Goal: Task Accomplishment & Management: Manage account settings

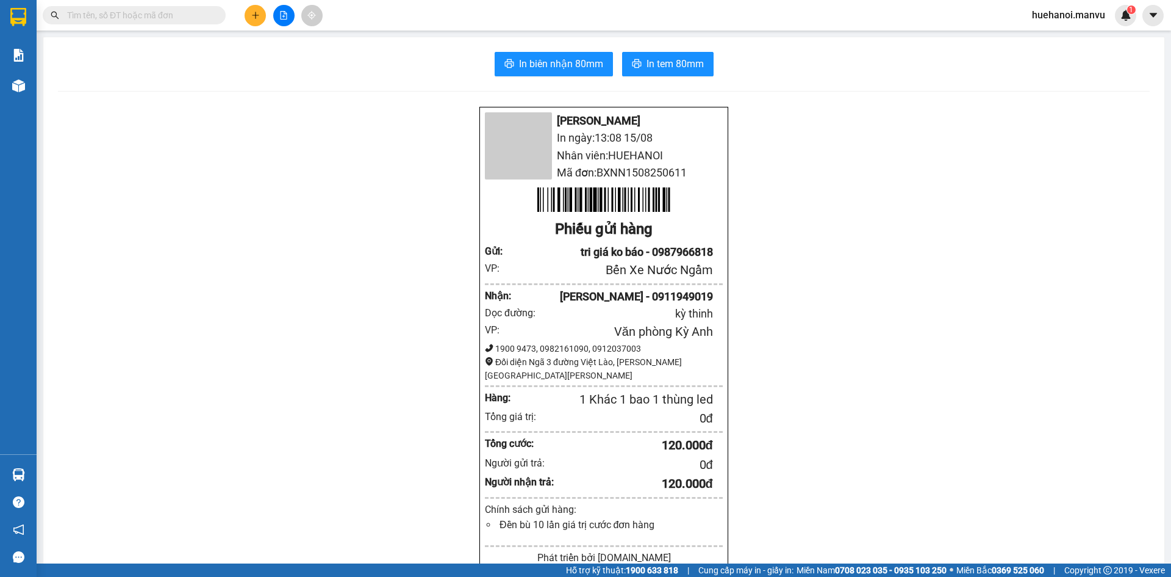
click at [461, 143] on div "Mận Vũ In ngày: 13:08 [DATE] [PERSON_NAME]: HUEHANOI Mã đơn: BXNN1508250611 Phi…" at bounding box center [604, 498] width 1092 height 785
click at [487, 117] on div "Mận Vũ In ngày: 13:08 [DATE] [PERSON_NAME]: HUEHANOI Mã đơn: BXNN1508250611 Phi…" at bounding box center [604, 498] width 1092 height 785
click at [486, 117] on div "Mận Vũ In ngày: 13:08 [DATE] [PERSON_NAME]: HUEHANOI Mã đơn: BXNN1508250611 Phi…" at bounding box center [604, 498] width 1092 height 785
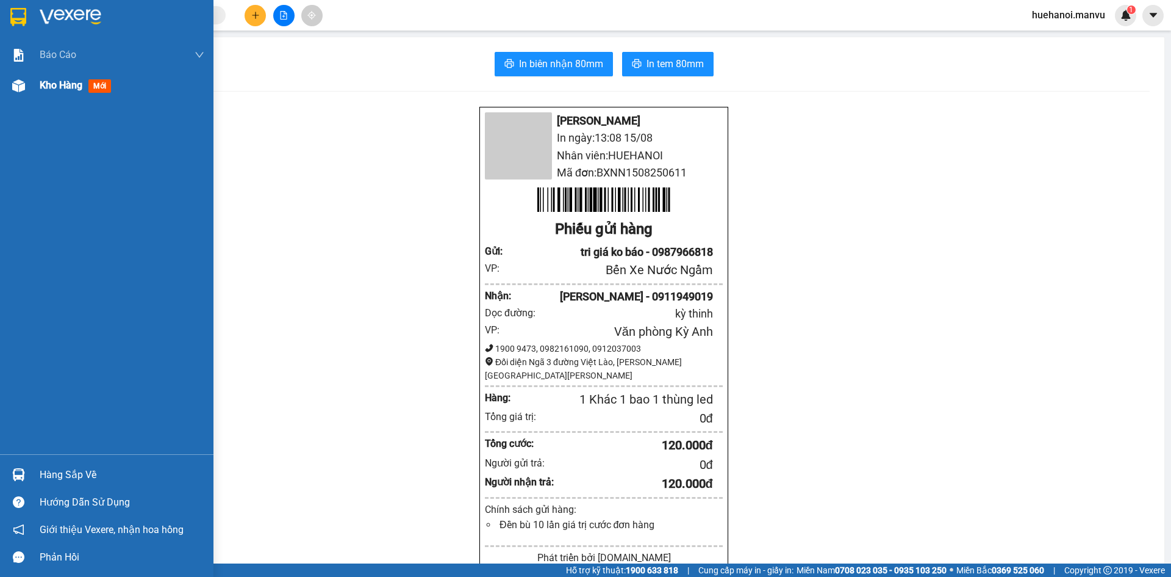
click at [73, 82] on span "Kho hàng" at bounding box center [61, 85] width 43 height 12
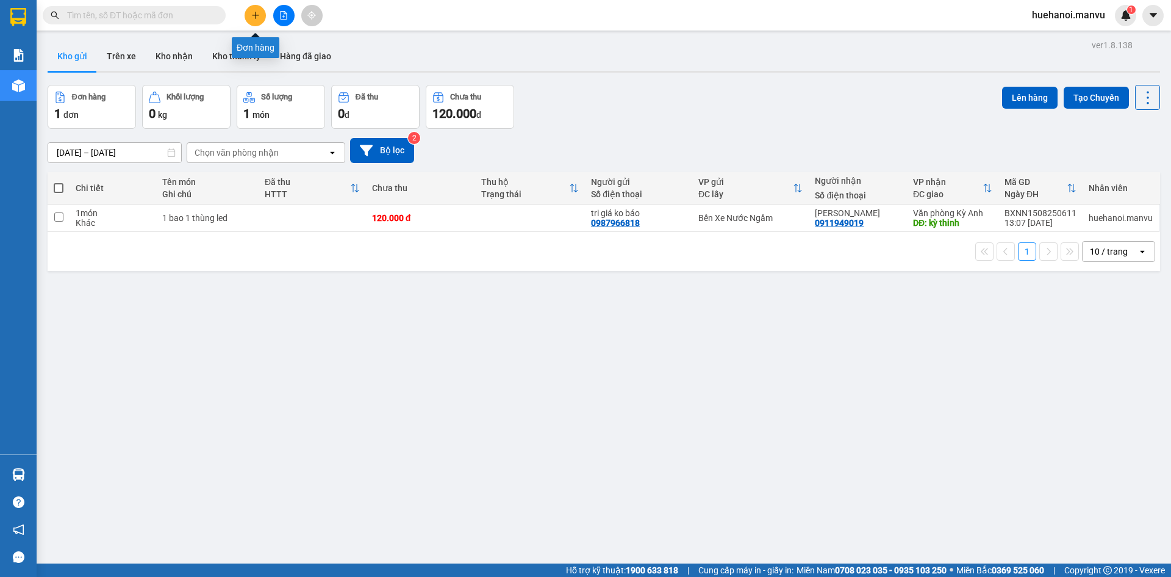
click at [254, 16] on icon "plus" at bounding box center [255, 15] width 9 height 9
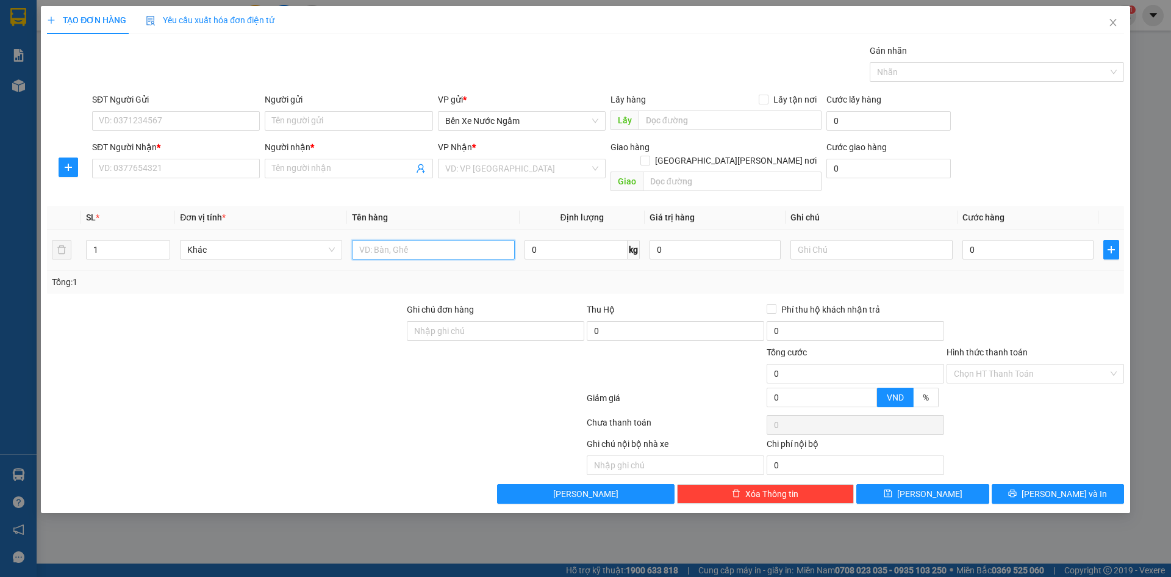
click at [372, 240] on input "text" at bounding box center [433, 250] width 162 height 20
type input "1 thùng"
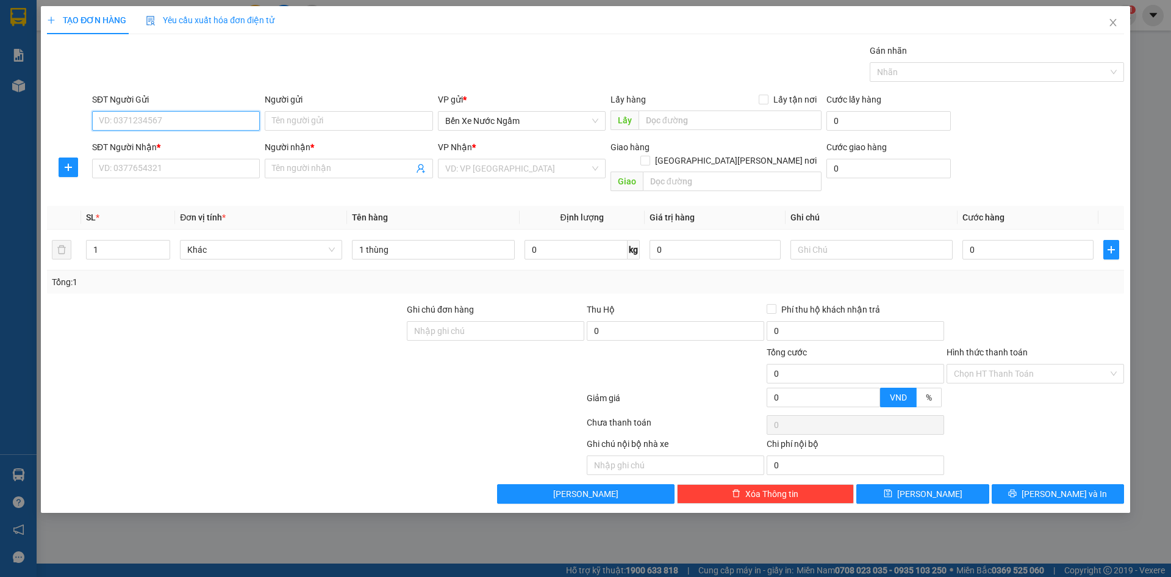
click at [190, 127] on input "SĐT Người Gửi" at bounding box center [176, 121] width 168 height 20
click at [191, 126] on input "222" at bounding box center [176, 121] width 168 height 20
click at [161, 170] on div "0399686222 - quân tri giá ko baó" at bounding box center [175, 164] width 153 height 13
type input "0399686222"
type input "quân tri giá ko baó"
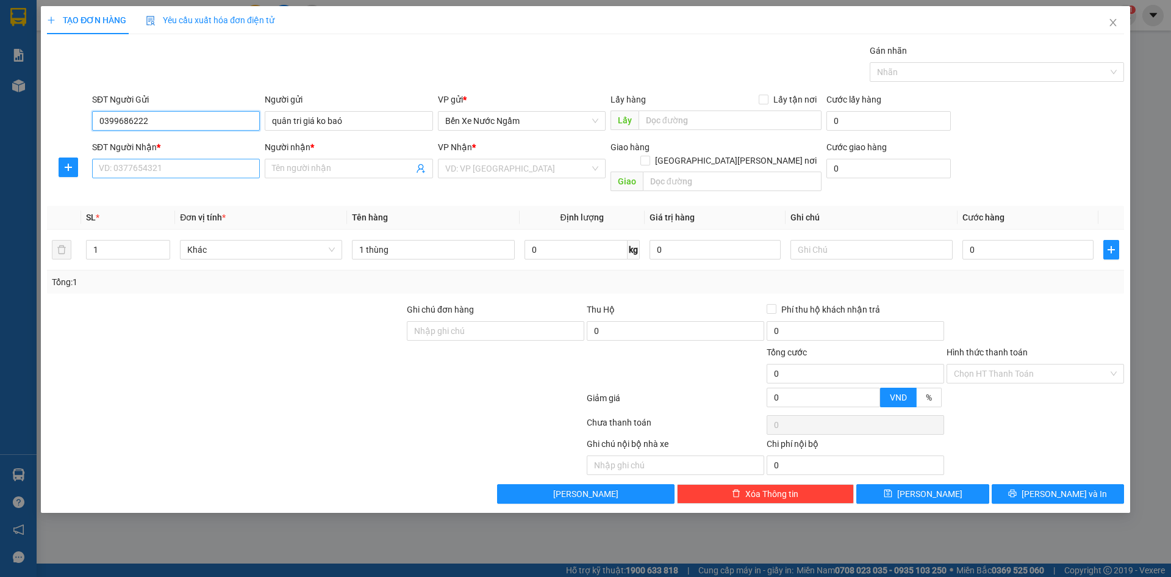
type input "0399686222"
click at [181, 169] on input "SĐT Người Nhận *" at bounding box center [176, 169] width 168 height 20
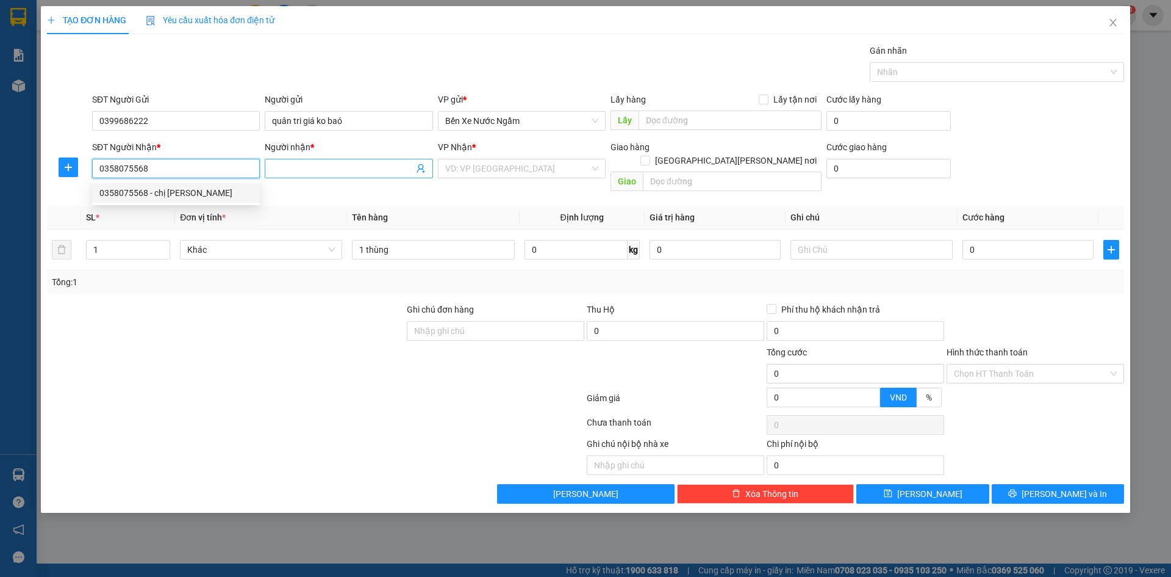
type input "0358075568"
click at [351, 170] on input "Người nhận *" at bounding box center [342, 168] width 141 height 13
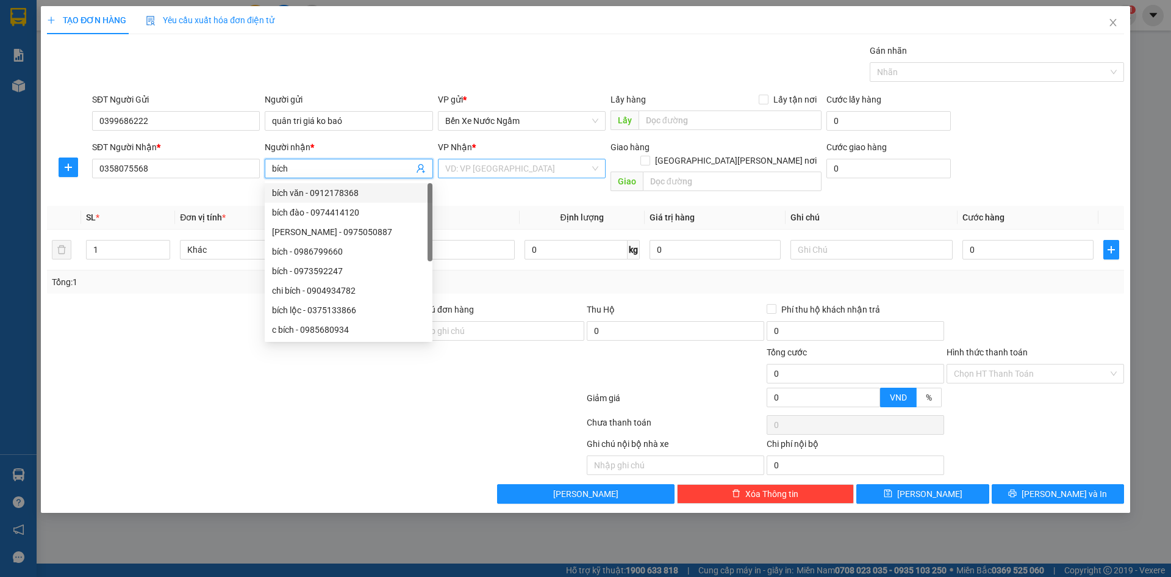
type input "bích"
click at [539, 170] on input "search" at bounding box center [517, 168] width 145 height 18
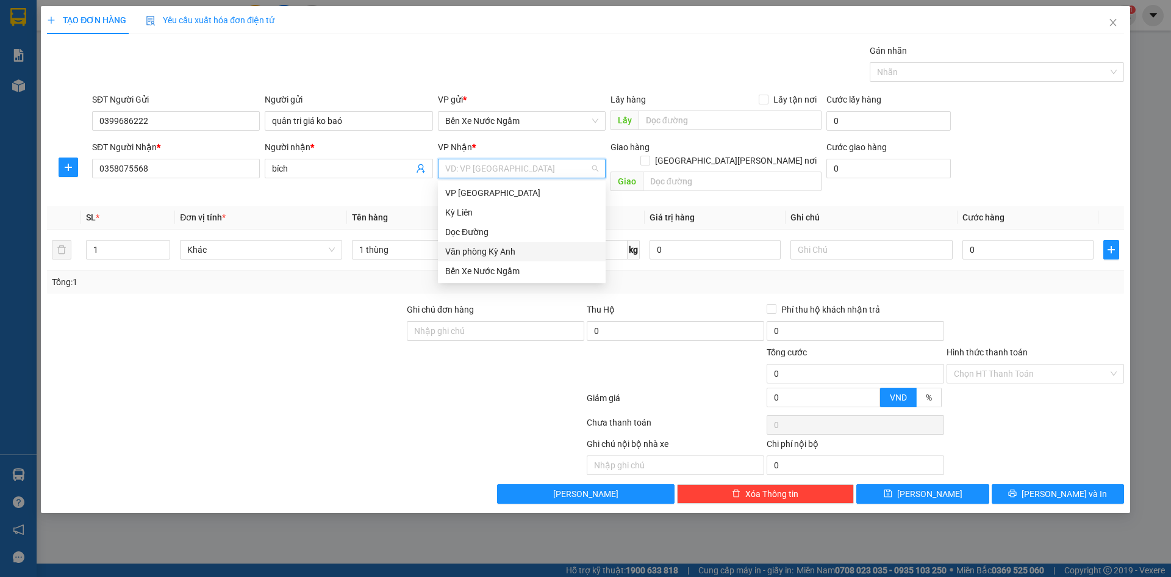
click at [515, 248] on div "Văn phòng Kỳ Anh" at bounding box center [521, 251] width 153 height 13
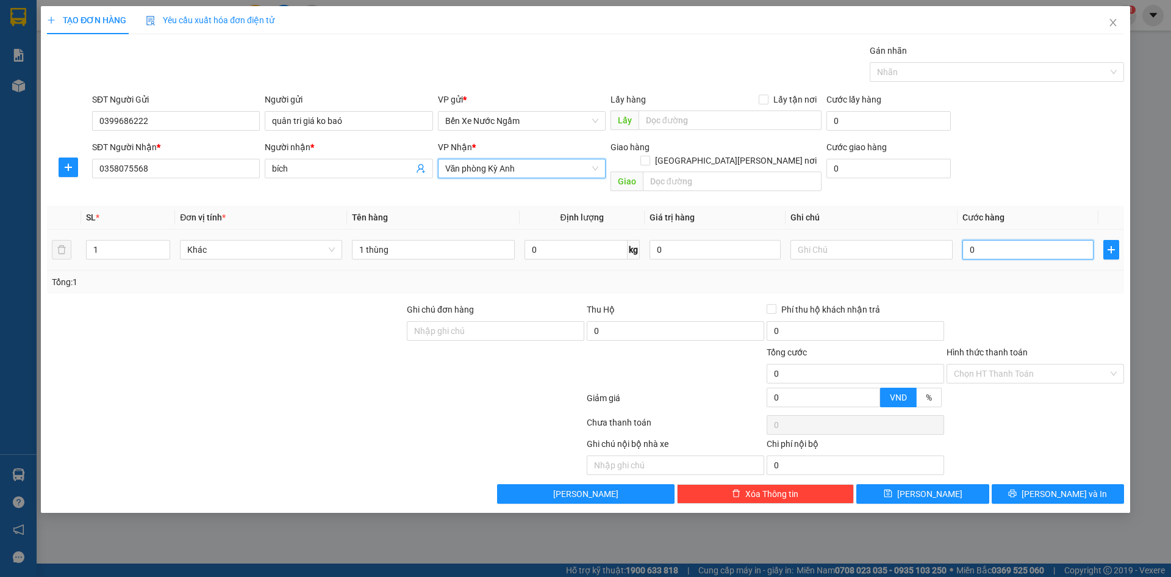
click at [995, 240] on input "0" at bounding box center [1028, 250] width 131 height 20
type input "5"
type input "50"
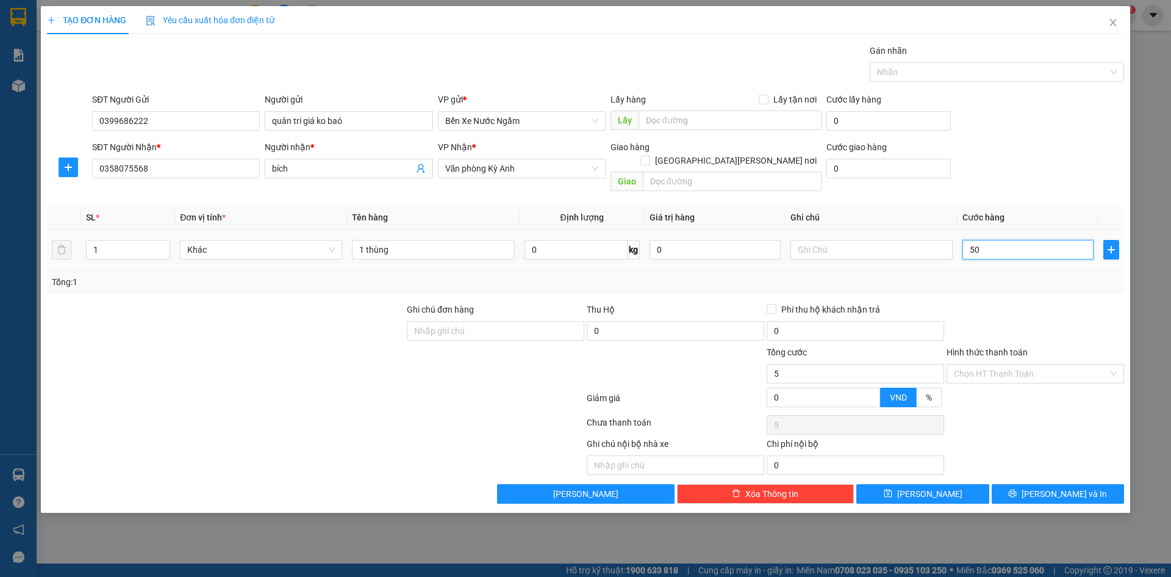
type input "50"
type input "500"
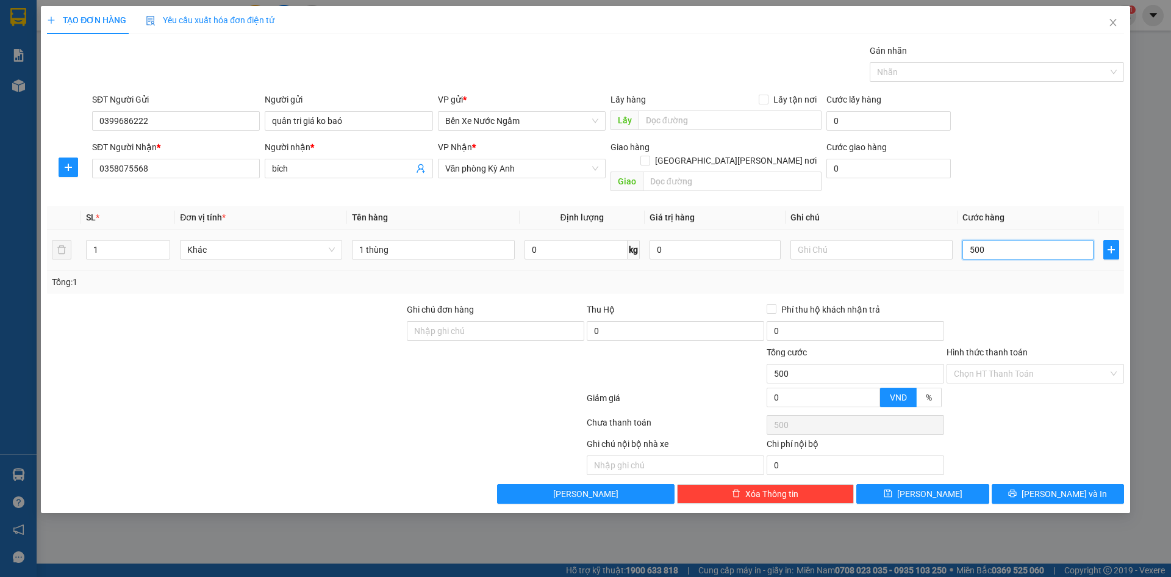
type input "5.000"
type input "50.000"
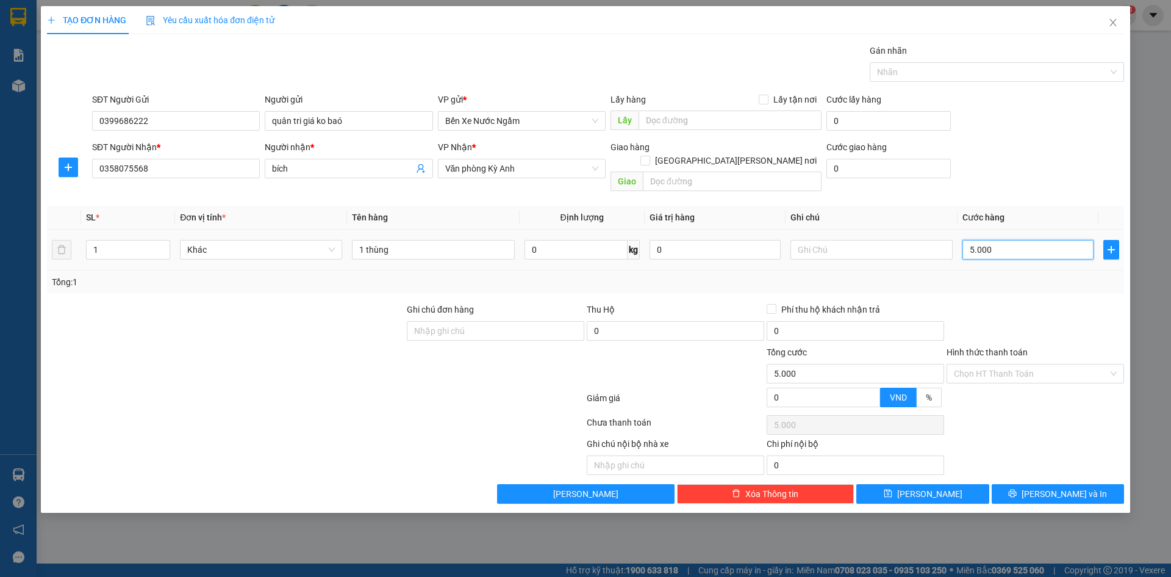
type input "50.000"
click at [998, 364] on input "Hình thức thanh toán" at bounding box center [1031, 373] width 154 height 18
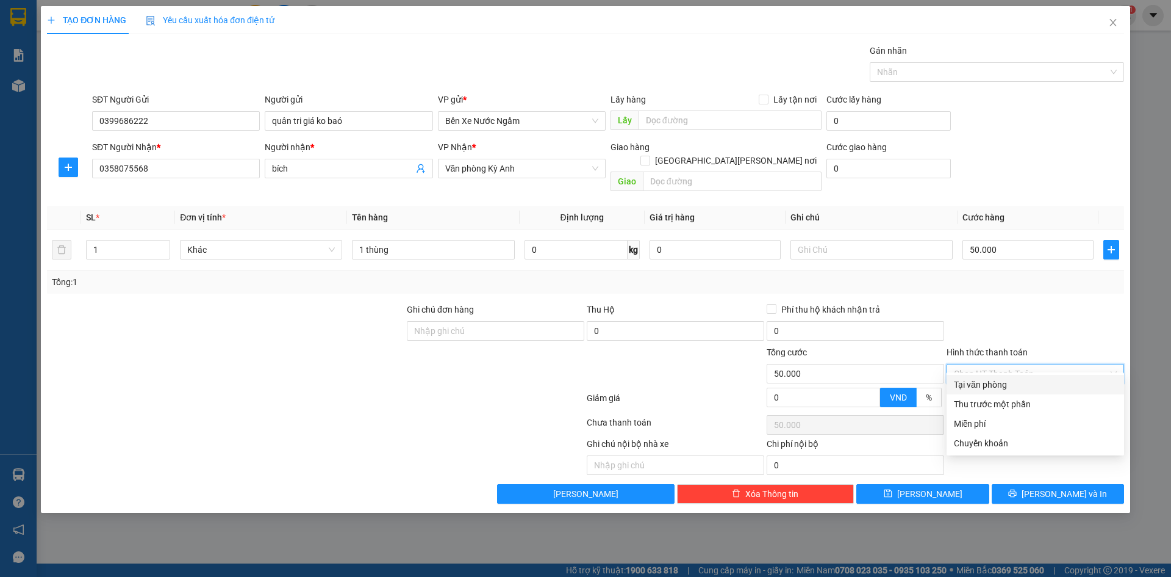
click at [989, 384] on div "Tại văn phòng" at bounding box center [1035, 384] width 163 height 13
type input "0"
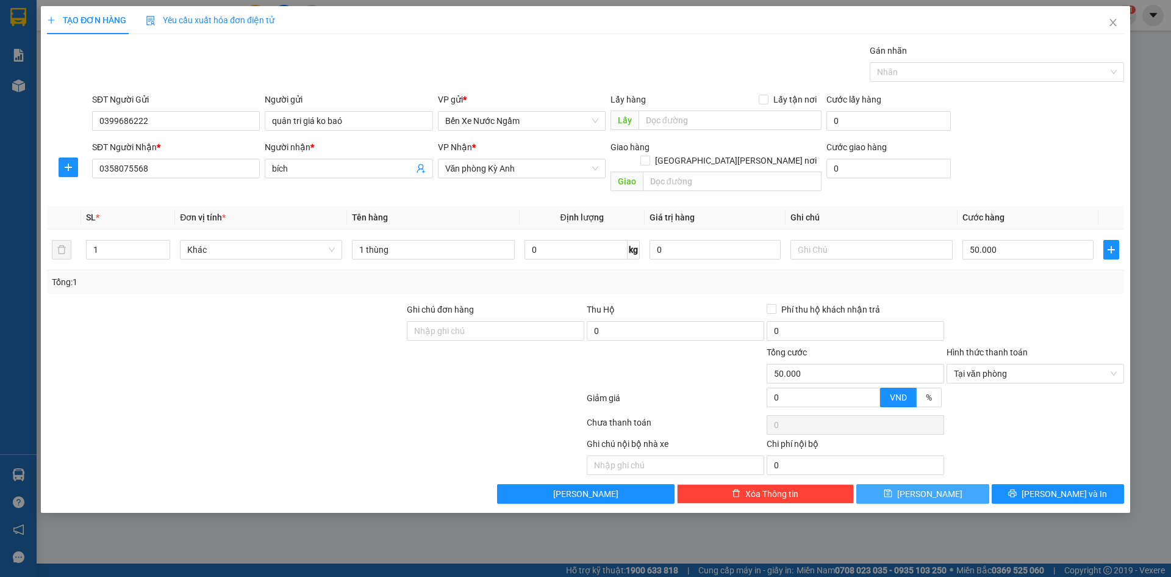
click at [949, 484] on button "[PERSON_NAME]" at bounding box center [923, 494] width 132 height 20
type input "0"
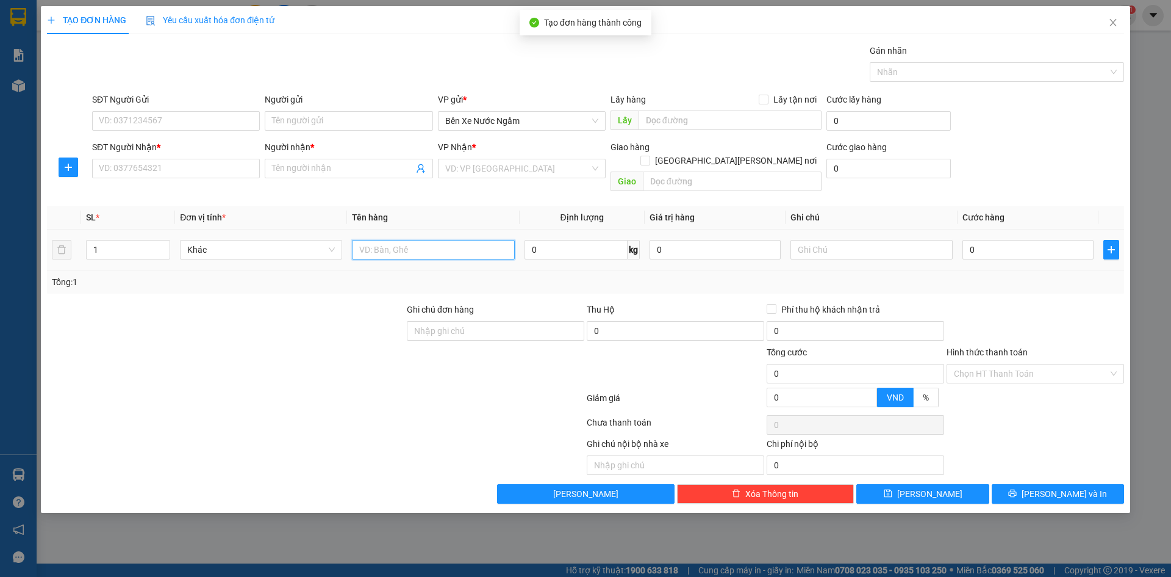
click at [417, 240] on input "text" at bounding box center [433, 250] width 162 height 20
type input "1 thùng"
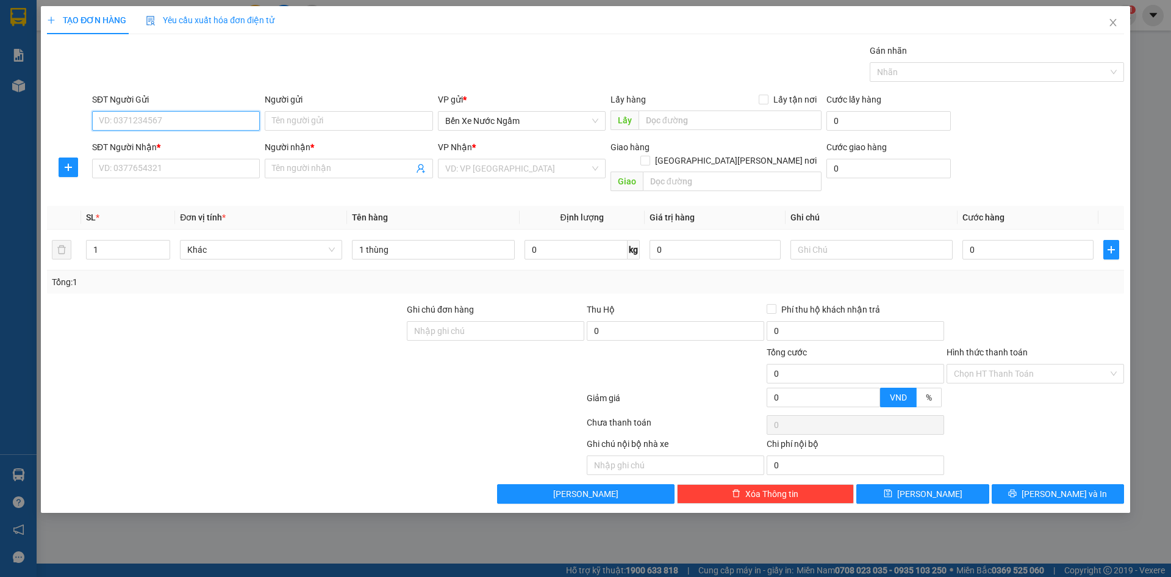
click at [197, 120] on input "SĐT Người Gửi" at bounding box center [176, 121] width 168 height 20
type input "1"
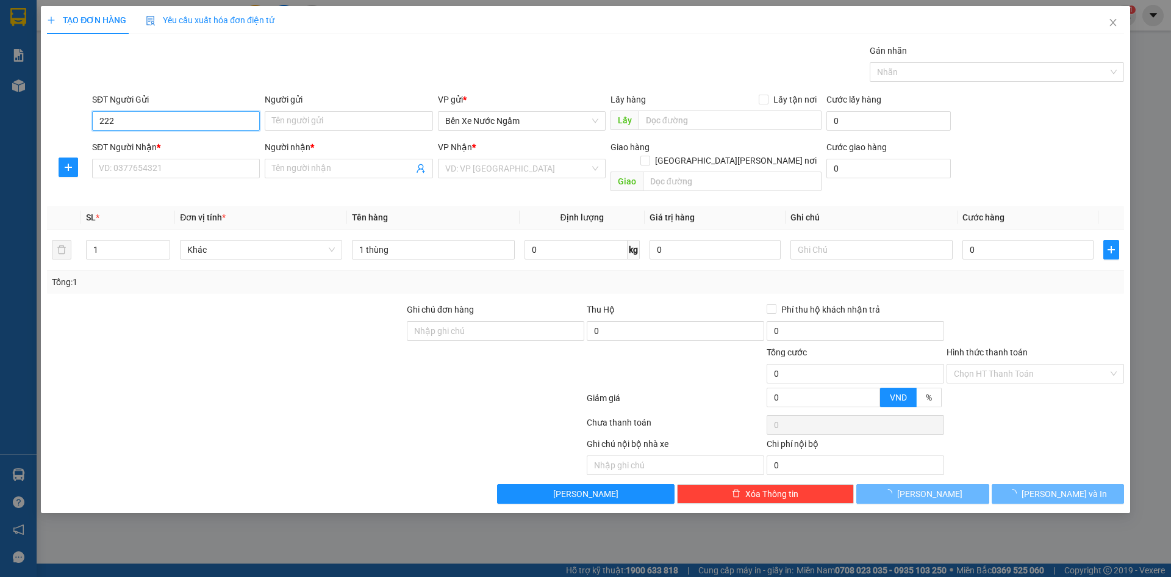
click at [197, 118] on input "222" at bounding box center [176, 121] width 168 height 20
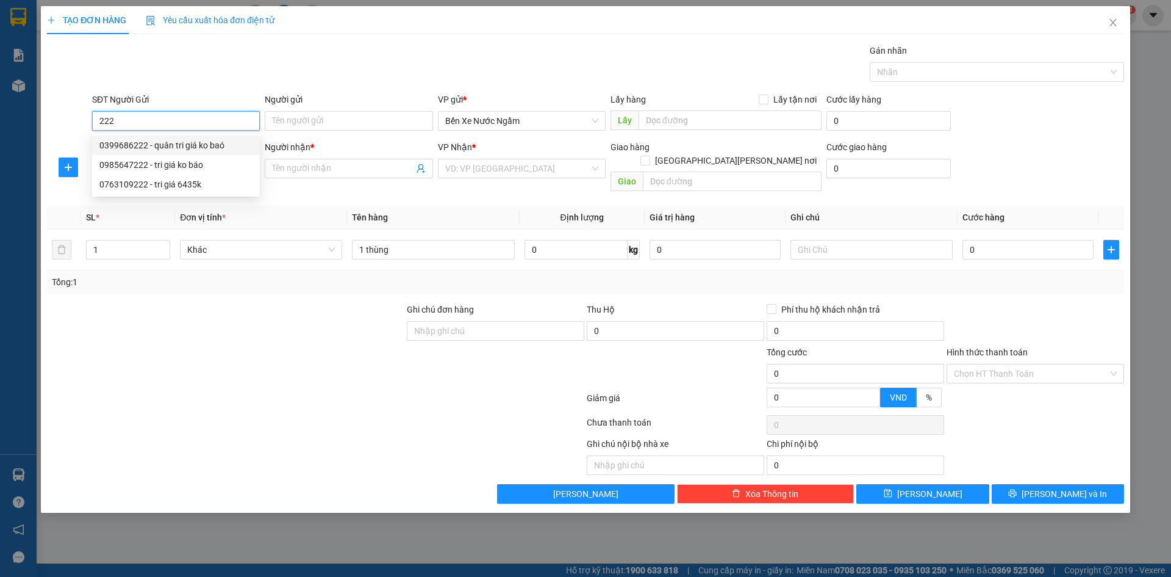
click at [196, 140] on div "0399686222 - quân tri giá ko baó" at bounding box center [175, 144] width 153 height 13
type input "0399686222"
type input "quân tri giá ko baó"
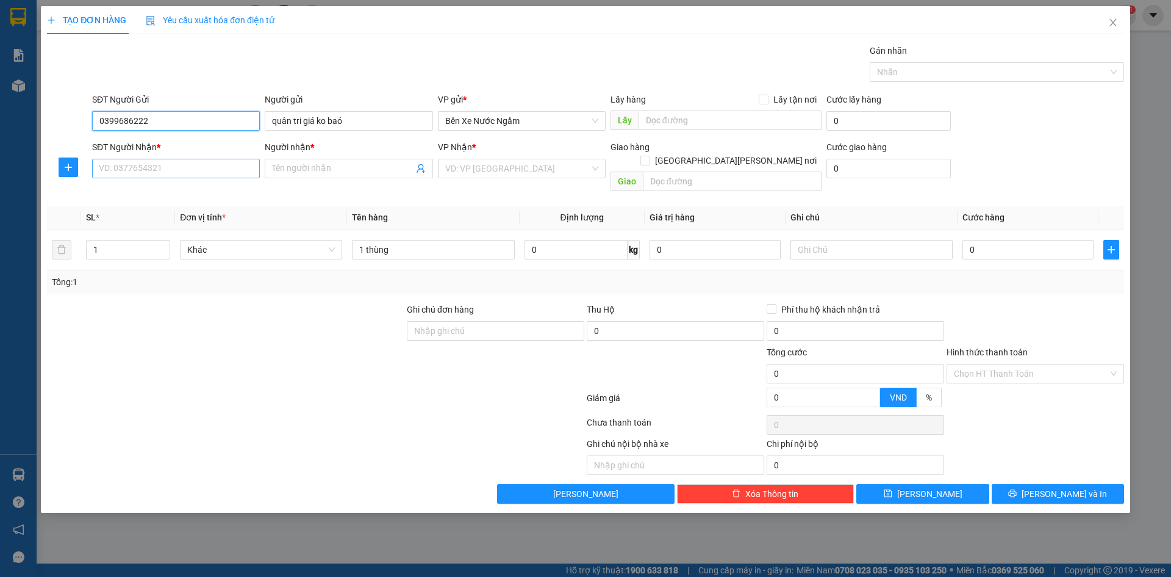
type input "0399686222"
click at [187, 171] on input "SĐT Người Nhận *" at bounding box center [176, 169] width 168 height 20
type input "0386990610"
click at [320, 171] on input "Người nhận *" at bounding box center [342, 168] width 141 height 13
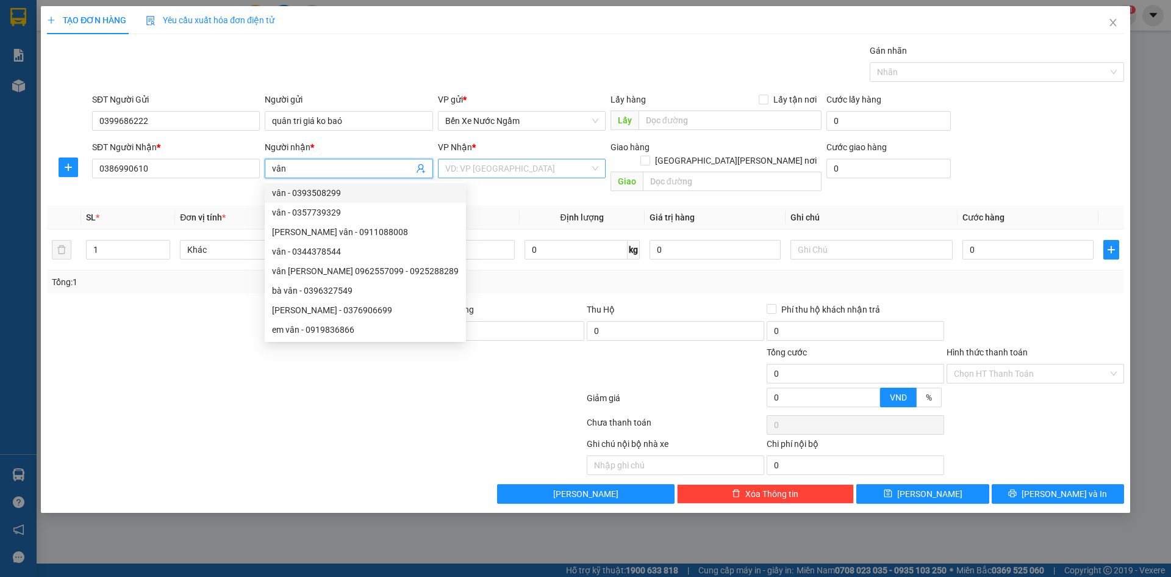
type input "vân"
click at [475, 168] on input "search" at bounding box center [517, 168] width 145 height 18
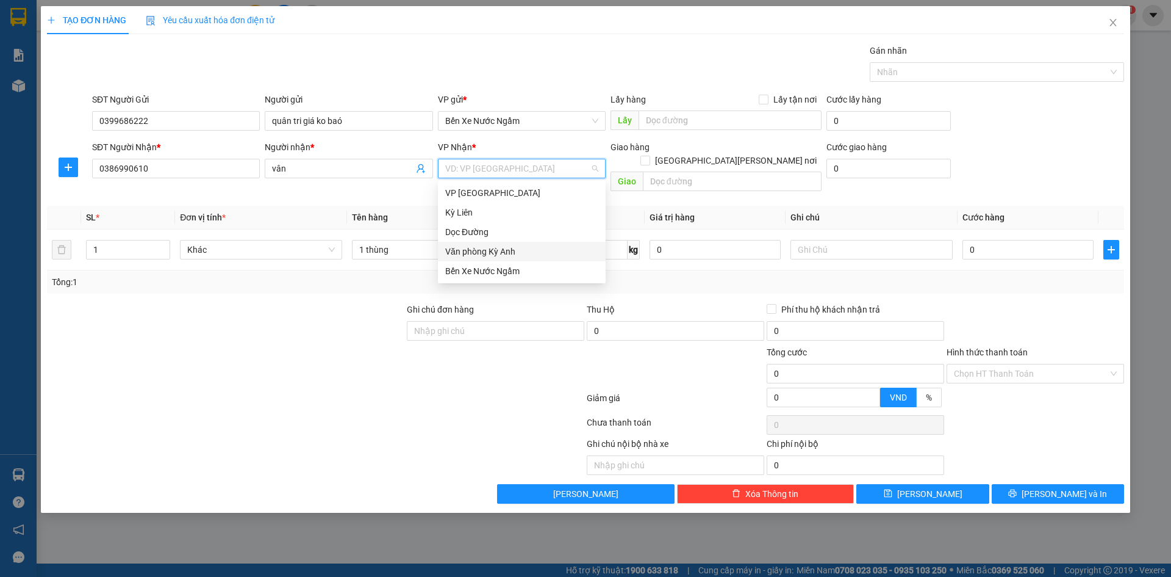
click at [484, 253] on div "Văn phòng Kỳ Anh" at bounding box center [521, 251] width 153 height 13
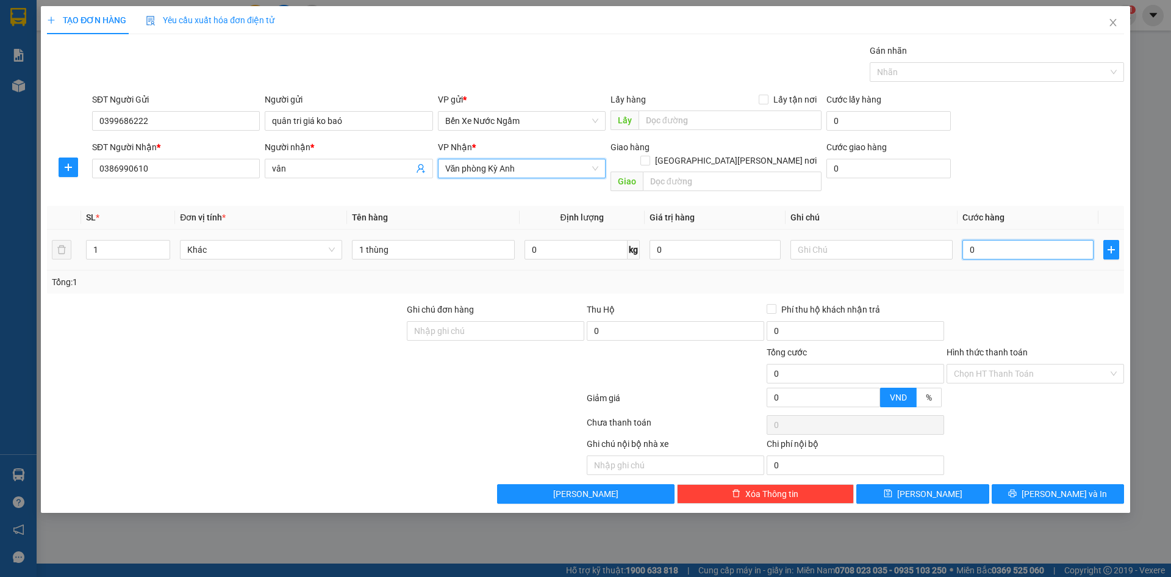
click at [998, 240] on input "0" at bounding box center [1028, 250] width 131 height 20
type input "5"
type input "50"
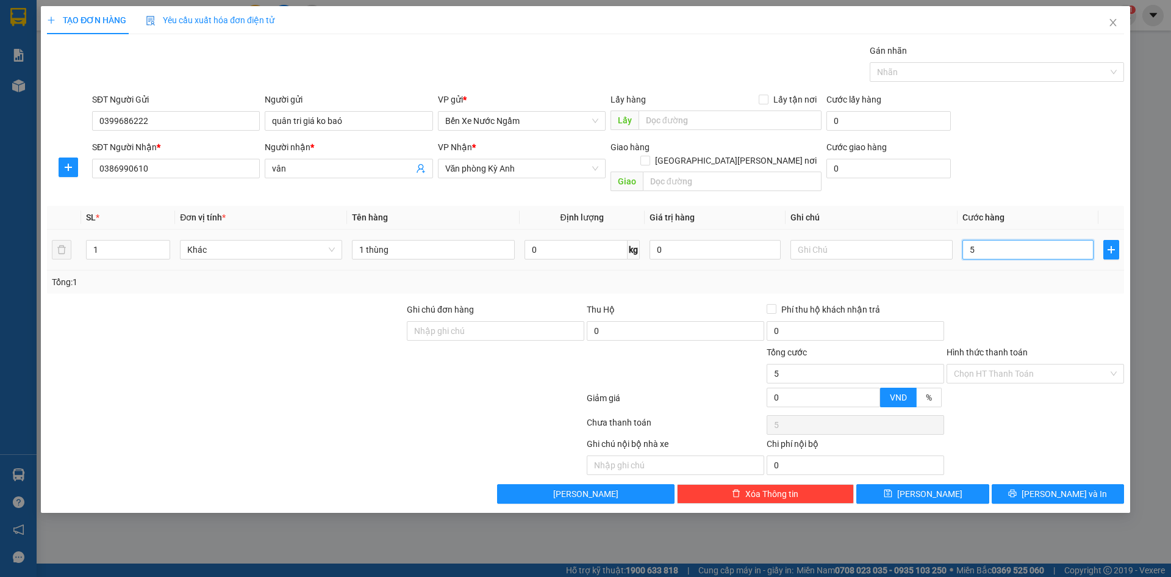
type input "50"
type input "500"
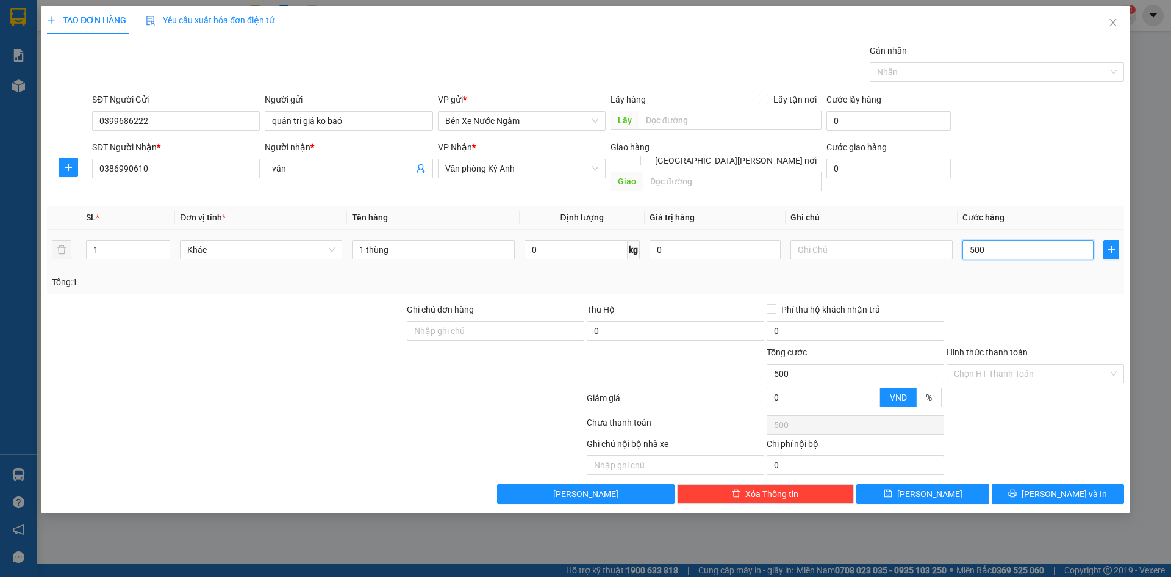
type input "5.000"
type input "50.000"
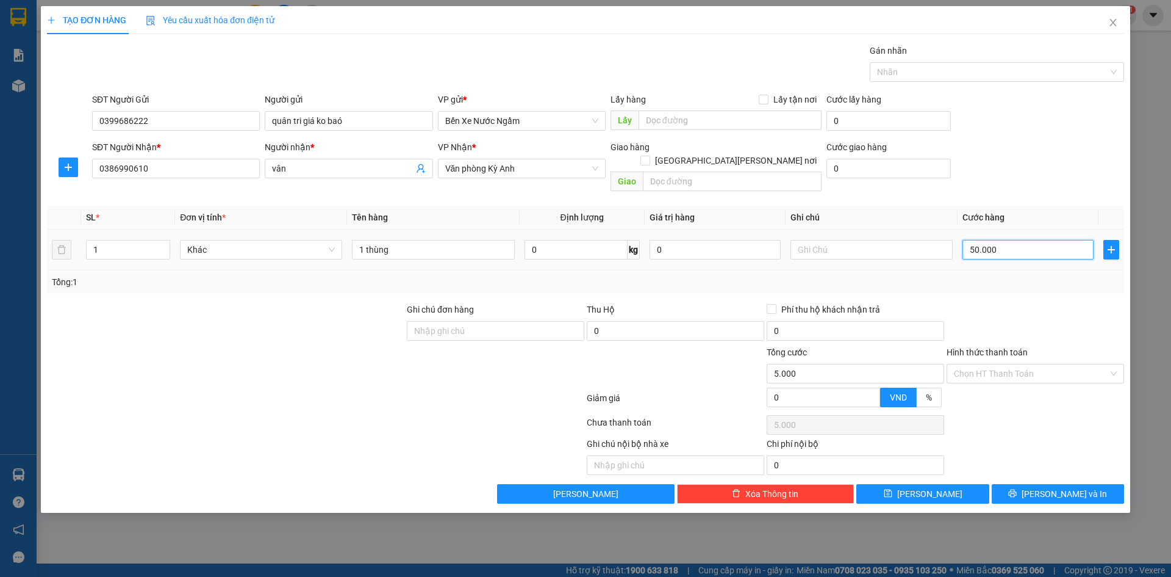
type input "50.000"
click at [1038, 366] on input "Hình thức thanh toán" at bounding box center [1031, 373] width 154 height 18
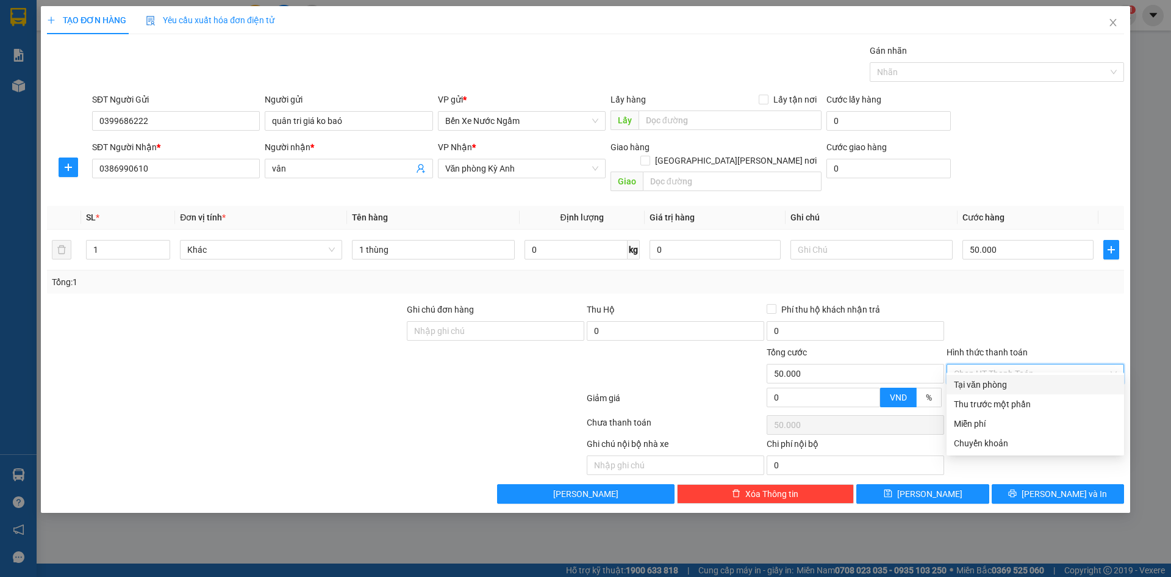
click at [980, 385] on div "Tại văn phòng" at bounding box center [1035, 384] width 163 height 13
type input "0"
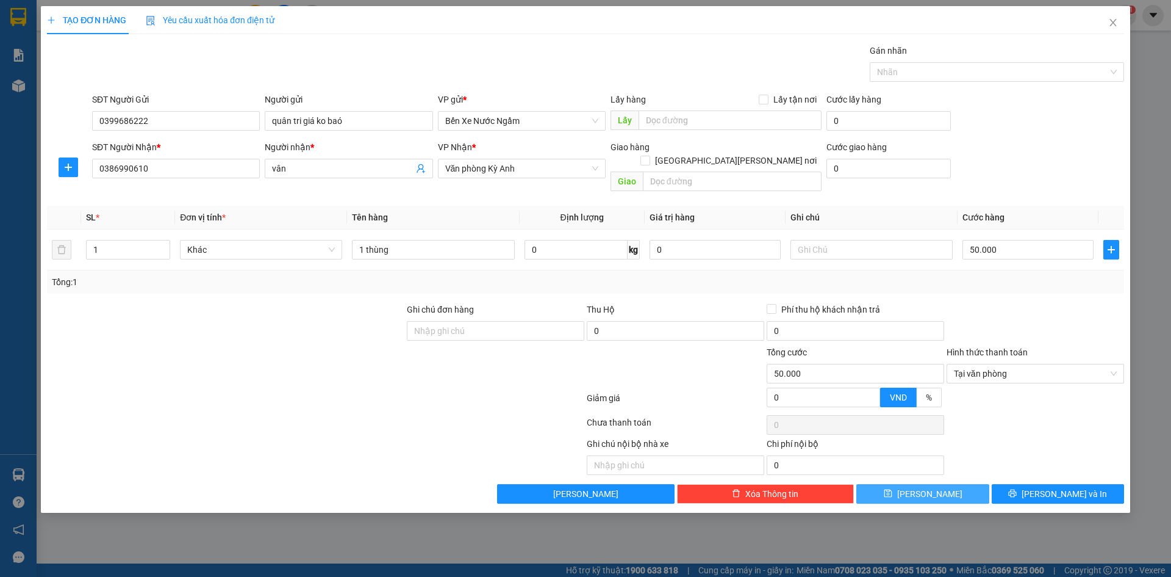
click at [945, 484] on button "[PERSON_NAME]" at bounding box center [923, 494] width 132 height 20
type input "0"
click at [1110, 23] on icon "close" at bounding box center [1114, 23] width 10 height 10
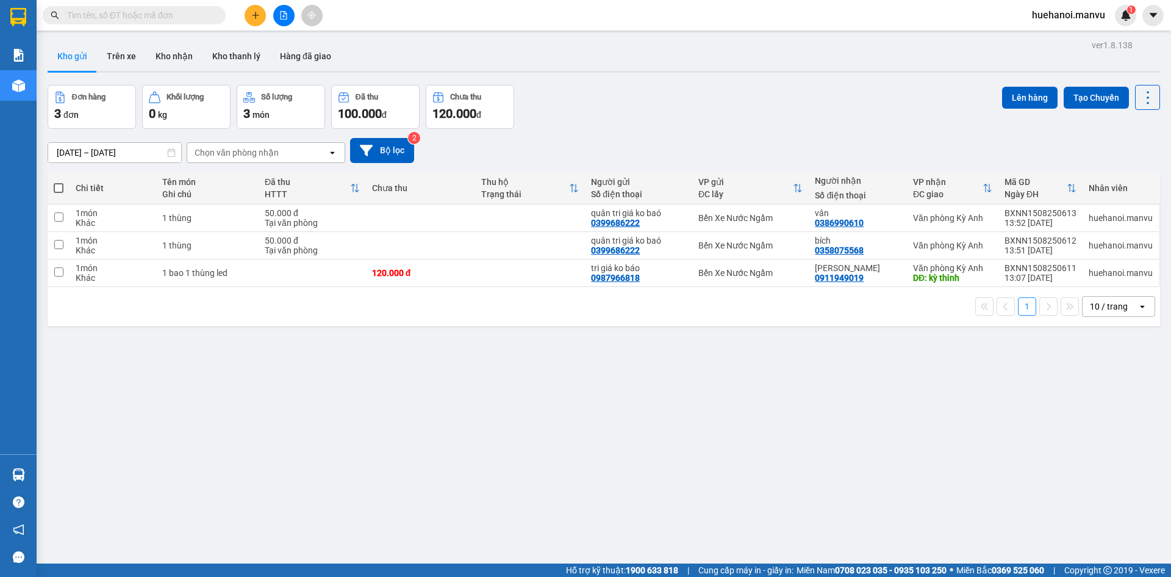
click at [113, 415] on div "ver 1.8.138 Kho gửi Trên xe Kho [PERSON_NAME] [PERSON_NAME] đã [PERSON_NAME] hà…" at bounding box center [604, 325] width 1123 height 577
click at [259, 13] on icon "plus" at bounding box center [255, 15] width 9 height 9
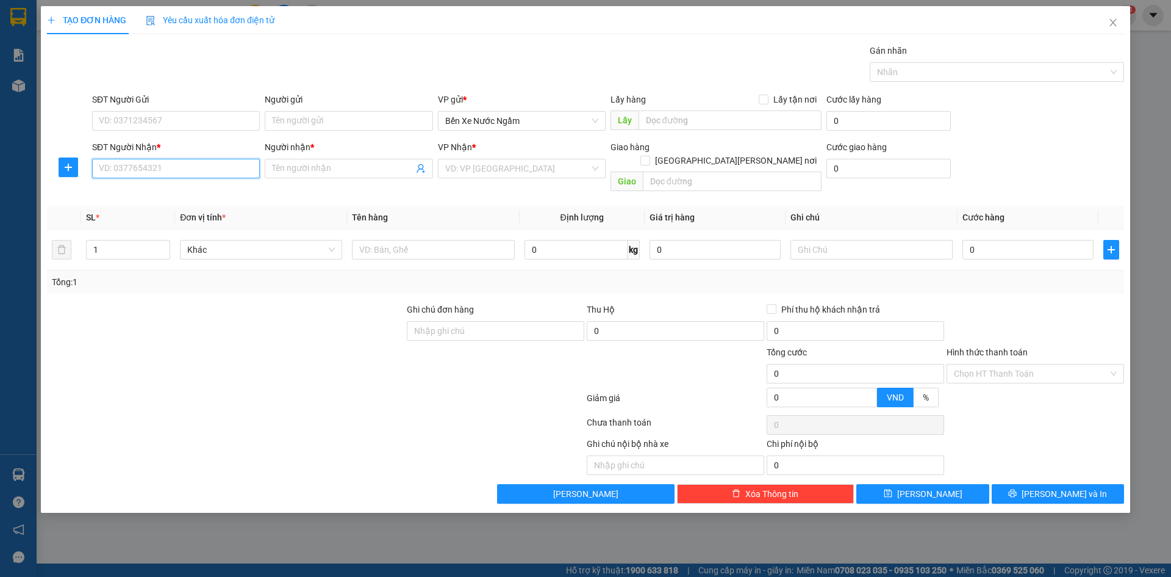
click at [174, 176] on input "SĐT Người Nhận *" at bounding box center [176, 169] width 168 height 20
click at [171, 176] on input "588" at bounding box center [176, 169] width 168 height 20
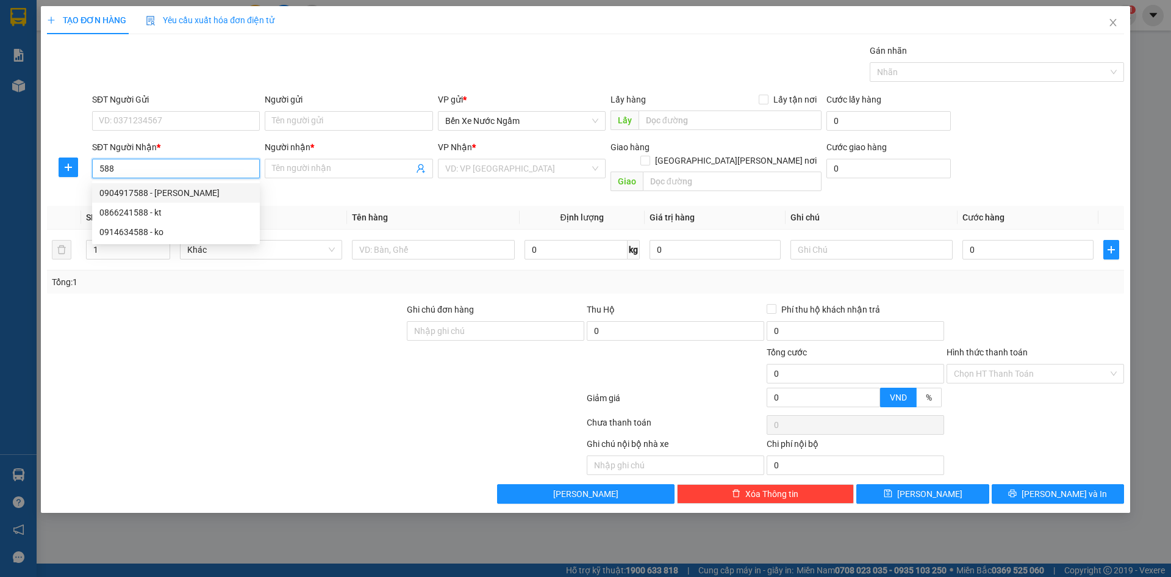
click at [167, 189] on div "0904917588 - [PERSON_NAME]" at bounding box center [175, 192] width 153 height 13
type input "0904917588"
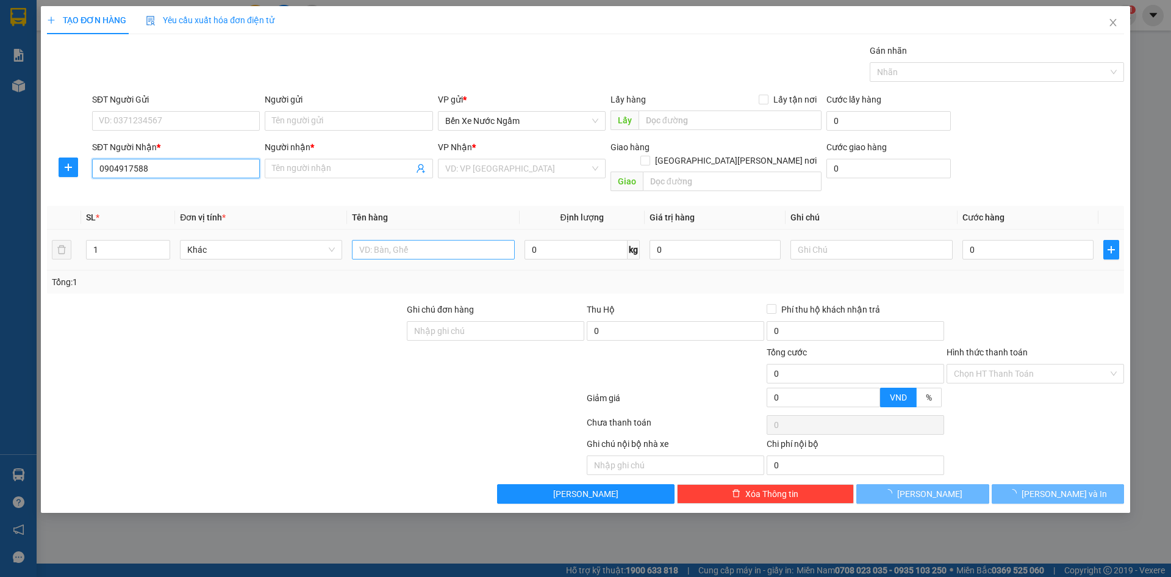
type input "phượng"
type input "cẩm xuyên"
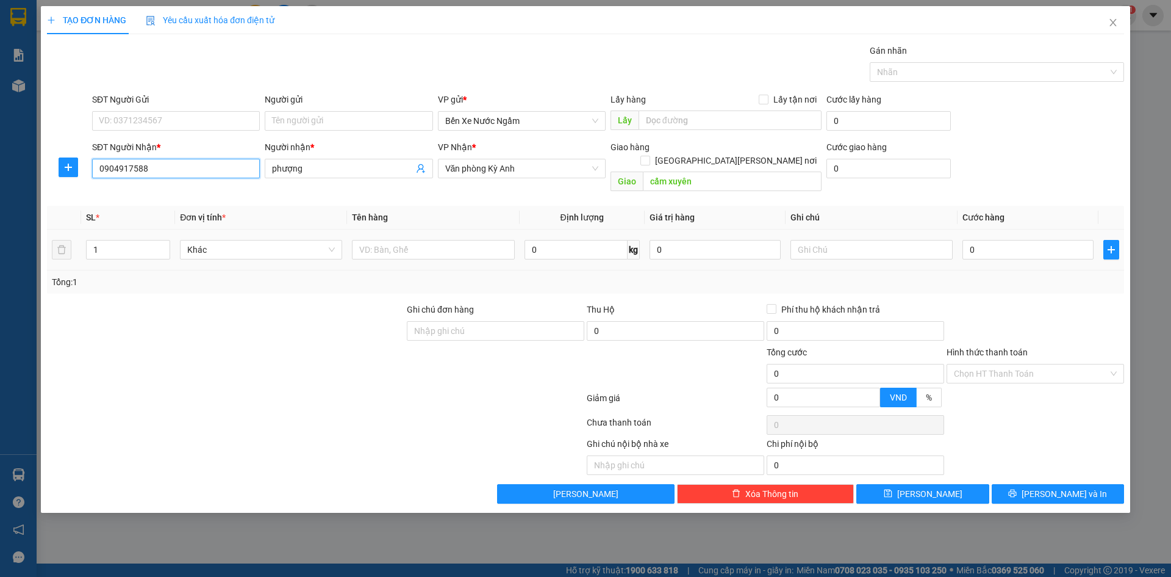
type input "0904917588"
click at [414, 237] on div at bounding box center [433, 249] width 162 height 24
click at [414, 240] on input "text" at bounding box center [433, 250] width 162 height 20
type input "4 thùng"
click at [991, 240] on input "0" at bounding box center [1028, 250] width 131 height 20
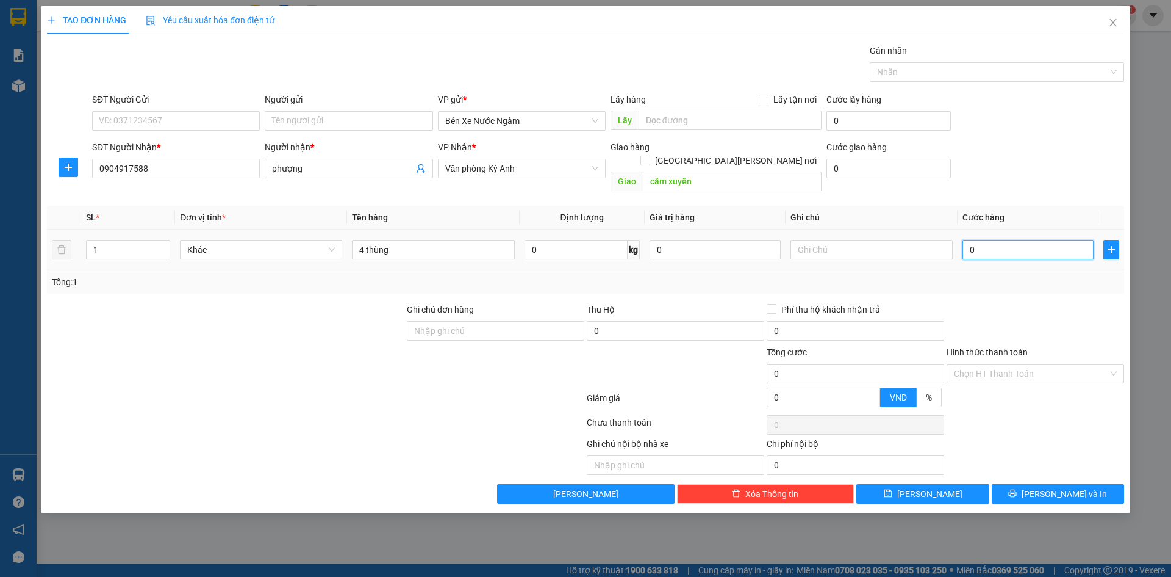
type input "2"
type input "20"
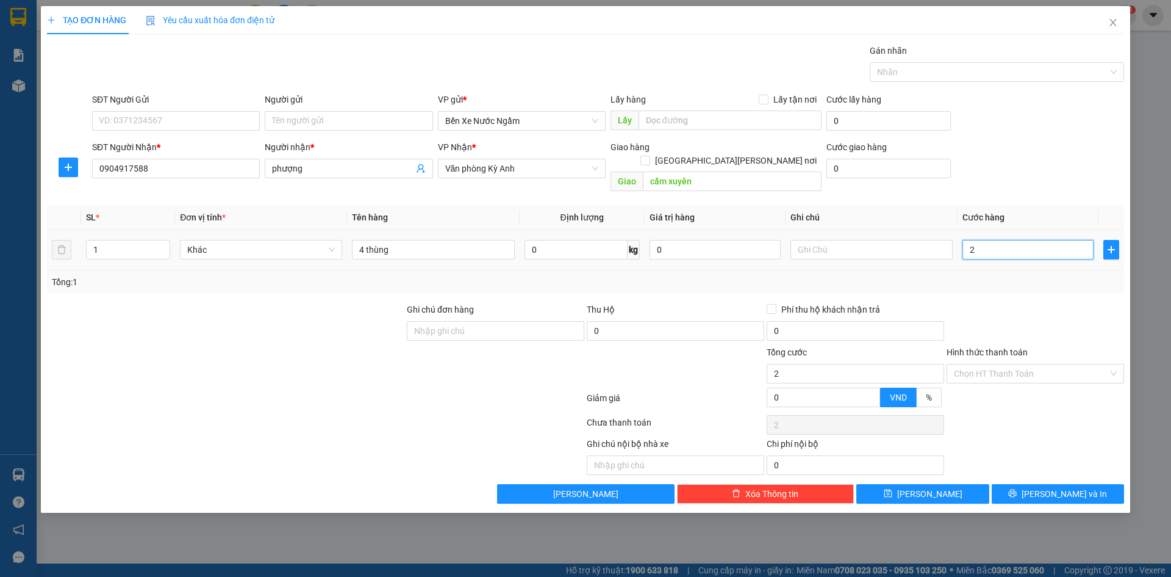
type input "20"
type input "200"
type input "2.000"
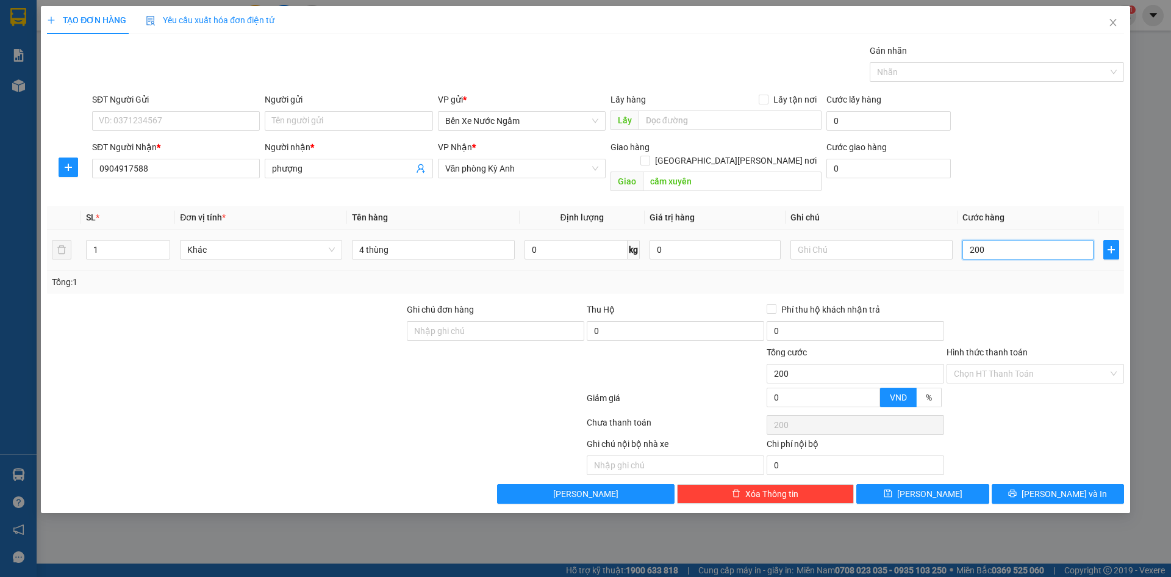
type input "2.000"
type input "20.000"
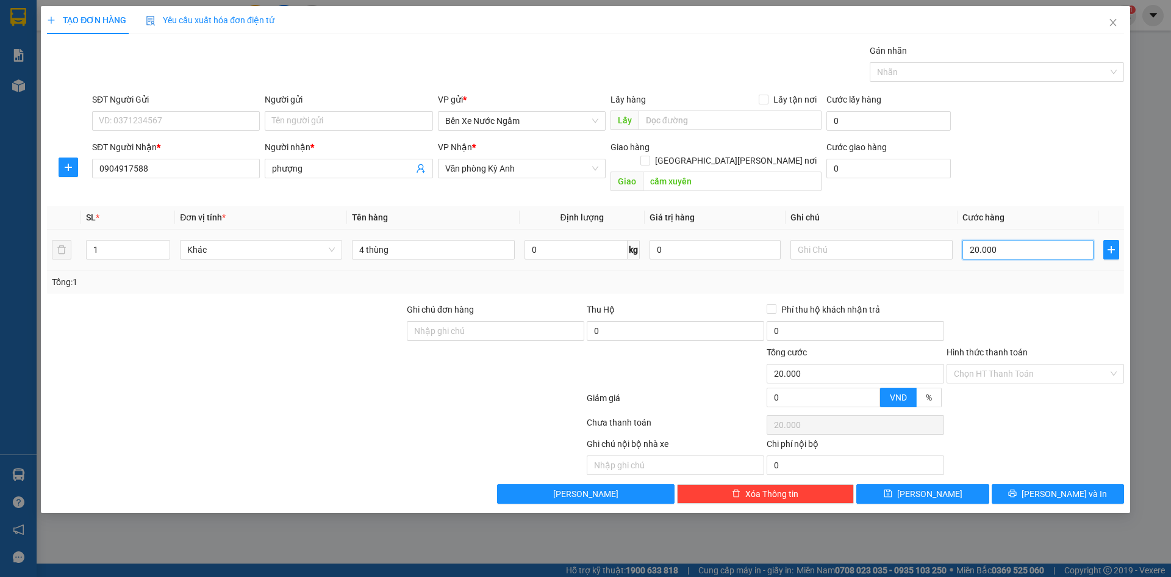
type input "200.000"
click at [153, 123] on input "SĐT Người Gửi" at bounding box center [176, 121] width 168 height 20
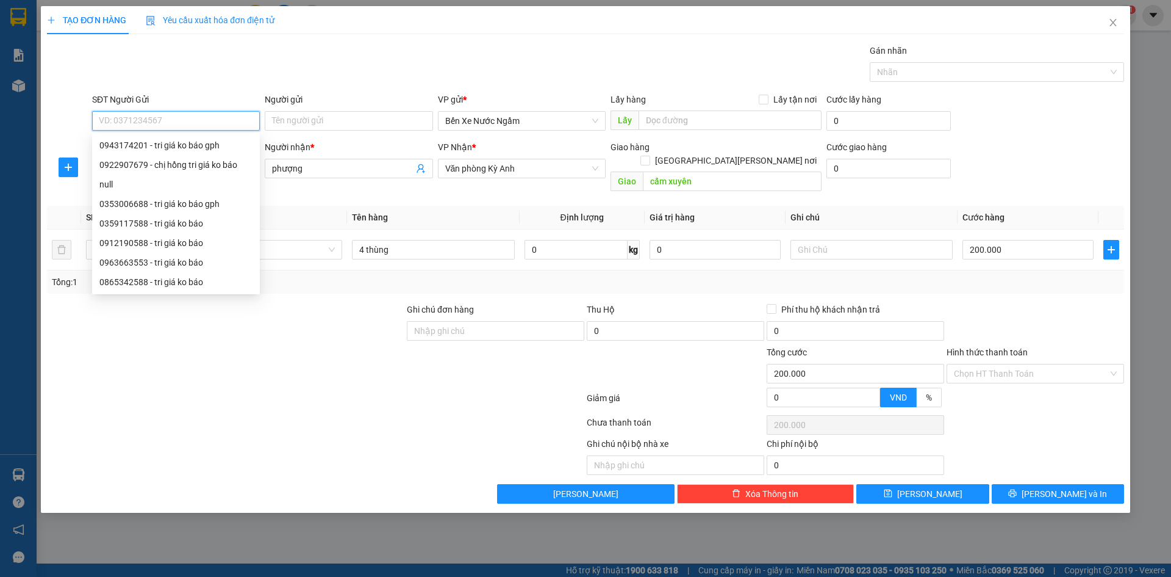
click at [198, 123] on input "SĐT Người Gửi" at bounding box center [176, 121] width 168 height 20
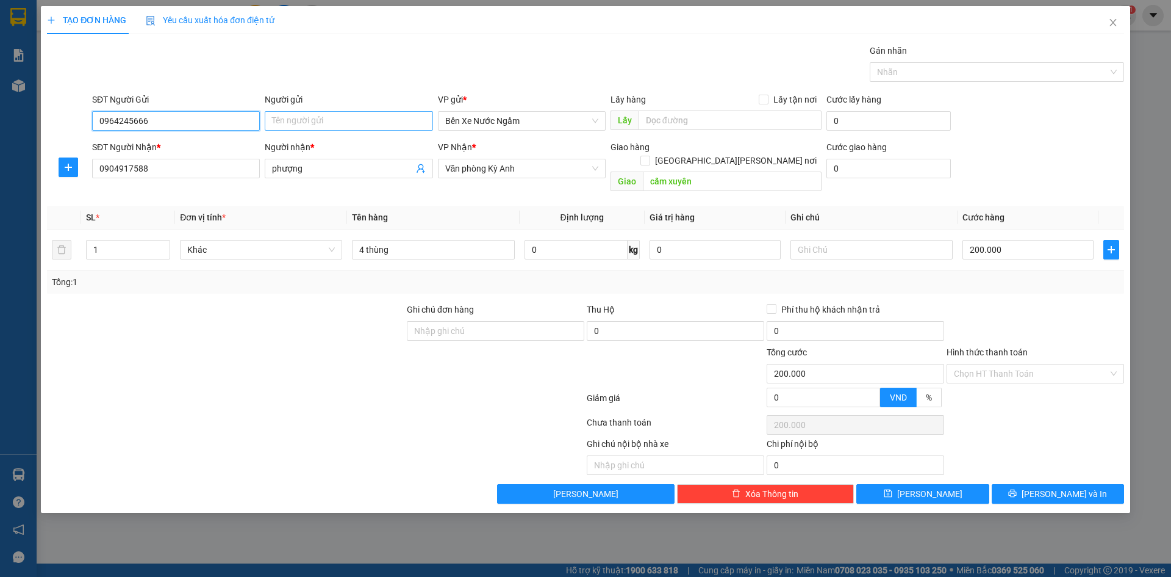
type input "0964245666"
click at [317, 124] on input "Người gửi" at bounding box center [349, 121] width 168 height 20
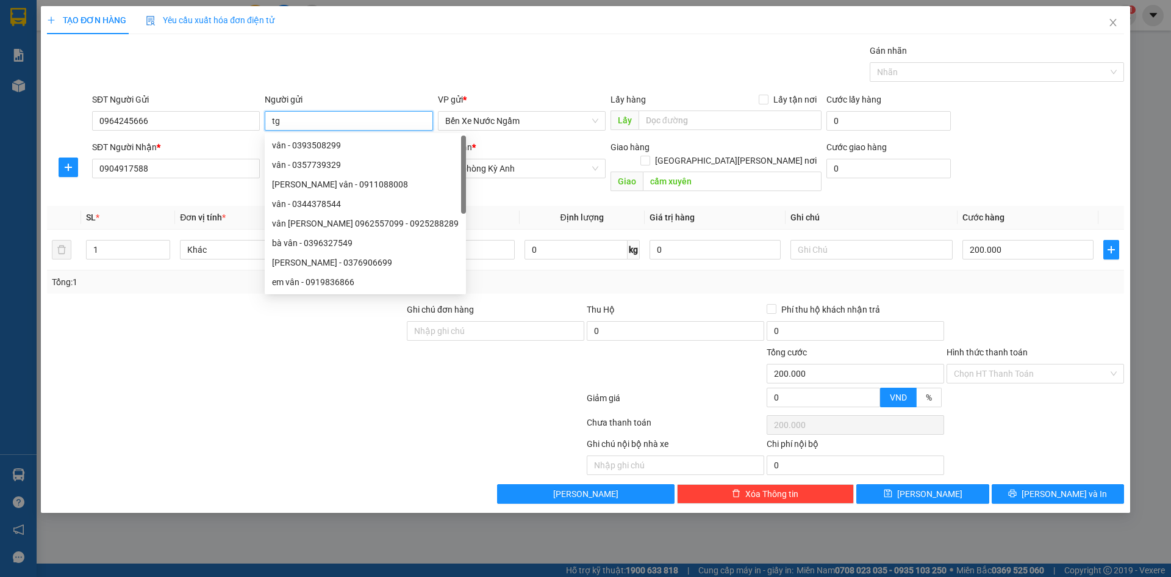
type input "t"
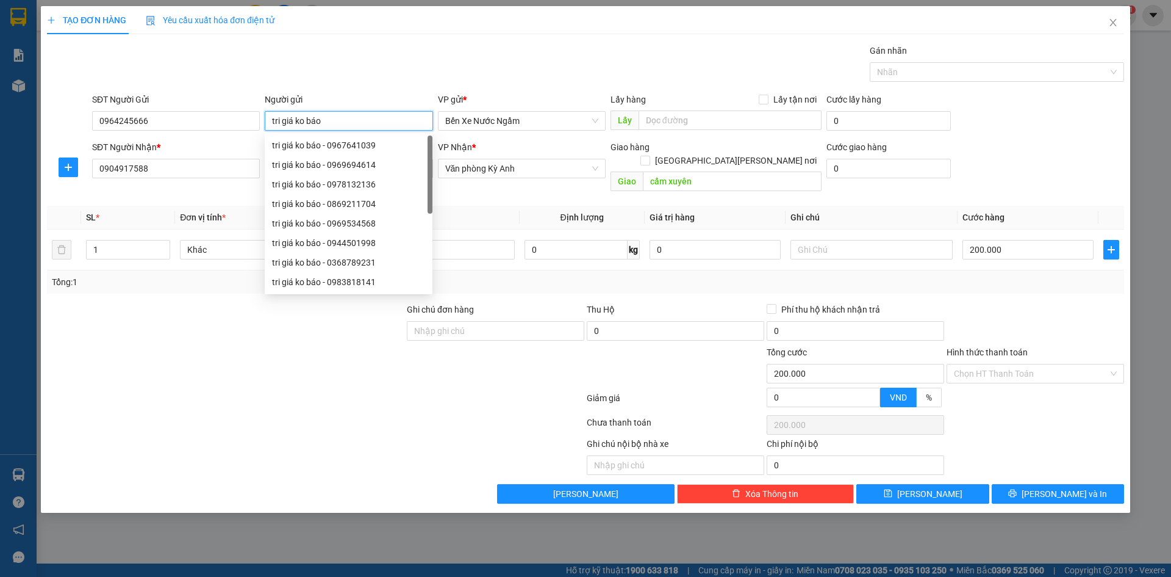
type input "tri giá ko báo"
click at [1017, 489] on icon "printer" at bounding box center [1013, 493] width 9 height 9
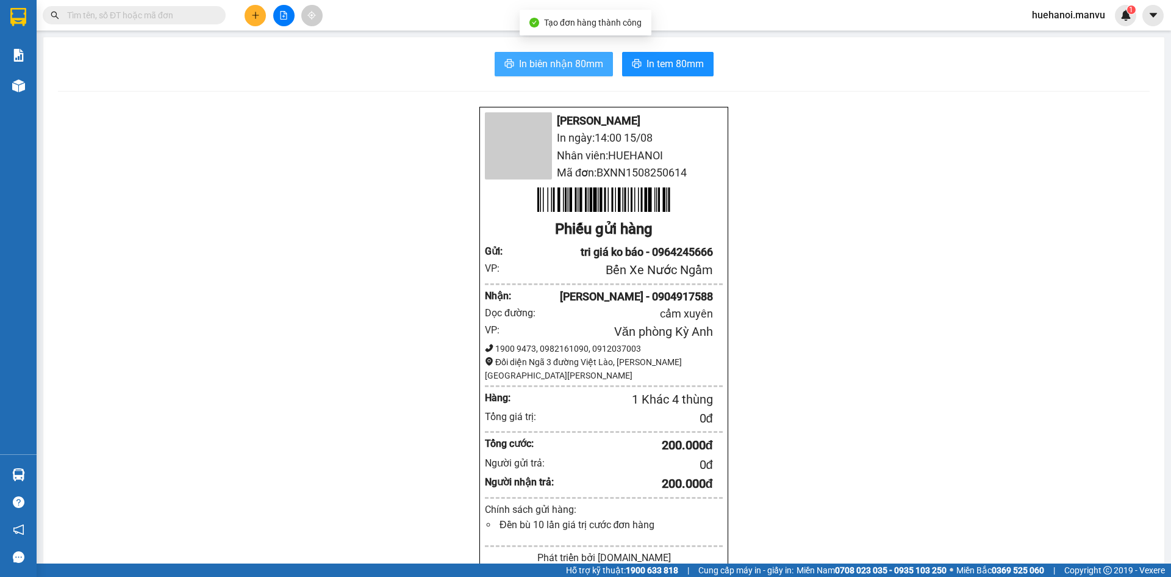
click at [596, 60] on span "In biên nhận 80mm" at bounding box center [561, 63] width 84 height 15
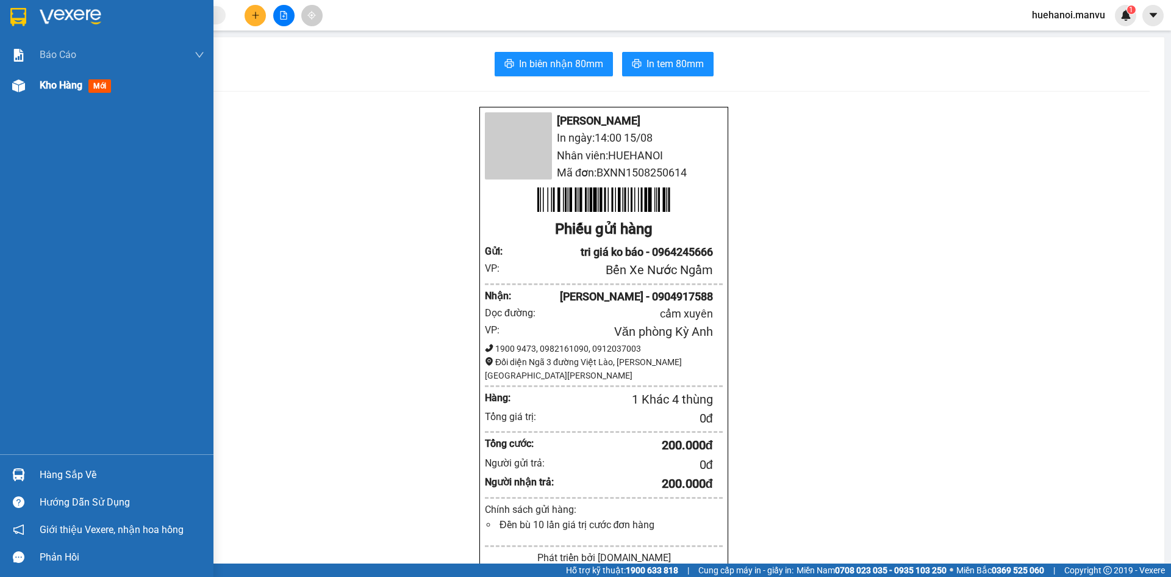
click at [73, 81] on span "Kho hàng" at bounding box center [61, 85] width 43 height 12
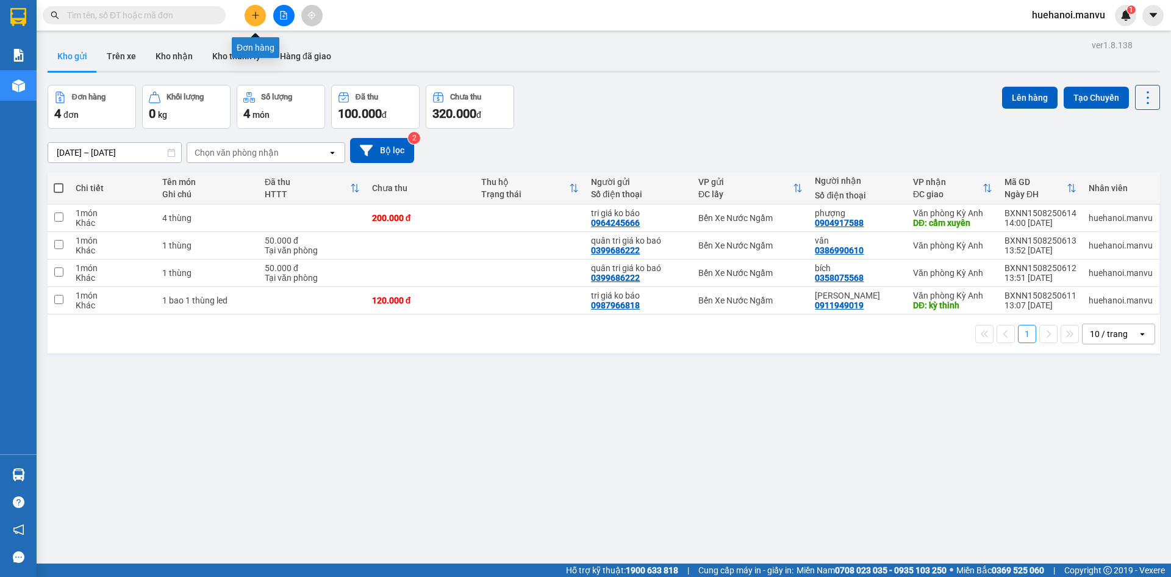
click at [253, 13] on icon "plus" at bounding box center [255, 15] width 9 height 9
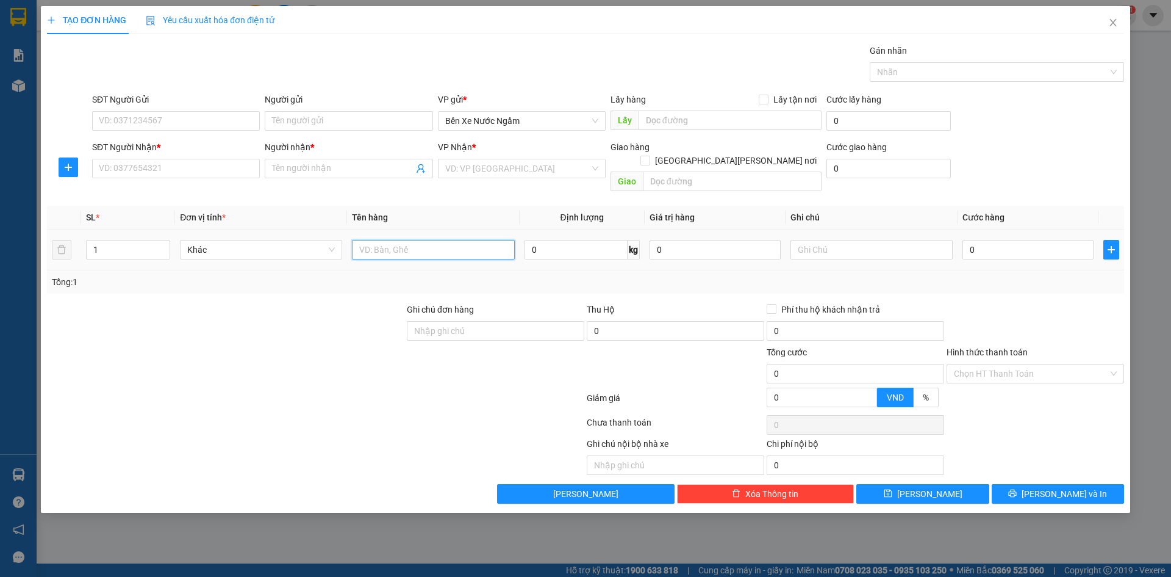
click at [425, 240] on input "text" at bounding box center [433, 250] width 162 height 20
type input "1 xốp"
click at [195, 173] on input "SĐT Người Nhận *" at bounding box center [176, 169] width 168 height 20
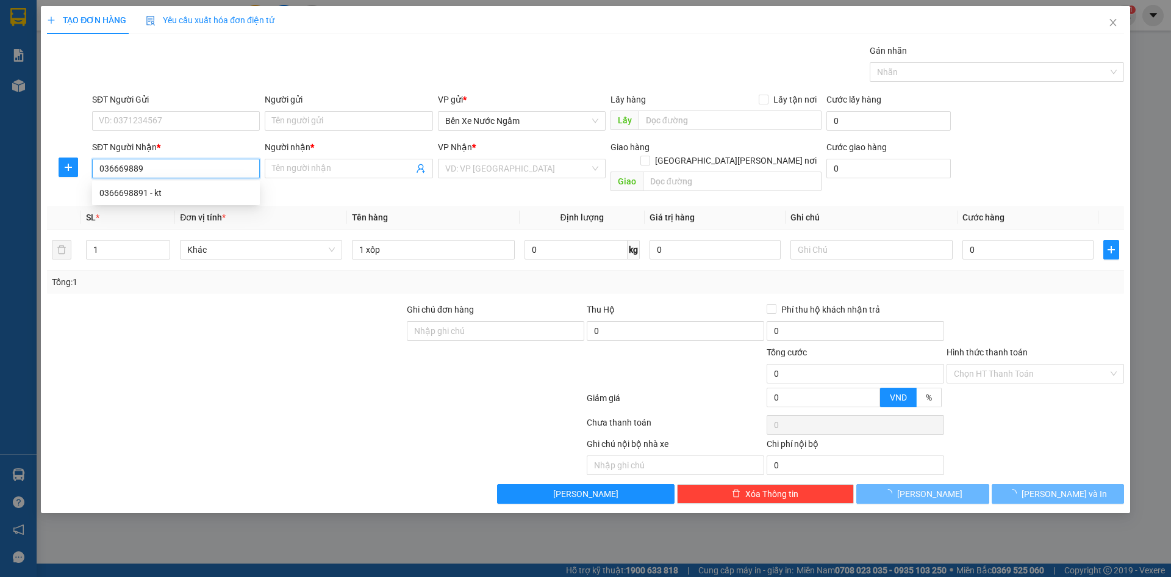
type input "0366698891"
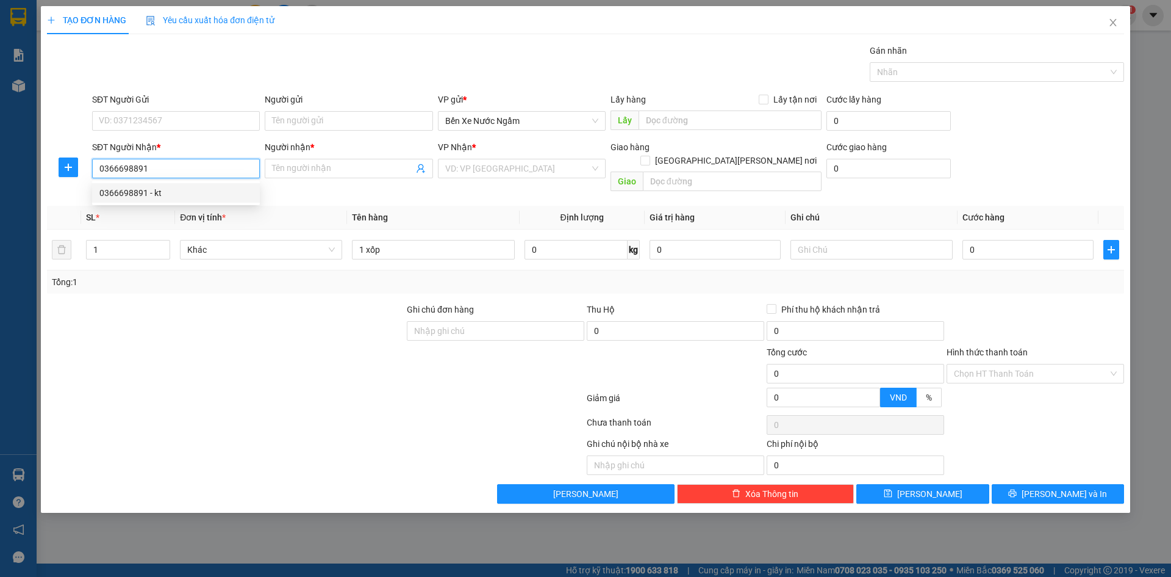
click at [147, 196] on div "0366698891 - kt" at bounding box center [175, 192] width 153 height 13
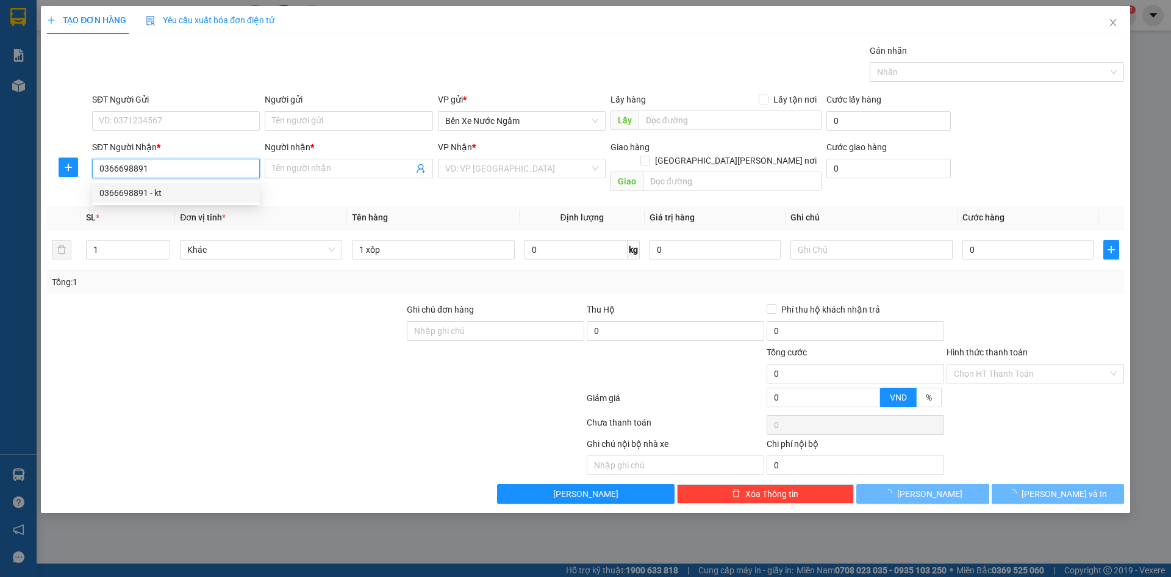
type input "kt"
type input "voi"
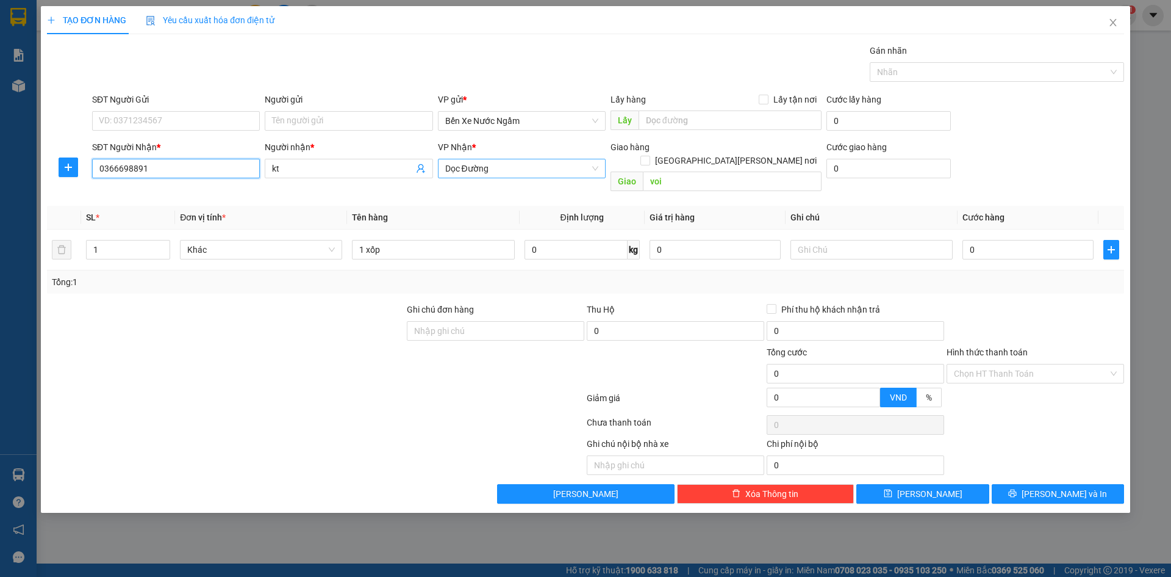
click at [483, 169] on span "Dọc Đường" at bounding box center [521, 168] width 153 height 18
type input "0366698891"
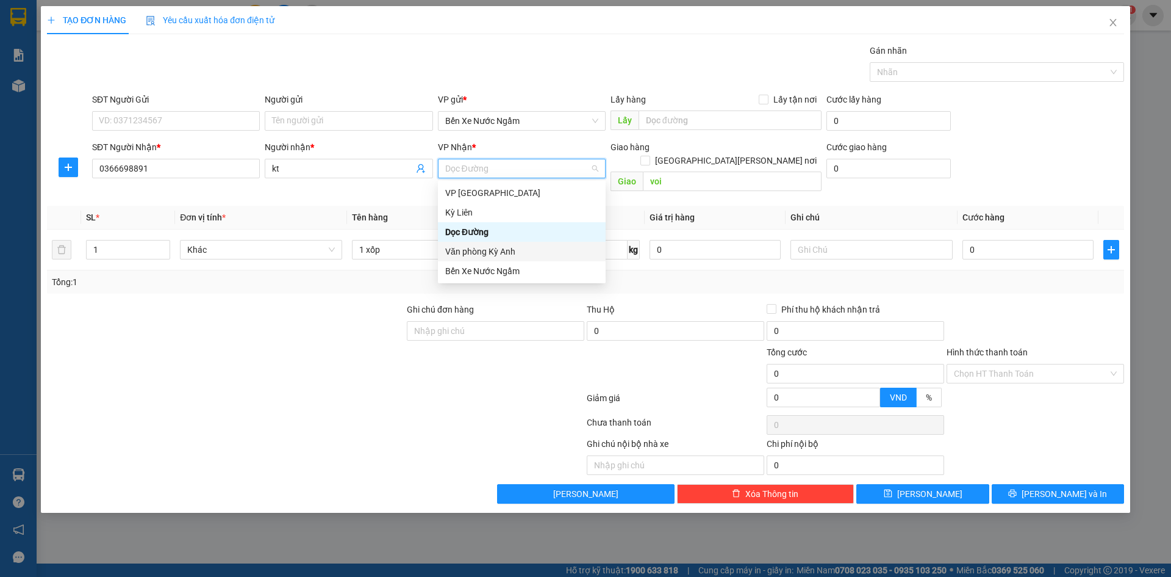
click at [494, 251] on div "Văn phòng Kỳ Anh" at bounding box center [521, 251] width 153 height 13
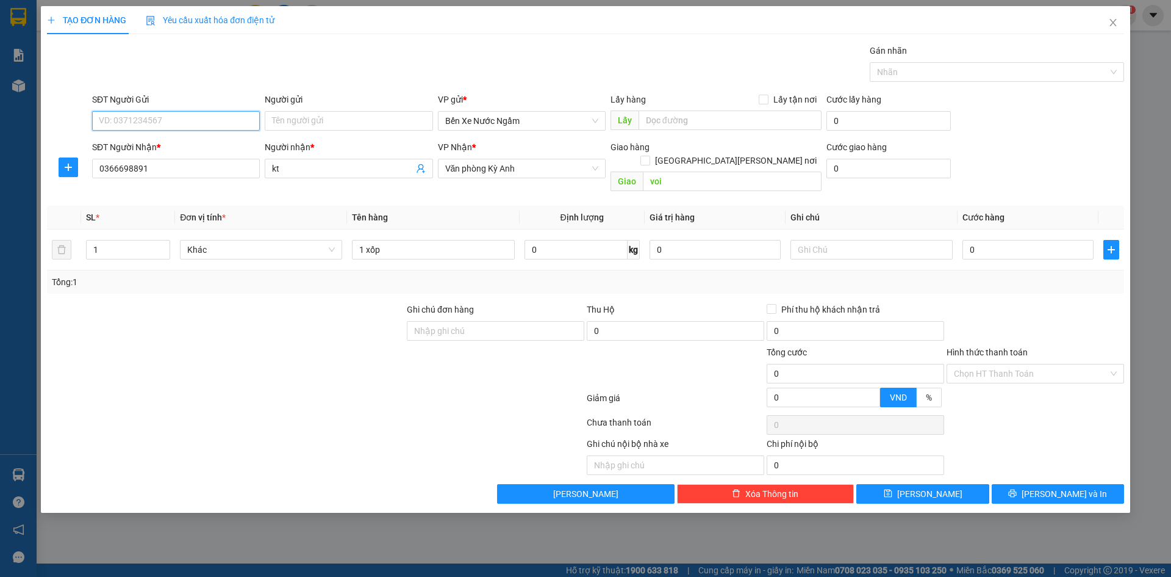
click at [162, 127] on input "SĐT Người Gửi" at bounding box center [176, 121] width 168 height 20
click at [204, 121] on input "SĐT Người Gửi" at bounding box center [176, 121] width 168 height 20
type input "0975557263"
click at [315, 131] on div "Người gửi Tên người gửi" at bounding box center [349, 114] width 168 height 43
click at [315, 121] on input "Người gửi" at bounding box center [349, 121] width 168 height 20
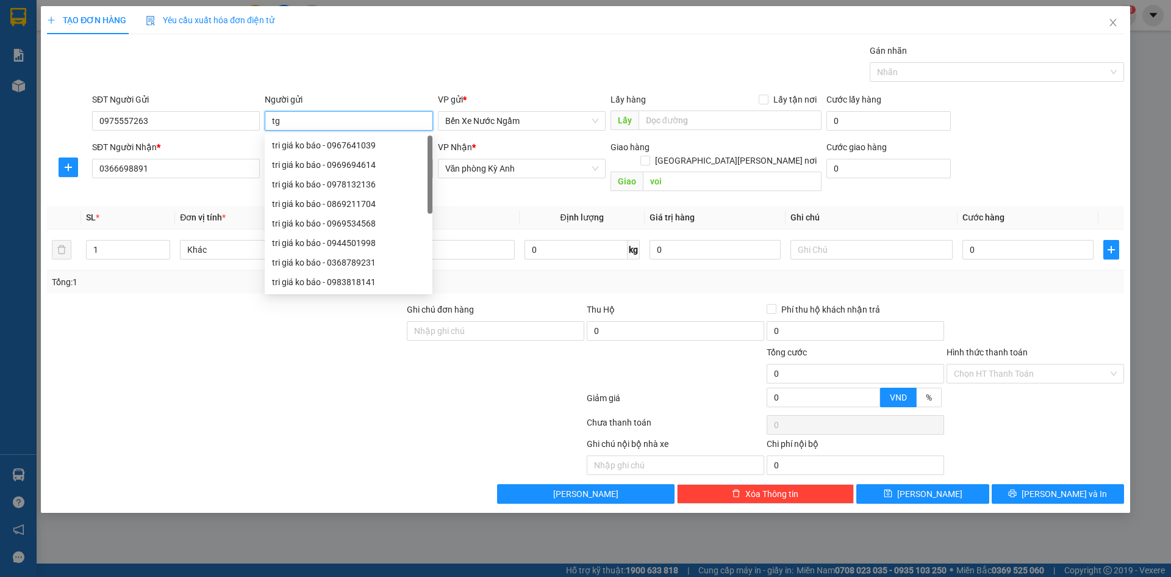
type input "t"
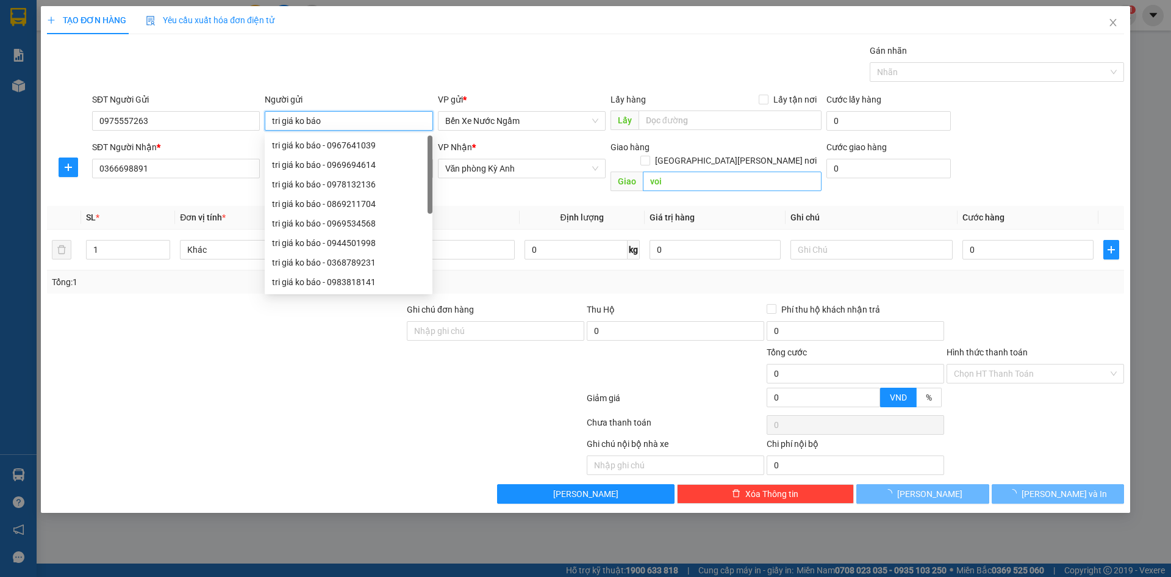
type input "tri giá ko báo"
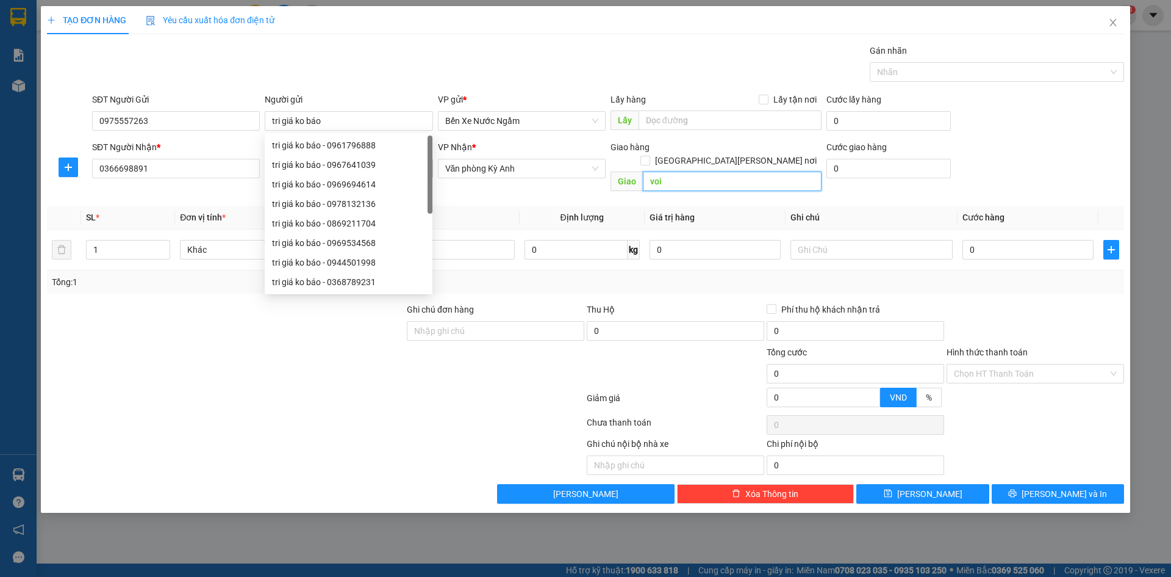
click at [678, 173] on input "voi" at bounding box center [732, 181] width 179 height 20
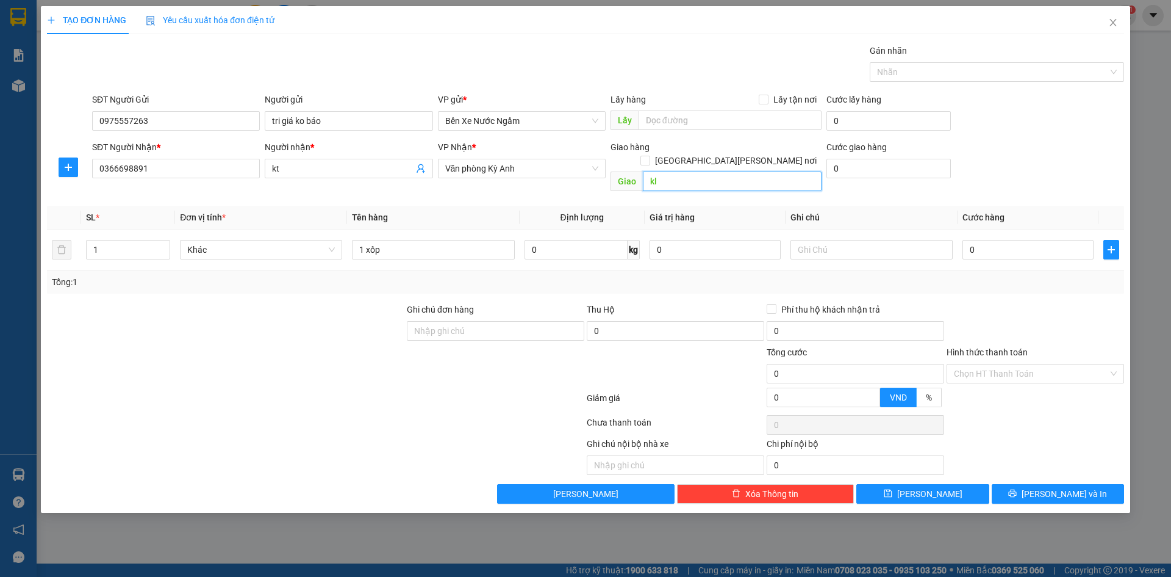
type input "k"
type input "kỳ liên"
click at [1023, 240] on input "0" at bounding box center [1028, 250] width 131 height 20
type input "7"
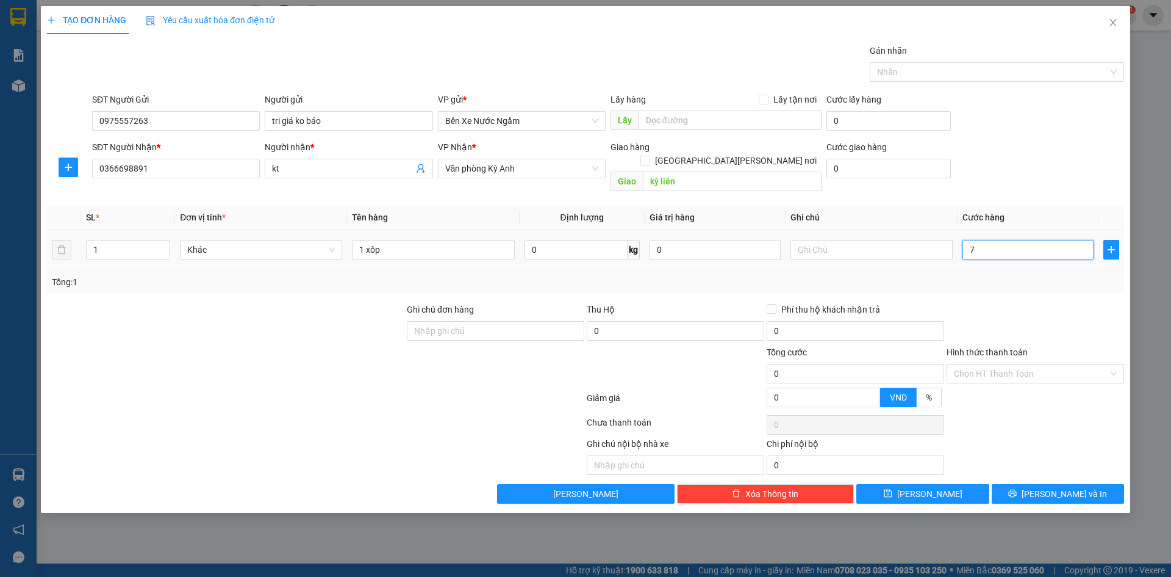
type input "7"
type input "70"
type input "700"
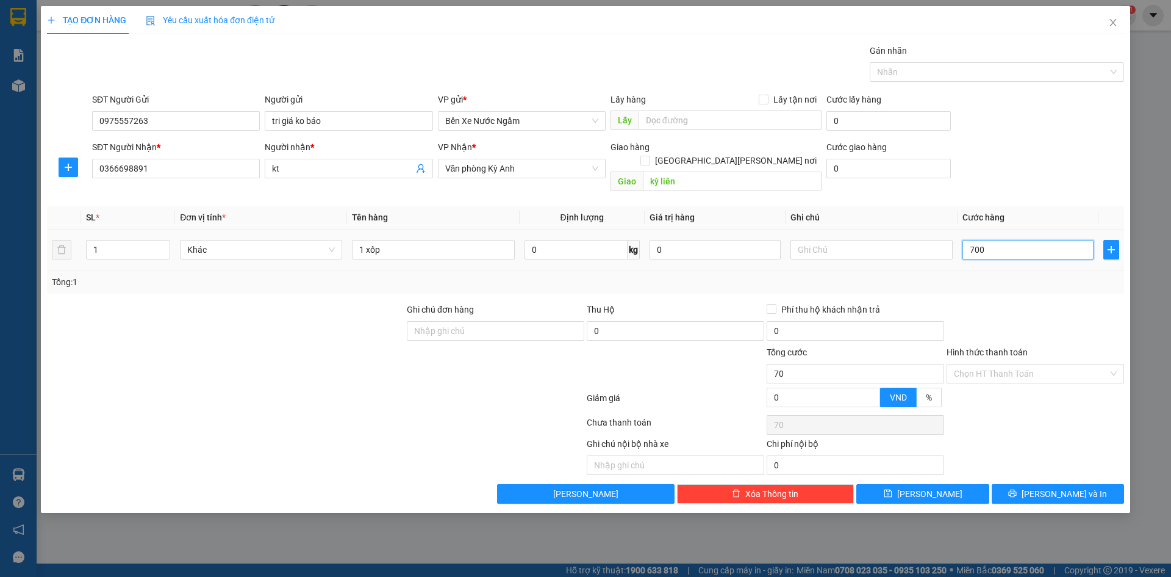
type input "700"
type input "7.000"
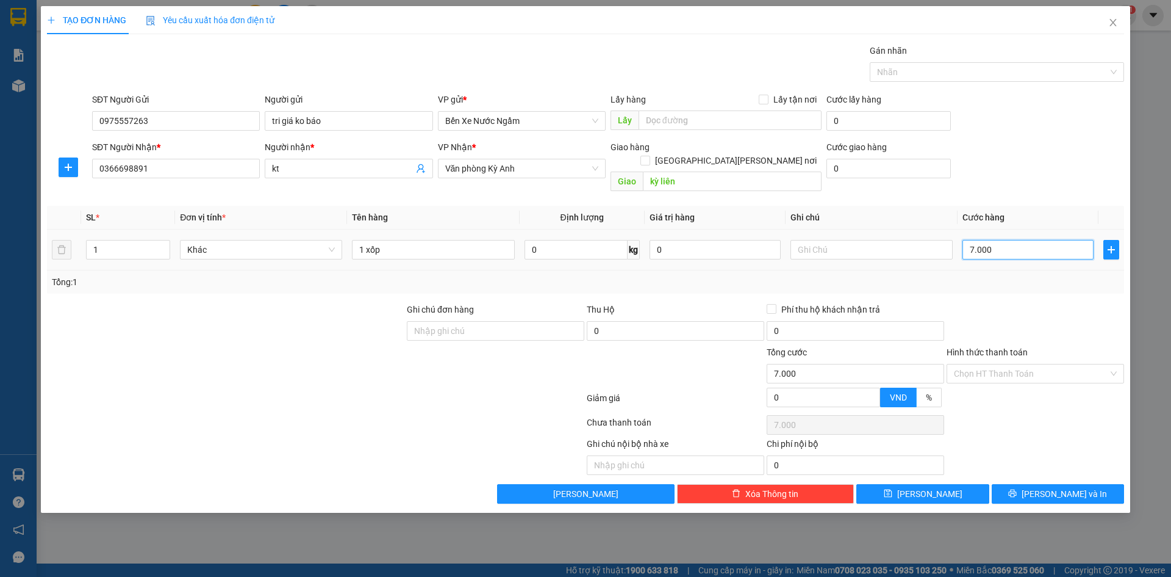
type input "70.000"
click at [1019, 484] on button "[PERSON_NAME] và In" at bounding box center [1058, 494] width 132 height 20
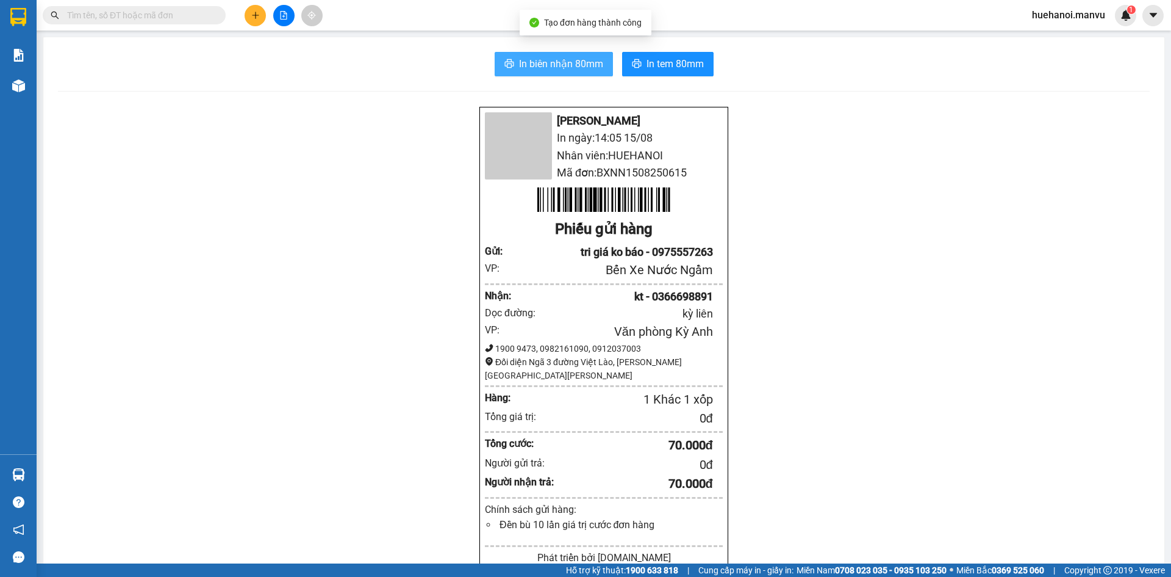
click at [557, 61] on span "In biên nhận 80mm" at bounding box center [561, 63] width 84 height 15
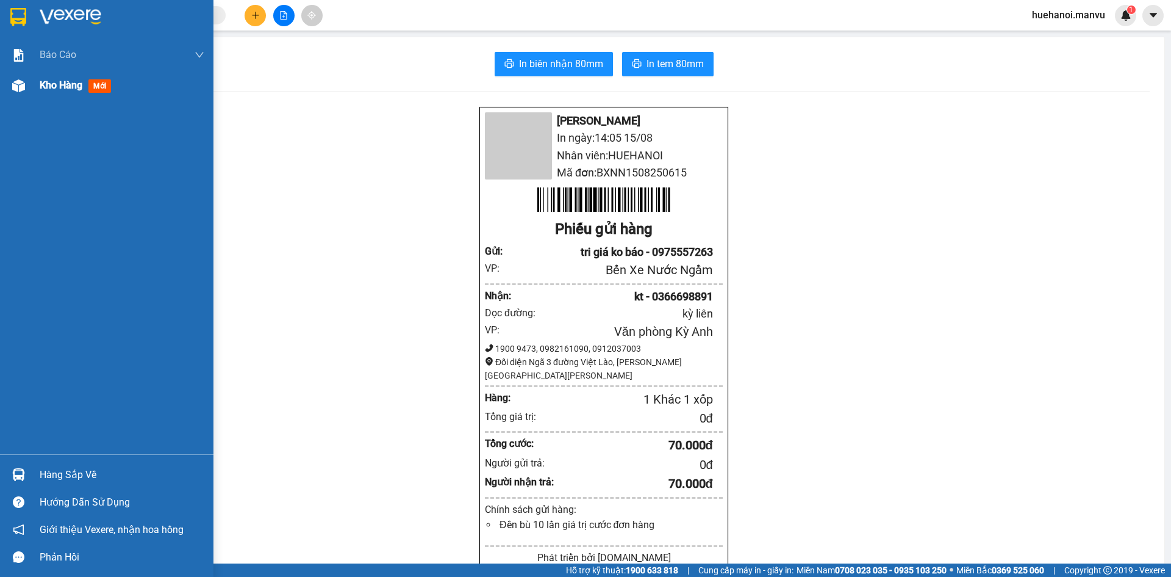
click at [70, 80] on span "Kho hàng" at bounding box center [61, 85] width 43 height 12
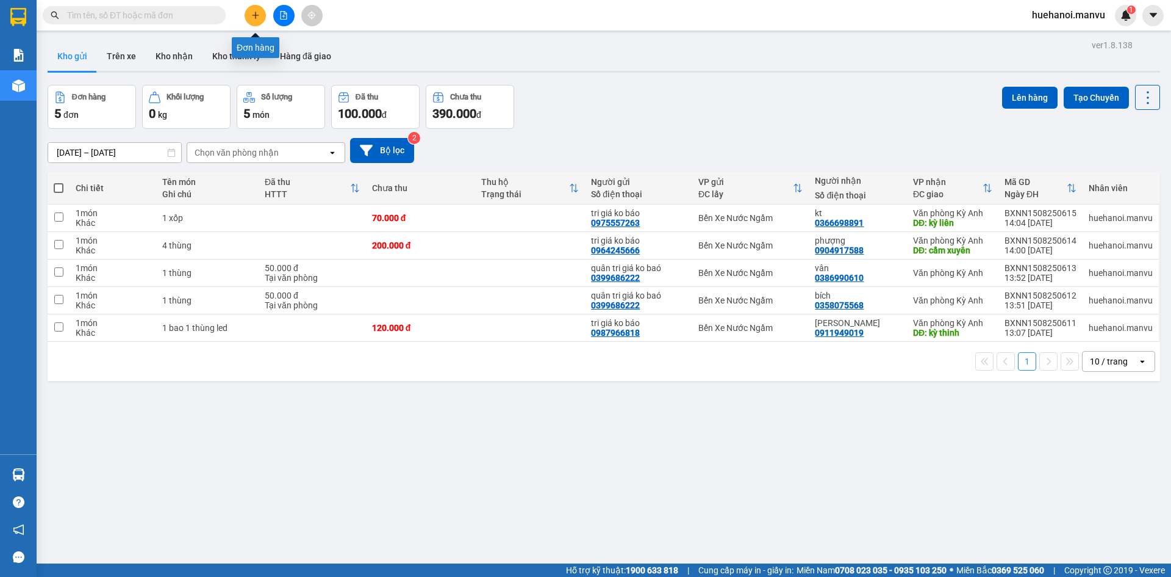
click at [254, 20] on button at bounding box center [255, 15] width 21 height 21
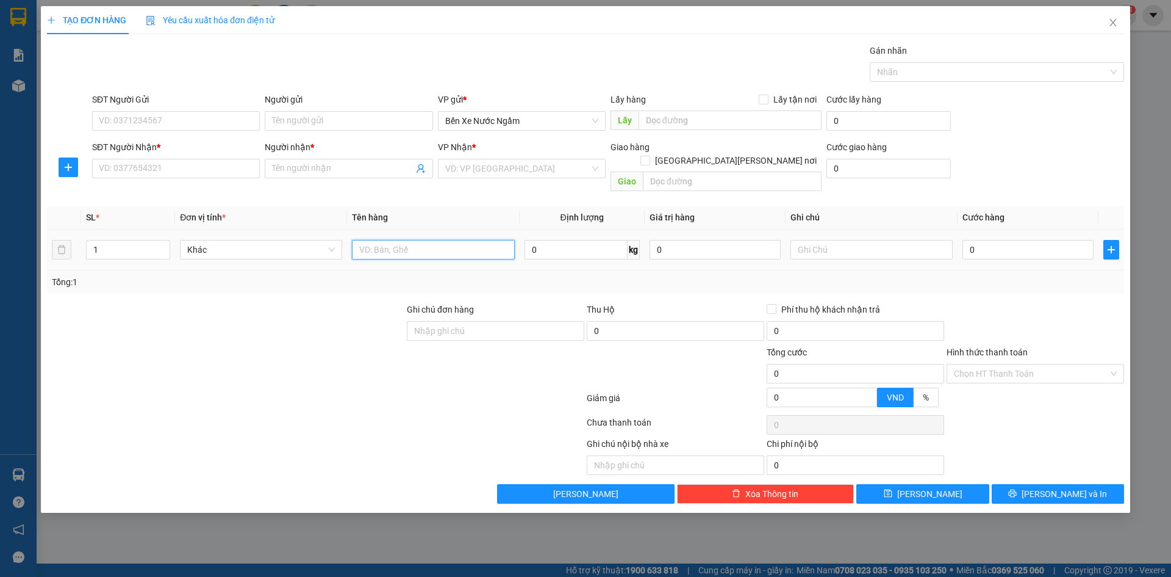
click at [431, 240] on input "text" at bounding box center [433, 250] width 162 height 20
type input "3 bao sat"
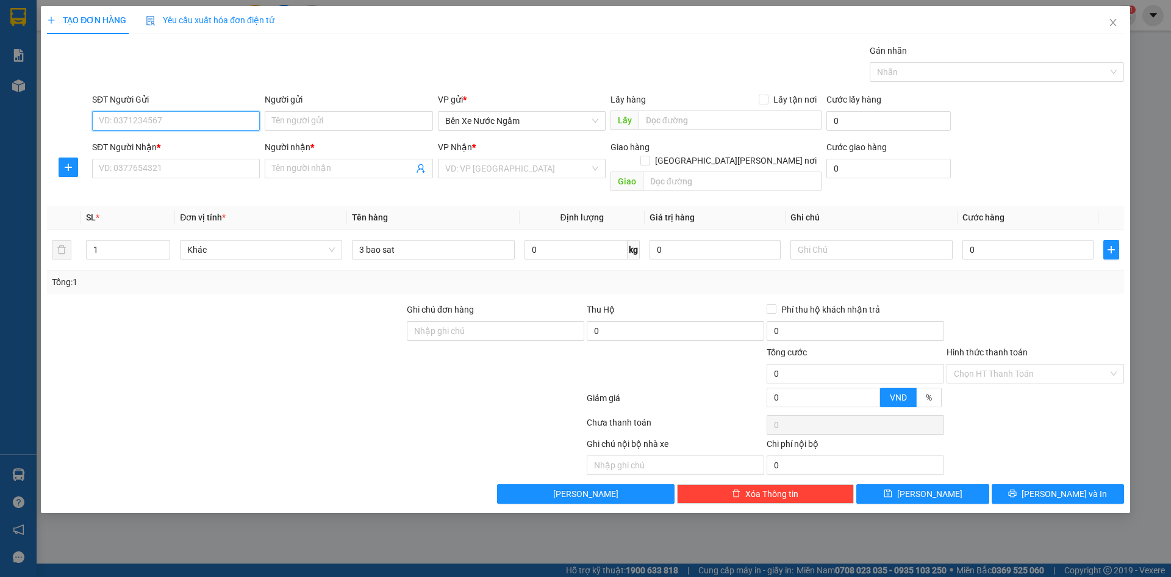
click at [159, 129] on input "SĐT Người Gửi" at bounding box center [176, 121] width 168 height 20
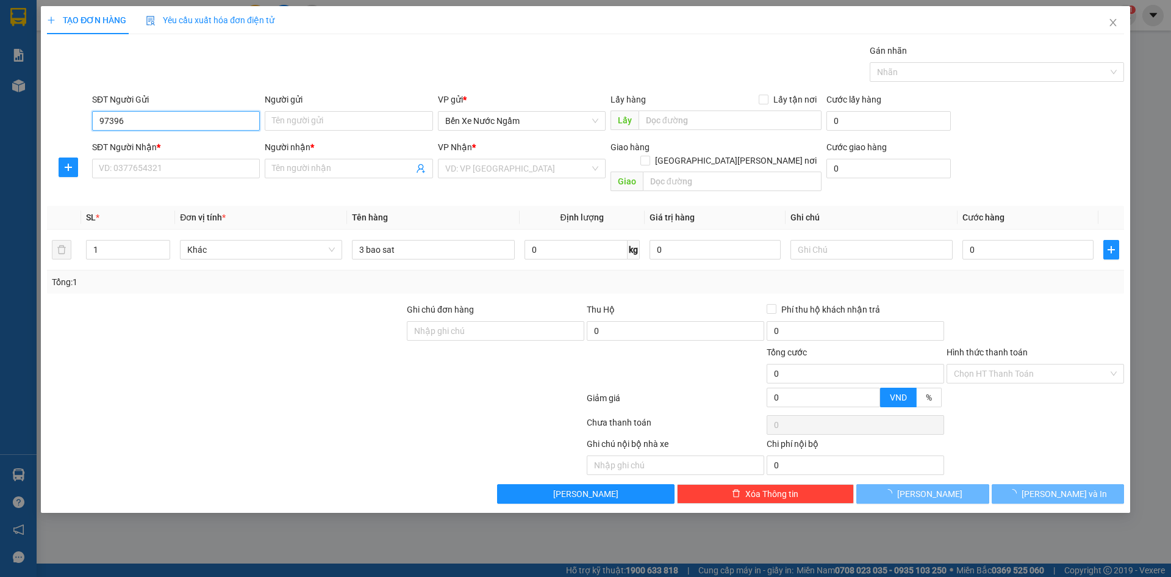
click at [159, 129] on input "97396" at bounding box center [176, 121] width 168 height 20
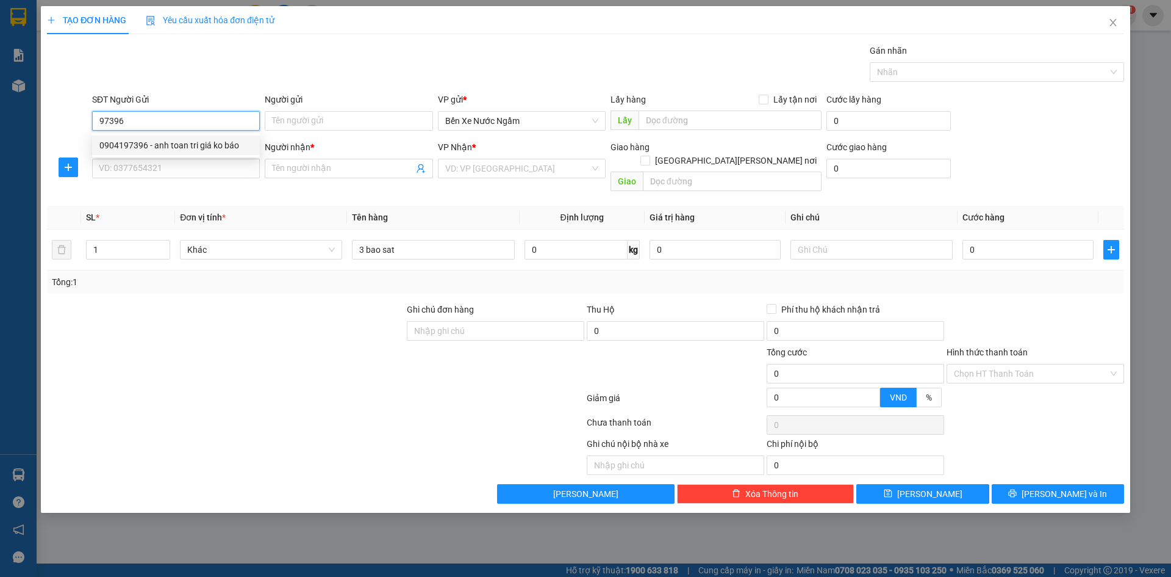
click at [171, 143] on div "0904197396 - anh toan tri giá ko báo" at bounding box center [175, 144] width 153 height 13
type input "0904197396"
type input "[PERSON_NAME] tri giá ko báo"
type input "0904197396"
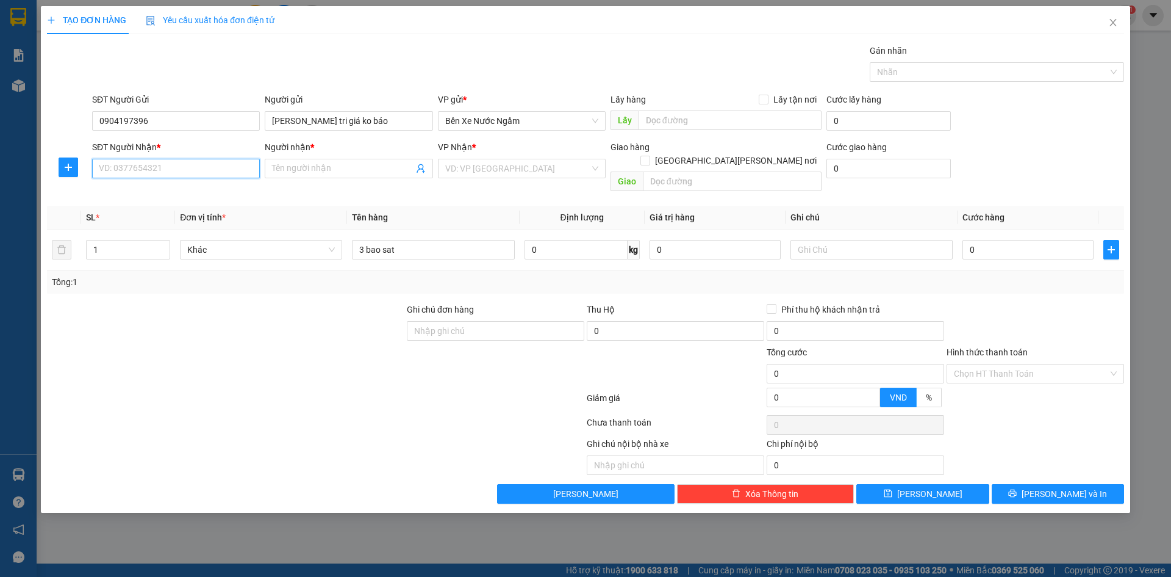
click at [161, 173] on input "SĐT Người Nhận *" at bounding box center [176, 169] width 168 height 20
click at [160, 193] on div "0989950283 - tuấn" at bounding box center [175, 192] width 153 height 13
type input "0989950283"
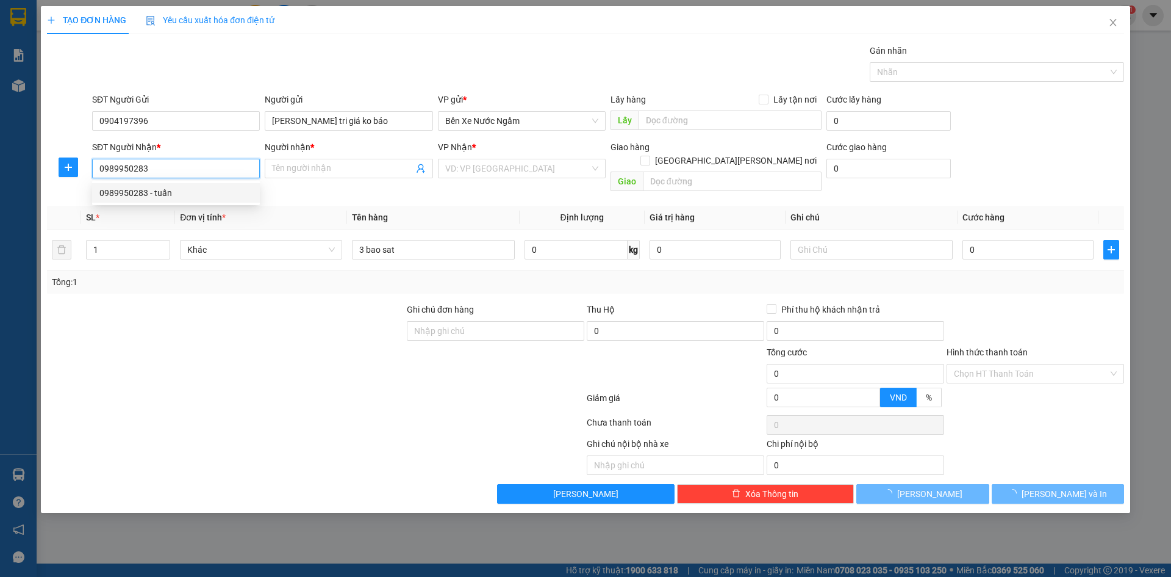
type input "tuấn"
type input "kỳ thinh"
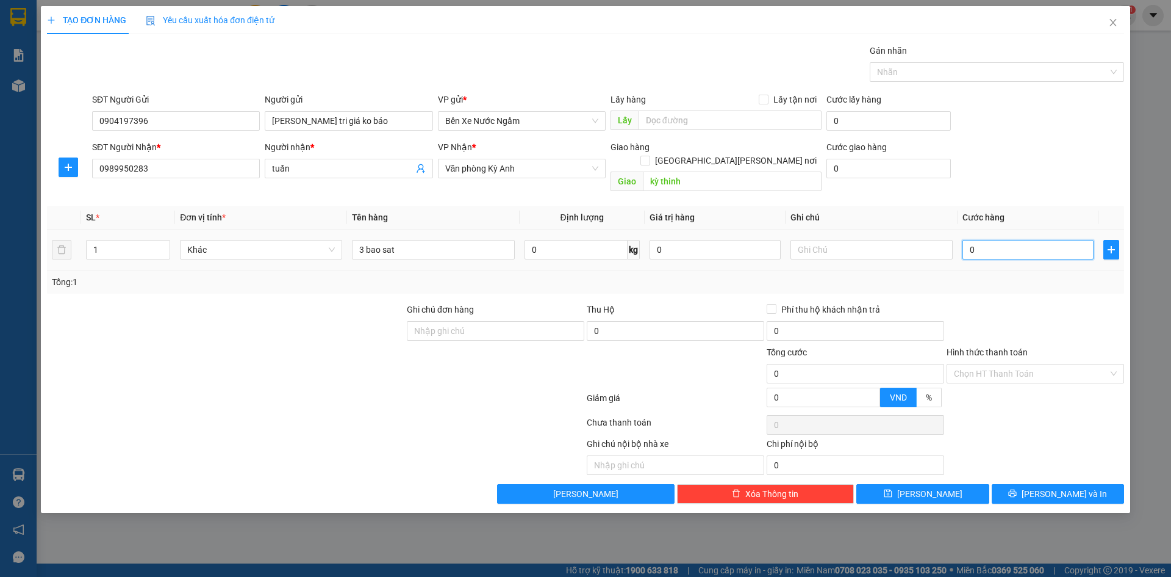
click at [1001, 240] on input "0" at bounding box center [1028, 250] width 131 height 20
type input "1"
type input "15"
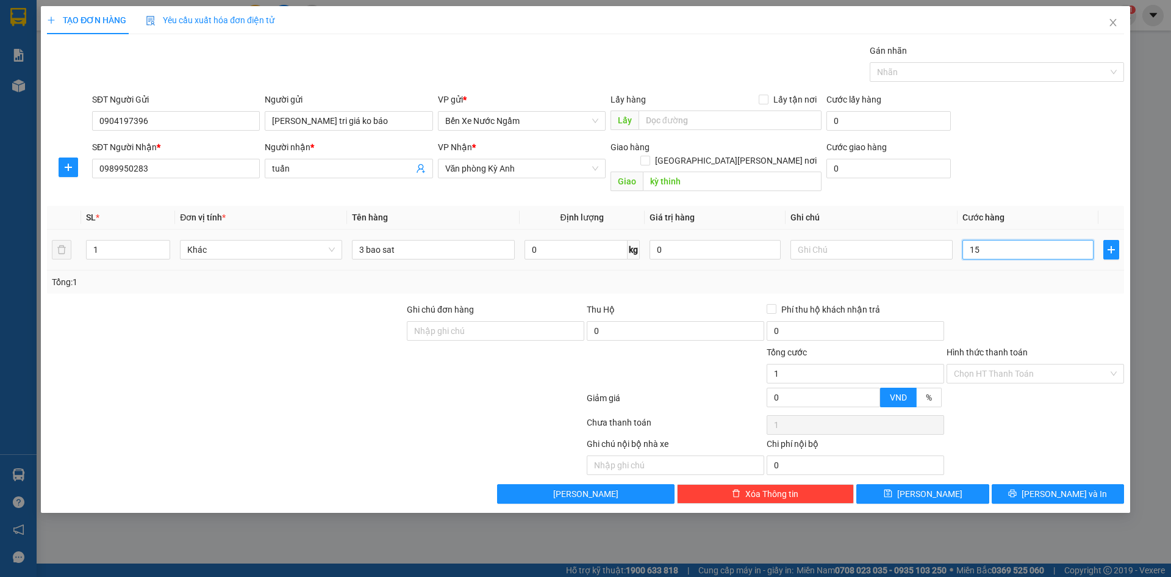
type input "15"
type input "150"
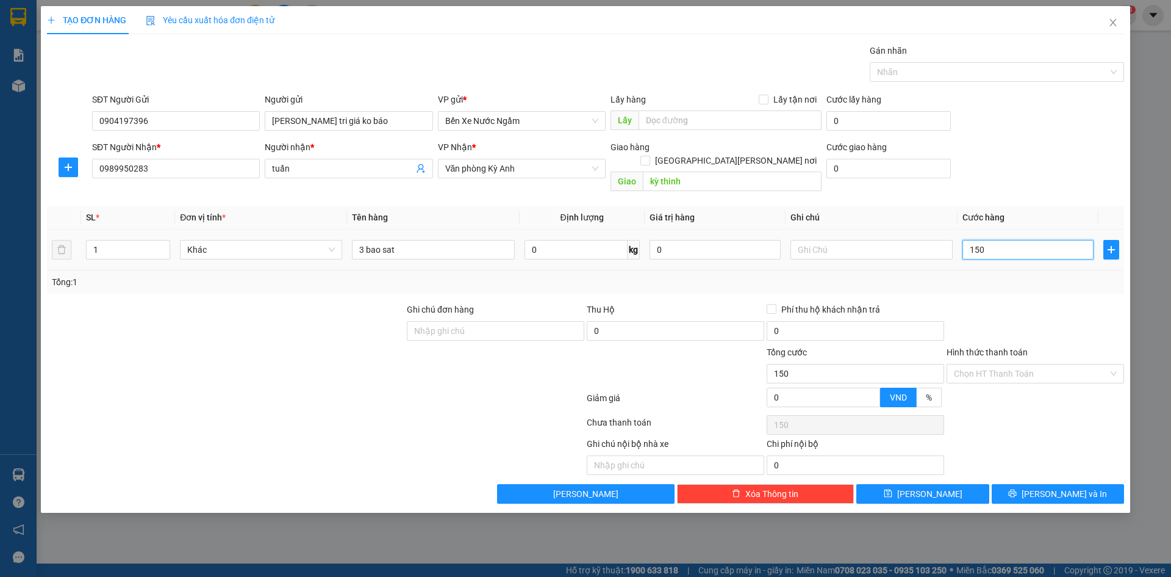
type input "1.500"
type input "15.000"
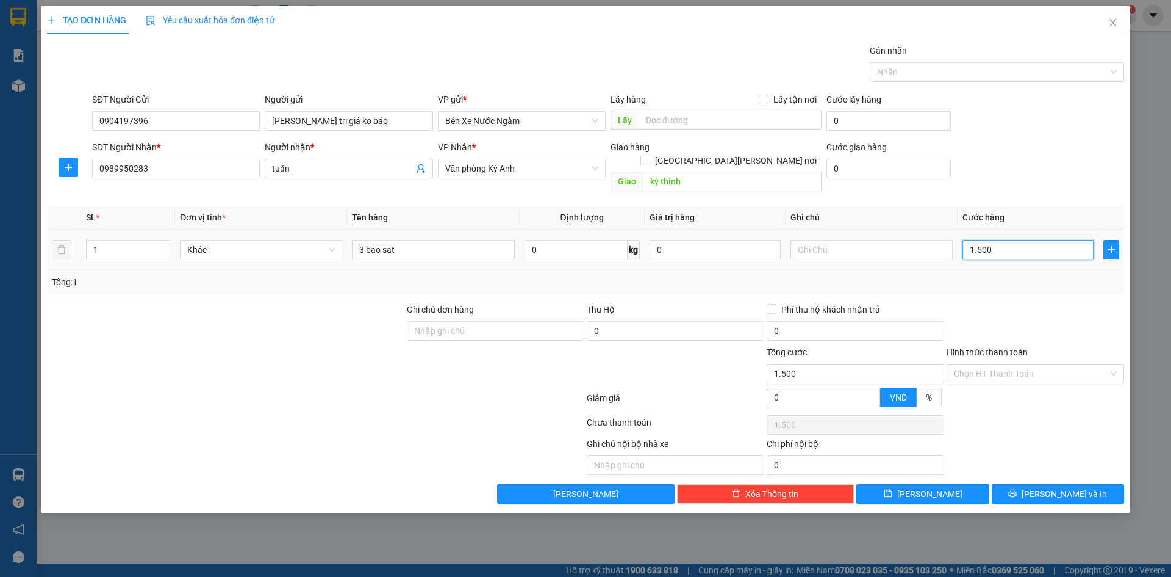
type input "15.000"
type input "150.000"
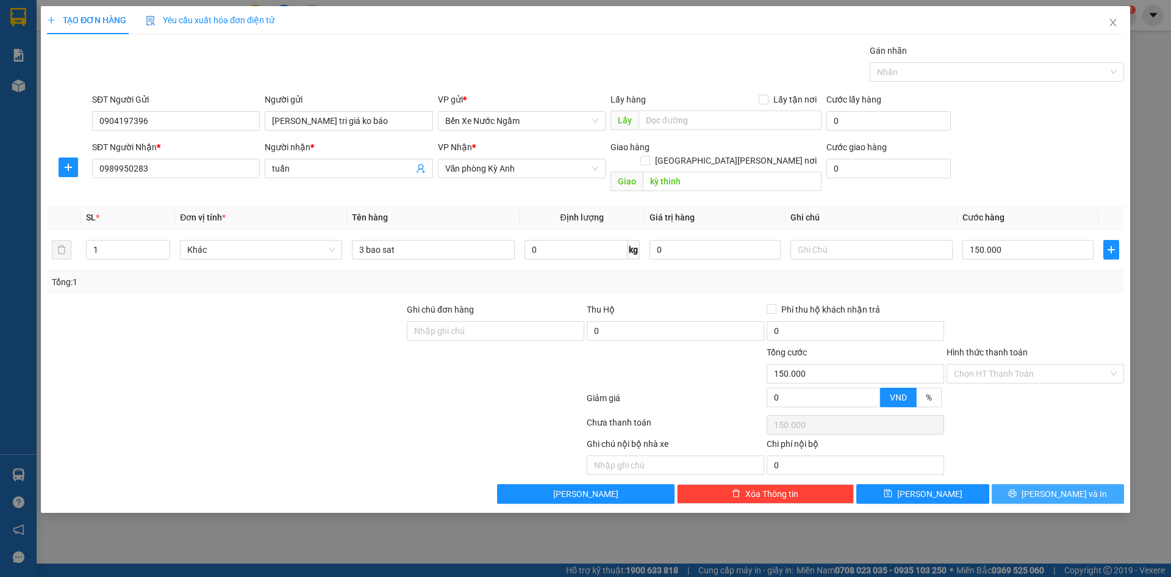
click at [1064, 487] on span "[PERSON_NAME] và In" at bounding box center [1064, 493] width 85 height 13
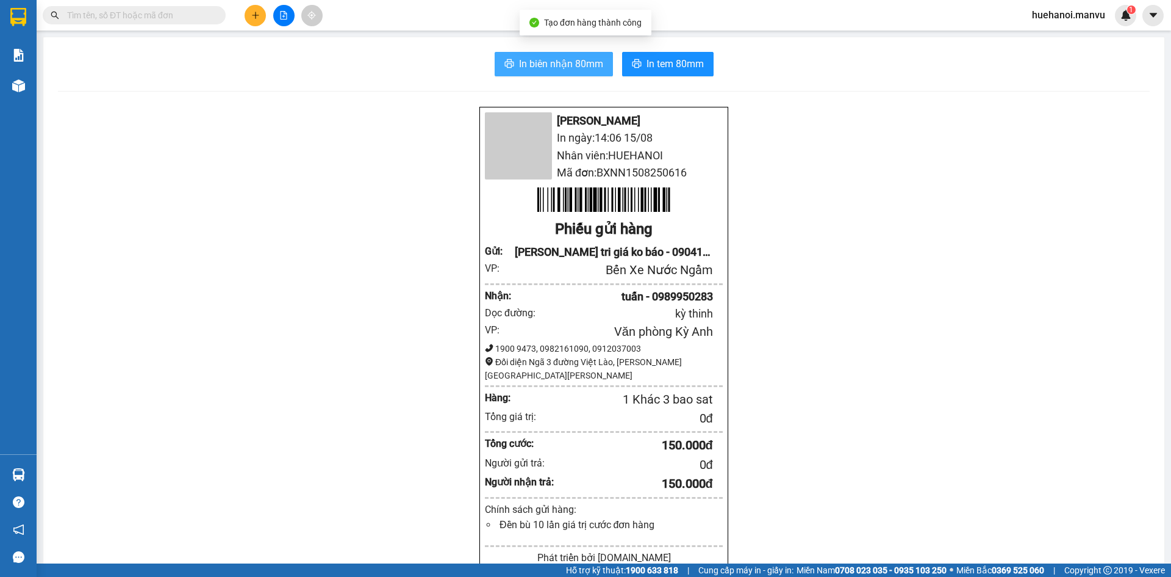
click at [530, 71] on span "In biên nhận 80mm" at bounding box center [561, 63] width 84 height 15
click at [267, 8] on div at bounding box center [284, 15] width 92 height 21
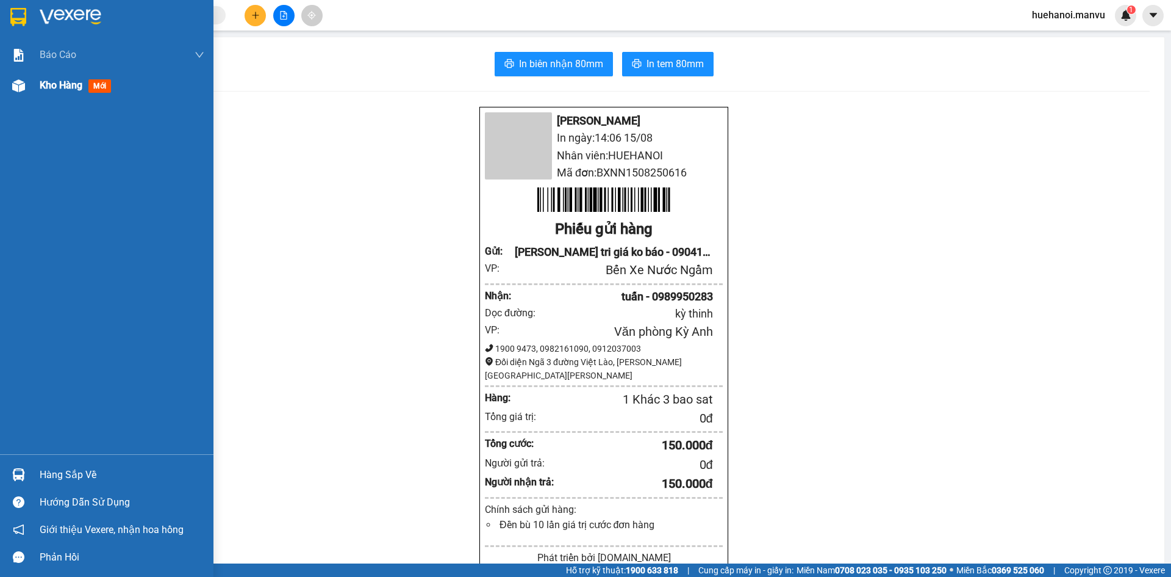
click at [60, 81] on span "Kho hàng" at bounding box center [61, 85] width 43 height 12
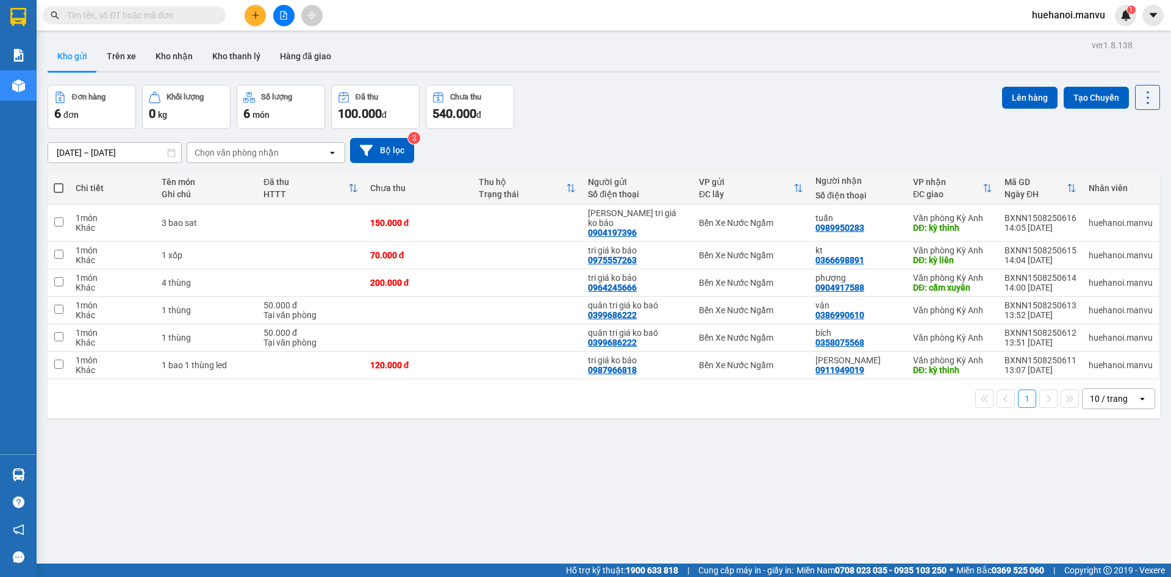
click at [61, 189] on span at bounding box center [59, 188] width 10 height 10
click at [59, 182] on input "checkbox" at bounding box center [59, 182] width 0 height 0
checkbox input "true"
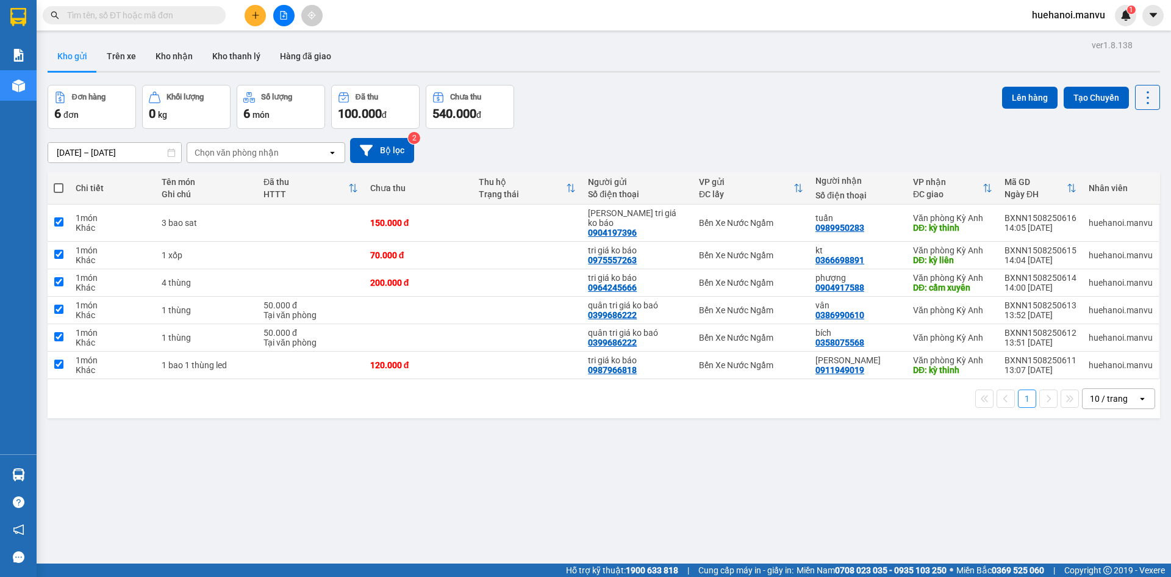
checkbox input "true"
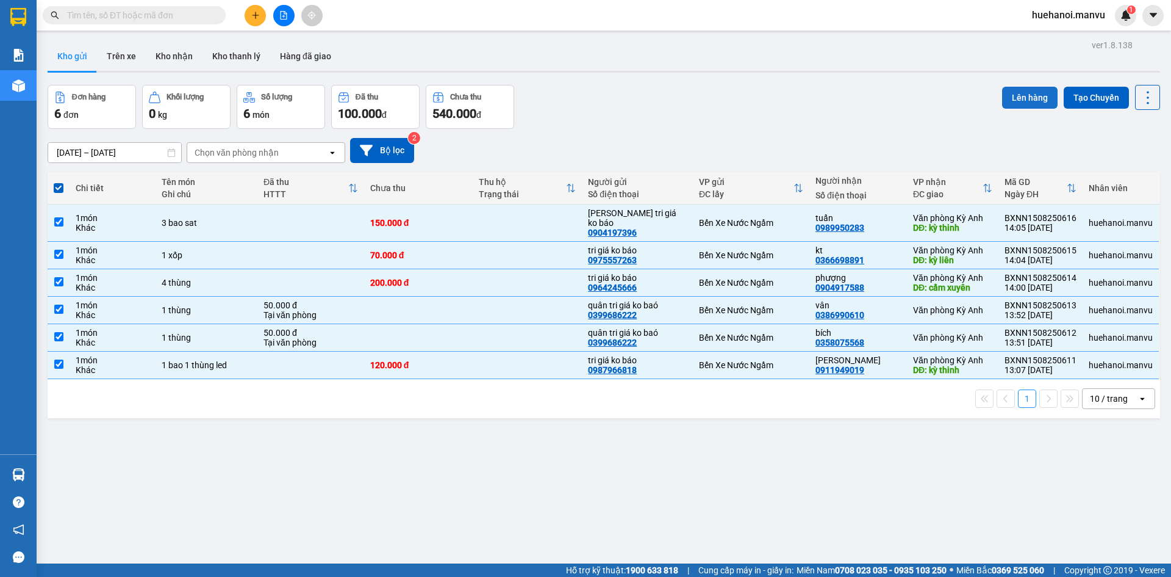
click at [1035, 102] on button "Lên hàng" at bounding box center [1030, 98] width 56 height 22
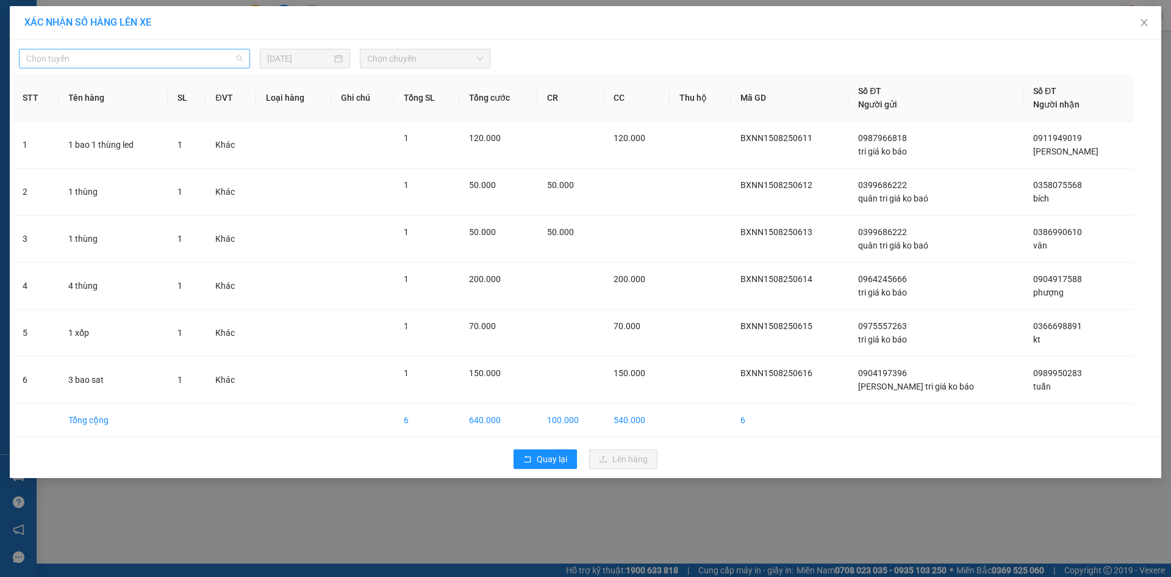
click at [73, 64] on span "Chọn tuyến" at bounding box center [134, 58] width 217 height 18
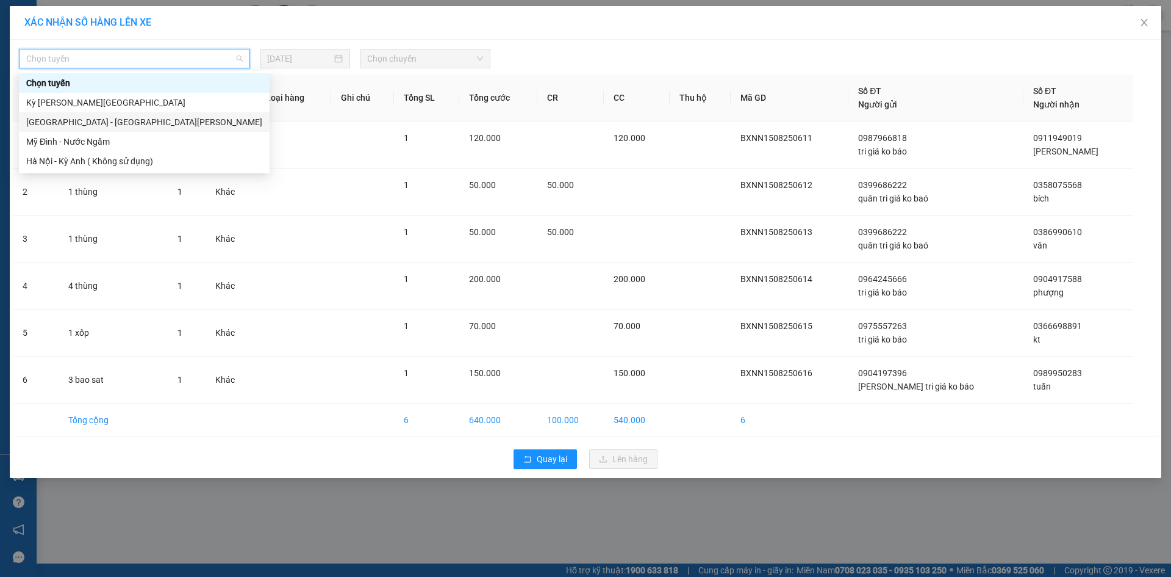
click at [69, 117] on div "[GEOGRAPHIC_DATA] - [GEOGRAPHIC_DATA][PERSON_NAME]" at bounding box center [144, 121] width 236 height 13
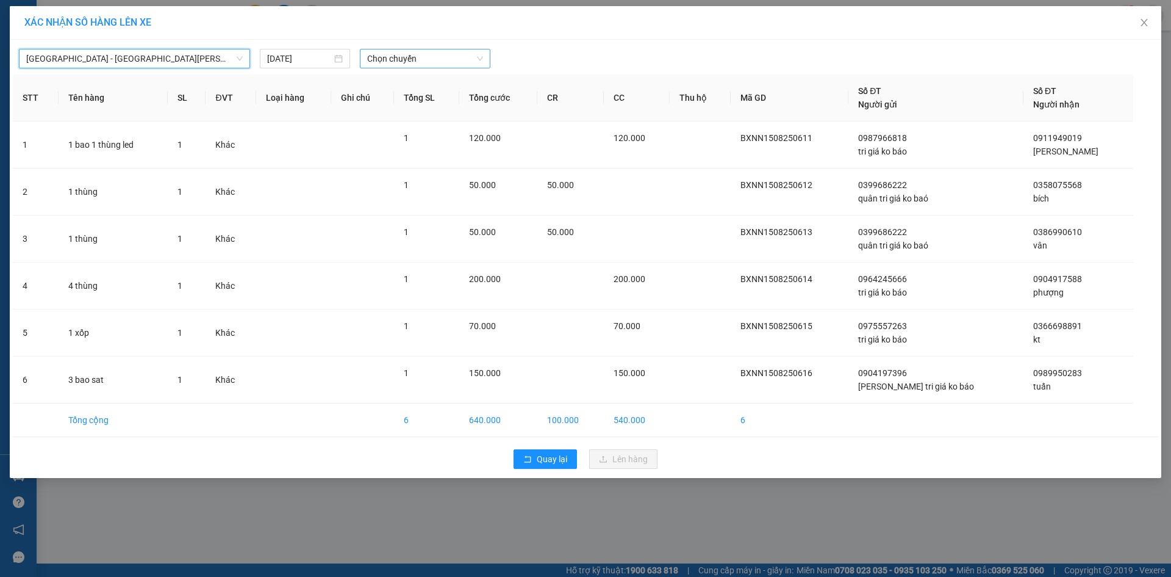
click at [388, 66] on span "Chọn chuyến" at bounding box center [425, 58] width 116 height 18
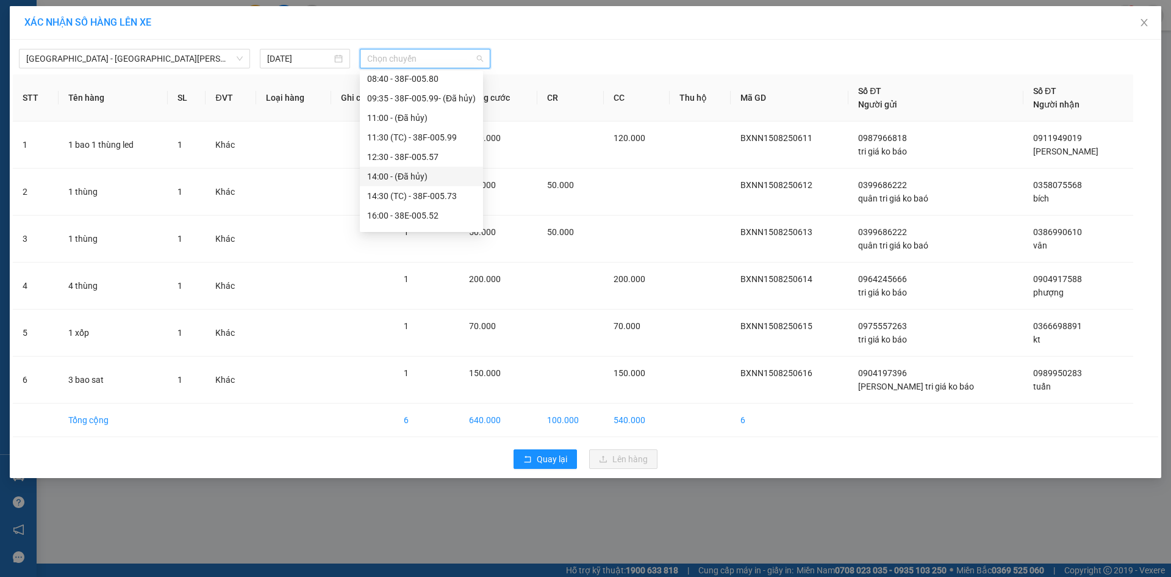
scroll to position [61, 0]
click at [406, 179] on div "14:30 (TC) - 38F-005.73" at bounding box center [421, 177] width 109 height 13
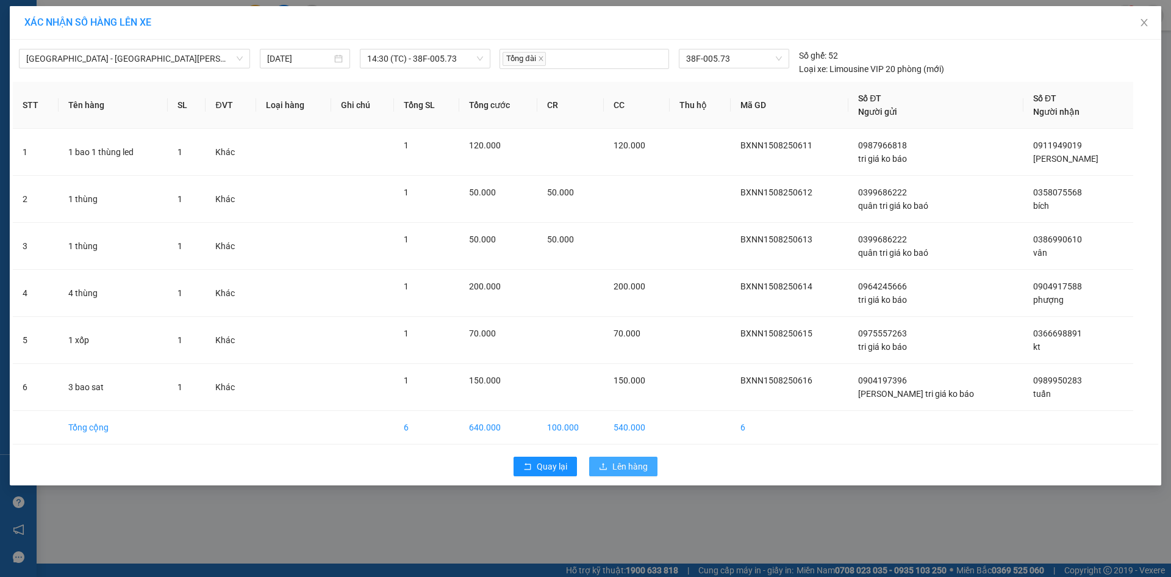
click at [633, 470] on span "Lên hàng" at bounding box center [630, 465] width 35 height 13
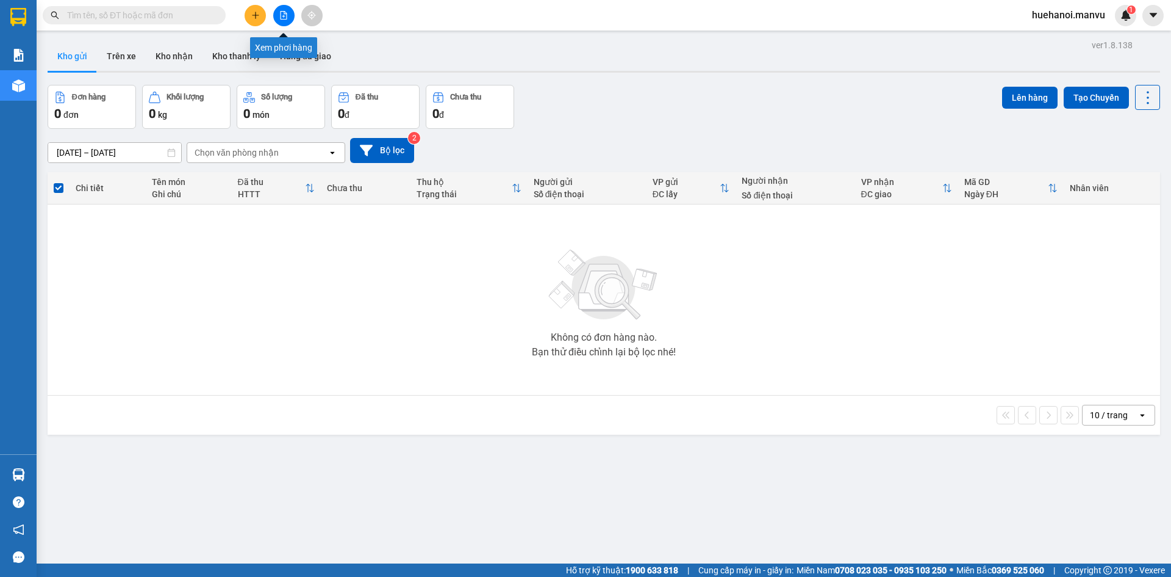
click at [290, 15] on button at bounding box center [283, 15] width 21 height 21
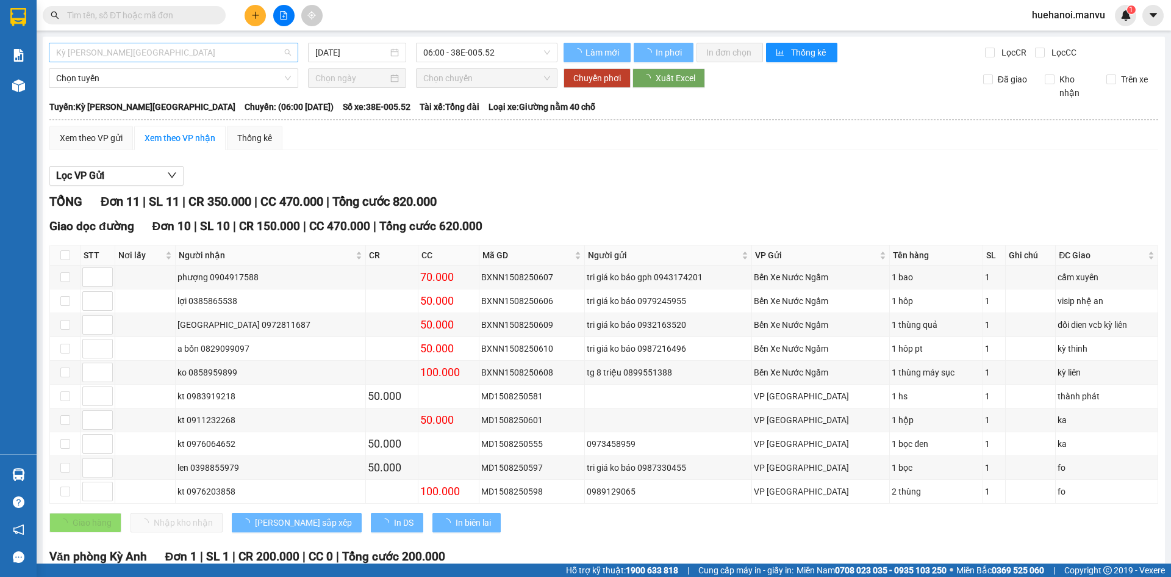
click at [134, 57] on span "Kỳ [PERSON_NAME][GEOGRAPHIC_DATA]" at bounding box center [173, 52] width 235 height 18
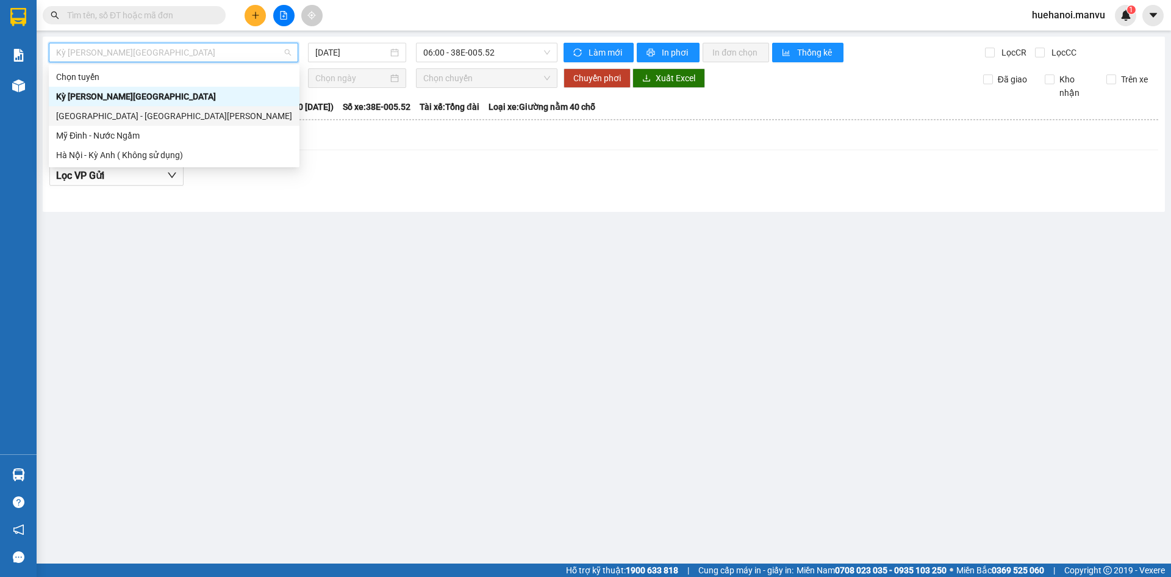
click at [114, 108] on div "[GEOGRAPHIC_DATA] - [GEOGRAPHIC_DATA][PERSON_NAME]" at bounding box center [174, 116] width 251 height 20
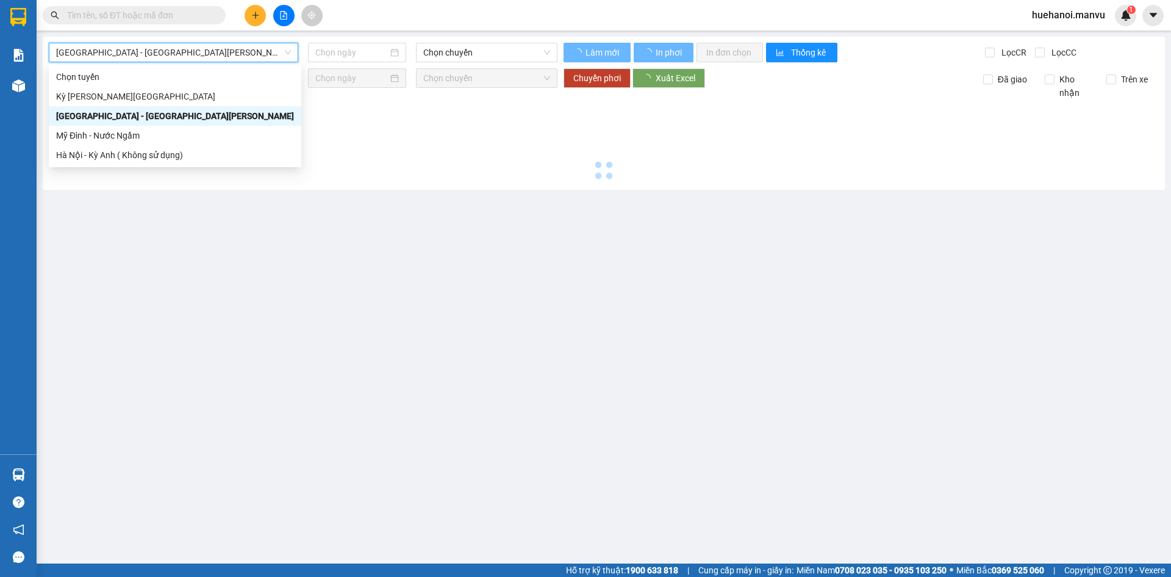
type input "[DATE]"
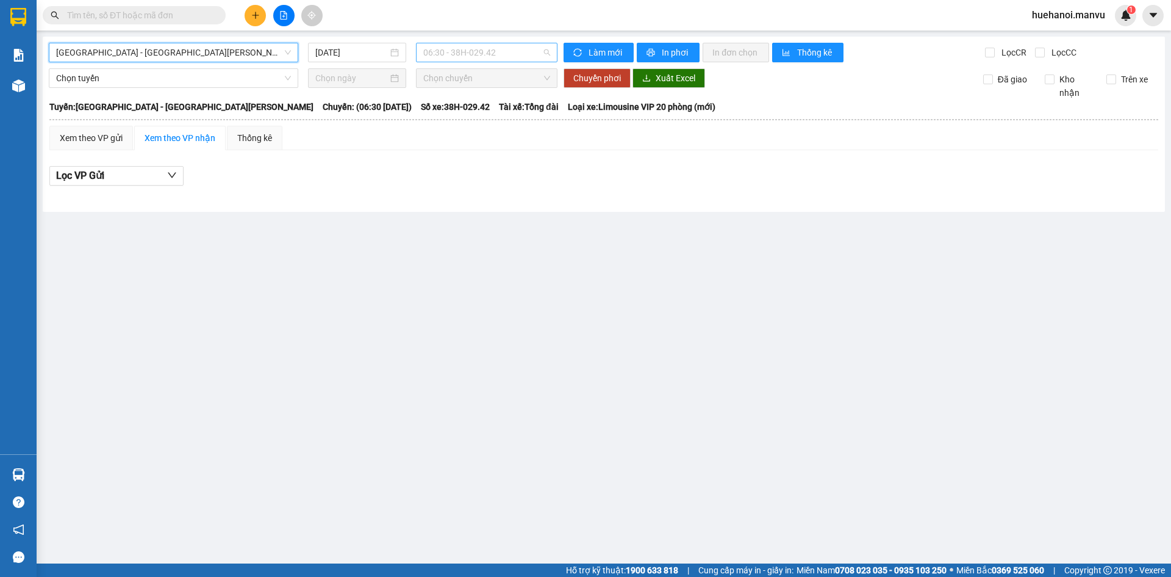
click at [467, 45] on span "06:30 - 38H-029.42" at bounding box center [486, 52] width 127 height 18
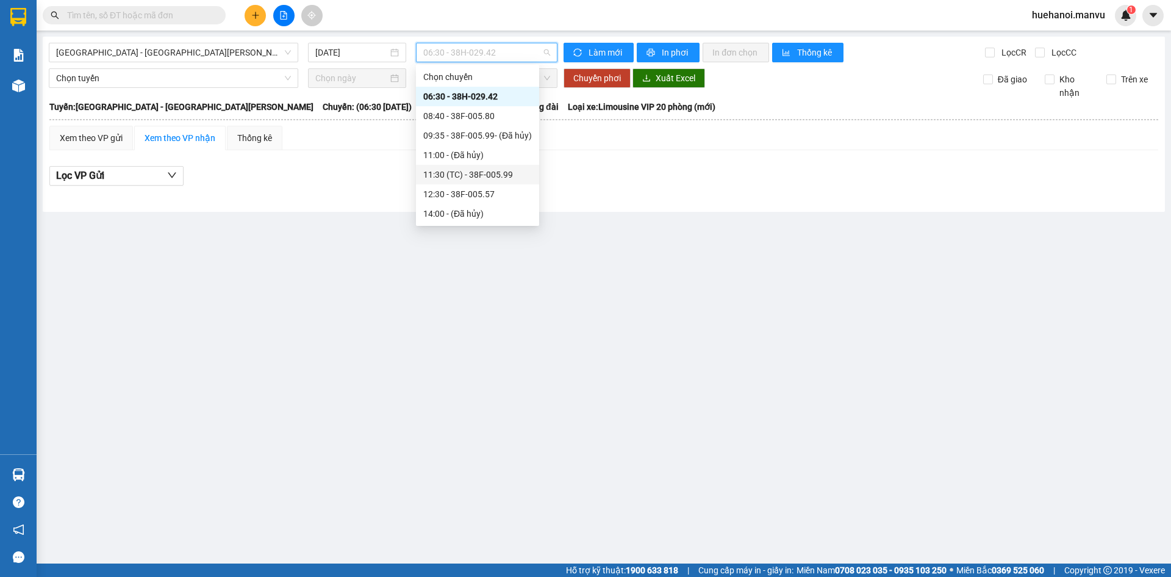
scroll to position [61, 0]
click at [477, 172] on div "14:30 (TC) - 38F-005.73" at bounding box center [477, 171] width 109 height 13
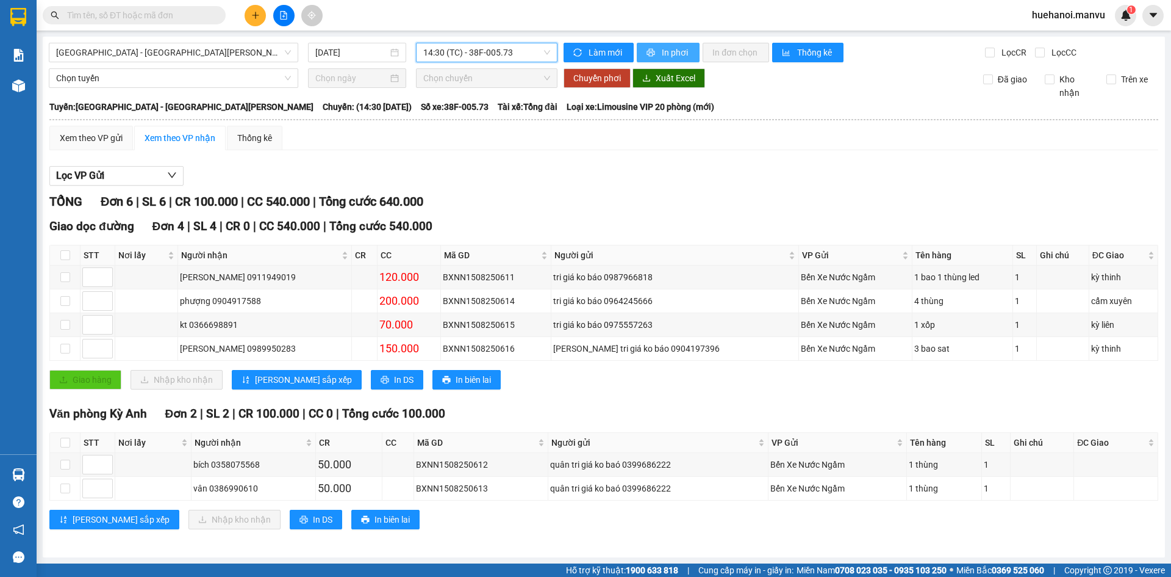
click at [662, 56] on span "In phơi" at bounding box center [676, 52] width 28 height 13
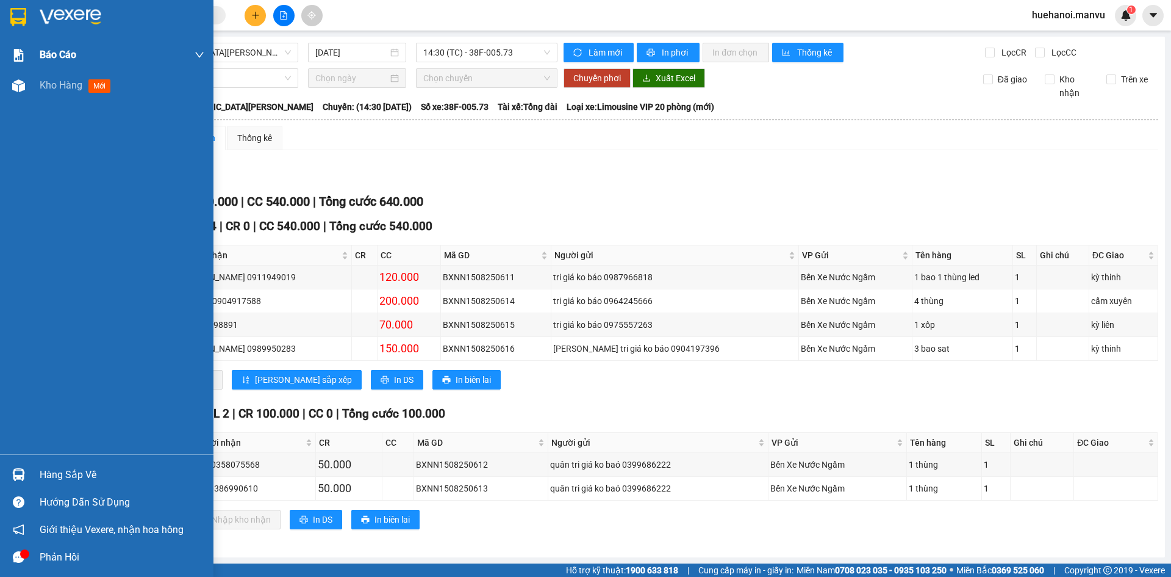
click at [66, 70] on div "Báo cáo" at bounding box center [122, 55] width 165 height 31
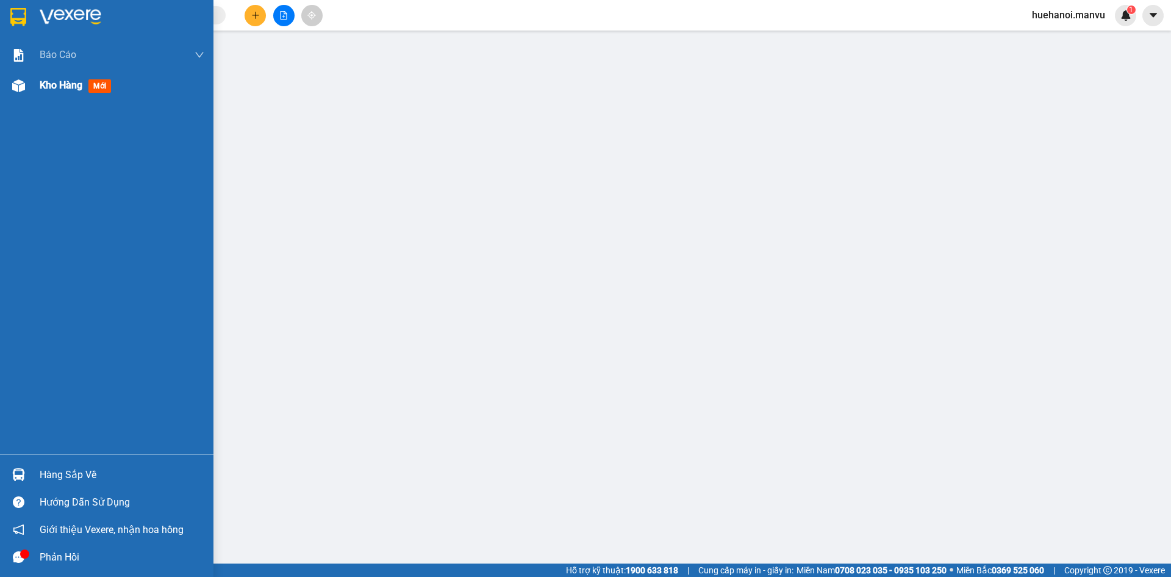
click at [62, 82] on span "Kho hàng" at bounding box center [61, 85] width 43 height 12
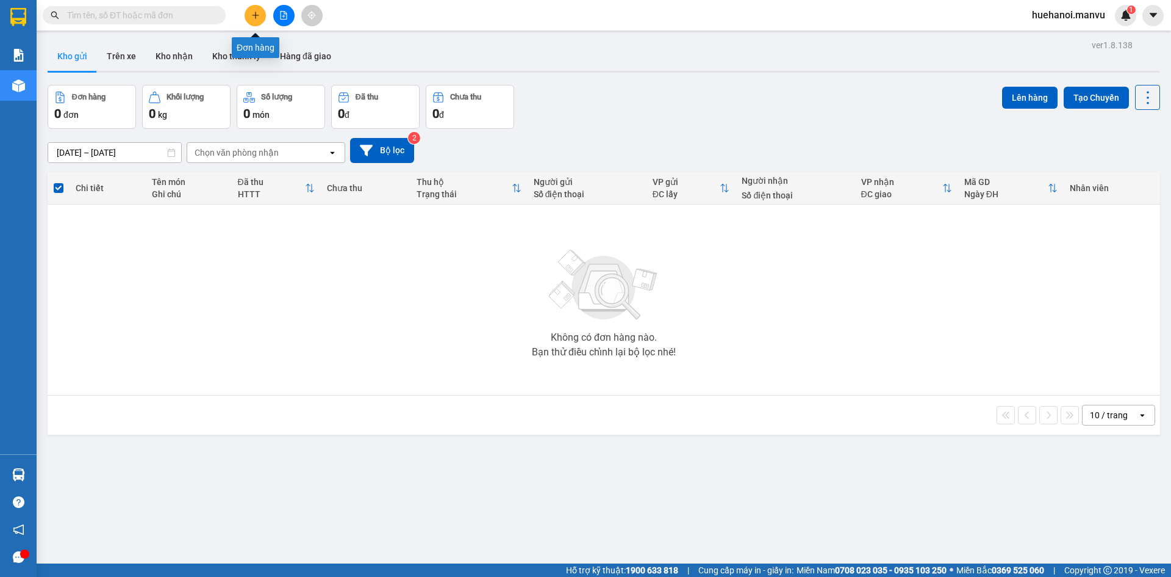
click at [258, 18] on icon "plus" at bounding box center [255, 15] width 9 height 9
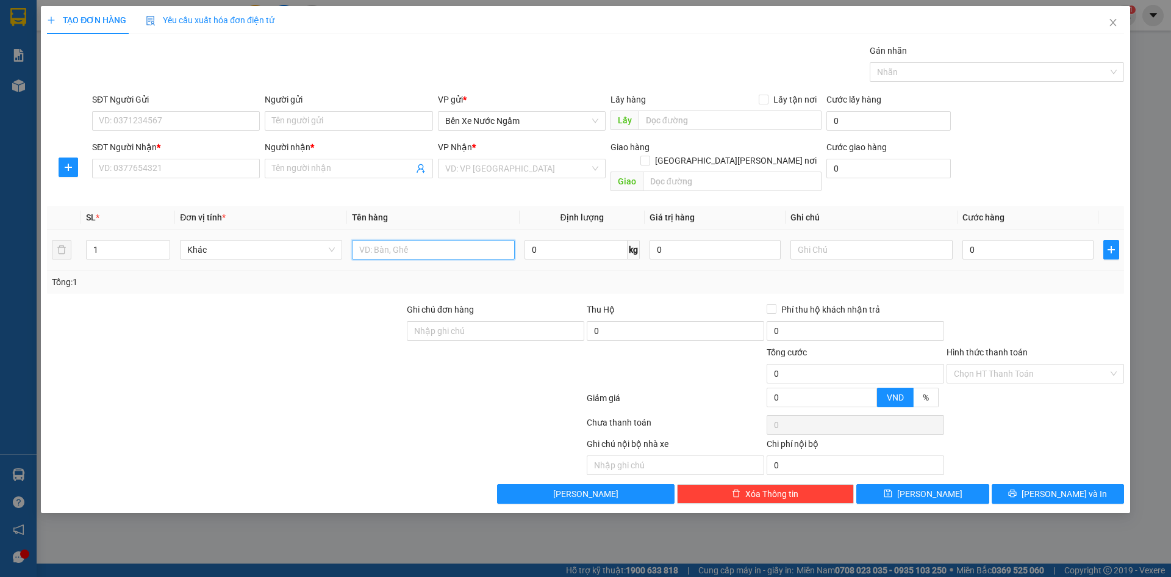
click at [408, 240] on input "text" at bounding box center [433, 250] width 162 height 20
type input "3 thùng đen"
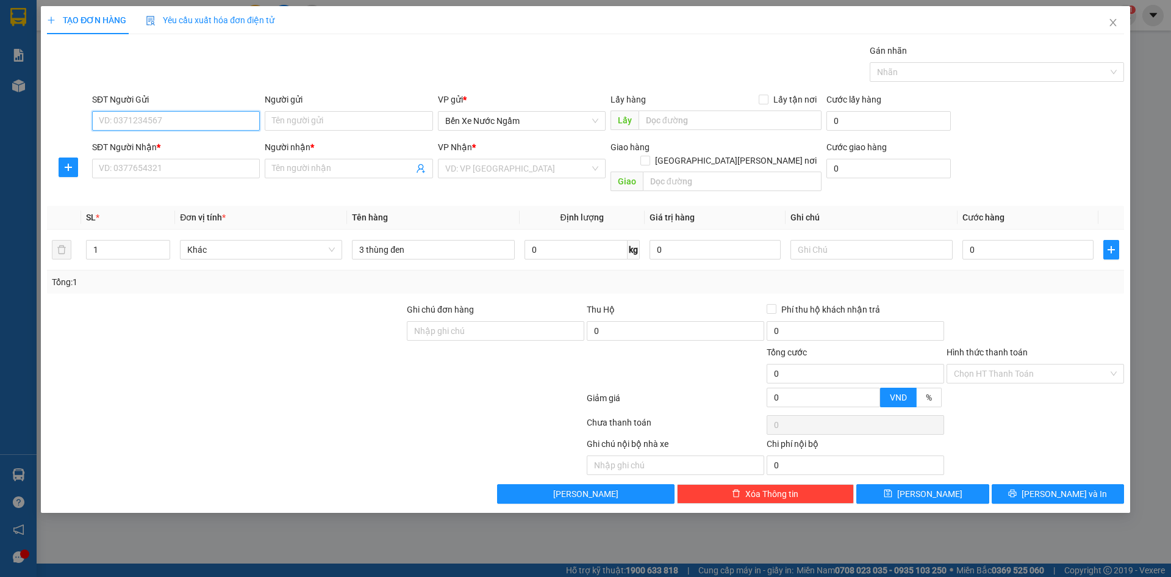
click at [159, 121] on input "SĐT Người Gửi" at bounding box center [176, 121] width 168 height 20
type input "0365756417"
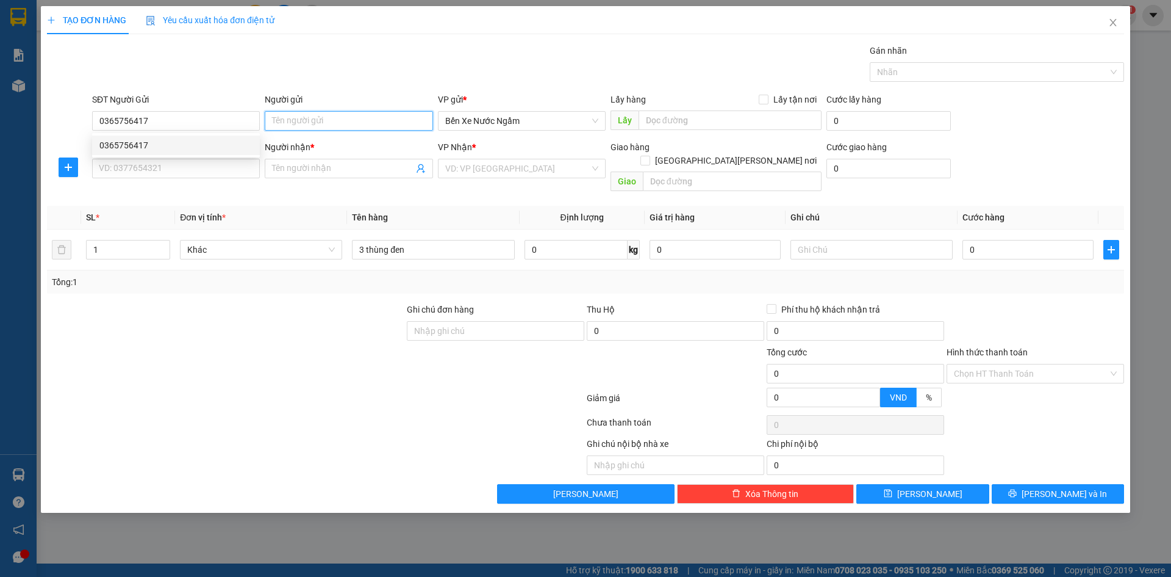
click at [294, 112] on input "Người gửi" at bounding box center [349, 121] width 168 height 20
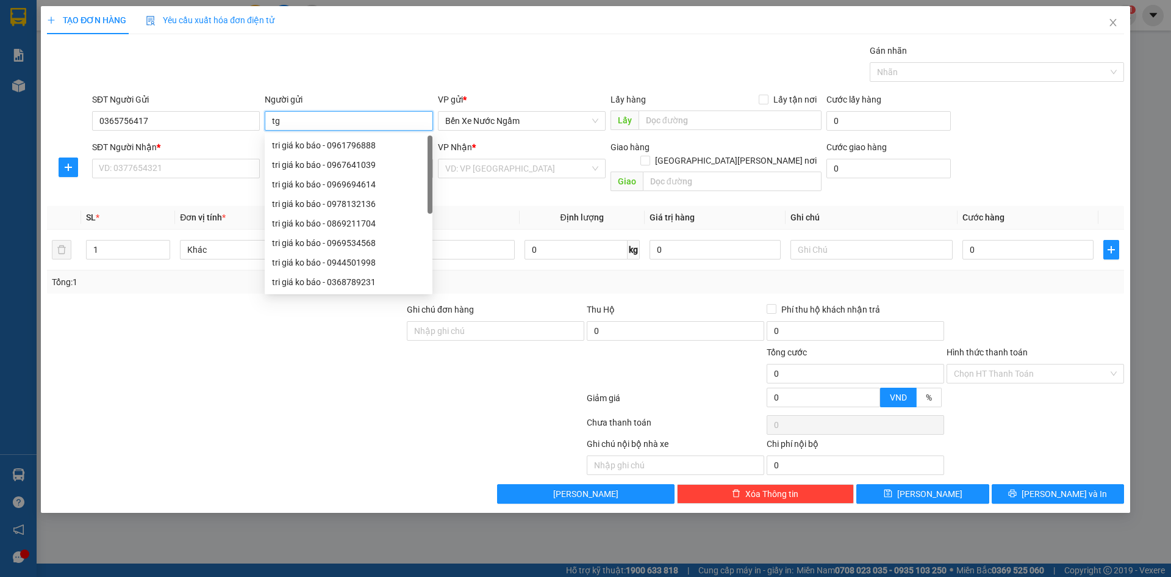
type input "t"
type input "tri giá ko báo"
click at [198, 174] on input "SĐT Người Nhận *" at bounding box center [176, 169] width 168 height 20
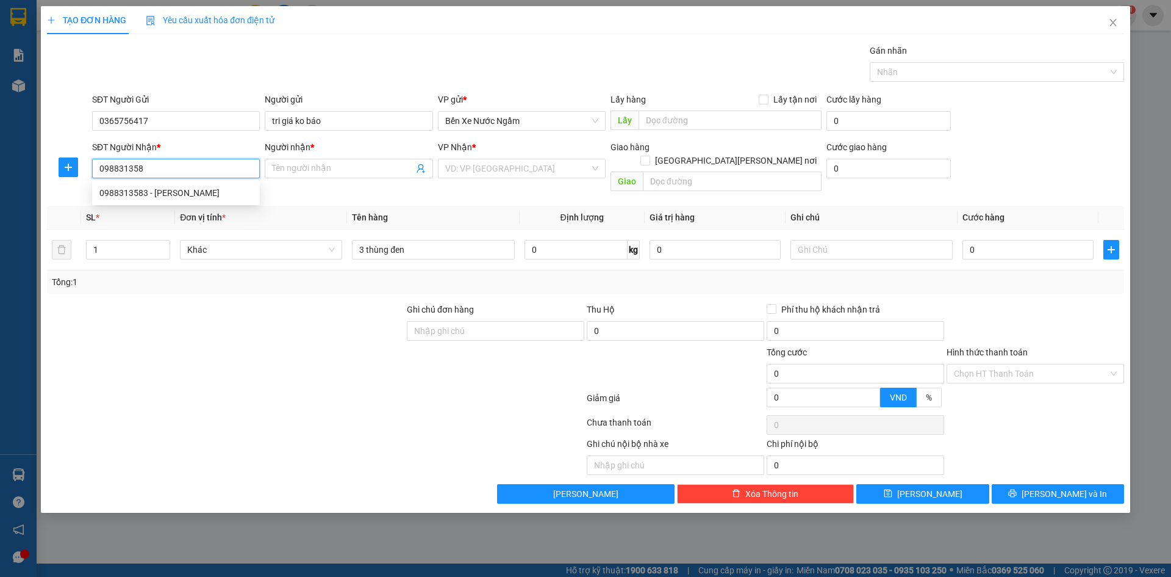
type input "0988313583"
click at [164, 193] on div "0988313583 - [PERSON_NAME]" at bounding box center [175, 192] width 153 height 13
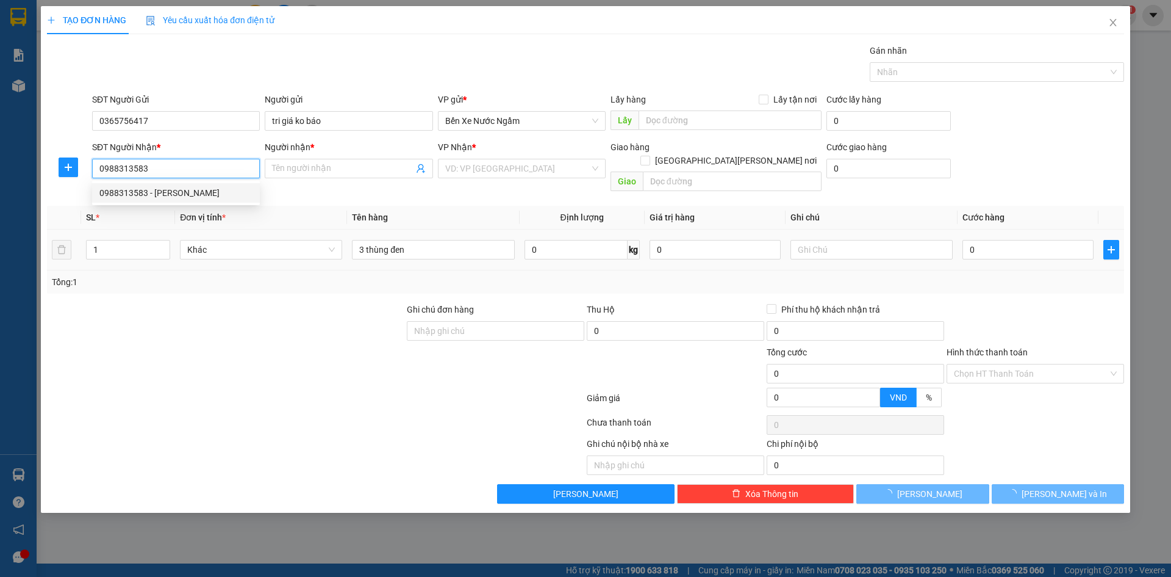
type input "[PERSON_NAME]"
type input "n3 [PERSON_NAME]"
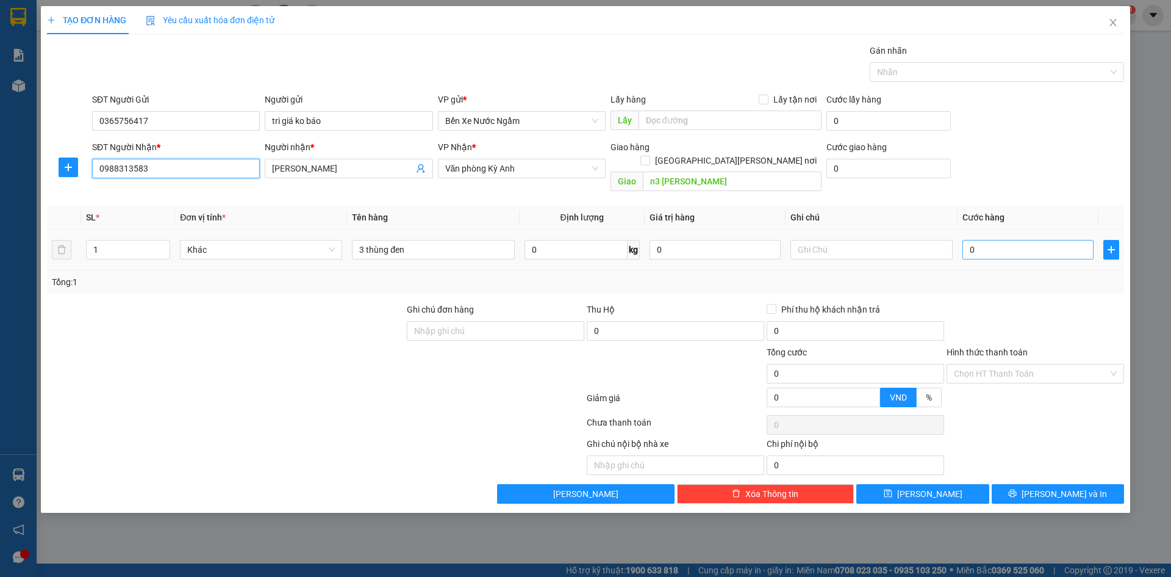
type input "0988313583"
click at [992, 240] on input "0" at bounding box center [1028, 250] width 131 height 20
type input "1"
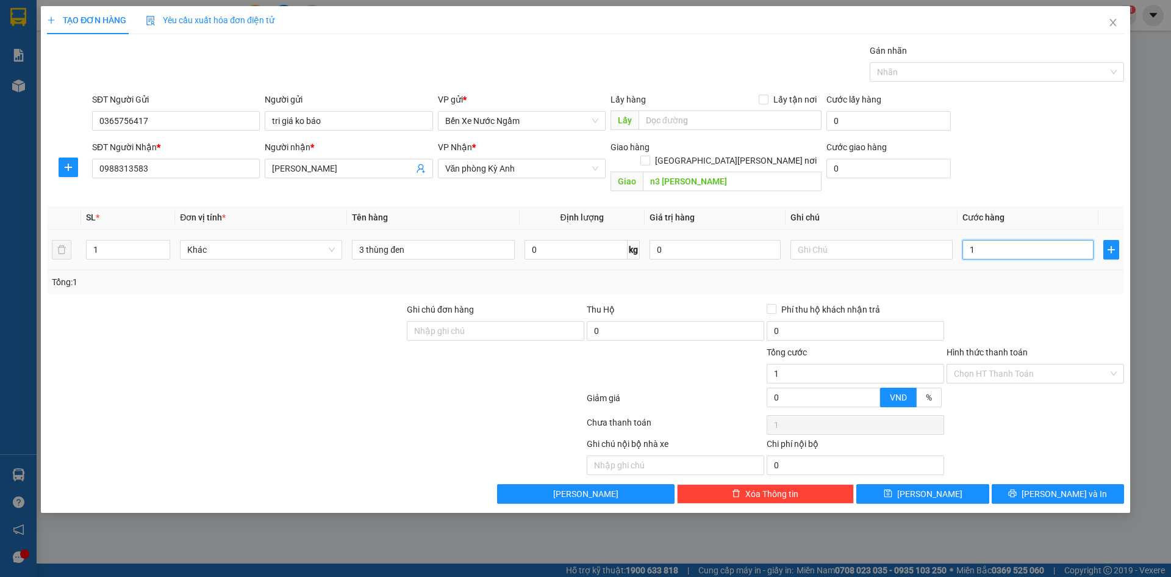
type input "15"
type input "150"
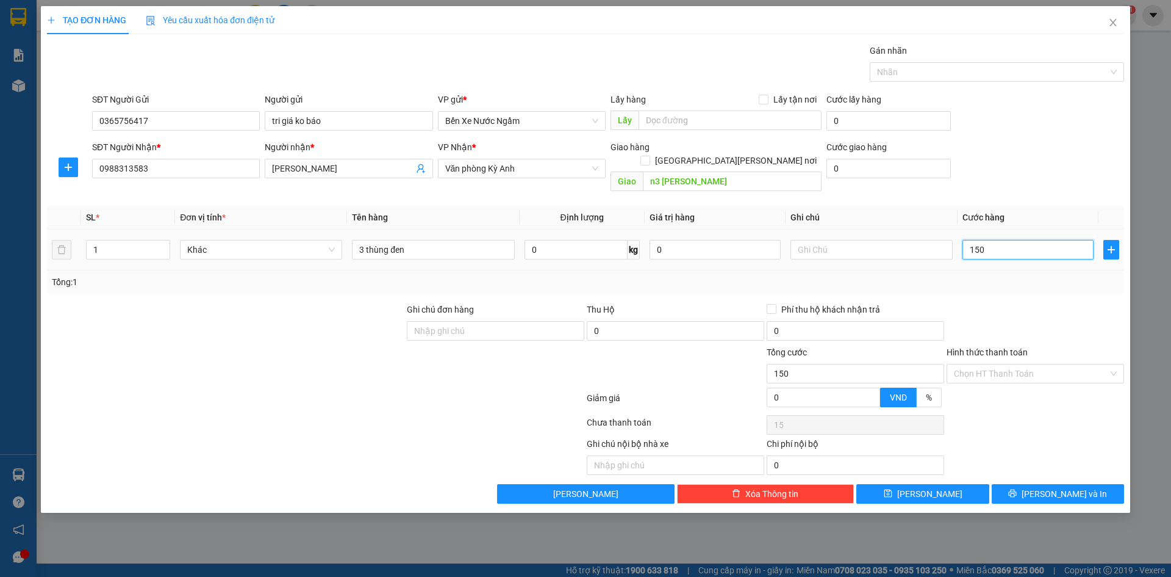
type input "150"
type input "1.500"
type input "15.000"
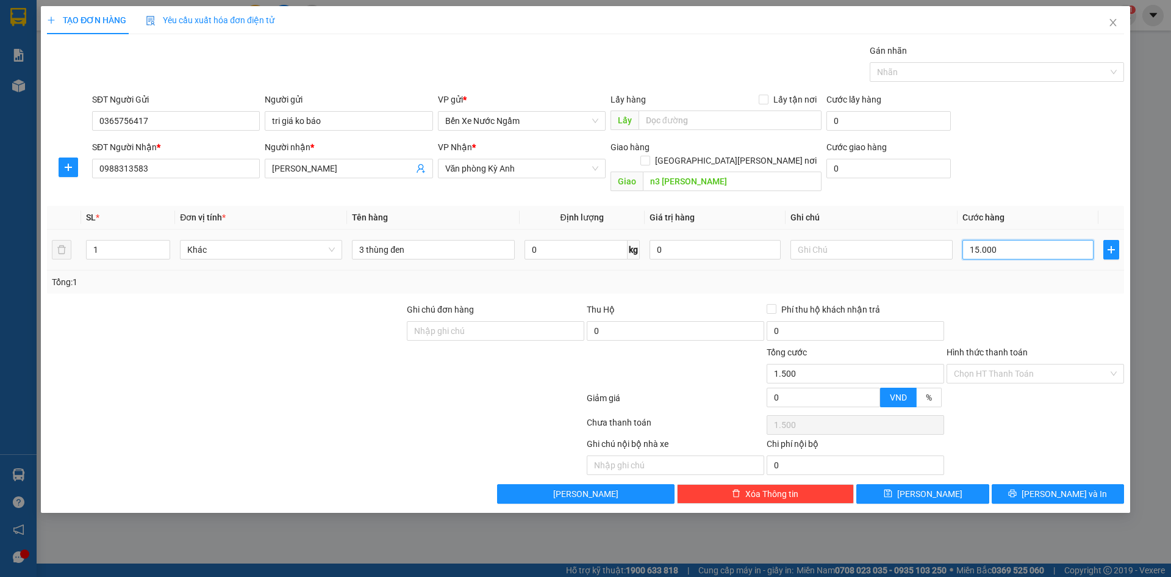
type input "15.000"
type input "150.000"
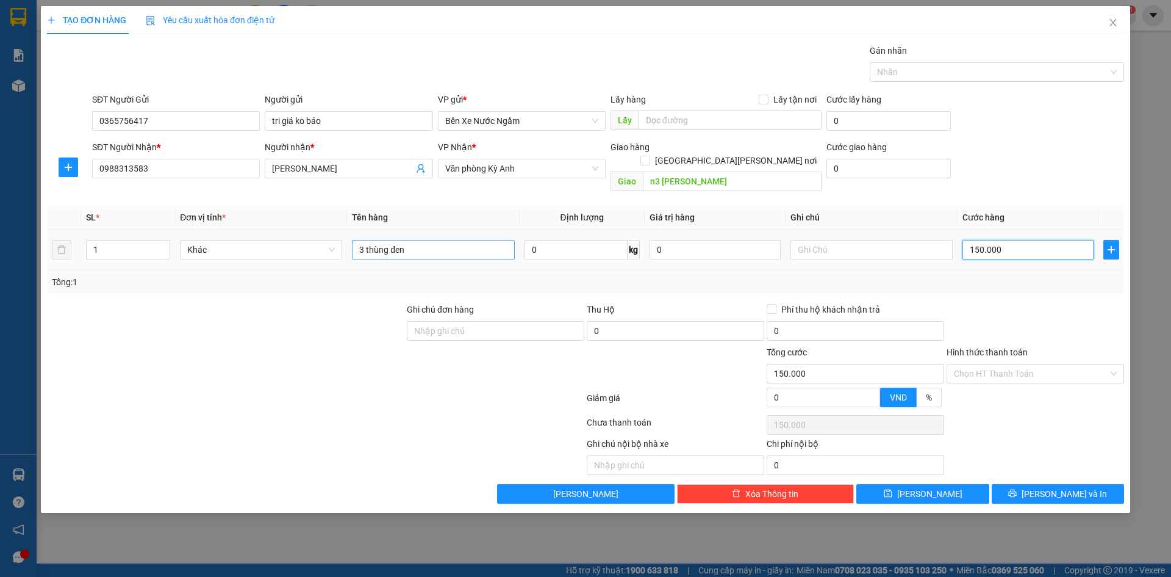
type input "150.000"
click at [423, 240] on input "3 thùng đen" at bounding box center [433, 250] width 162 height 20
type input "3 thùng đen đèn"
click at [1024, 489] on button "[PERSON_NAME] và In" at bounding box center [1058, 494] width 132 height 20
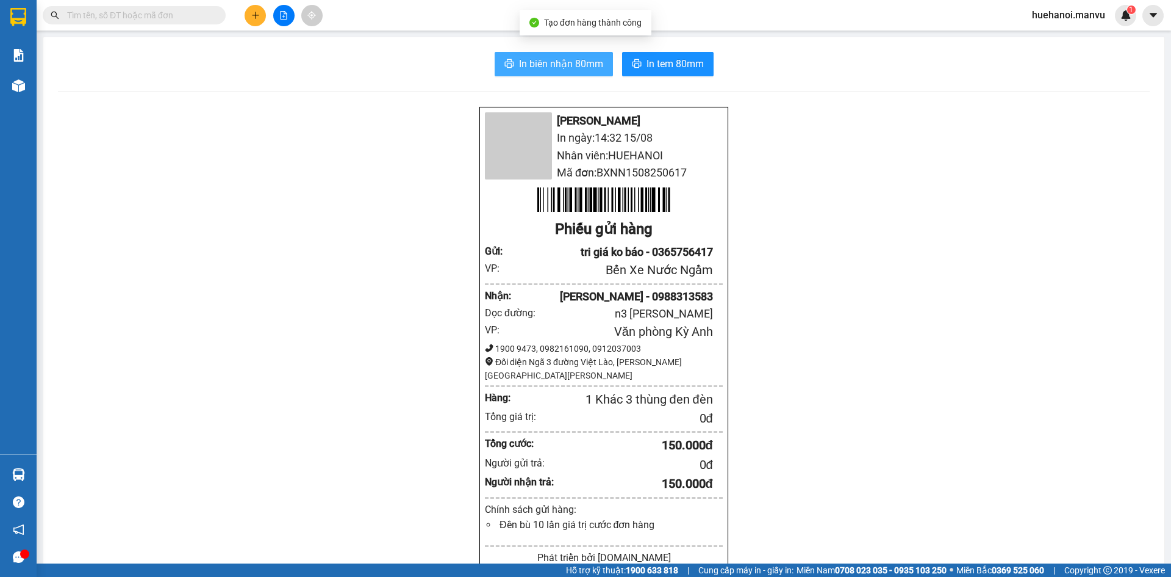
click at [543, 58] on span "In biên nhận 80mm" at bounding box center [561, 63] width 84 height 15
click at [570, 71] on span "In biên nhận 80mm" at bounding box center [561, 63] width 84 height 15
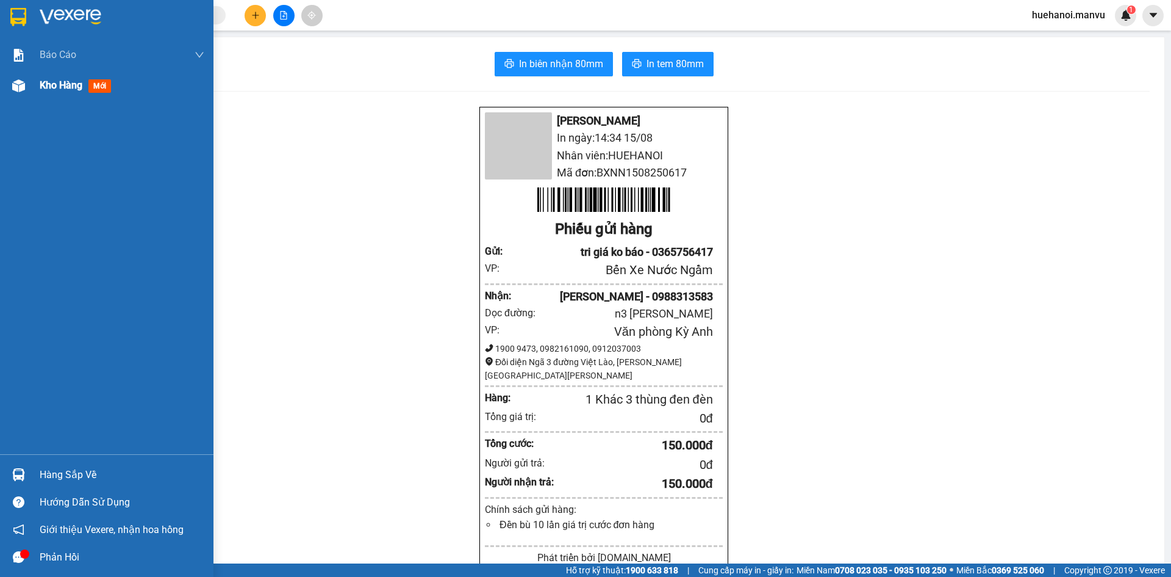
click at [59, 83] on span "Kho hàng" at bounding box center [61, 85] width 43 height 12
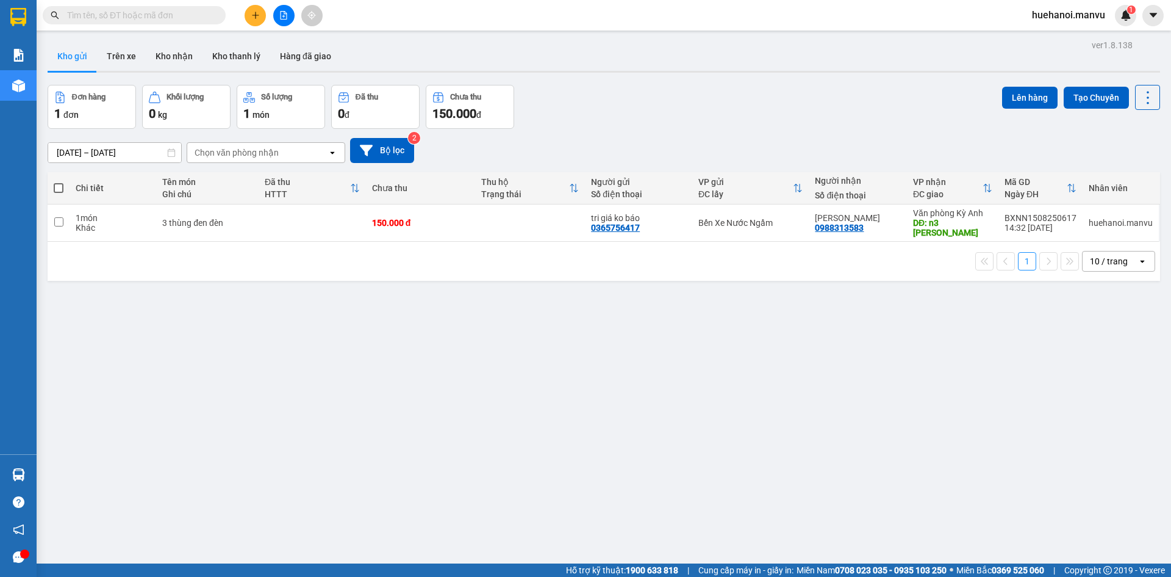
click at [258, 21] on button at bounding box center [255, 15] width 21 height 21
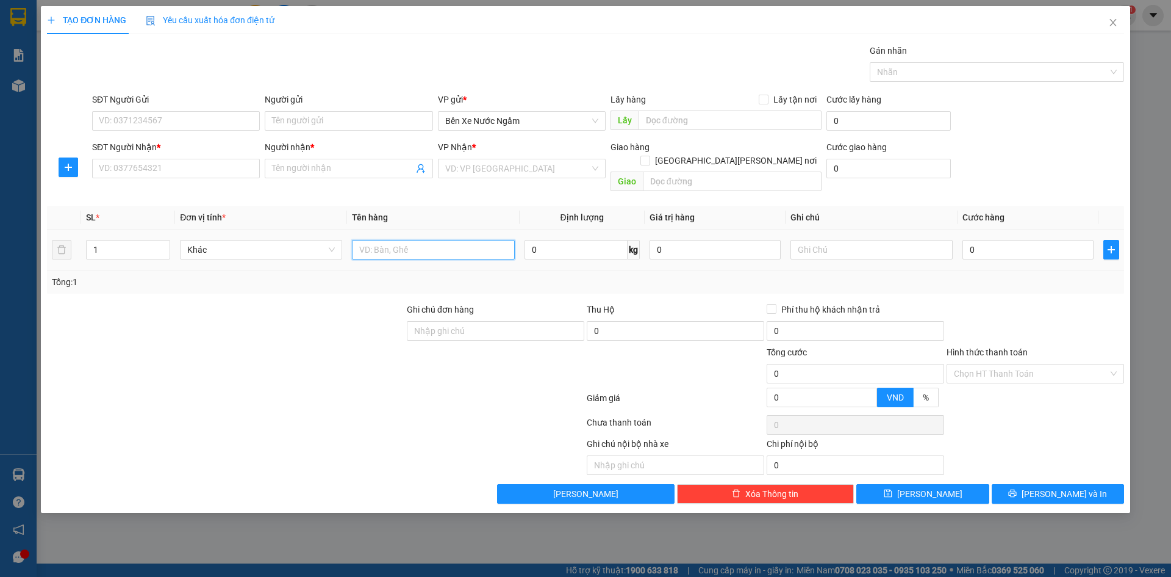
click at [448, 240] on input "text" at bounding box center [433, 250] width 162 height 20
type input "5 thùng ghế"
click at [228, 168] on input "SĐT Người Nhận *" at bounding box center [176, 169] width 168 height 20
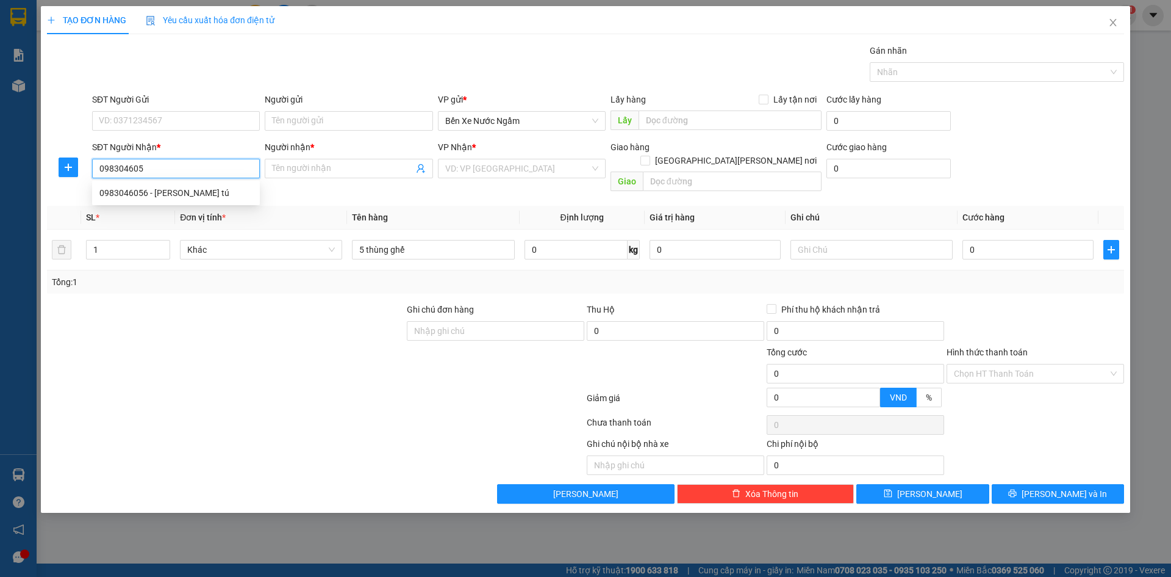
type input "0983046056"
click at [179, 193] on div "0983046056 - [PERSON_NAME] tú" at bounding box center [175, 192] width 153 height 13
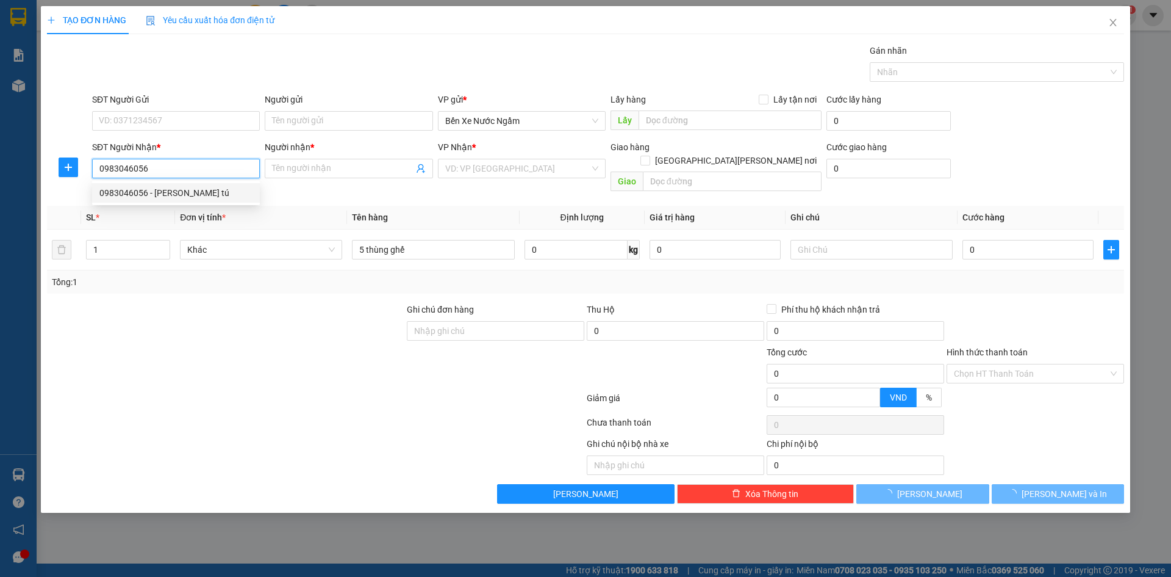
type input "[PERSON_NAME] tú"
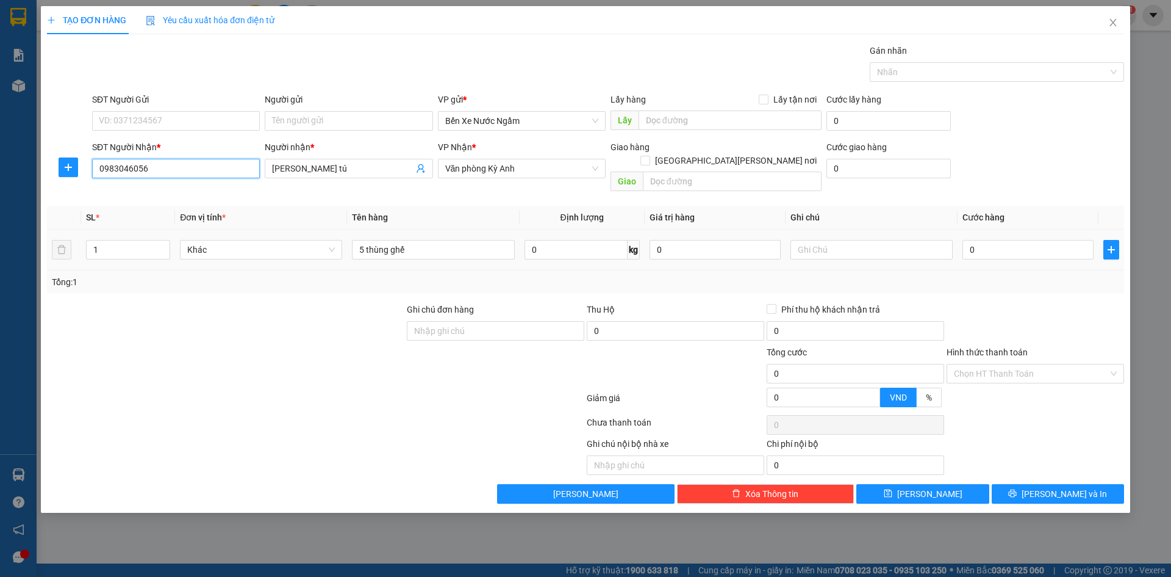
type input "0983046056"
click at [1027, 246] on div "0" at bounding box center [1028, 249] width 131 height 24
click at [1027, 240] on input "0" at bounding box center [1028, 250] width 131 height 20
type input "3"
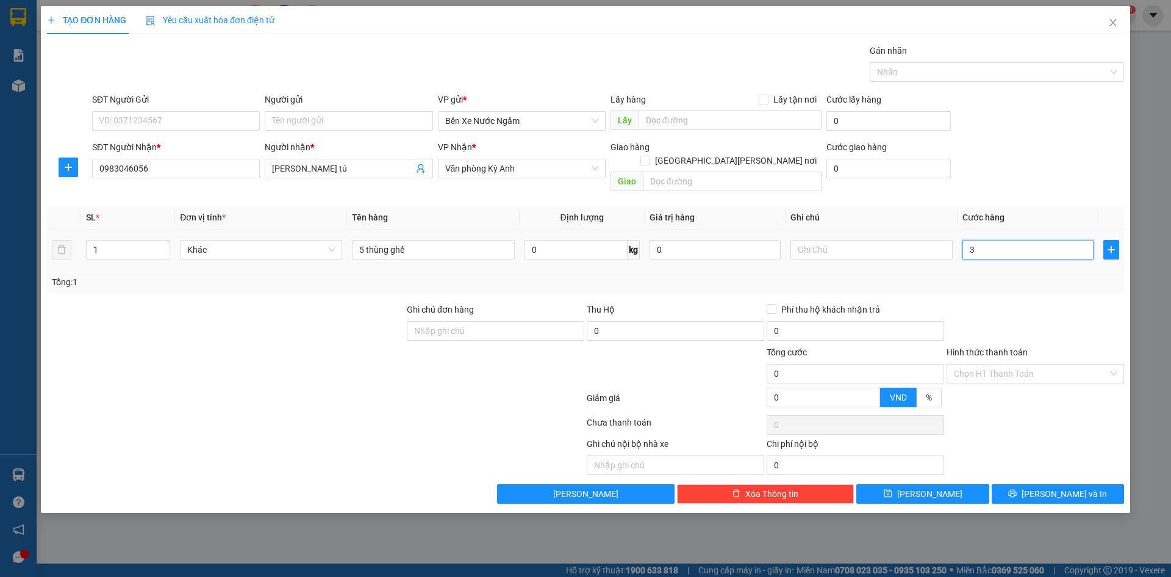
type input "3"
type input "35"
type input "350"
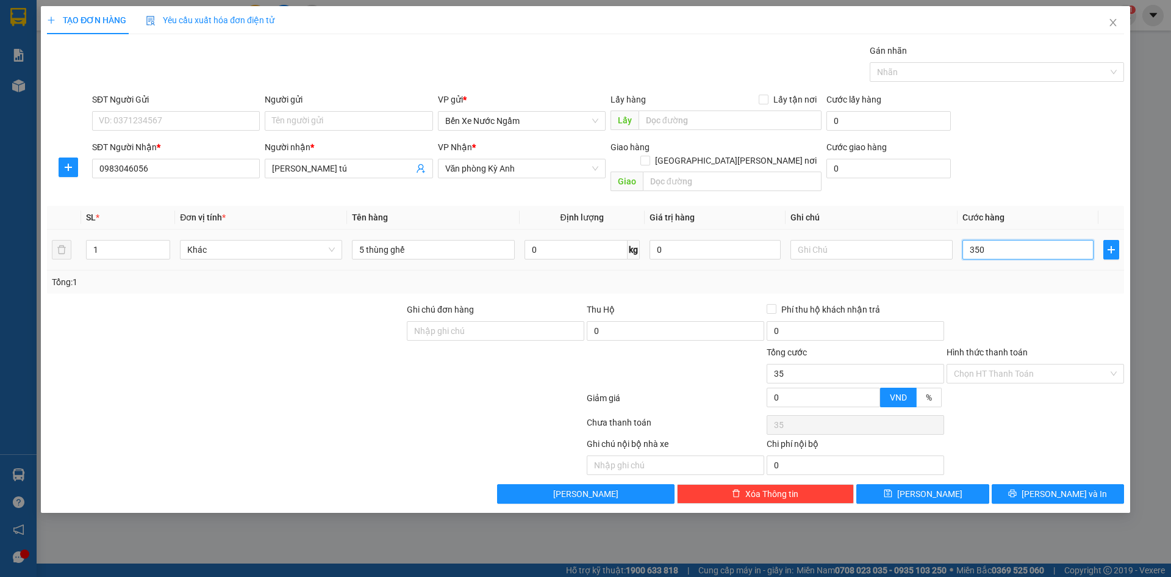
type input "350"
type input "3.500"
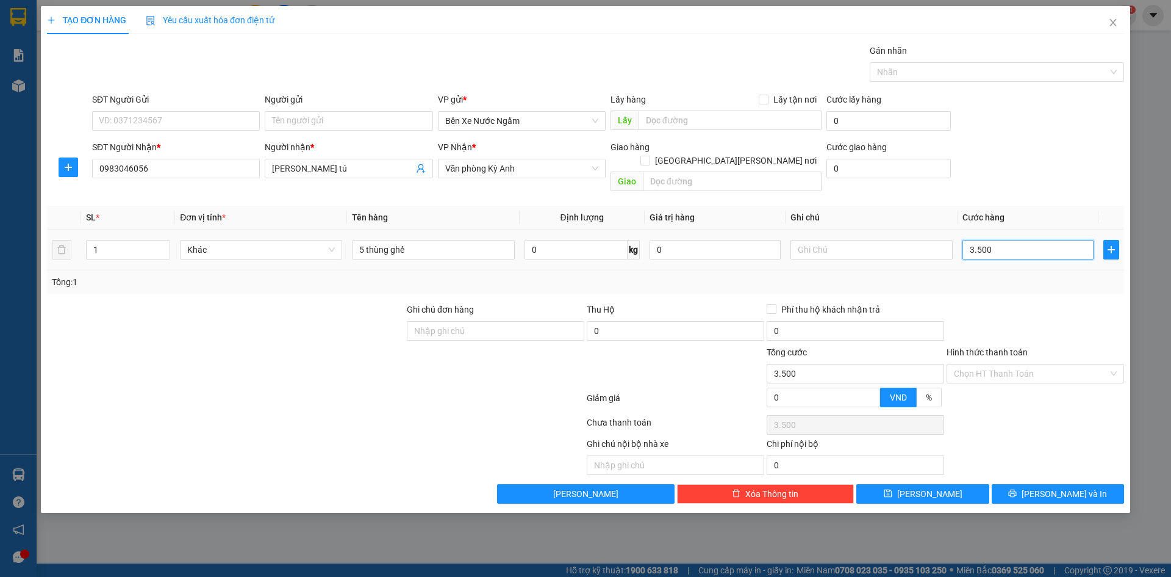
type input "35.000"
type input "350.000"
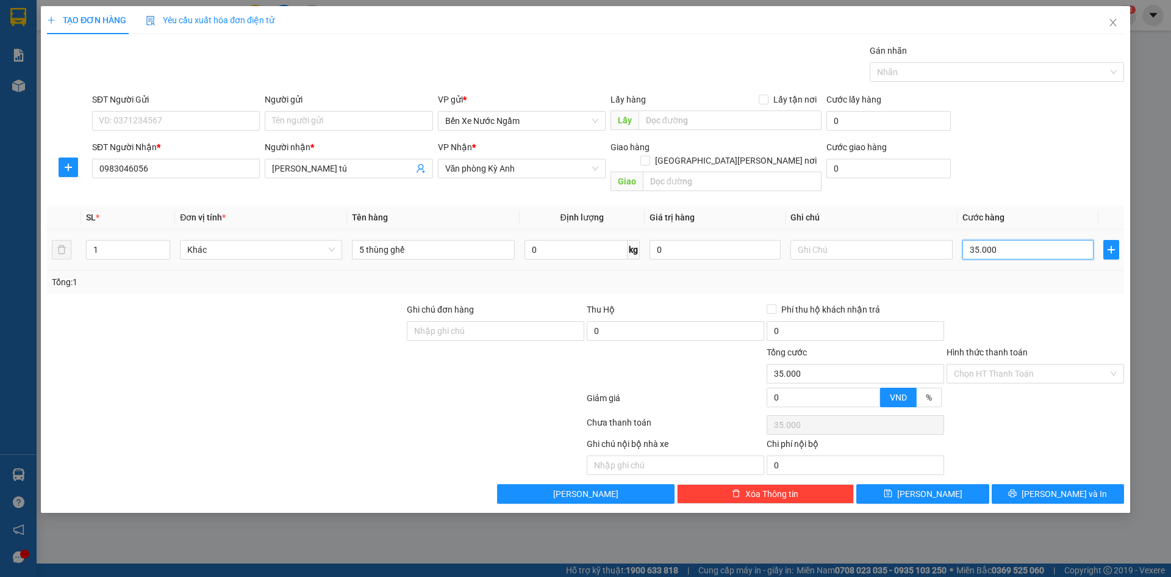
type input "350.000"
click at [207, 125] on input "SĐT Người Gửi" at bounding box center [176, 121] width 168 height 20
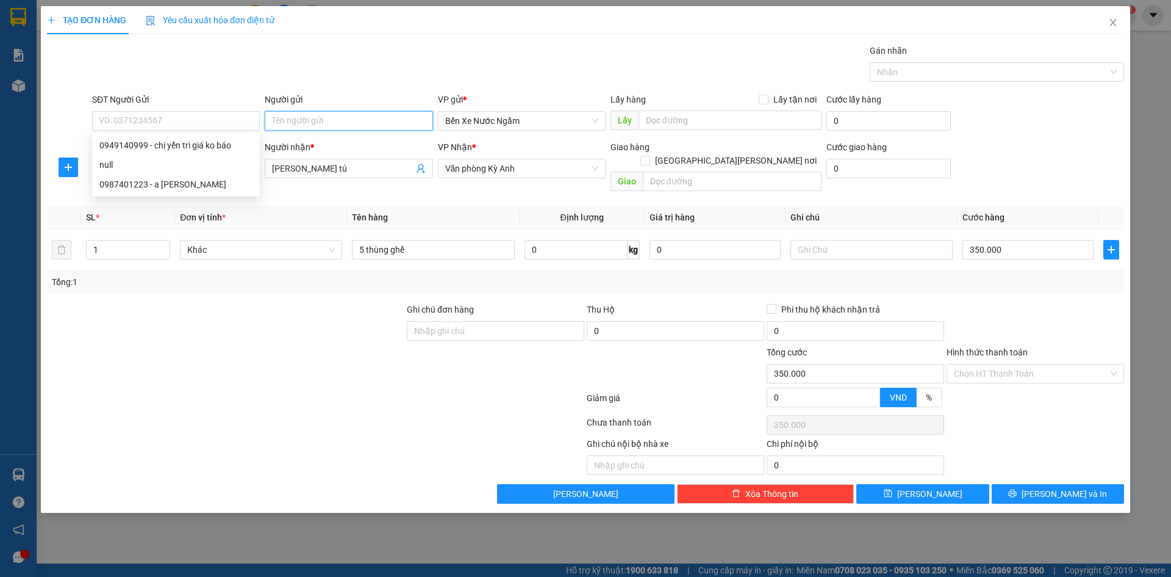
click at [318, 126] on input "Người gửi" at bounding box center [349, 121] width 168 height 20
type input "tg 3450k"
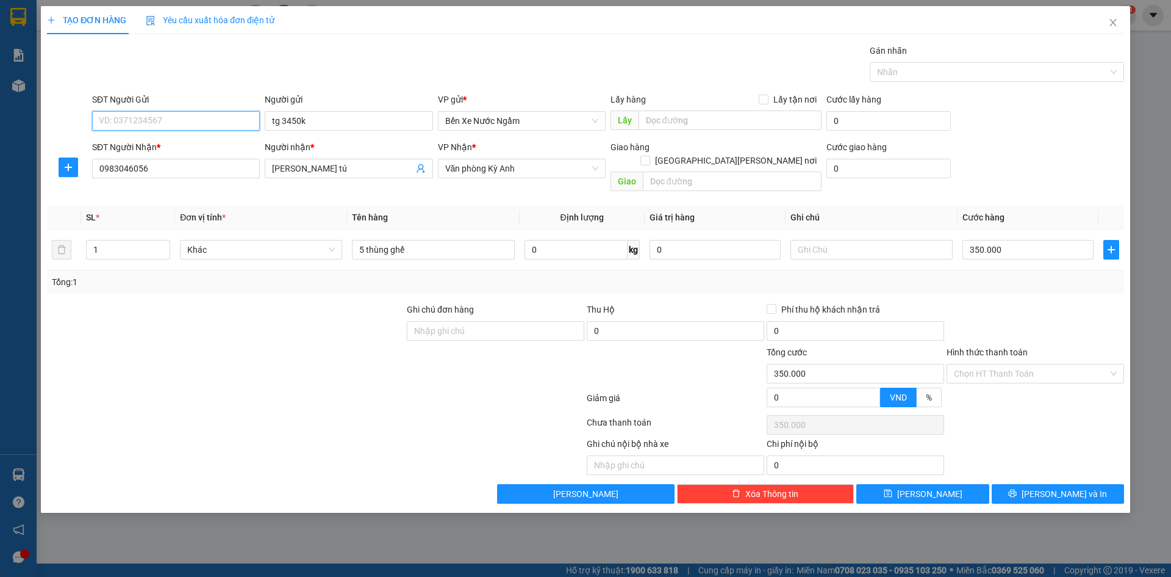
click at [146, 117] on input "SĐT Người Gửi" at bounding box center [176, 121] width 168 height 20
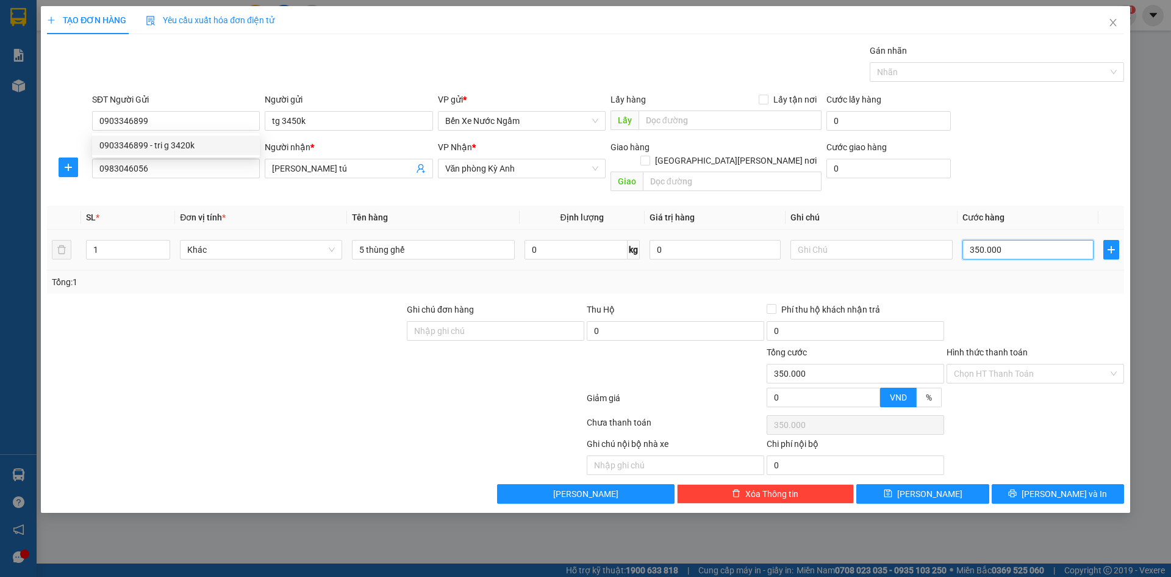
click at [1043, 240] on input "350.000" at bounding box center [1028, 250] width 131 height 20
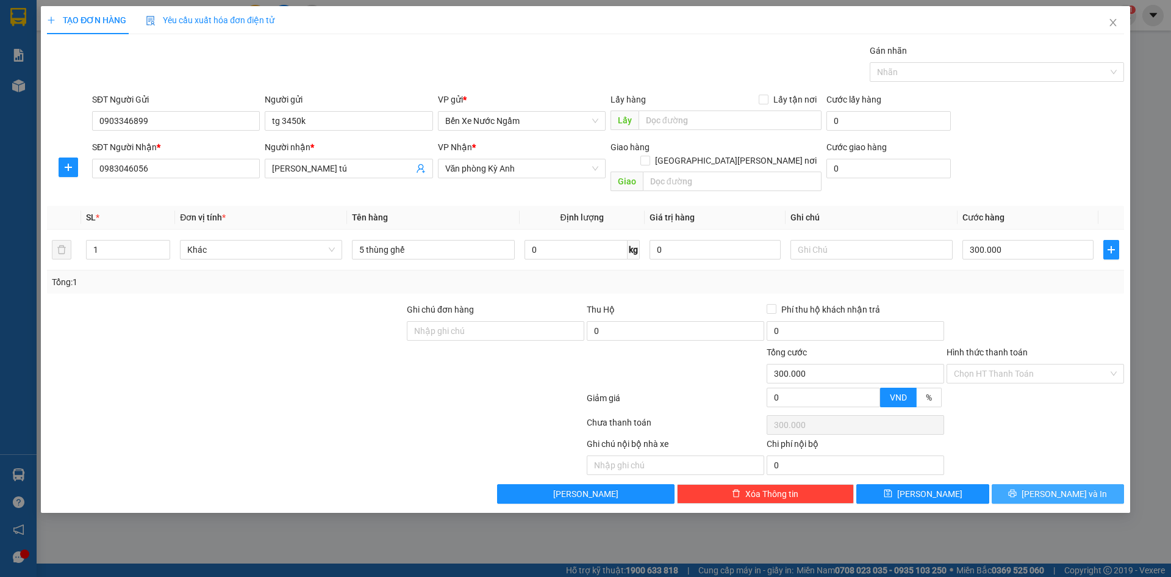
click at [1015, 484] on button "[PERSON_NAME] và In" at bounding box center [1058, 494] width 132 height 20
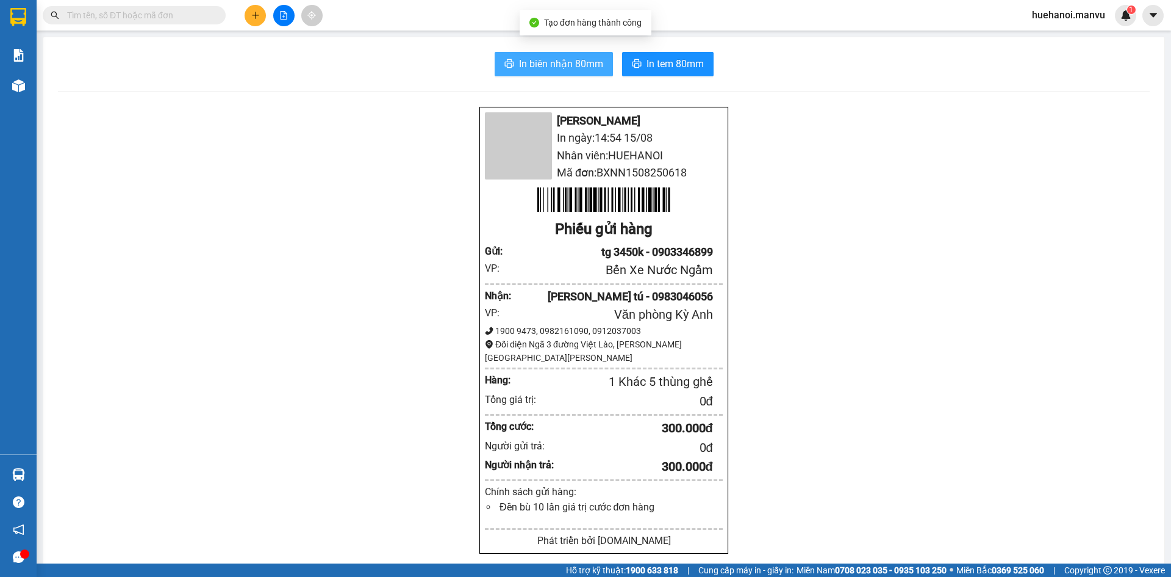
click at [562, 65] on span "In biên nhận 80mm" at bounding box center [561, 63] width 84 height 15
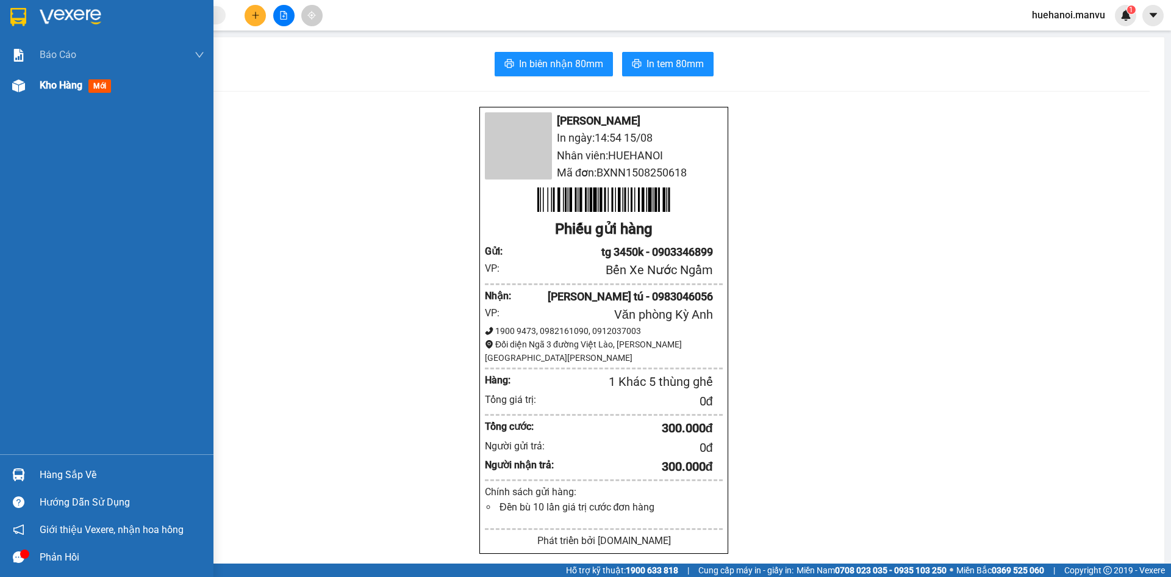
click at [60, 83] on span "Kho hàng" at bounding box center [61, 85] width 43 height 12
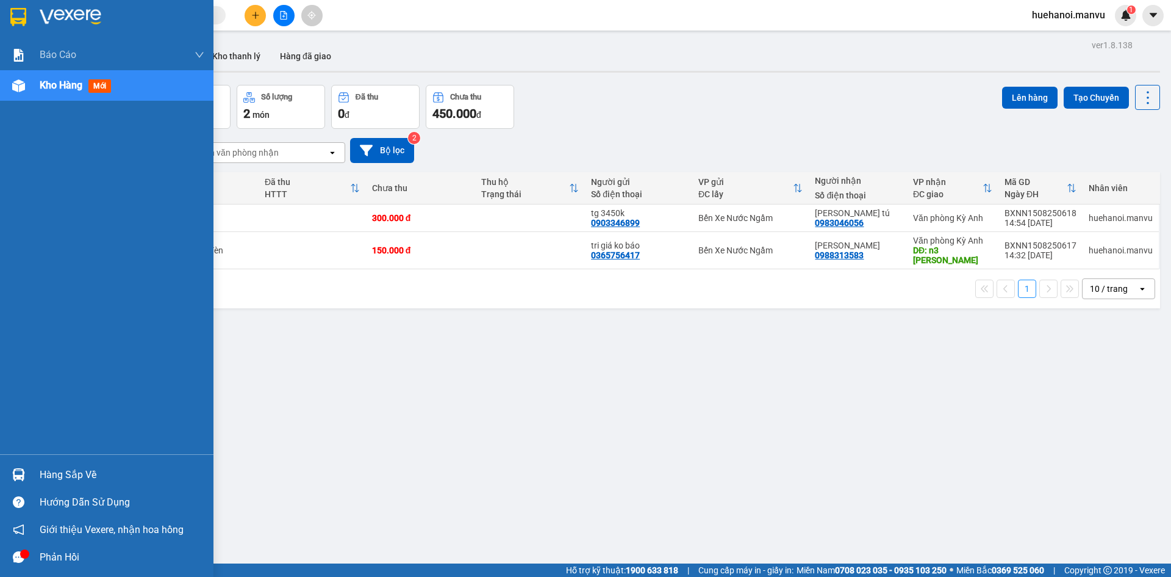
click at [45, 467] on div "Hàng sắp về" at bounding box center [122, 475] width 165 height 18
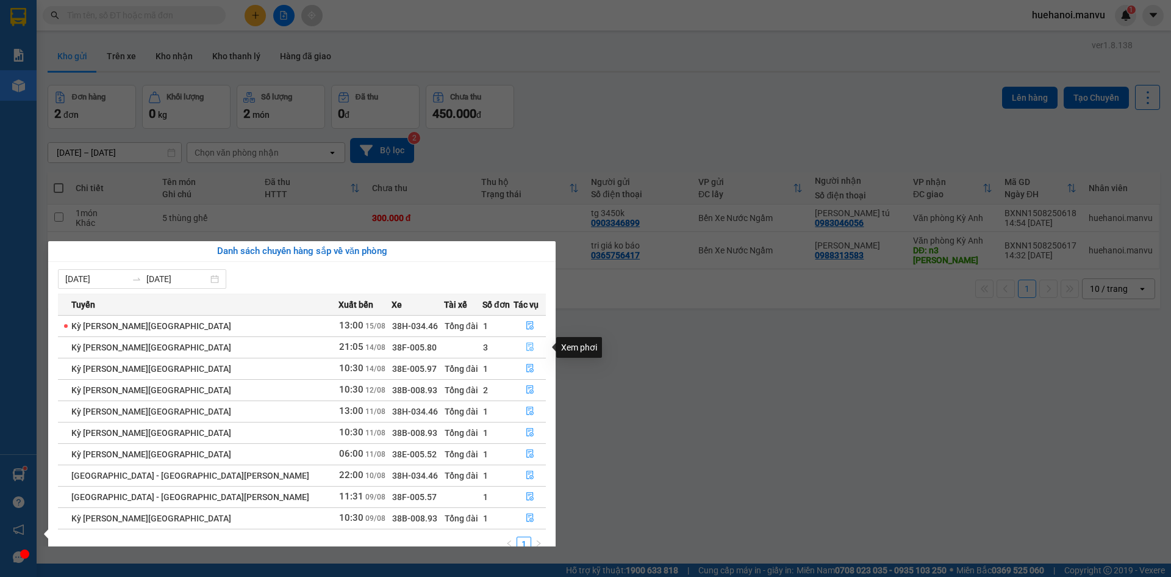
click at [527, 343] on icon "file-done" at bounding box center [530, 347] width 7 height 9
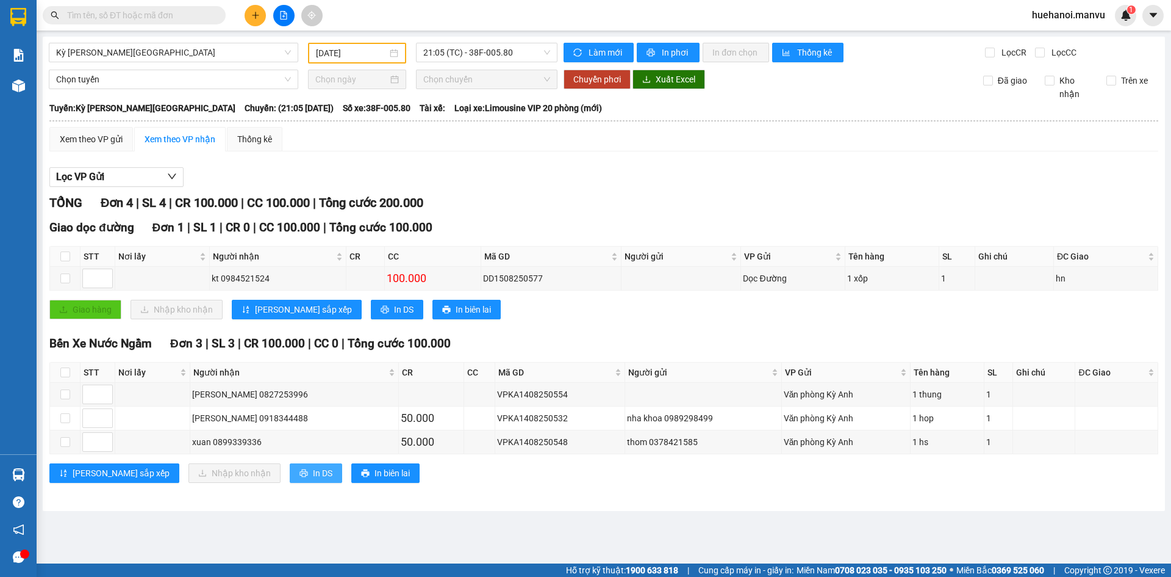
click at [313, 478] on span "In DS" at bounding box center [323, 472] width 20 height 13
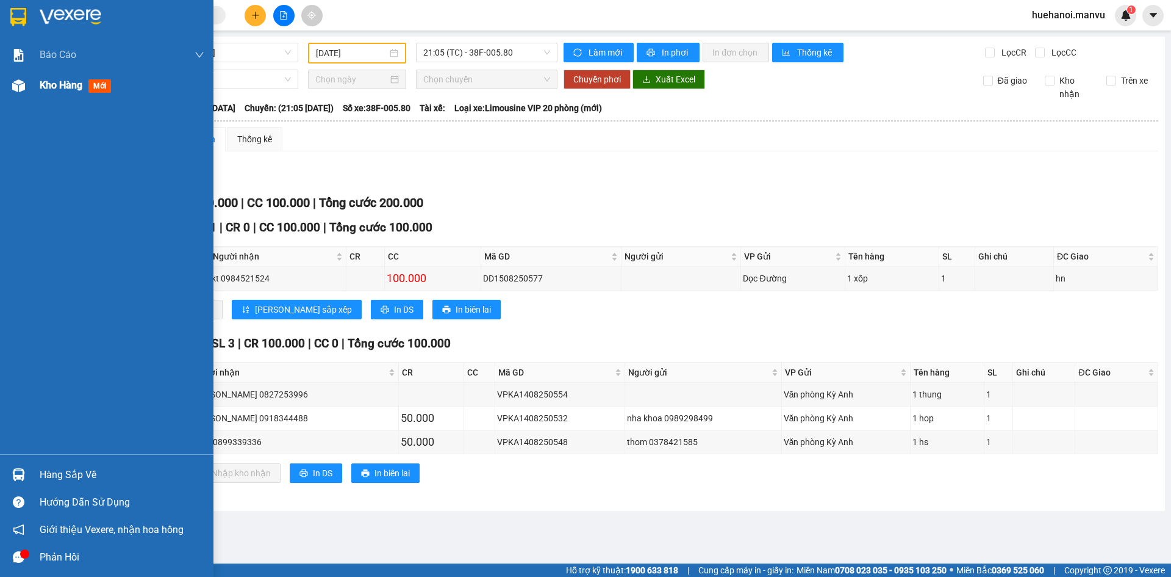
click at [74, 88] on span "Kho hàng" at bounding box center [61, 85] width 43 height 12
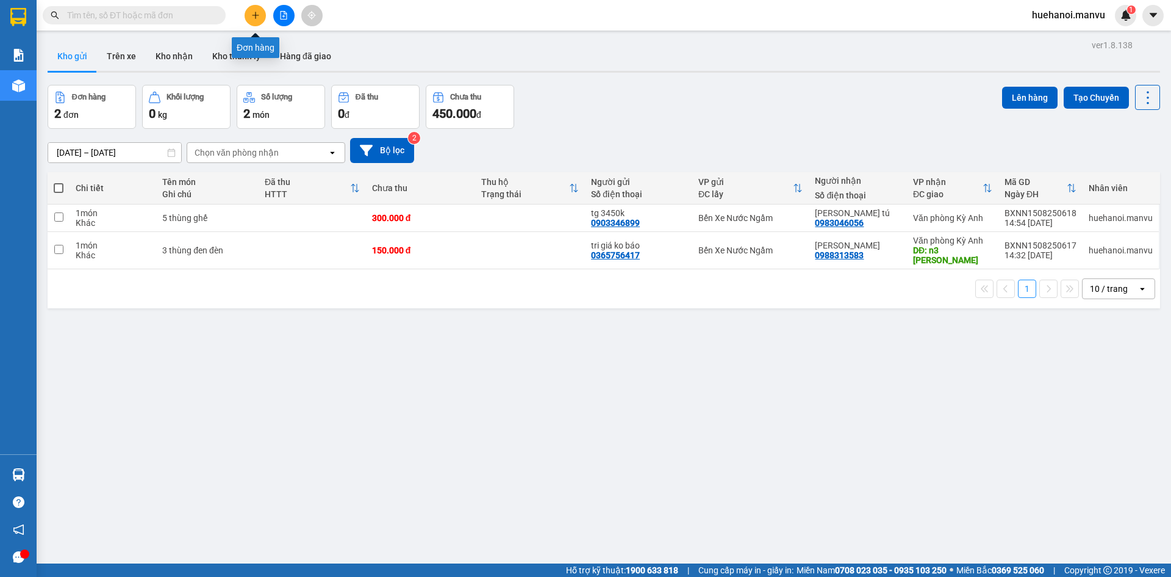
click at [257, 13] on icon "plus" at bounding box center [255, 15] width 9 height 9
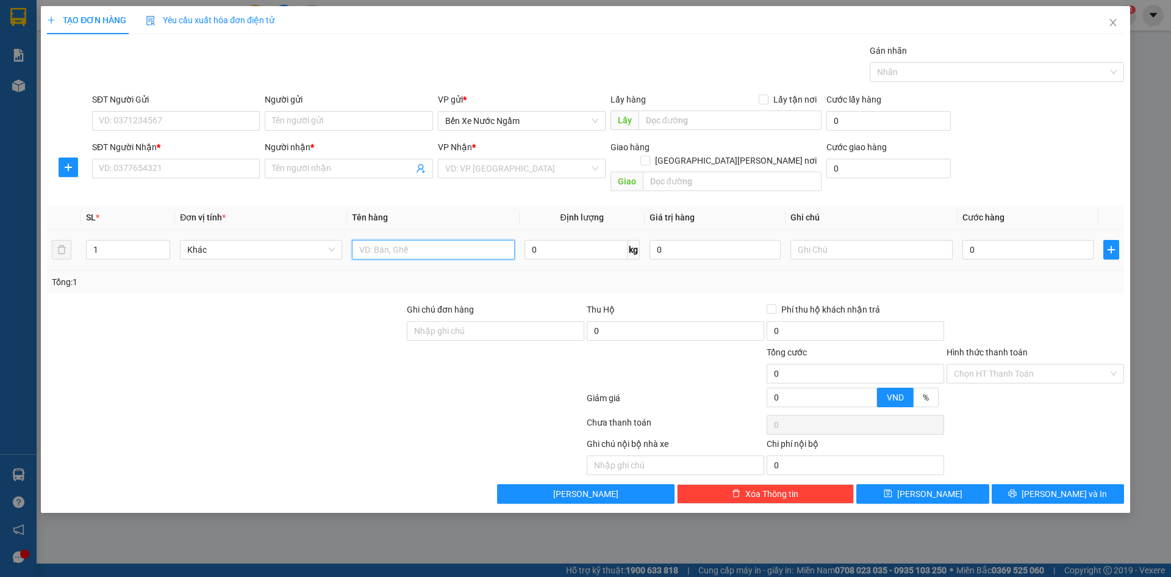
click at [452, 244] on input "text" at bounding box center [433, 250] width 162 height 20
click at [860, 240] on input "text" at bounding box center [872, 250] width 162 height 20
click at [176, 173] on input "SĐT Người Nhận *" at bounding box center [176, 169] width 168 height 20
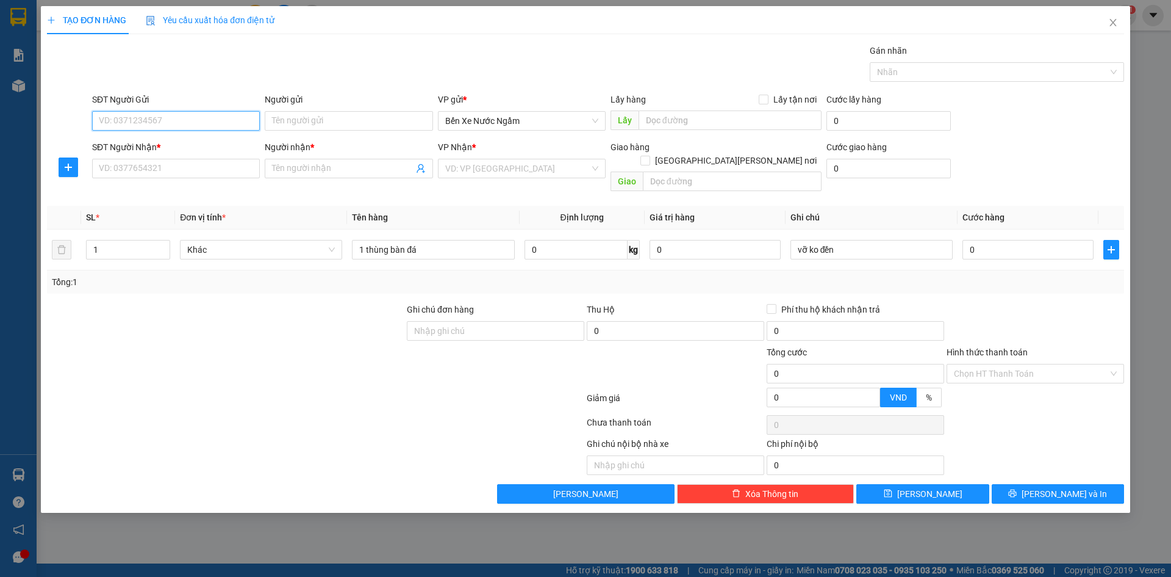
click at [151, 122] on input "SĐT Người Gửi" at bounding box center [176, 121] width 168 height 20
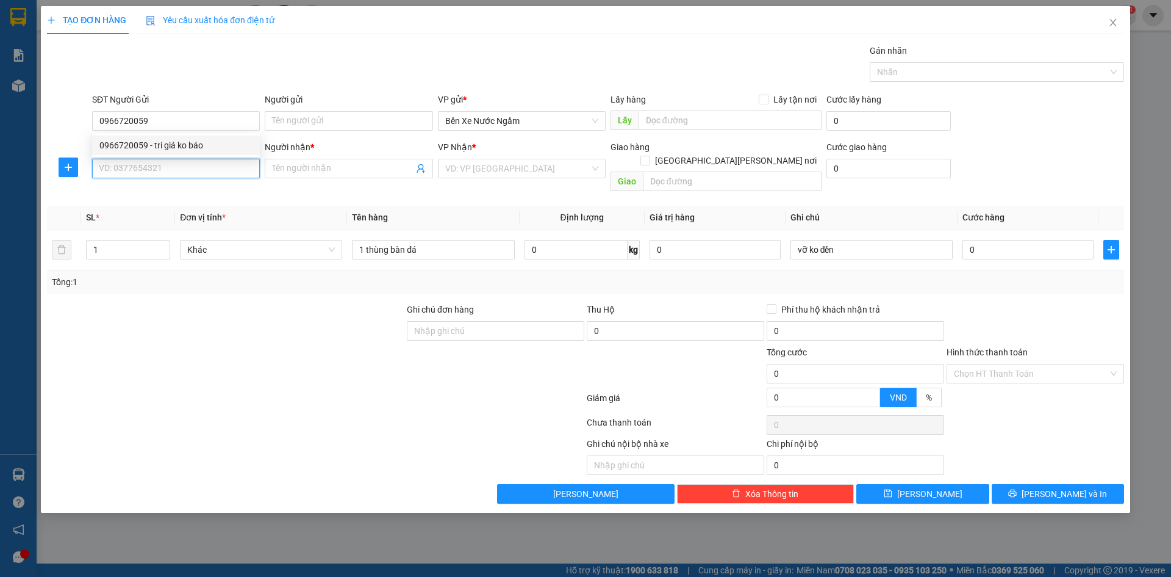
click at [153, 168] on input "SĐT Người Nhận *" at bounding box center [176, 169] width 168 height 20
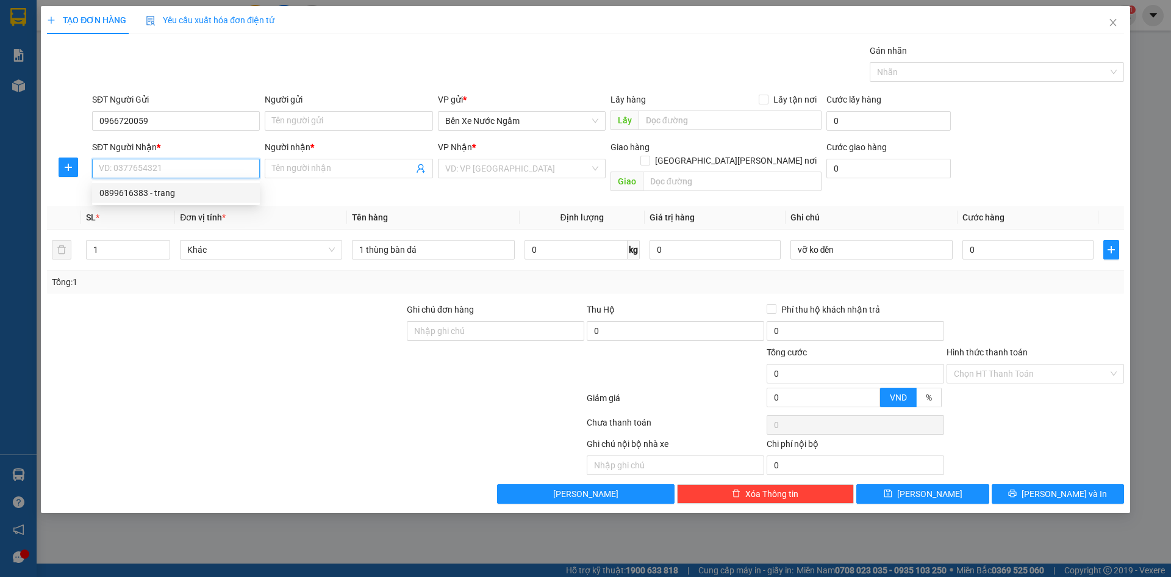
click at [145, 196] on div "0899616383 - trang" at bounding box center [175, 192] width 153 height 13
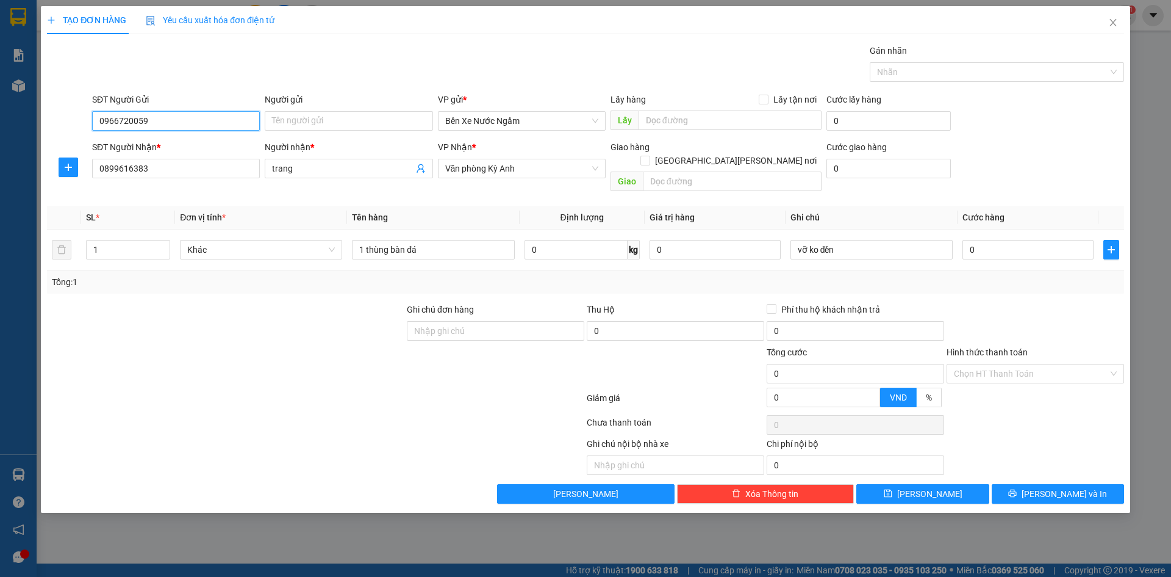
click at [164, 123] on input "0966720059" at bounding box center [176, 121] width 168 height 20
click at [190, 143] on div "0966720059 - tri giá ko báo" at bounding box center [175, 144] width 153 height 13
click at [998, 240] on input "0" at bounding box center [1028, 250] width 131 height 20
click at [1054, 487] on span "[PERSON_NAME] và In" at bounding box center [1064, 493] width 85 height 13
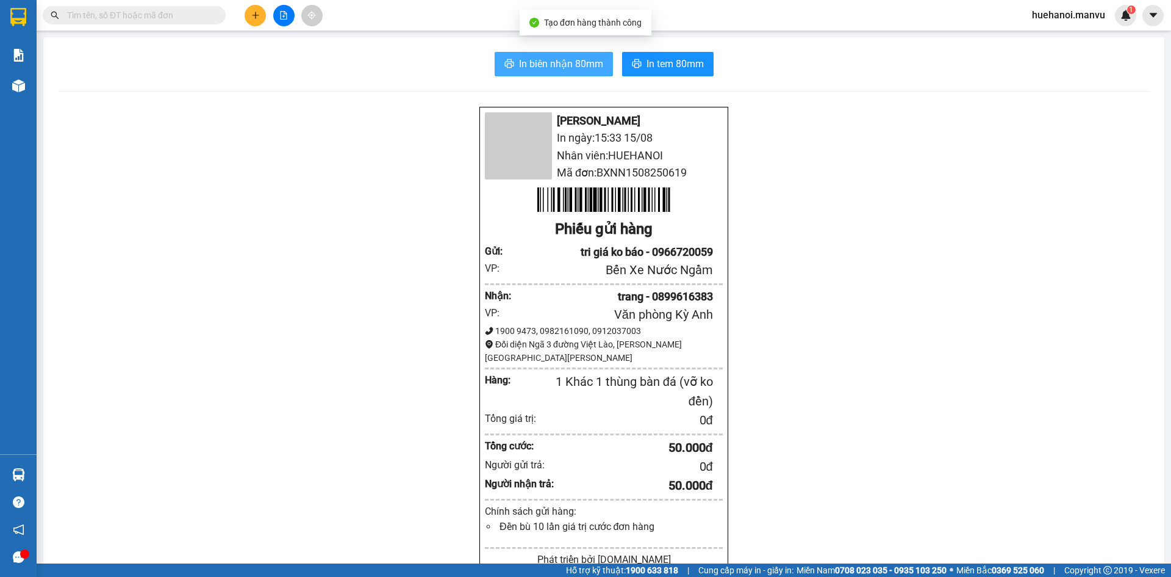
click at [536, 68] on span "In biên nhận 80mm" at bounding box center [561, 63] width 84 height 15
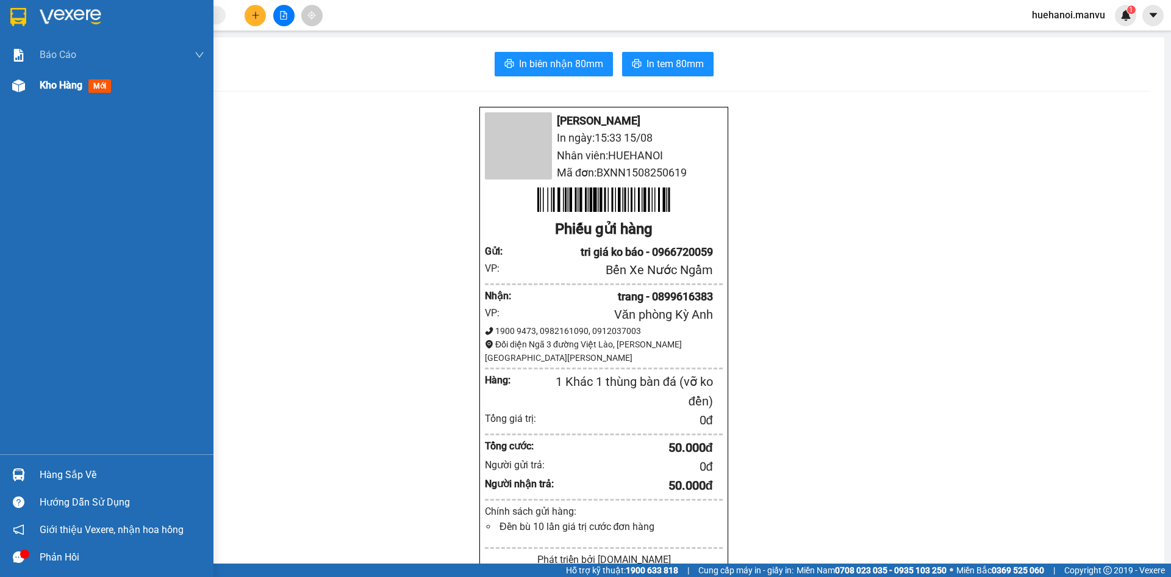
click at [58, 86] on span "Kho hàng" at bounding box center [61, 85] width 43 height 12
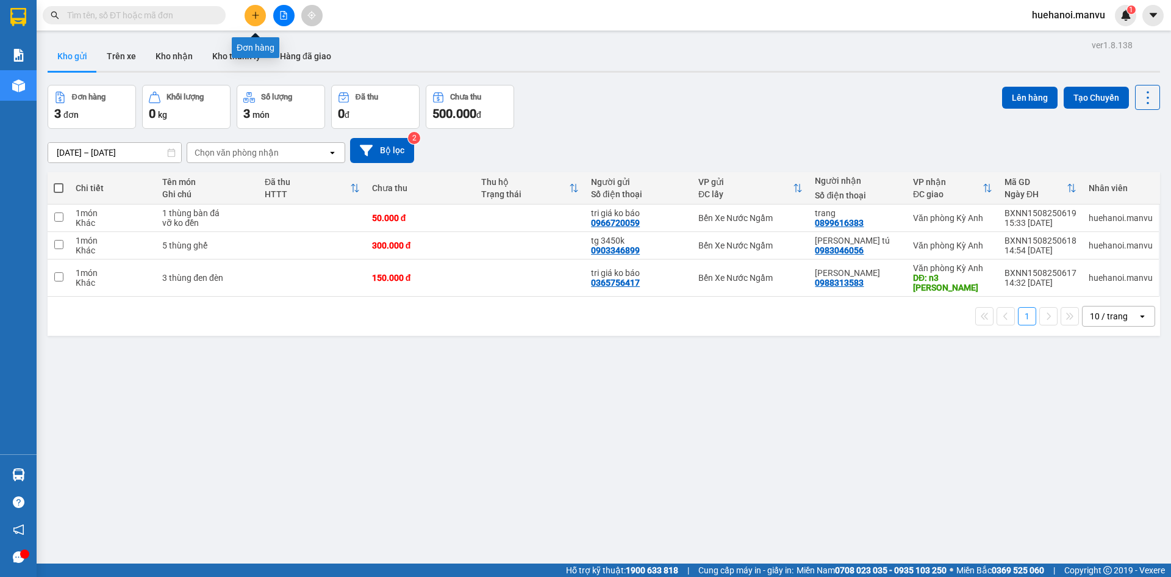
click at [252, 19] on icon "plus" at bounding box center [255, 15] width 9 height 9
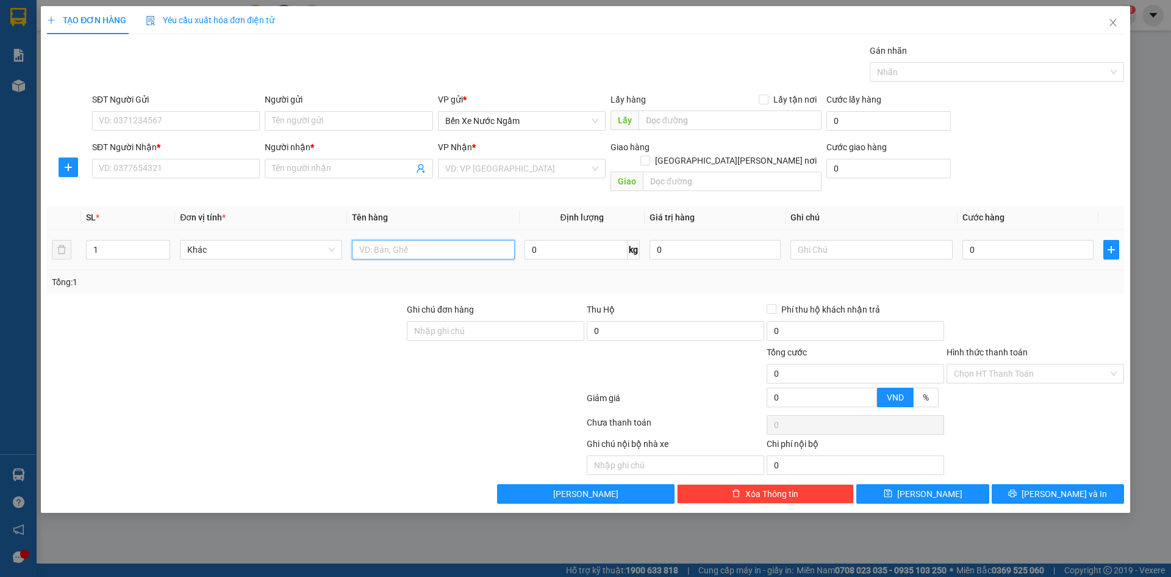
click at [430, 240] on input "text" at bounding box center [433, 250] width 162 height 20
click at [154, 168] on input "SĐT Người Nhận *" at bounding box center [176, 169] width 168 height 20
click at [196, 174] on input "SĐT Người Nhận *" at bounding box center [176, 169] width 168 height 20
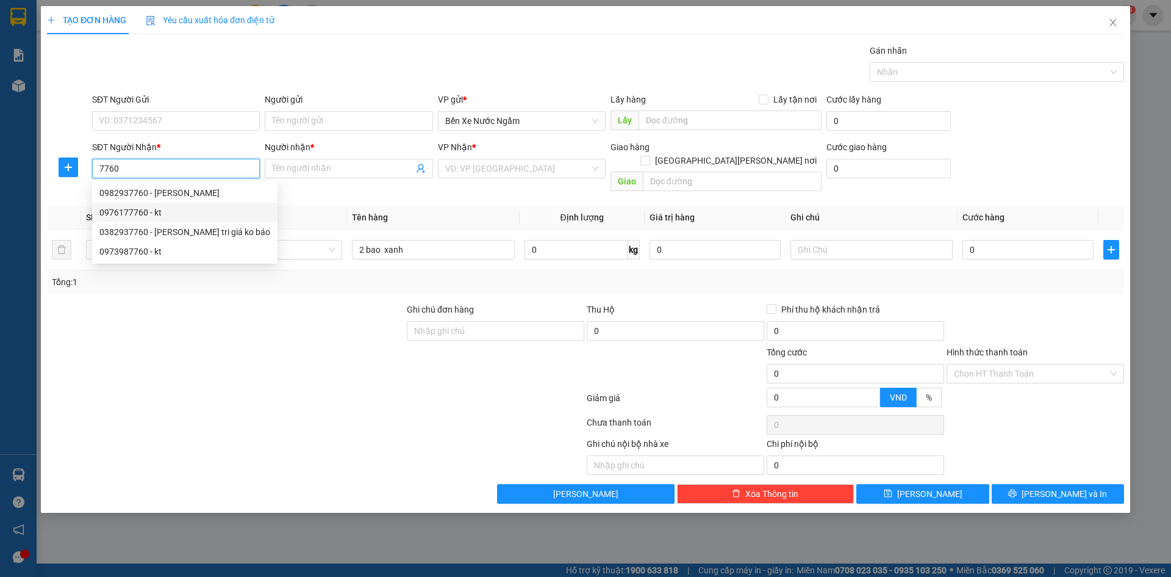
click at [151, 213] on div "0976177760 - kt" at bounding box center [184, 212] width 171 height 13
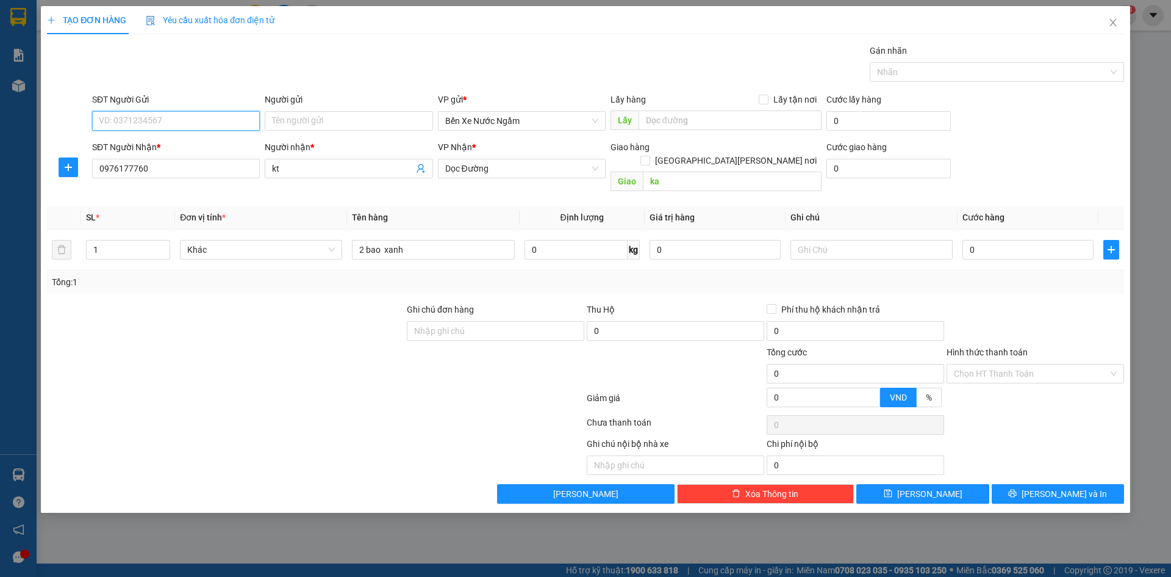
click at [198, 118] on input "SĐT Người Gửi" at bounding box center [176, 121] width 168 height 20
click at [198, 119] on input "357" at bounding box center [176, 121] width 168 height 20
click at [200, 140] on div "0976977357 - pho tri giá ko báo" at bounding box center [175, 144] width 153 height 13
click at [522, 173] on span "Dọc Đường" at bounding box center [521, 168] width 153 height 18
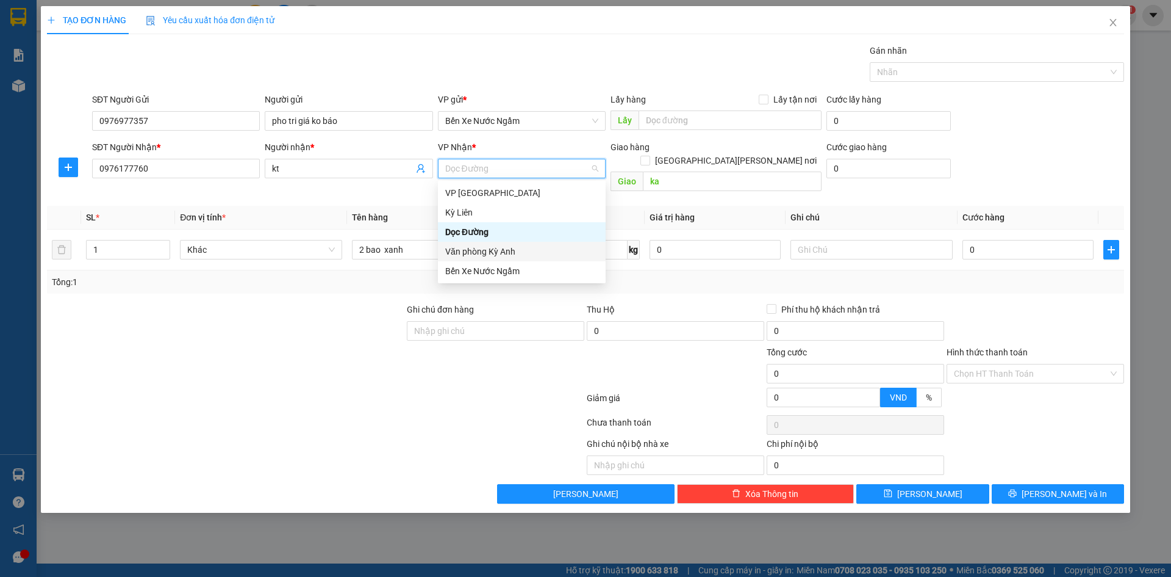
click at [481, 243] on div "Văn phòng Kỳ Anh" at bounding box center [522, 252] width 168 height 20
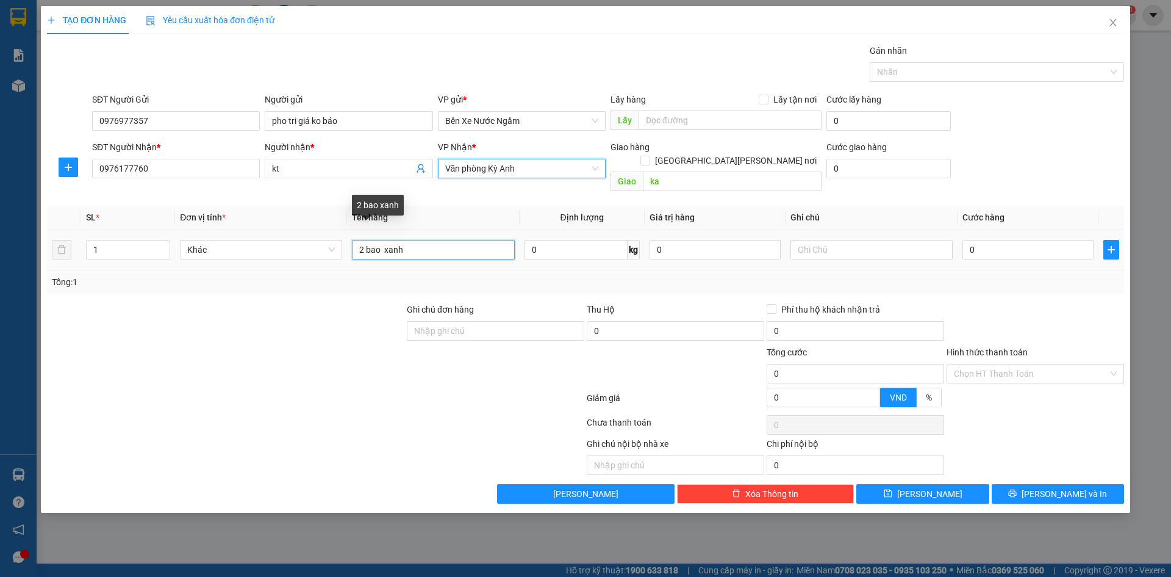
click at [366, 241] on input "2 bao xanh" at bounding box center [433, 250] width 162 height 20
click at [364, 240] on input "2 bao xanh" at bounding box center [433, 250] width 162 height 20
click at [444, 237] on div "3 bao xanh" at bounding box center [433, 249] width 162 height 24
click at [443, 240] on input "3 bao xanh" at bounding box center [433, 250] width 162 height 20
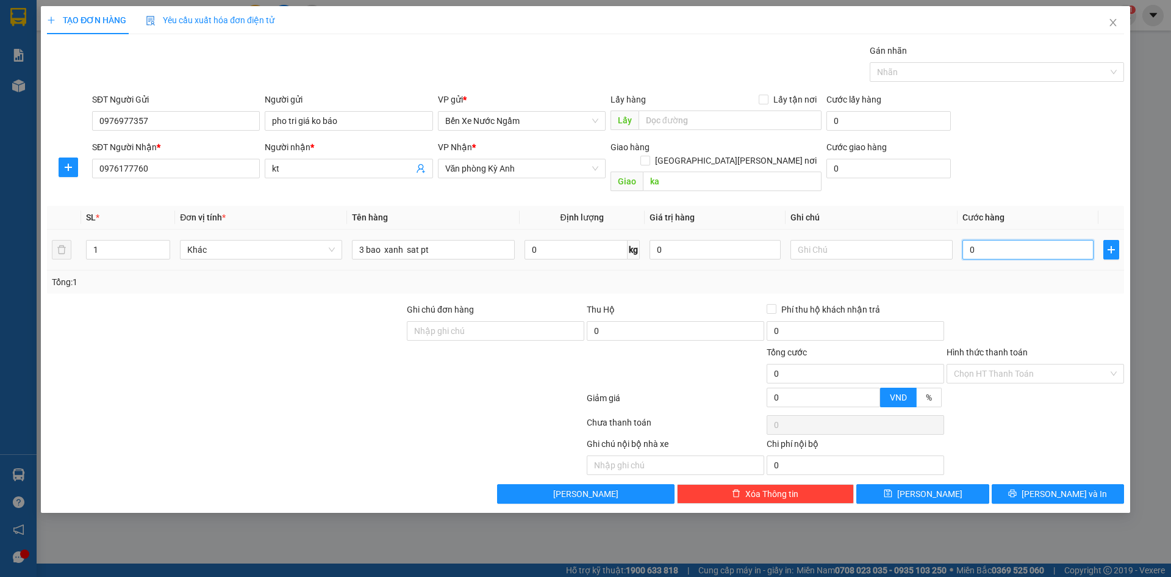
click at [1029, 240] on input "0" at bounding box center [1028, 250] width 131 height 20
click at [293, 168] on input "kt" at bounding box center [342, 168] width 141 height 13
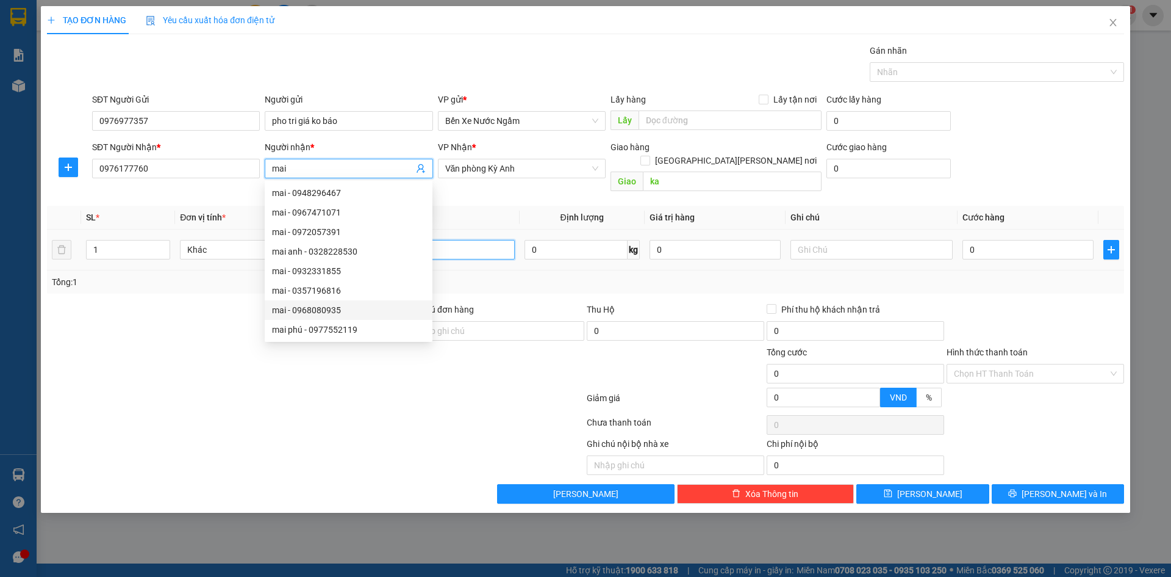
click at [464, 240] on input "3 bao xanh sat pt" at bounding box center [433, 250] width 162 height 20
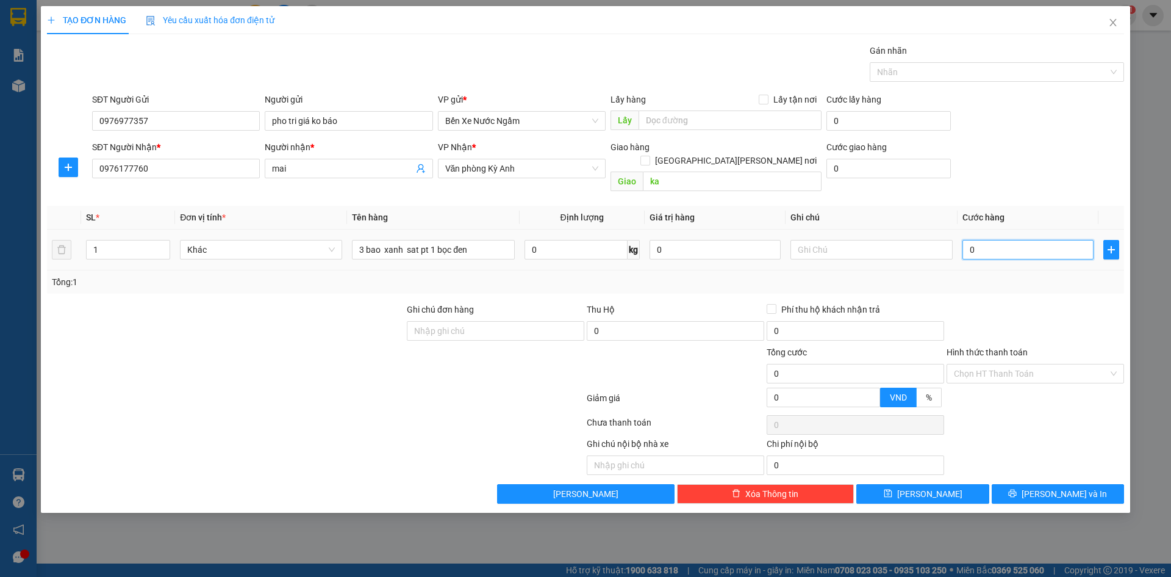
click at [1015, 240] on input "0" at bounding box center [1028, 250] width 131 height 20
click at [1052, 487] on span "[PERSON_NAME] và In" at bounding box center [1064, 493] width 85 height 13
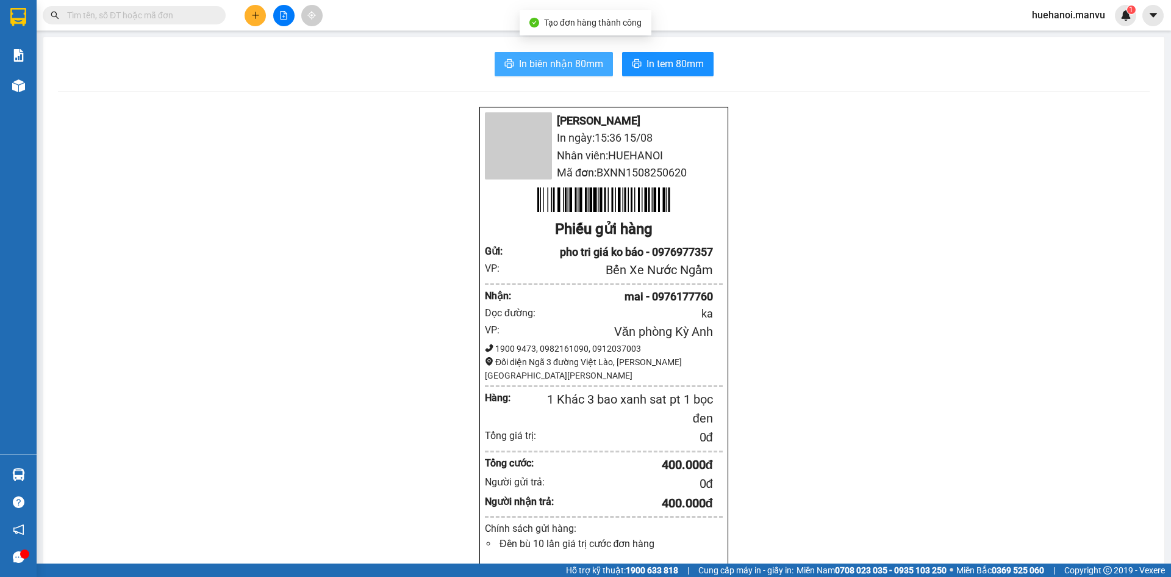
click at [530, 66] on span "In biên nhận 80mm" at bounding box center [561, 63] width 84 height 15
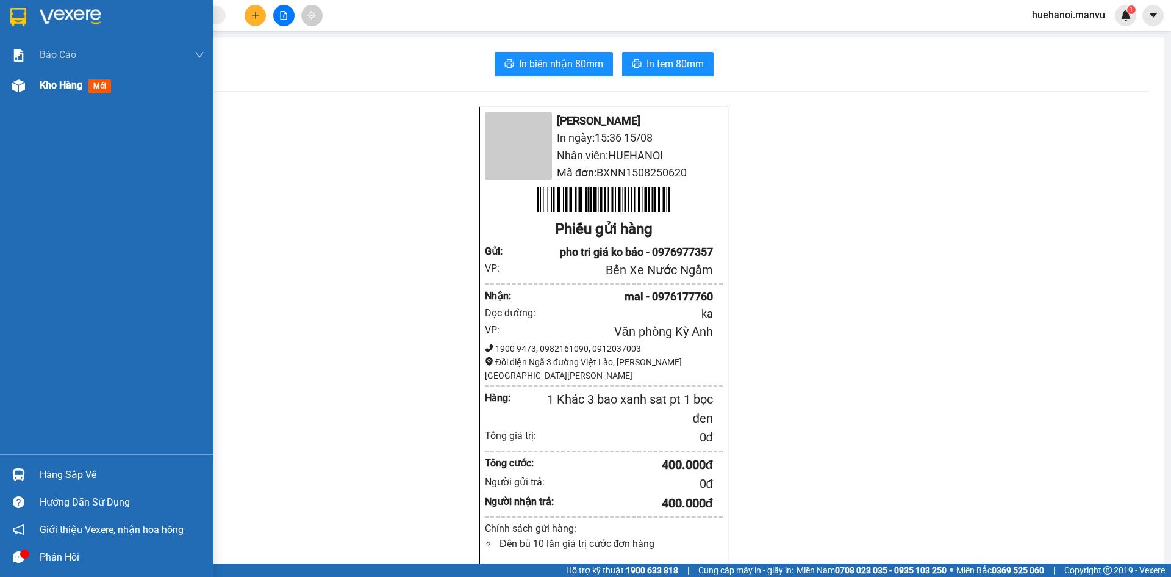
click at [63, 86] on span "Kho hàng" at bounding box center [61, 85] width 43 height 12
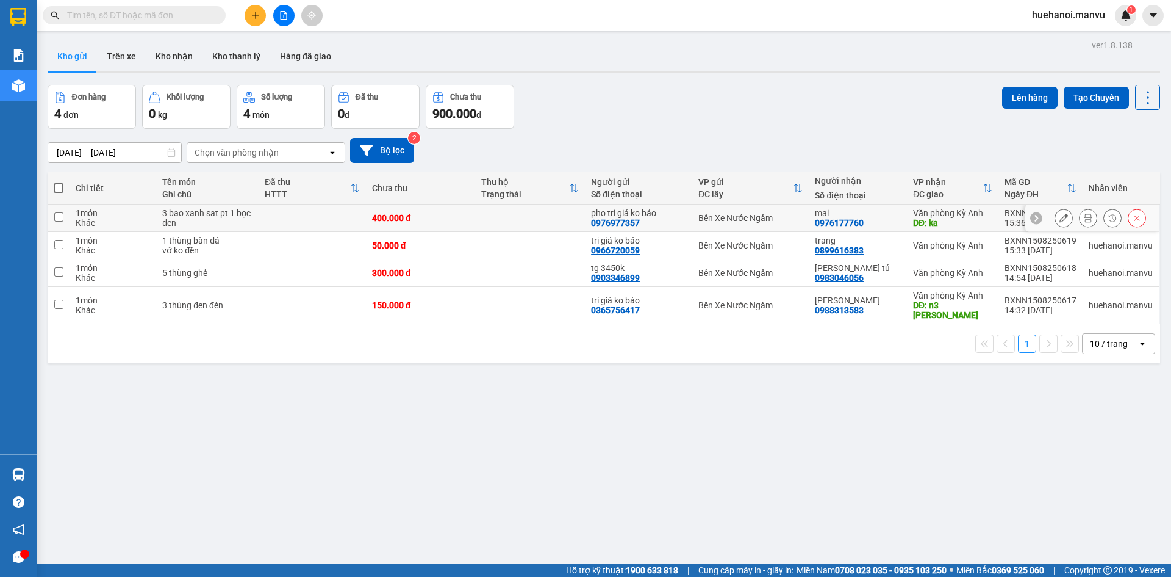
click at [1060, 219] on icon at bounding box center [1064, 218] width 9 height 9
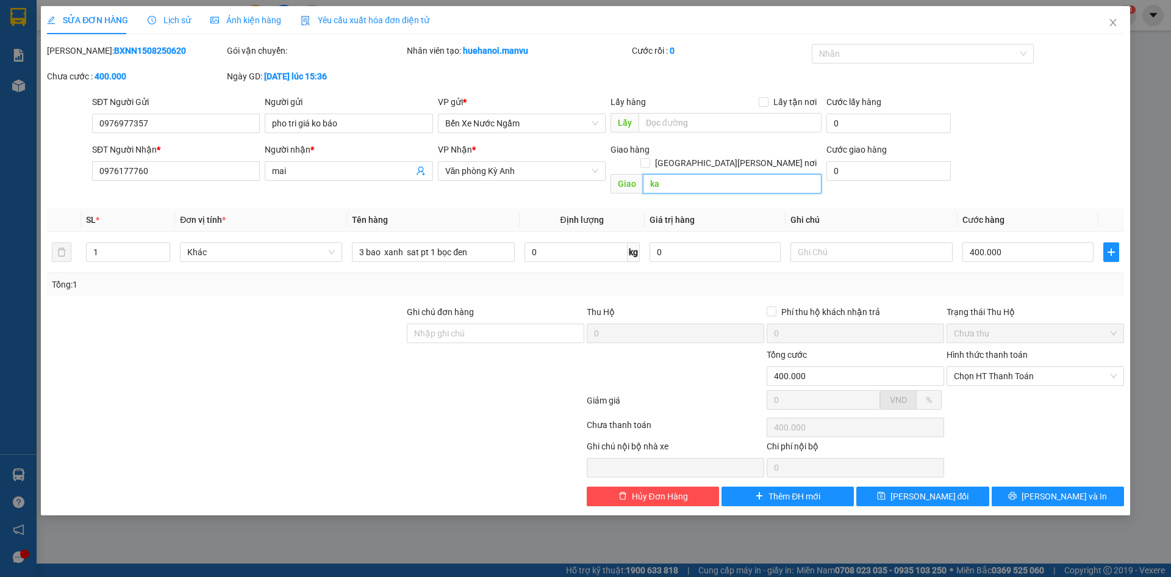
click at [668, 174] on input "ka" at bounding box center [732, 184] width 179 height 20
click at [955, 486] on button "[PERSON_NAME] đổi" at bounding box center [923, 496] width 132 height 20
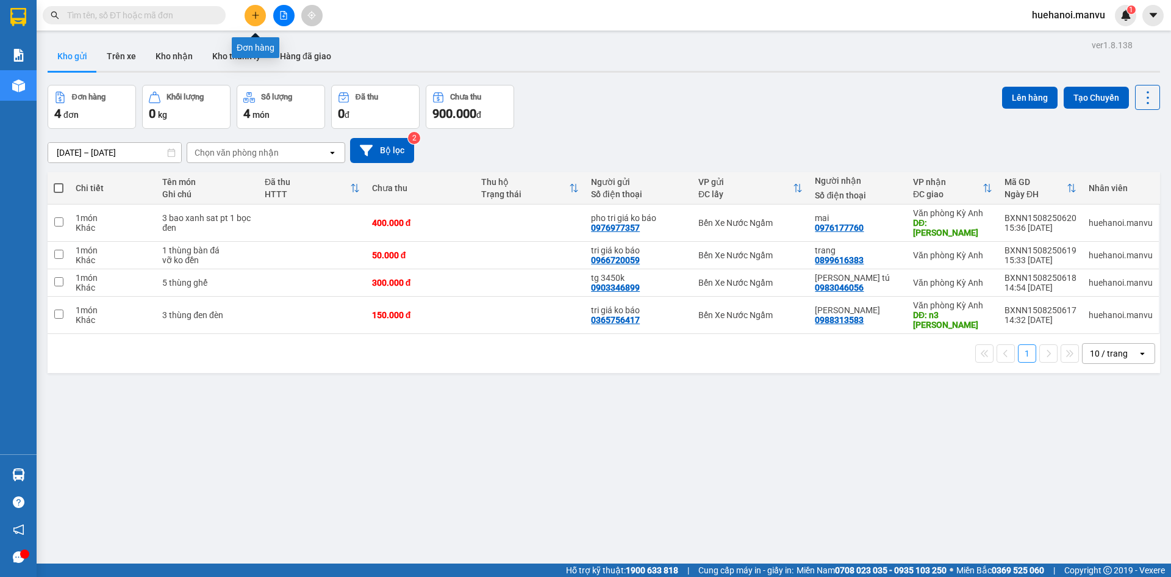
click at [259, 9] on button at bounding box center [255, 15] width 21 height 21
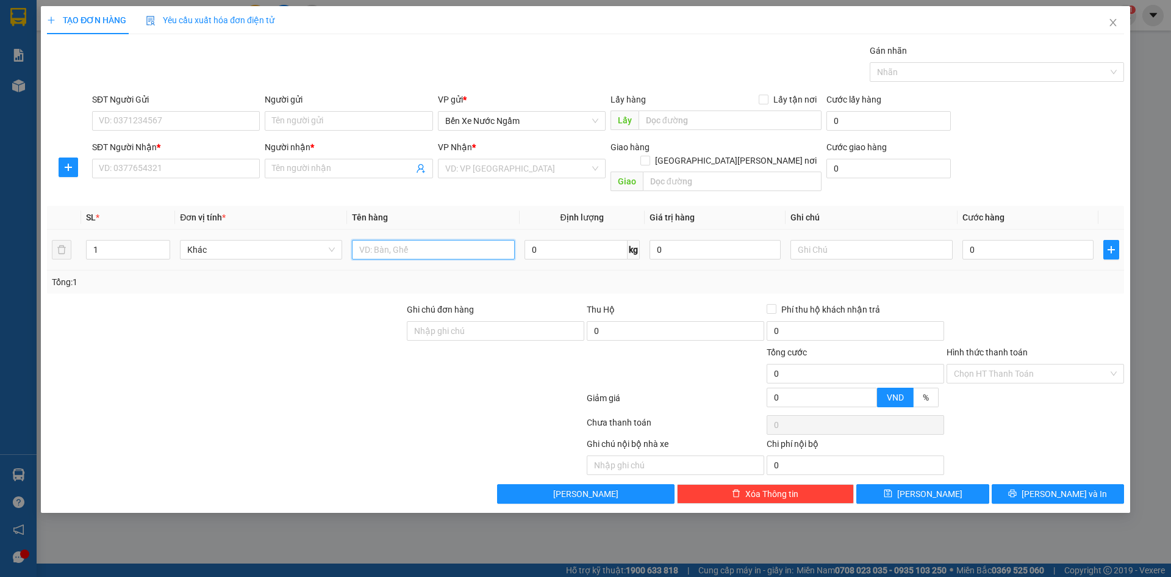
click at [477, 241] on input "text" at bounding box center [433, 250] width 162 height 20
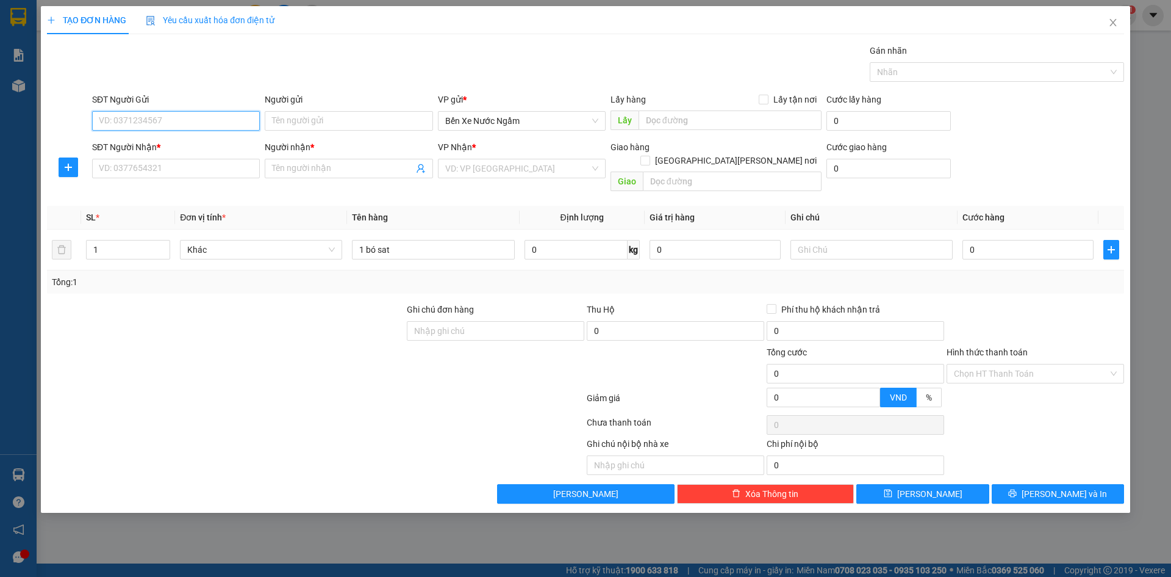
click at [198, 127] on input "SĐT Người Gửi" at bounding box center [176, 121] width 168 height 20
click at [195, 165] on input "SĐT Người Nhận *" at bounding box center [176, 169] width 168 height 20
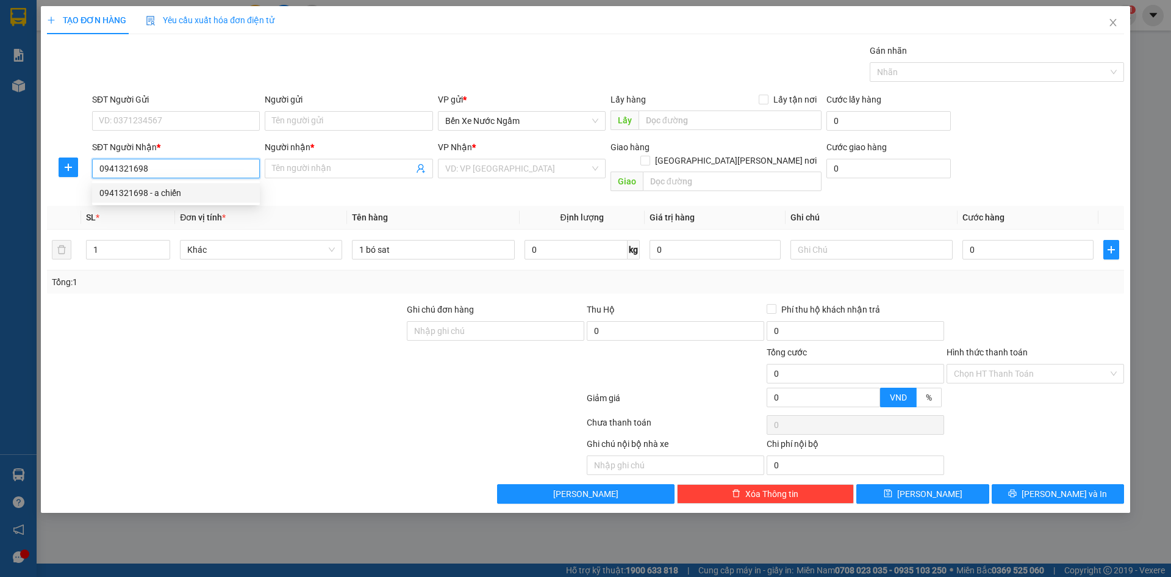
click at [170, 191] on div "0941321698 - a chiến" at bounding box center [175, 192] width 153 height 13
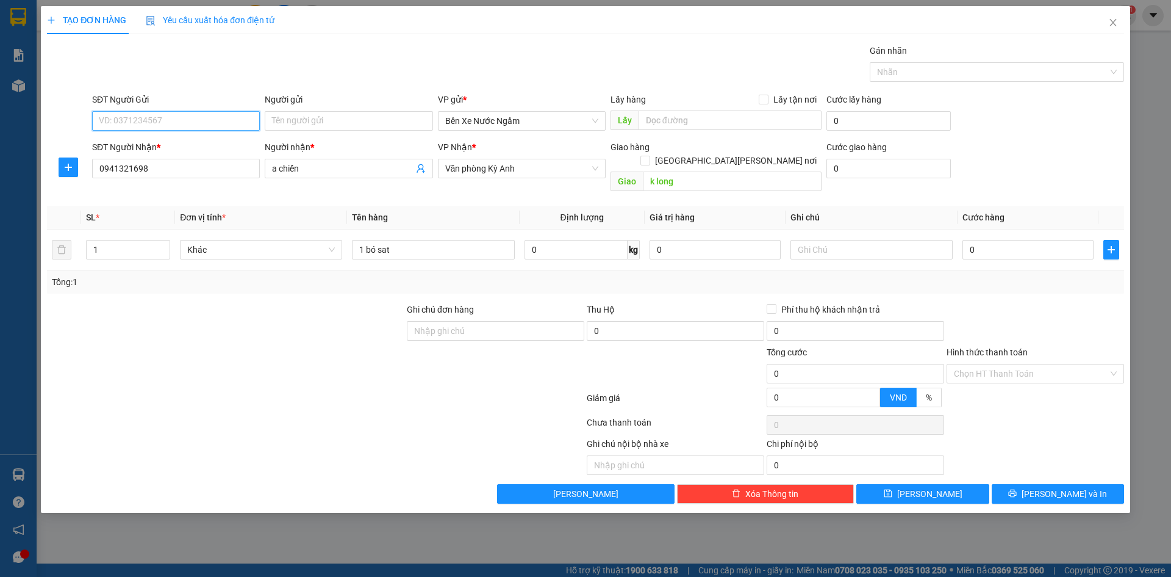
click at [191, 123] on input "SĐT Người Gửi" at bounding box center [176, 121] width 168 height 20
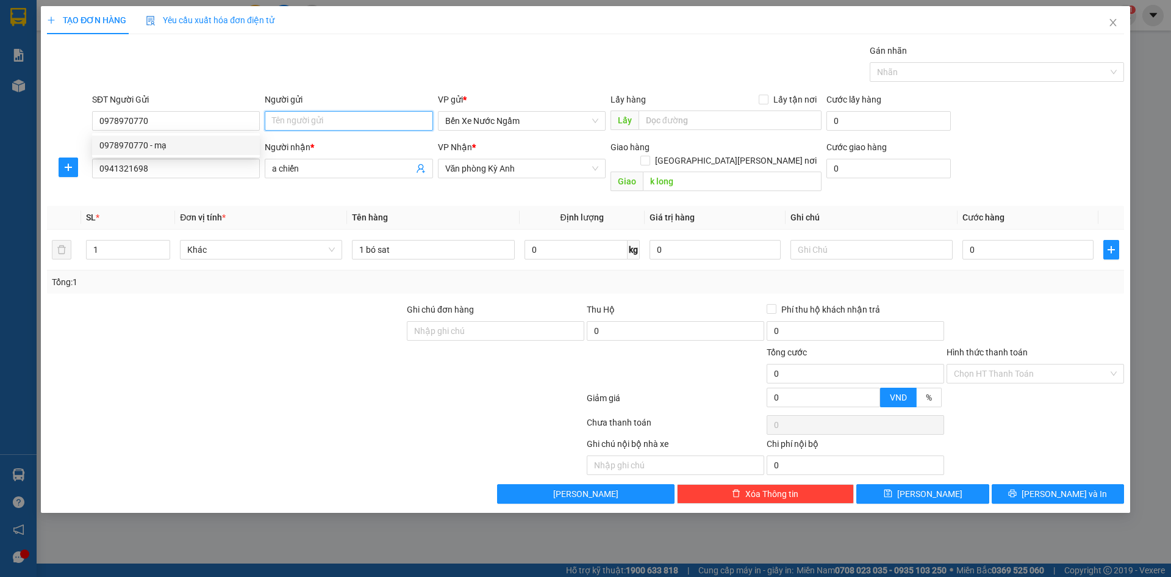
click at [321, 117] on input "Người gửi" at bounding box center [349, 121] width 168 height 20
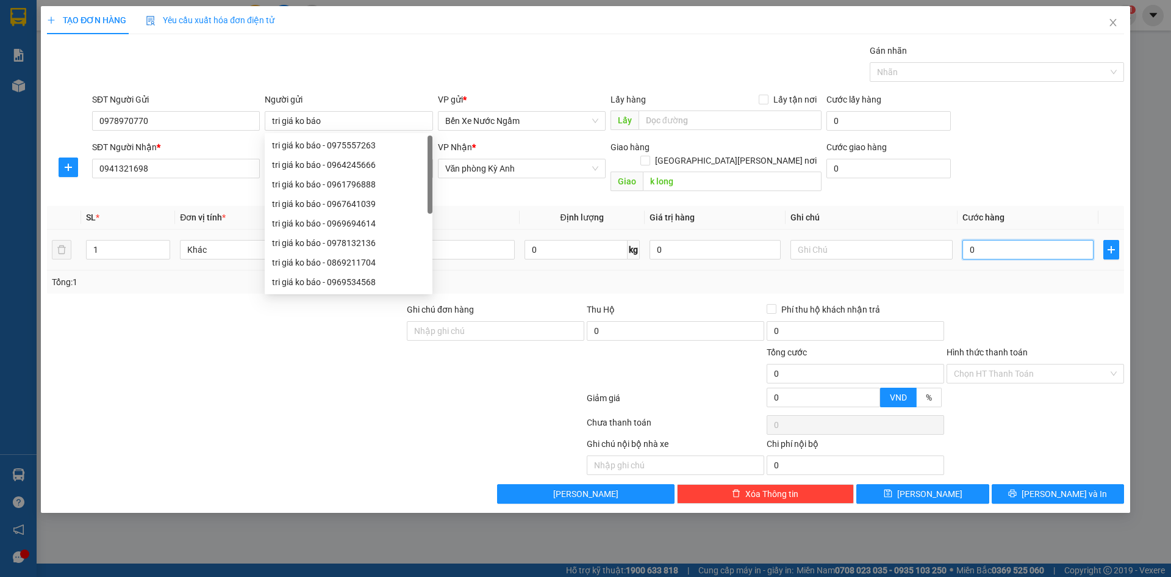
click at [1039, 240] on input "0" at bounding box center [1028, 250] width 131 height 20
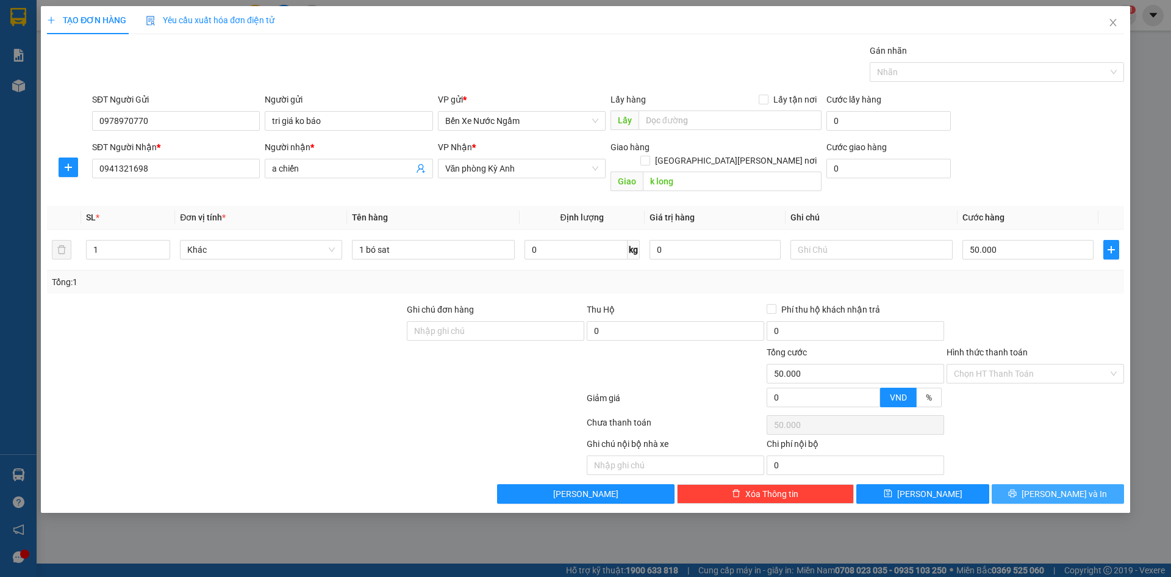
click at [1017, 489] on icon "printer" at bounding box center [1013, 493] width 9 height 9
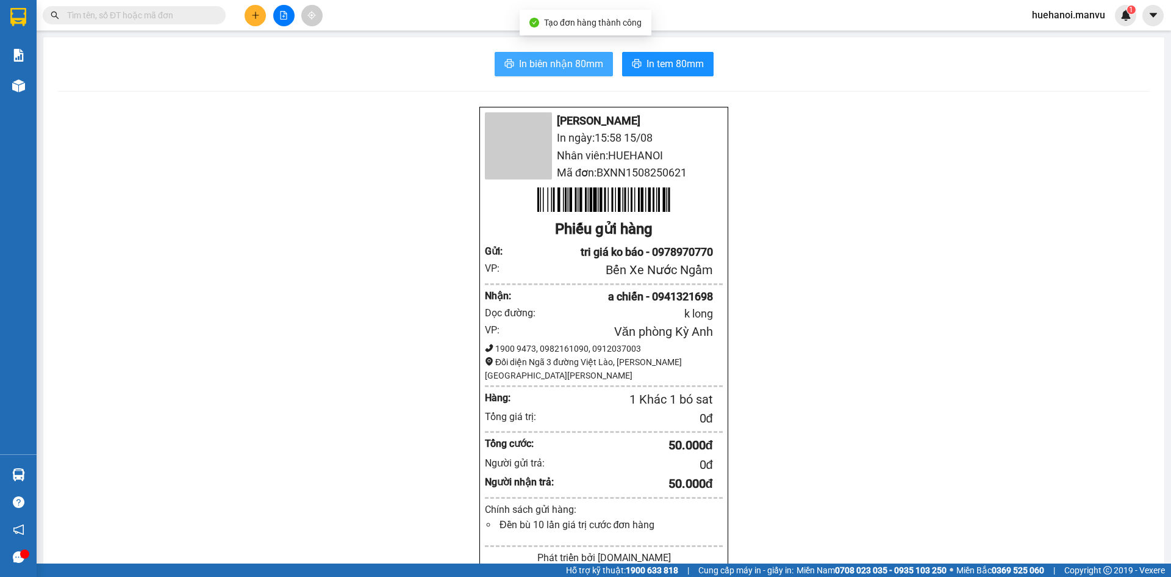
click at [584, 68] on span "In biên nhận 80mm" at bounding box center [561, 63] width 84 height 15
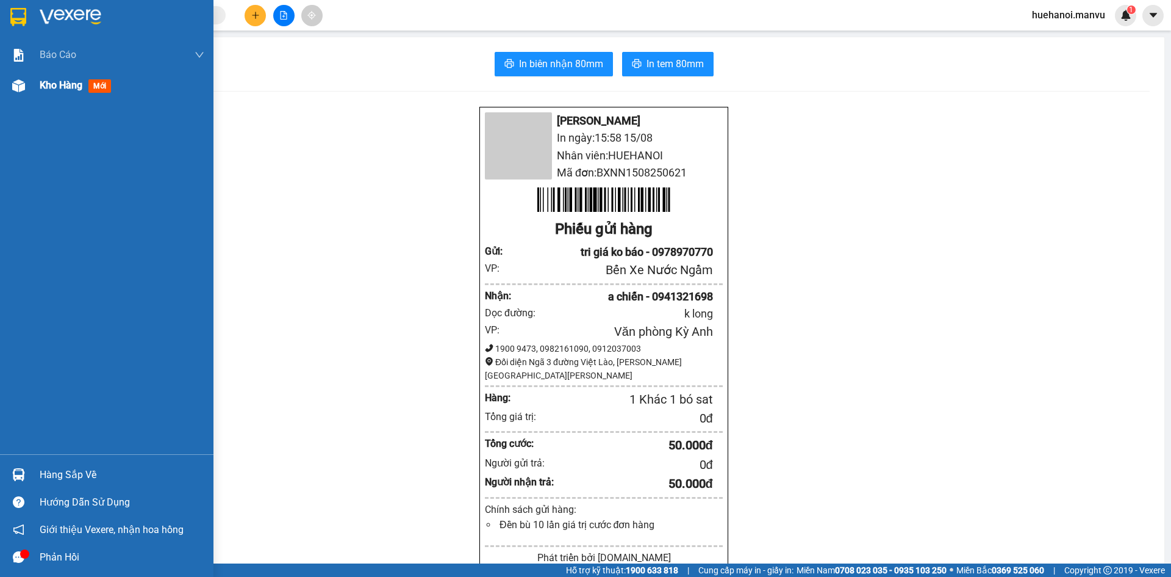
click at [41, 89] on span "Kho hàng" at bounding box center [61, 85] width 43 height 12
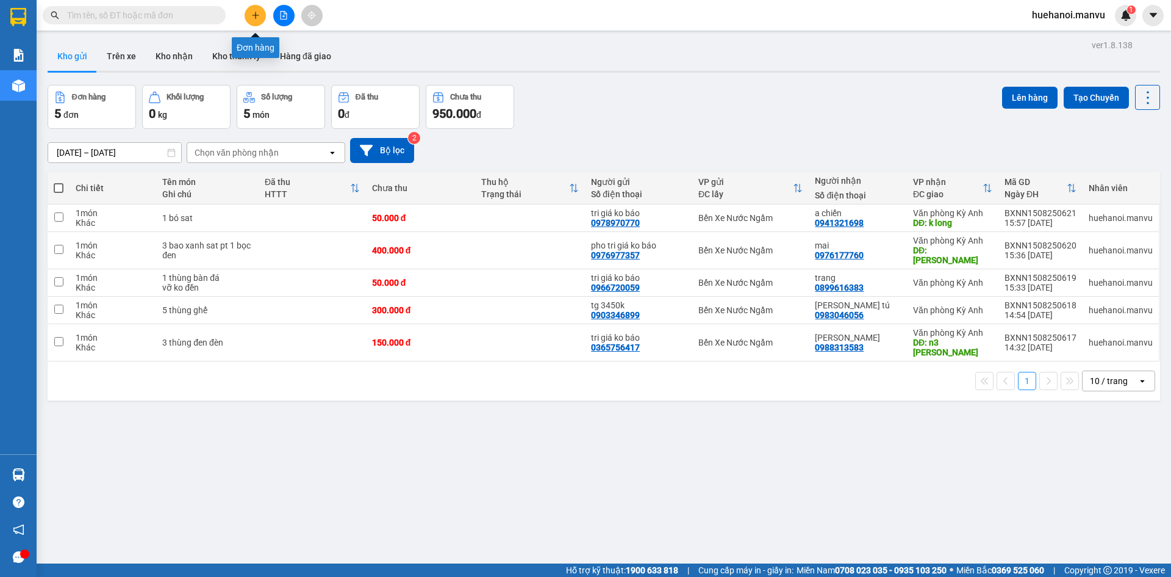
click at [264, 17] on button at bounding box center [255, 15] width 21 height 21
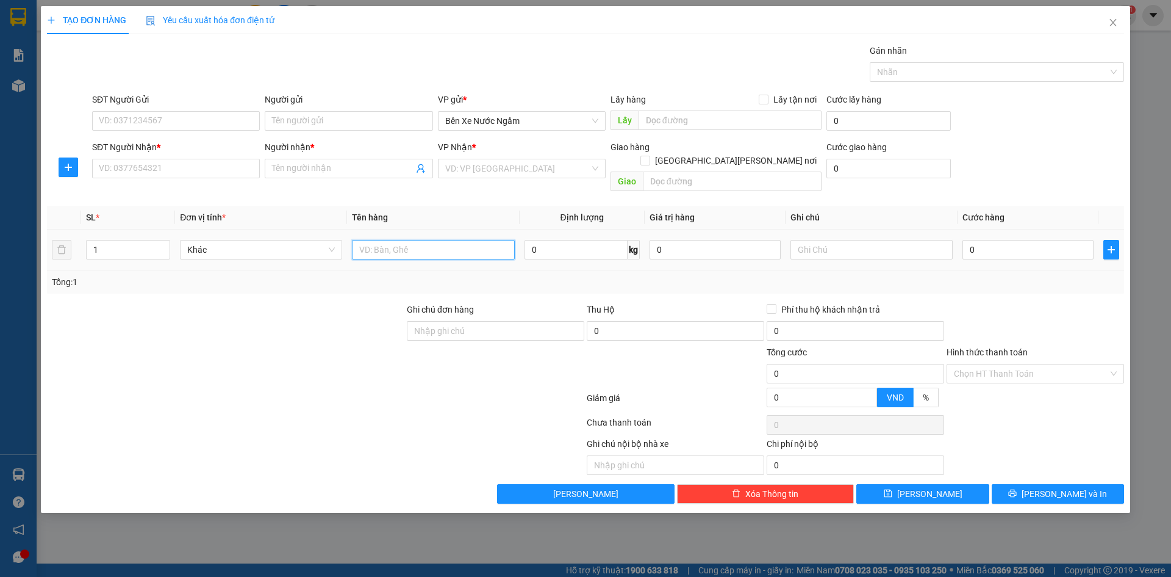
click at [436, 240] on input "text" at bounding box center [433, 250] width 162 height 20
click at [437, 241] on input "text" at bounding box center [433, 250] width 162 height 20
click at [395, 240] on input "1 xốp 23 thùng" at bounding box center [433, 250] width 162 height 20
click at [392, 240] on input "1 xốp 23 thùng" at bounding box center [433, 250] width 162 height 20
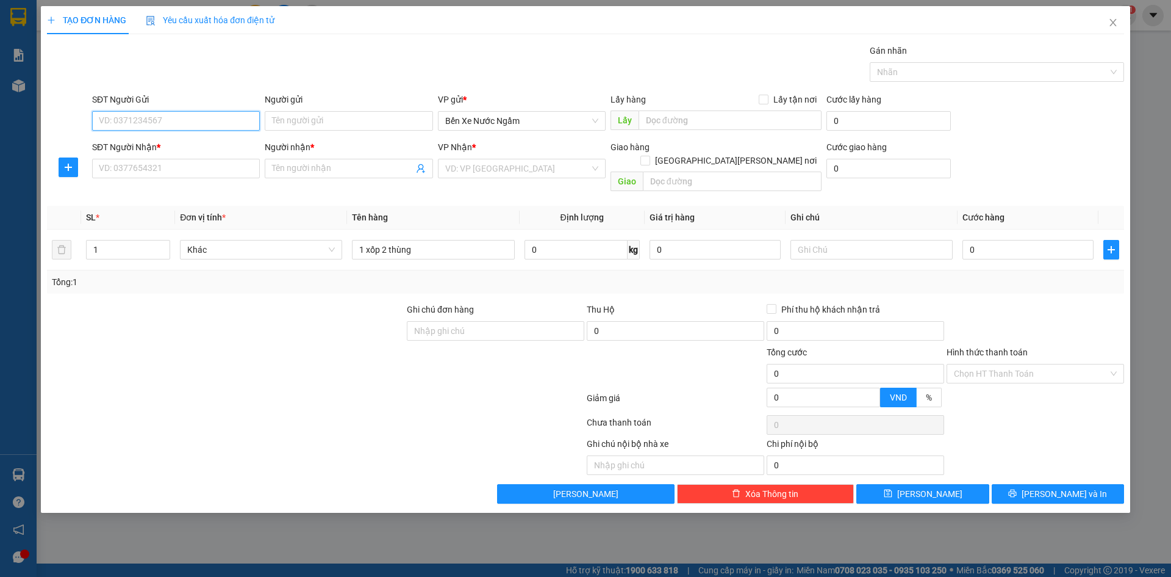
click at [187, 120] on input "SĐT Người Gửi" at bounding box center [176, 121] width 168 height 20
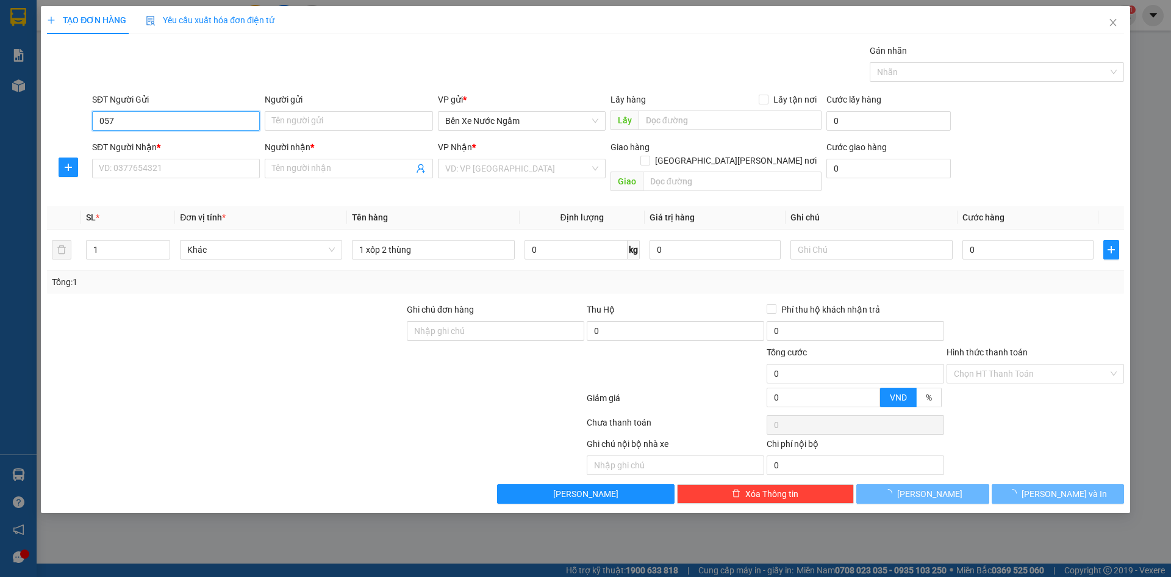
click at [187, 120] on input "057" at bounding box center [176, 121] width 168 height 20
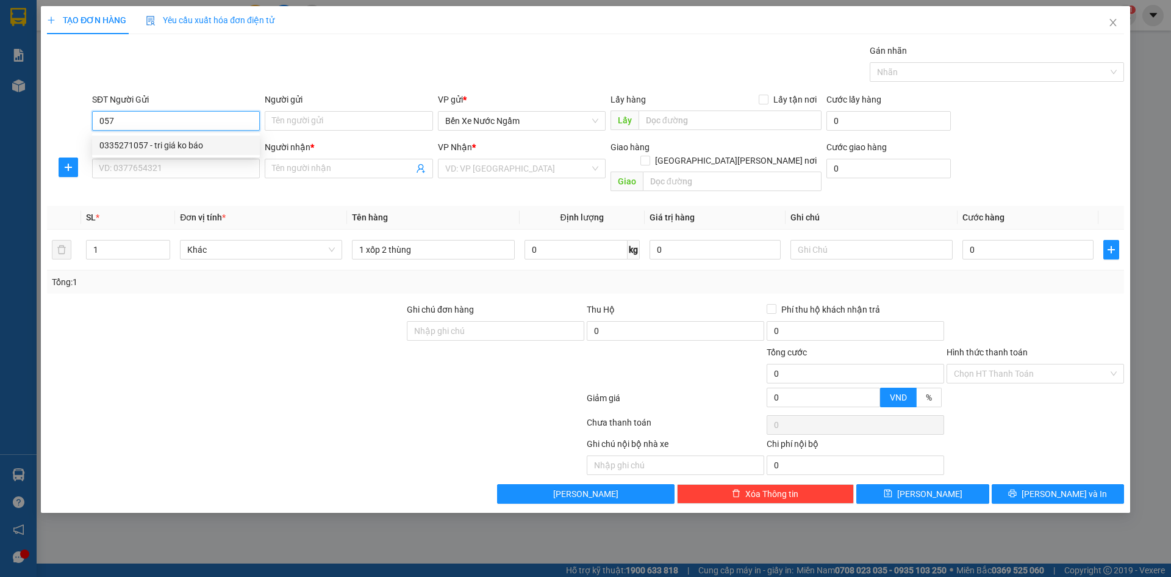
click at [149, 143] on div "0335271057 - tri giá ko báo" at bounding box center [175, 144] width 153 height 13
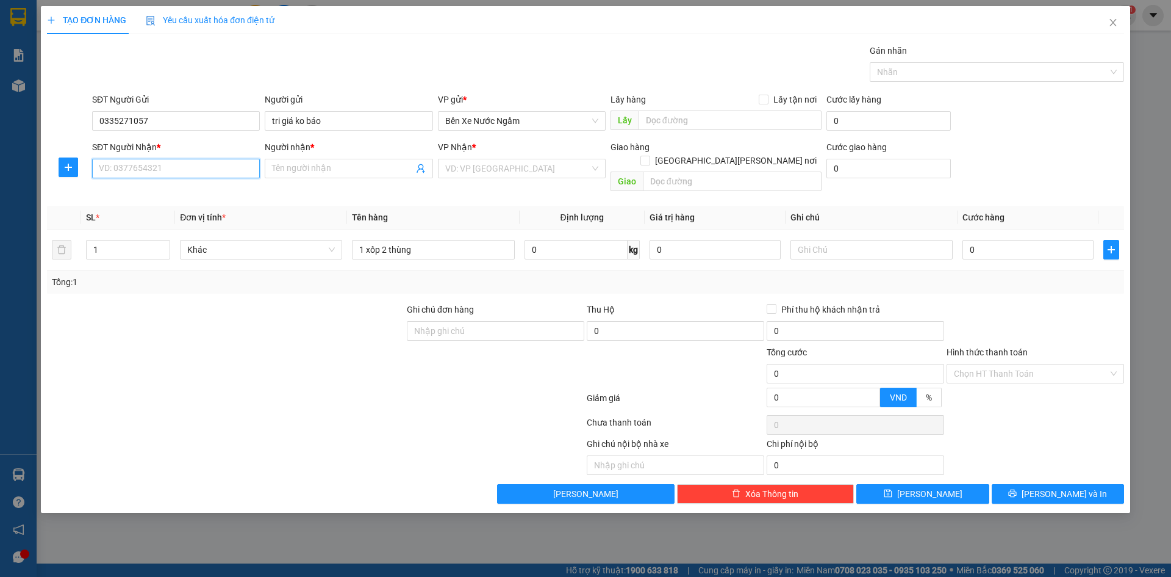
click at [165, 164] on input "SĐT Người Nhận *" at bounding box center [176, 169] width 168 height 20
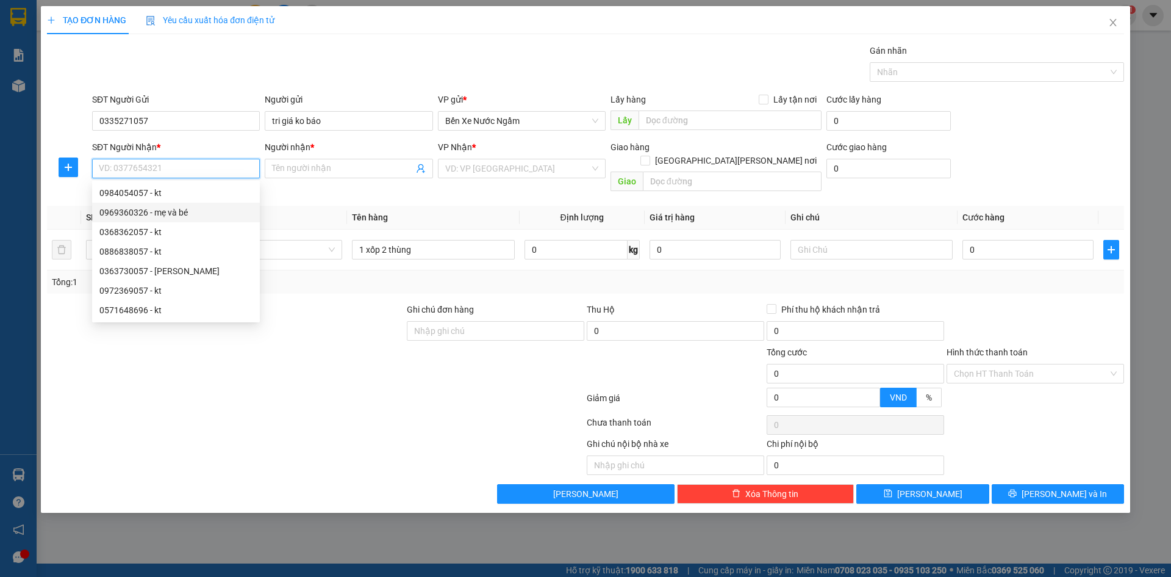
click at [167, 210] on div "0969360326 - mẹ và bé" at bounding box center [175, 212] width 153 height 13
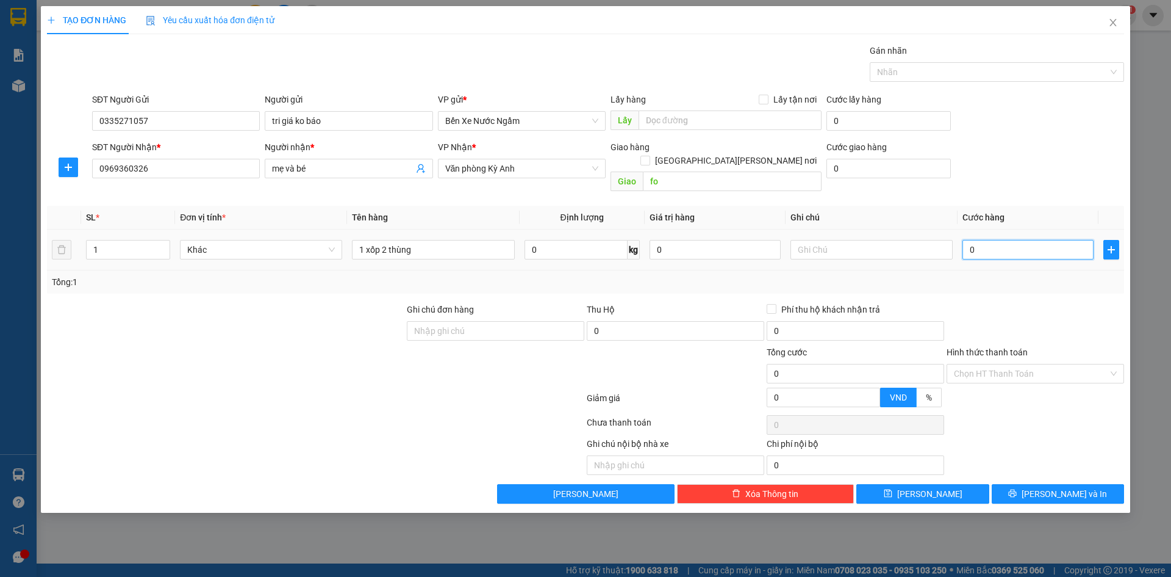
click at [1010, 240] on input "0" at bounding box center [1028, 250] width 131 height 20
click at [456, 240] on input "1 xốp 2 thùng" at bounding box center [433, 250] width 162 height 20
click at [1013, 484] on button "[PERSON_NAME] và In" at bounding box center [1058, 494] width 132 height 20
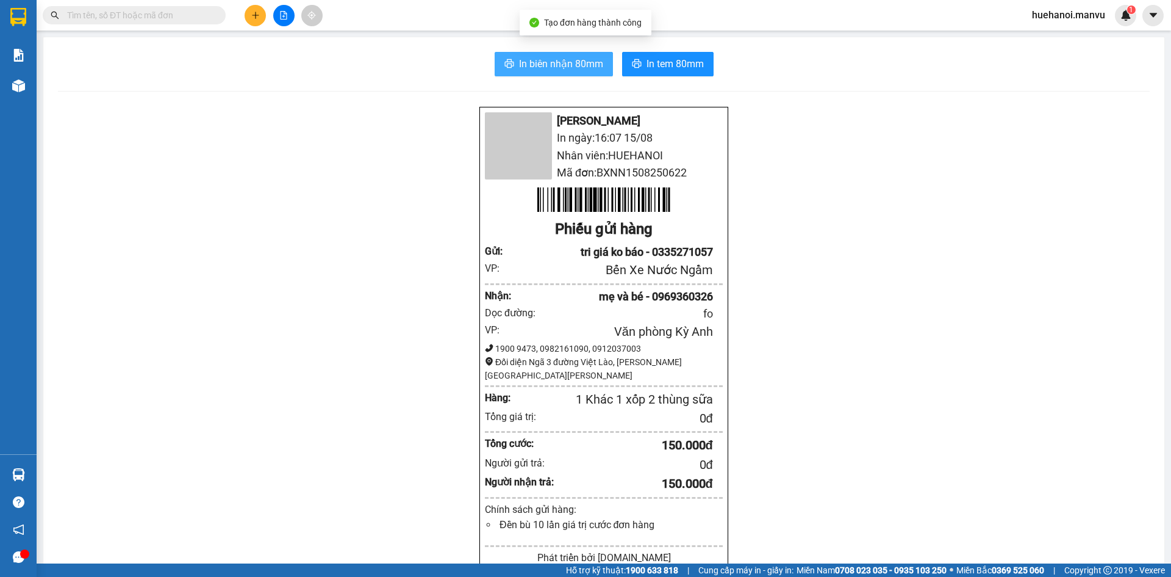
click at [596, 73] on button "In biên nhận 80mm" at bounding box center [554, 64] width 118 height 24
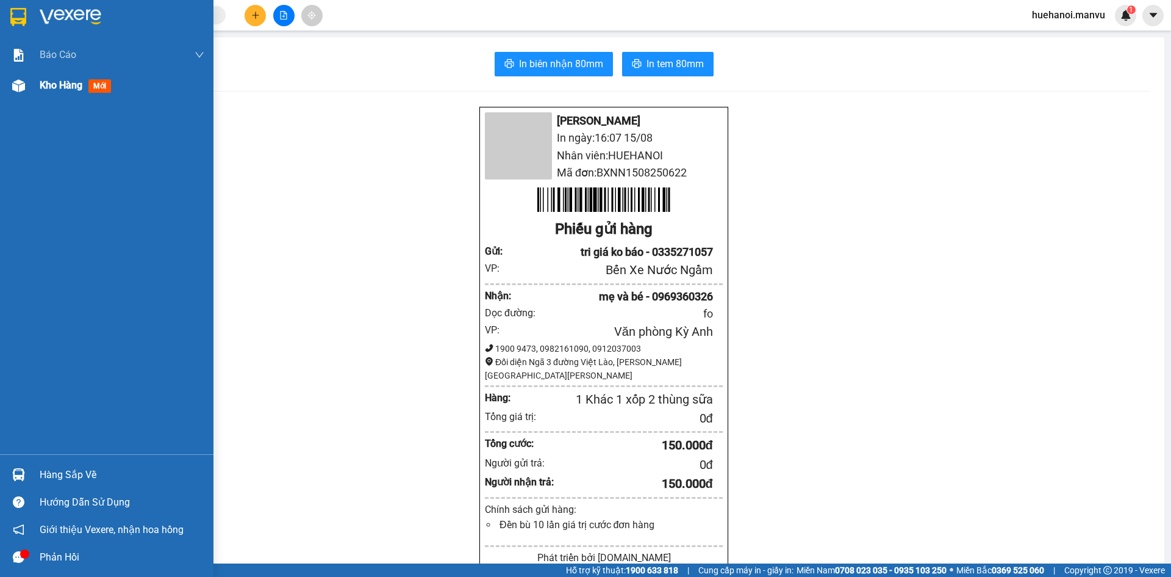
click at [74, 82] on span "Kho hàng" at bounding box center [61, 85] width 43 height 12
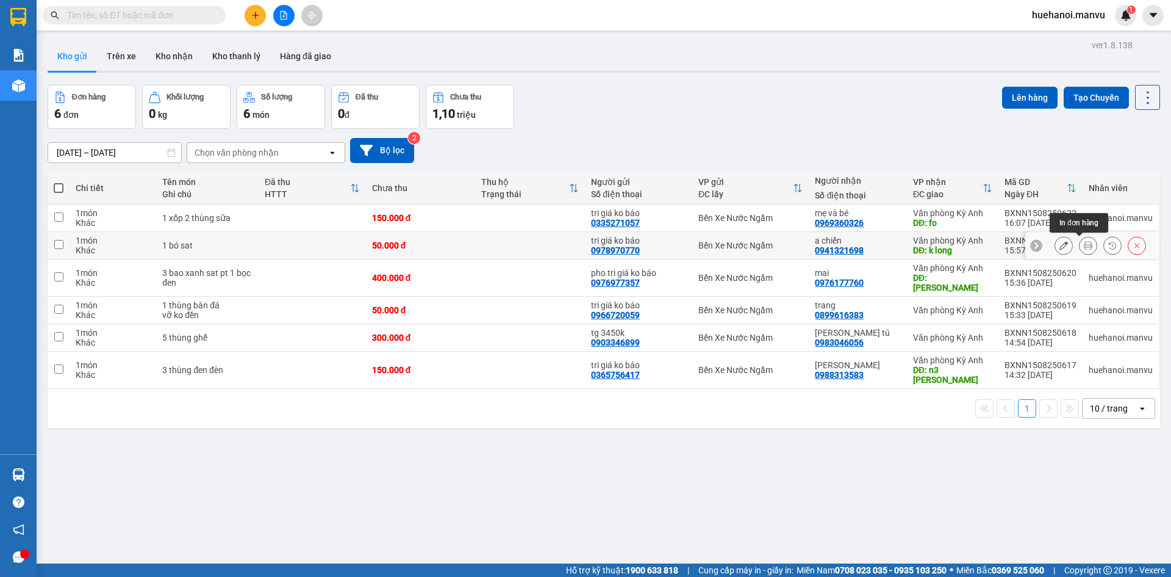
click at [1080, 247] on button at bounding box center [1088, 245] width 17 height 21
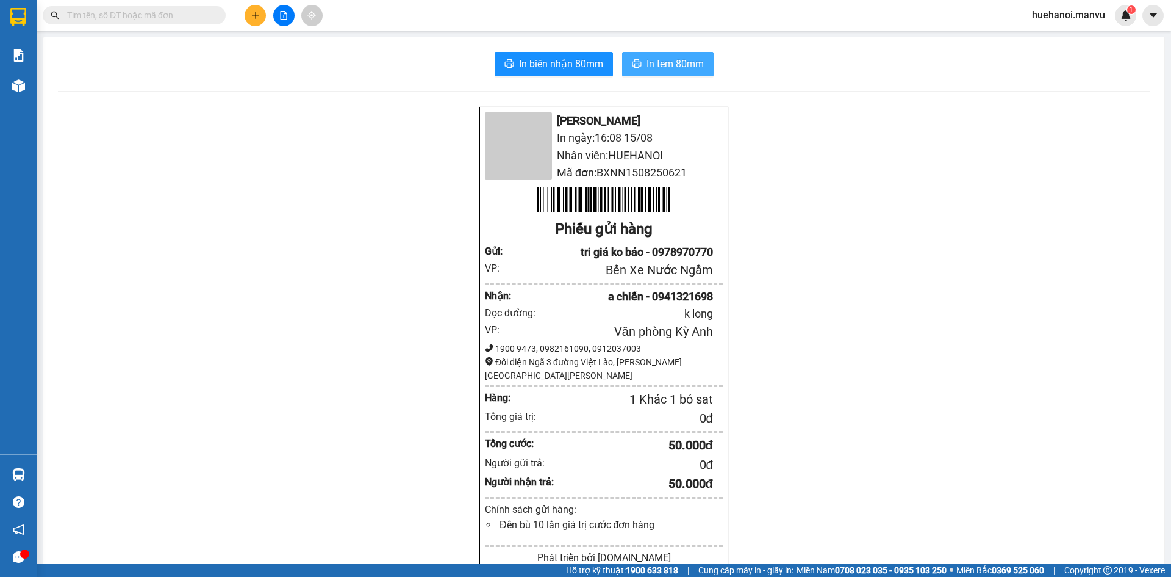
click at [647, 71] on span "In tem 80mm" at bounding box center [675, 63] width 57 height 15
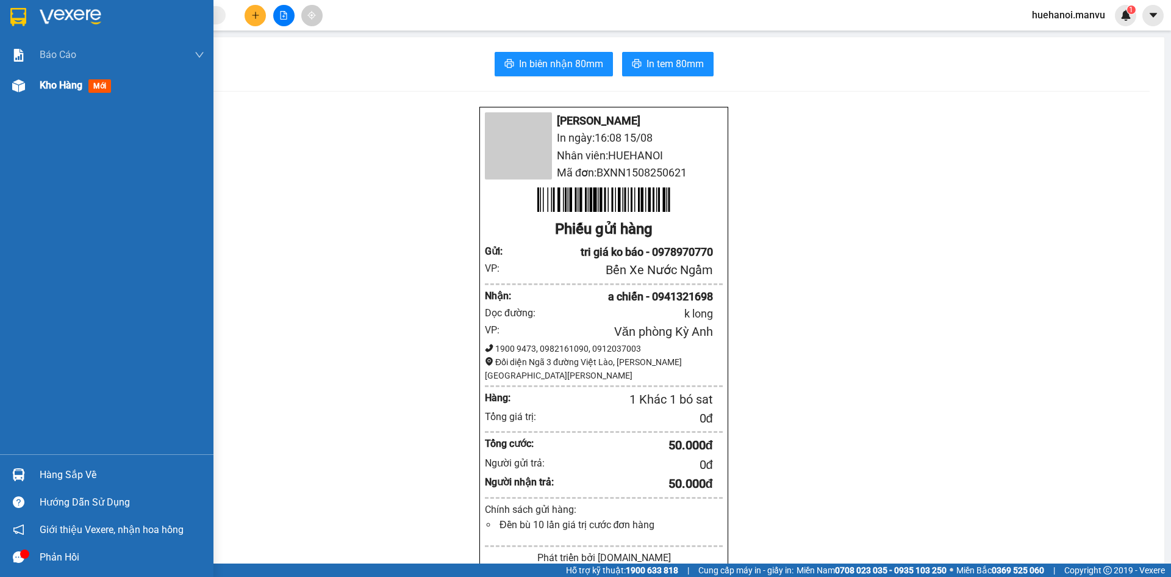
click at [48, 82] on span "Kho hàng" at bounding box center [61, 85] width 43 height 12
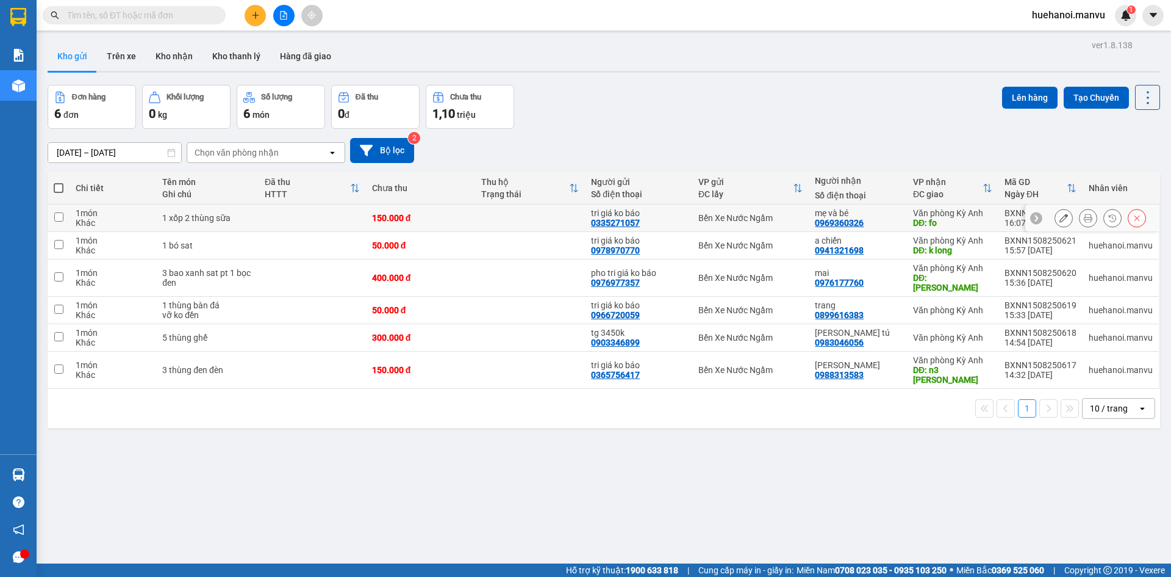
click at [61, 216] on input "checkbox" at bounding box center [58, 216] width 9 height 9
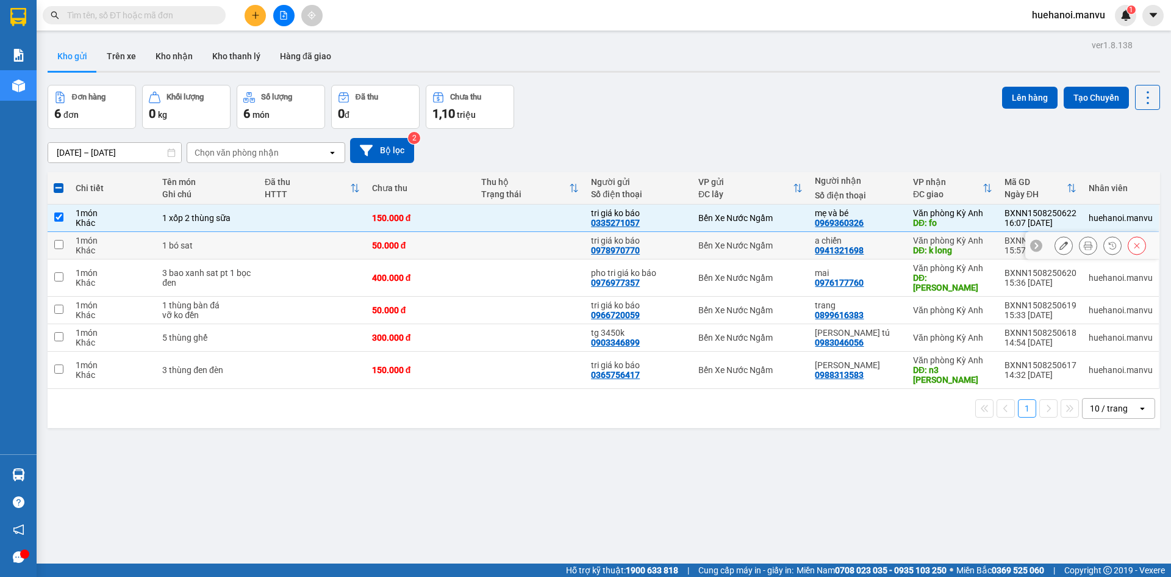
click at [56, 248] on input "checkbox" at bounding box center [58, 244] width 9 height 9
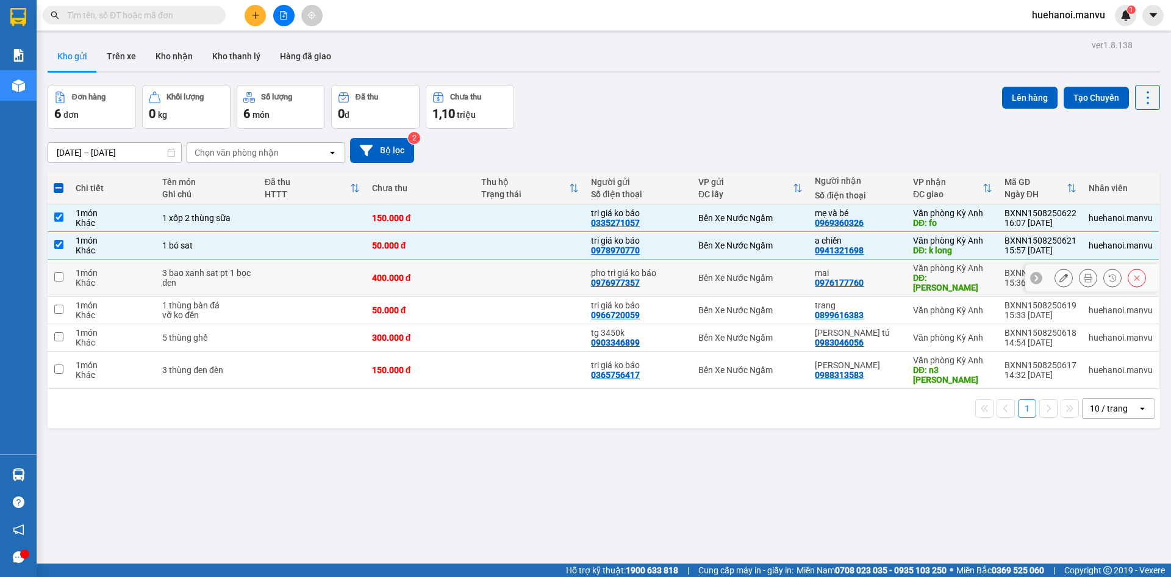
click at [63, 272] on input "checkbox" at bounding box center [58, 276] width 9 height 9
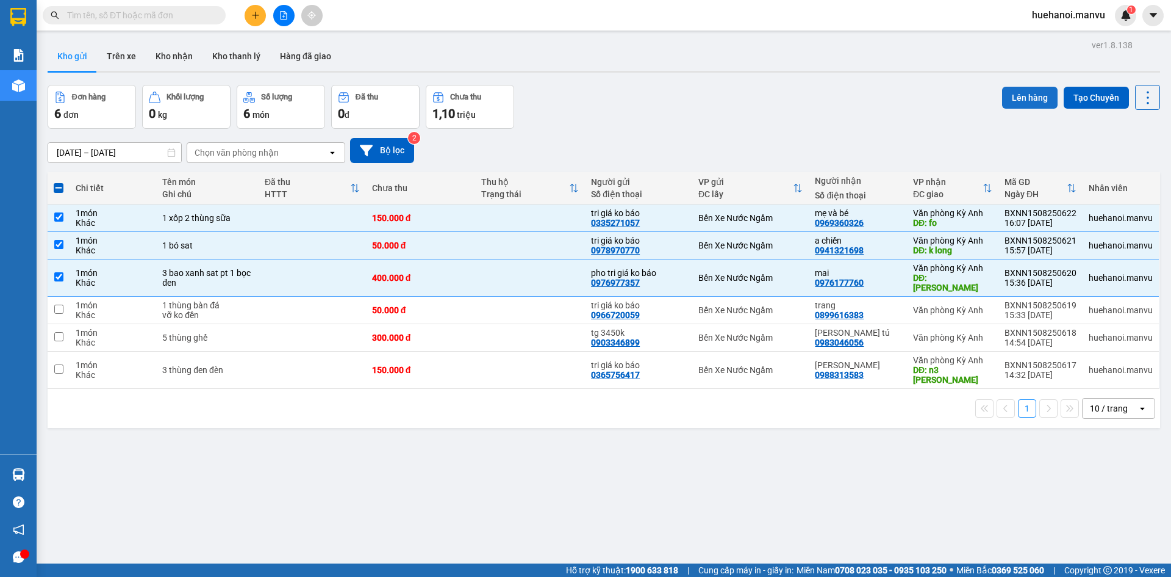
click at [1032, 96] on button "Lên hàng" at bounding box center [1030, 98] width 56 height 22
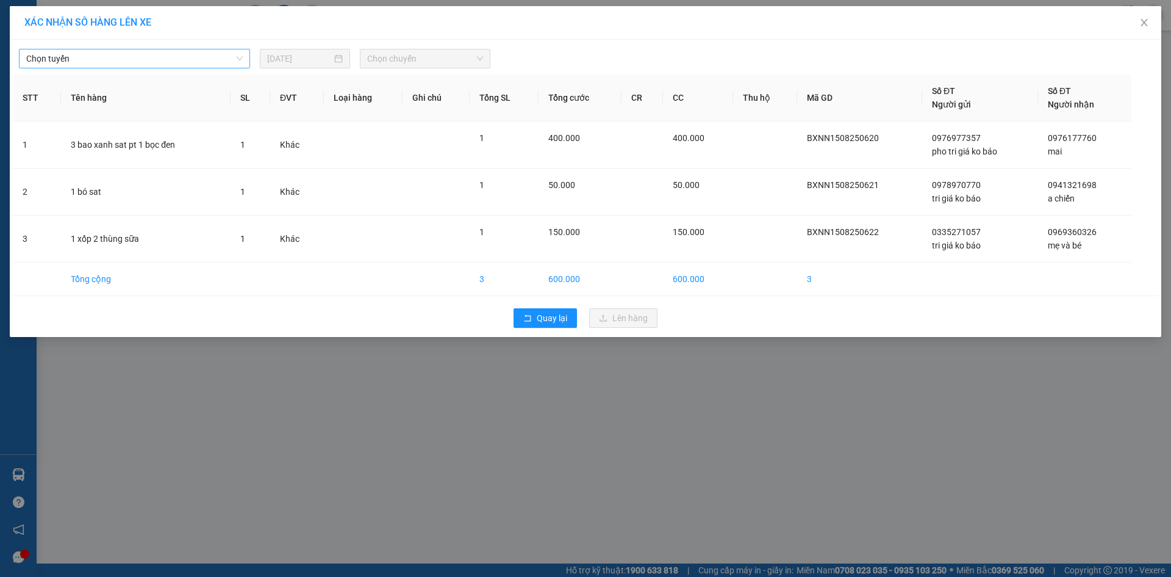
click at [81, 52] on span "Chọn tuyến" at bounding box center [134, 58] width 217 height 18
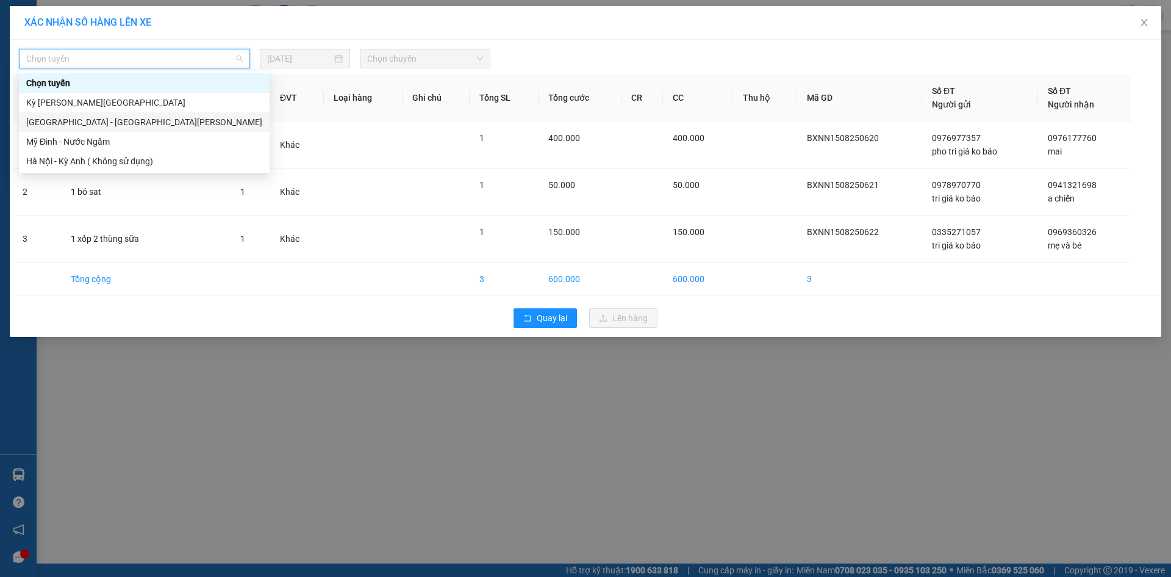
click at [48, 118] on div "[GEOGRAPHIC_DATA] - [GEOGRAPHIC_DATA][PERSON_NAME]" at bounding box center [144, 121] width 236 height 13
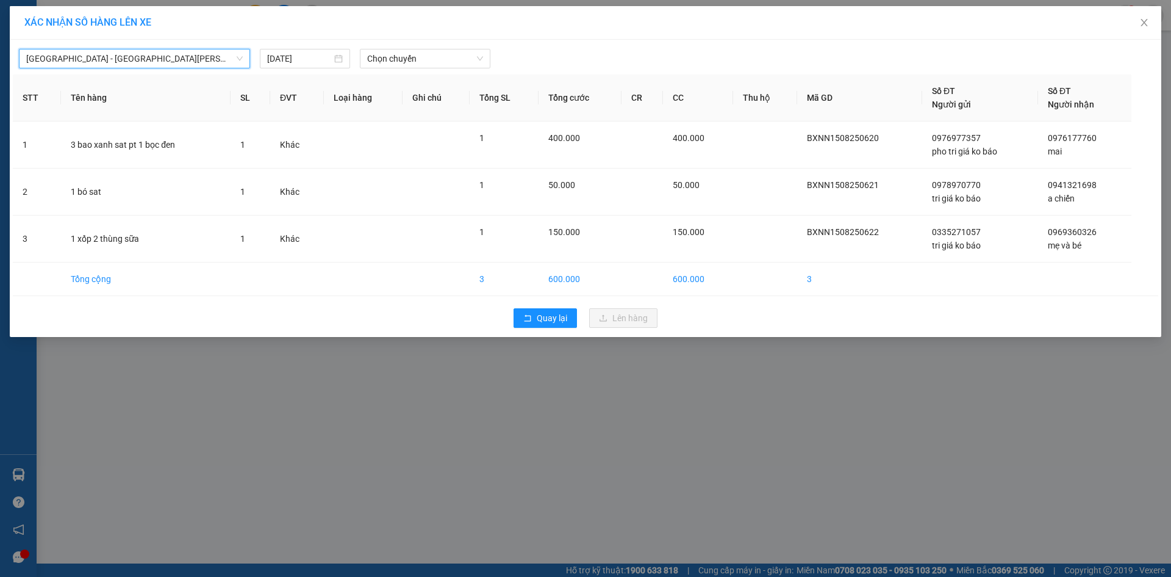
click at [385, 70] on div "[GEOGRAPHIC_DATA] - [GEOGRAPHIC_DATA][PERSON_NAME][GEOGRAPHIC_DATA] - [GEOGRAPH…" at bounding box center [586, 188] width 1152 height 297
click at [389, 67] on span "Chọn chuyến" at bounding box center [425, 58] width 116 height 18
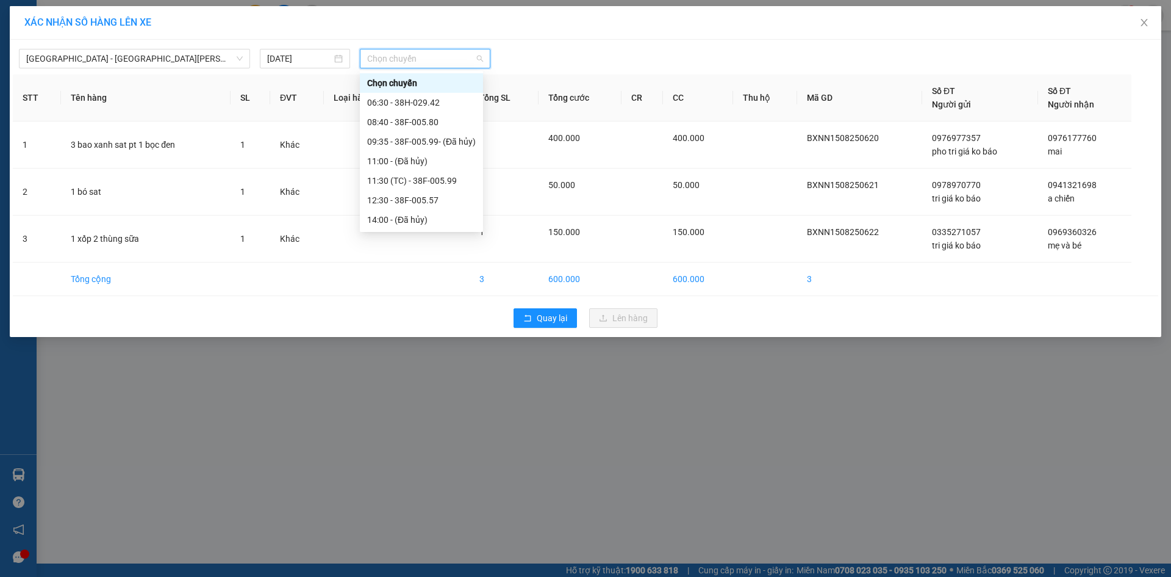
click at [422, 330] on div "21:00 - 38E-005.97" at bounding box center [421, 336] width 109 height 13
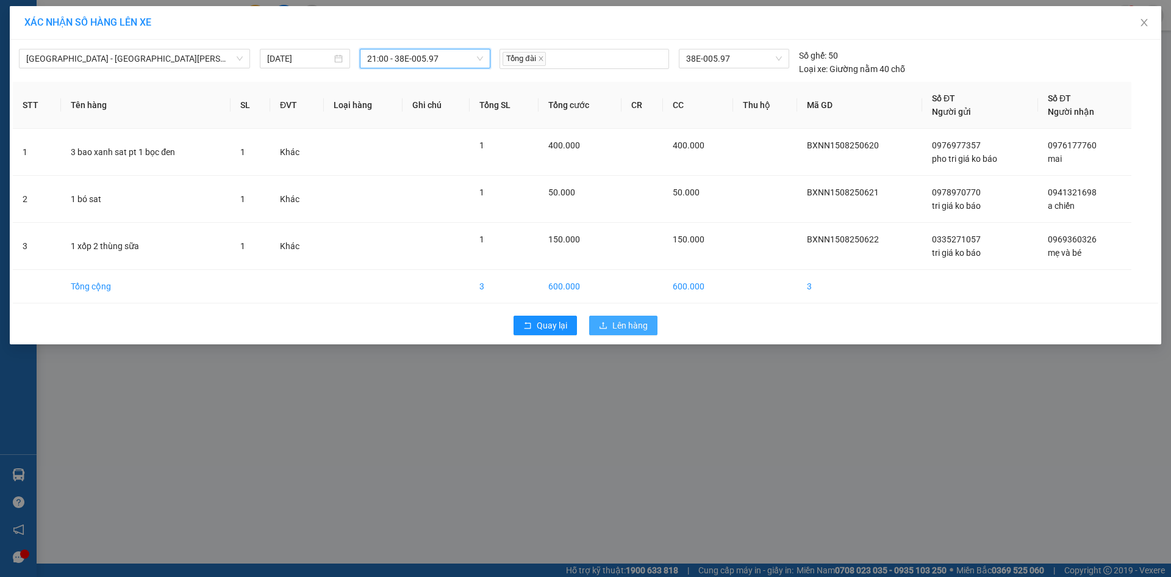
click at [632, 328] on span "Lên hàng" at bounding box center [630, 324] width 35 height 13
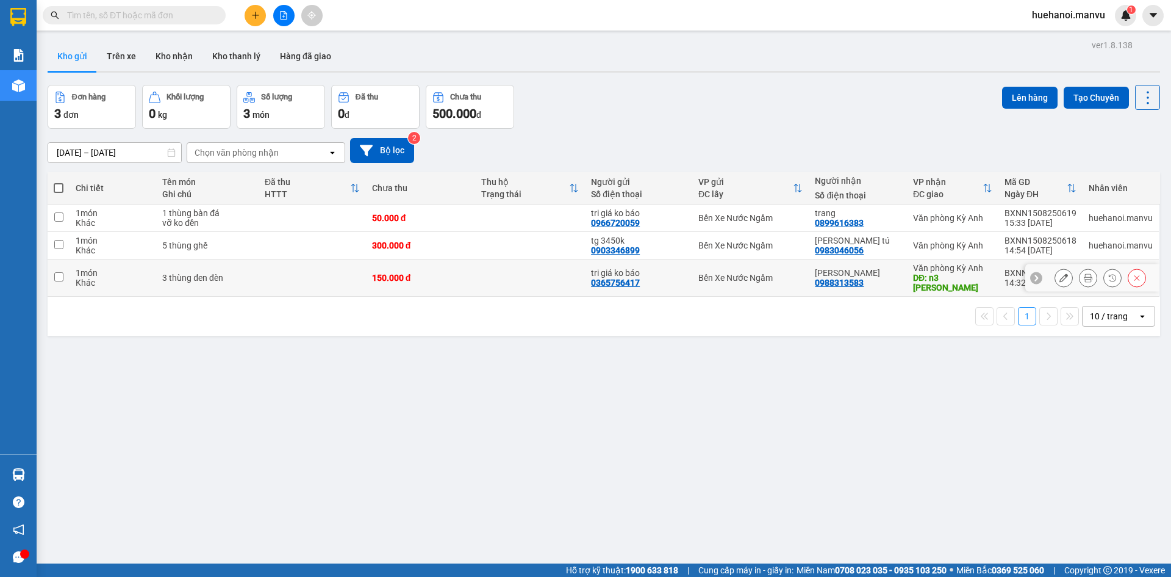
click at [60, 272] on input "checkbox" at bounding box center [58, 276] width 9 height 9
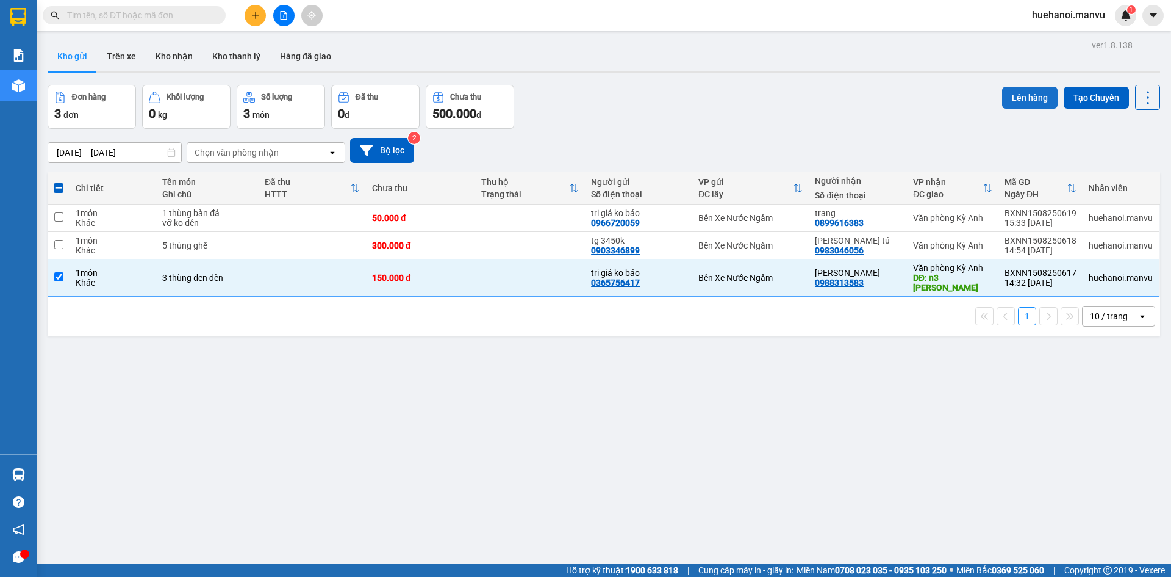
click at [1003, 101] on button "Lên hàng" at bounding box center [1030, 98] width 56 height 22
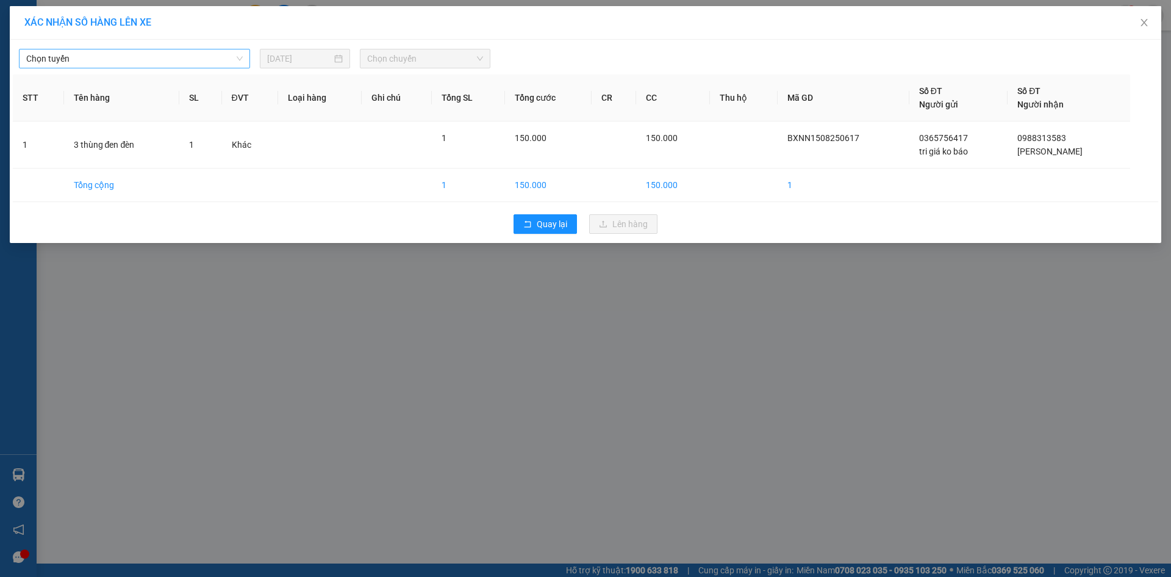
click at [55, 50] on span "Chọn tuyến" at bounding box center [134, 58] width 217 height 18
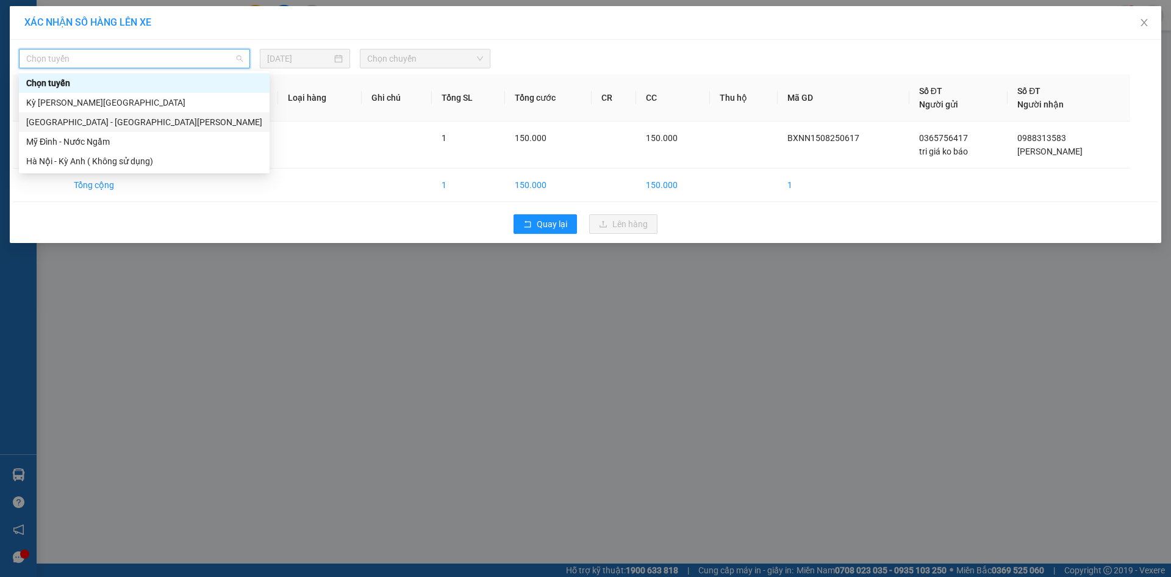
click at [63, 115] on div "[GEOGRAPHIC_DATA] - [GEOGRAPHIC_DATA][PERSON_NAME]" at bounding box center [144, 122] width 251 height 20
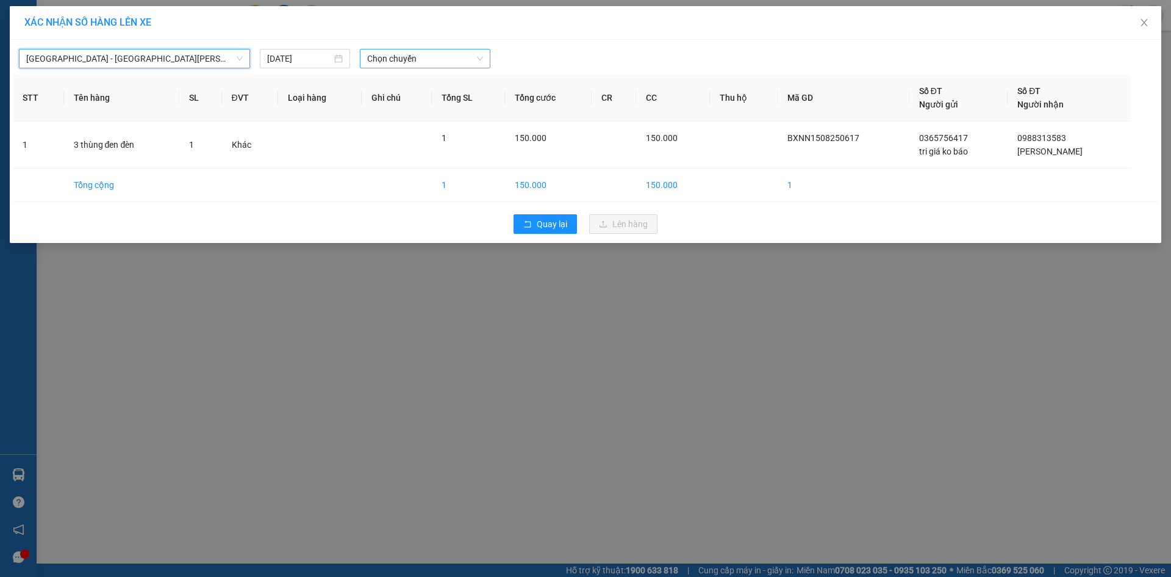
click at [411, 62] on span "Chọn chuyến" at bounding box center [425, 58] width 116 height 18
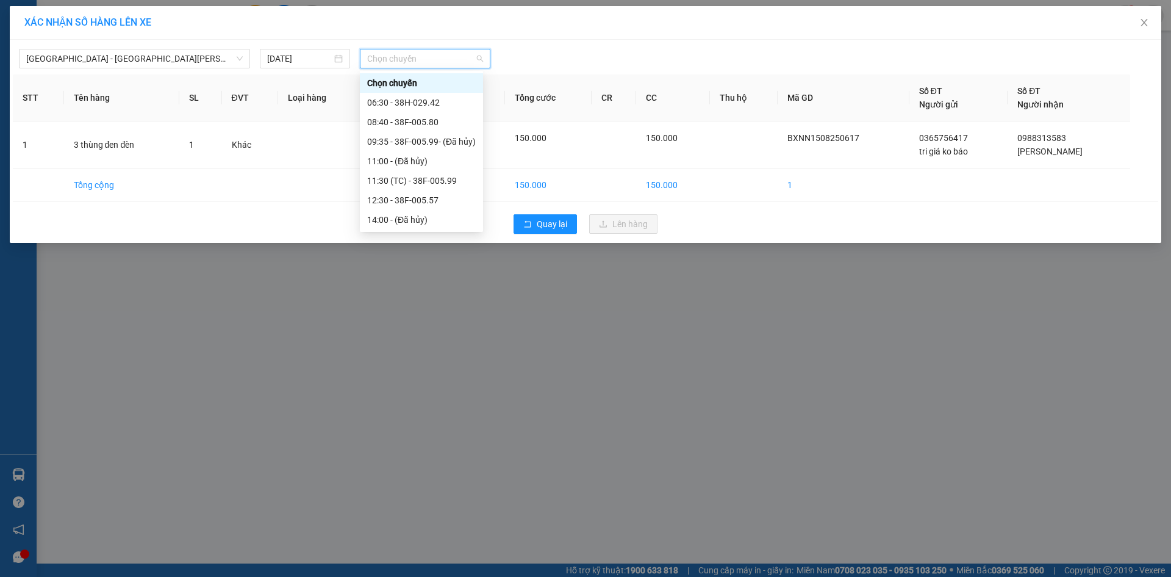
click at [414, 232] on div "14:30 (TC) - 38F-005.73" at bounding box center [421, 238] width 109 height 13
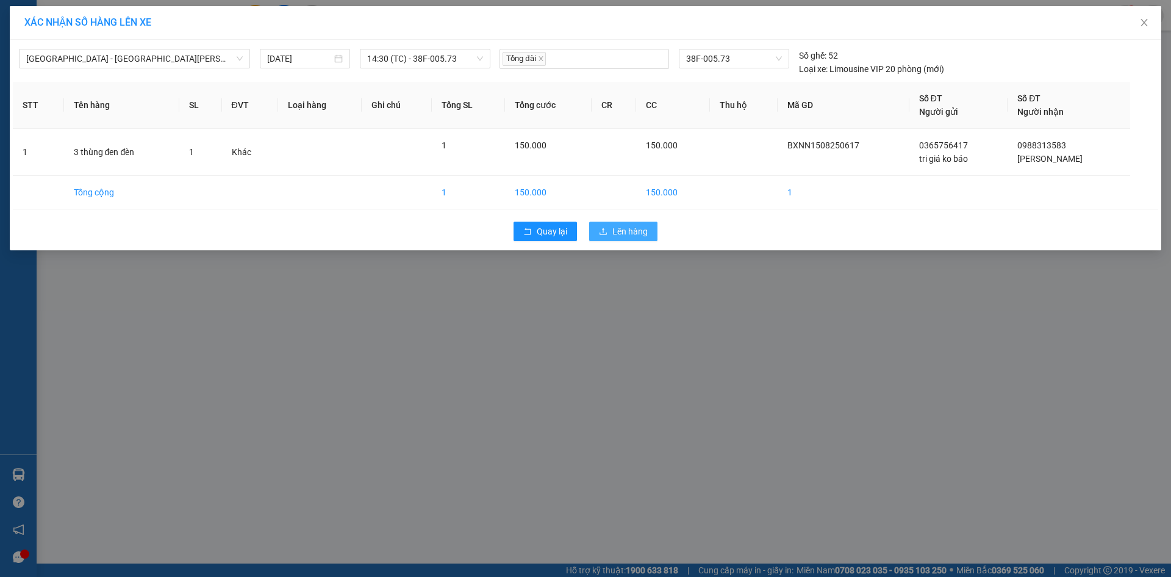
click at [628, 235] on span "Lên hàng" at bounding box center [630, 231] width 35 height 13
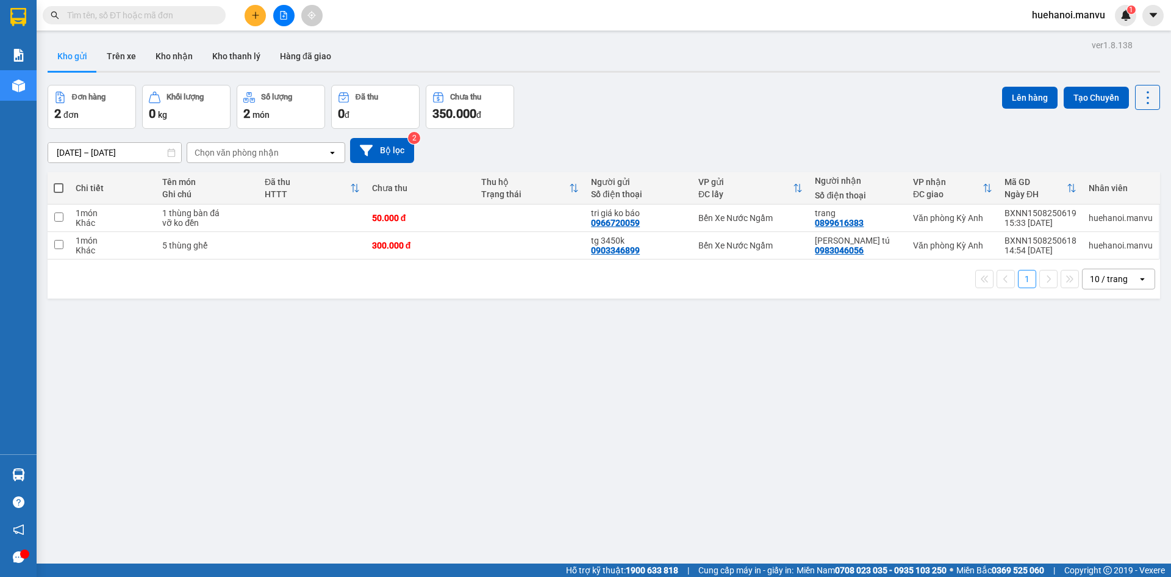
click at [60, 191] on span at bounding box center [59, 188] width 10 height 10
click at [59, 182] on input "checkbox" at bounding box center [59, 182] width 0 height 0
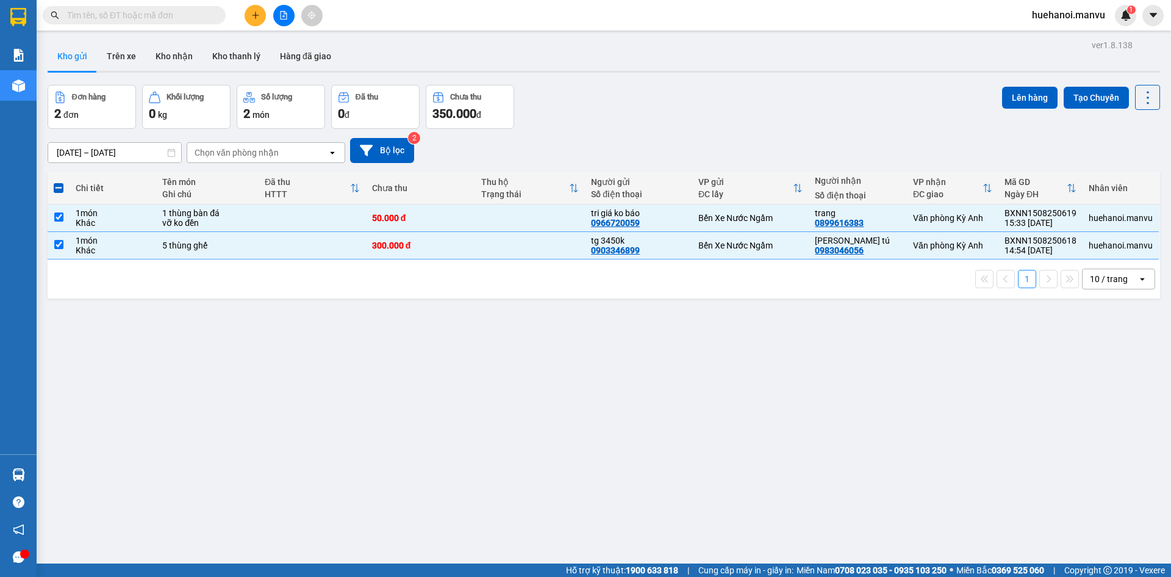
click at [57, 189] on span at bounding box center [59, 188] width 10 height 10
click at [59, 182] on input "checkbox" at bounding box center [59, 182] width 0 height 0
click at [56, 190] on span at bounding box center [59, 188] width 10 height 10
click at [59, 182] on input "checkbox" at bounding box center [59, 182] width 0 height 0
click at [59, 186] on span at bounding box center [59, 188] width 10 height 10
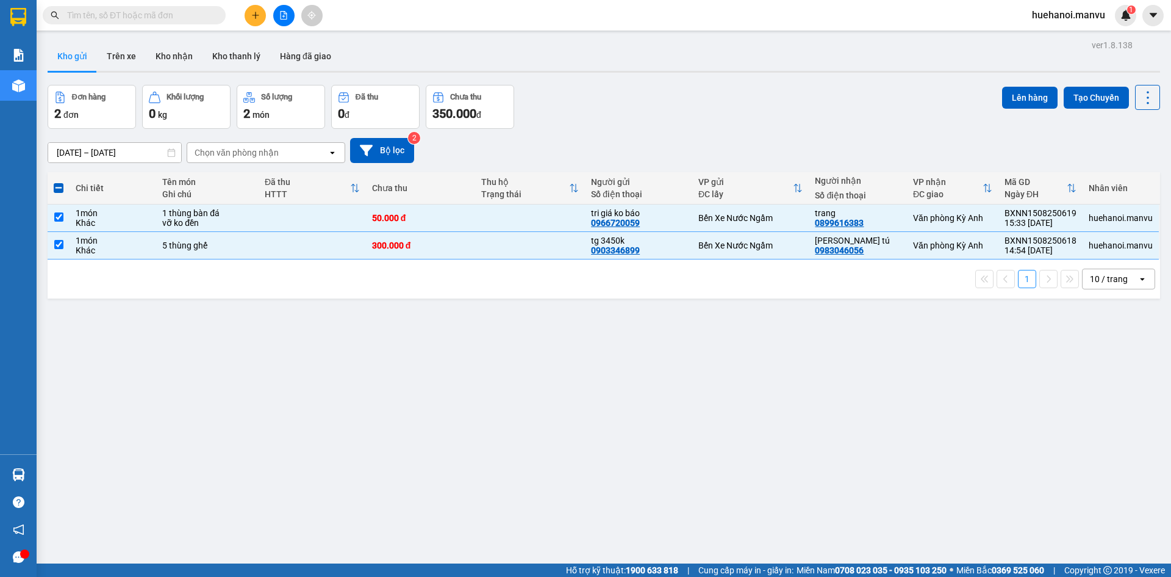
click at [59, 182] on input "checkbox" at bounding box center [59, 182] width 0 height 0
click at [59, 185] on span at bounding box center [59, 188] width 10 height 10
click at [59, 182] on input "checkbox" at bounding box center [59, 182] width 0 height 0
click at [59, 189] on span at bounding box center [59, 188] width 10 height 10
click at [59, 182] on input "checkbox" at bounding box center [59, 182] width 0 height 0
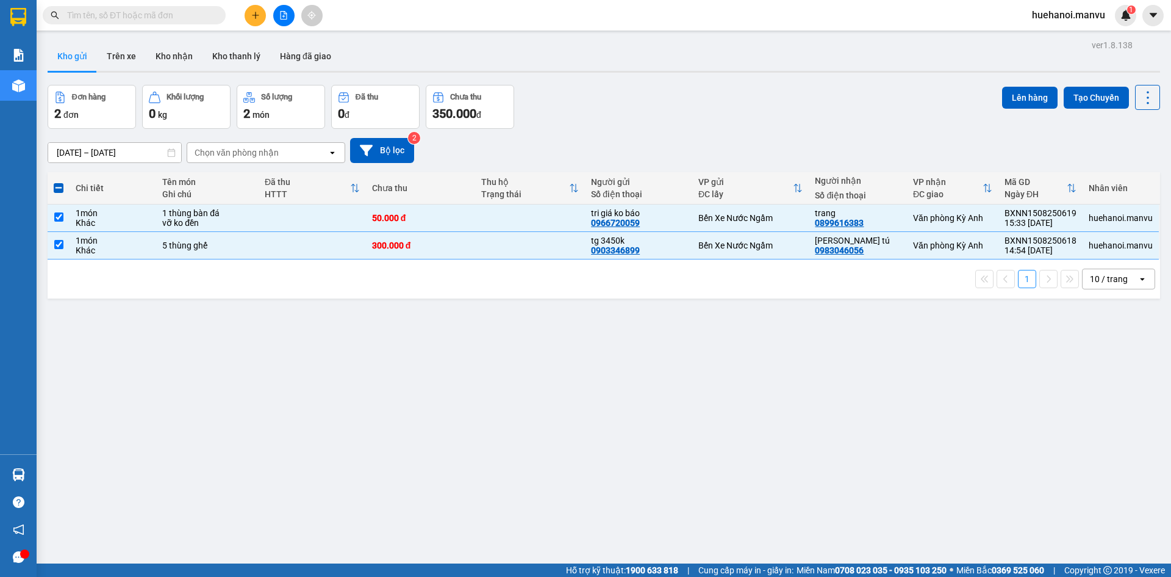
click at [59, 189] on span at bounding box center [59, 188] width 10 height 10
click at [59, 182] on input "checkbox" at bounding box center [59, 182] width 0 height 0
click at [1035, 103] on button "Lên hàng" at bounding box center [1030, 98] width 56 height 22
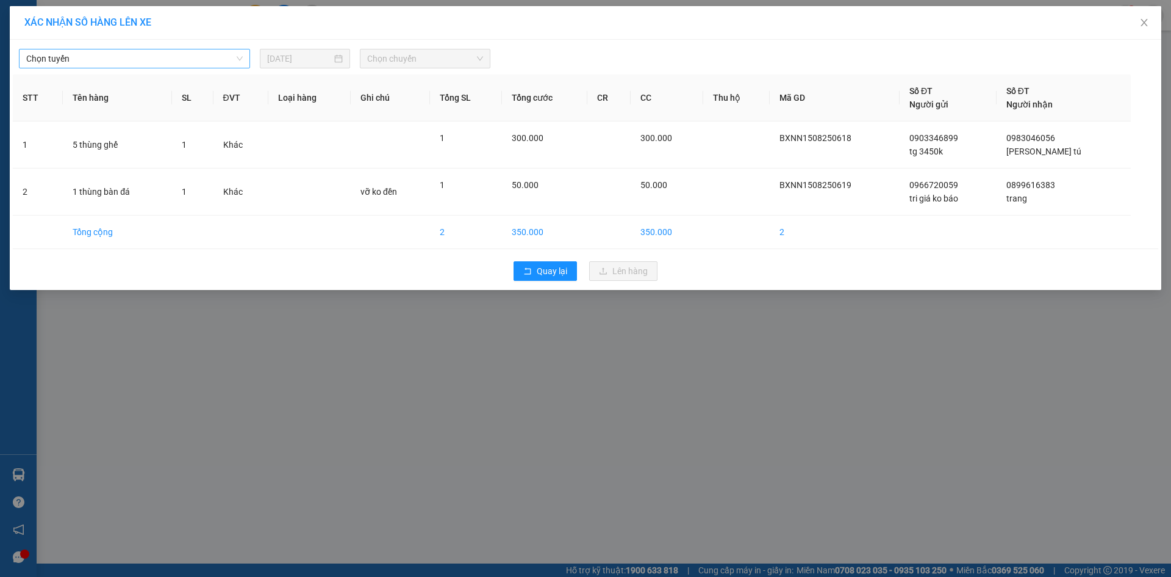
click at [121, 60] on span "Chọn tuyến" at bounding box center [134, 58] width 217 height 18
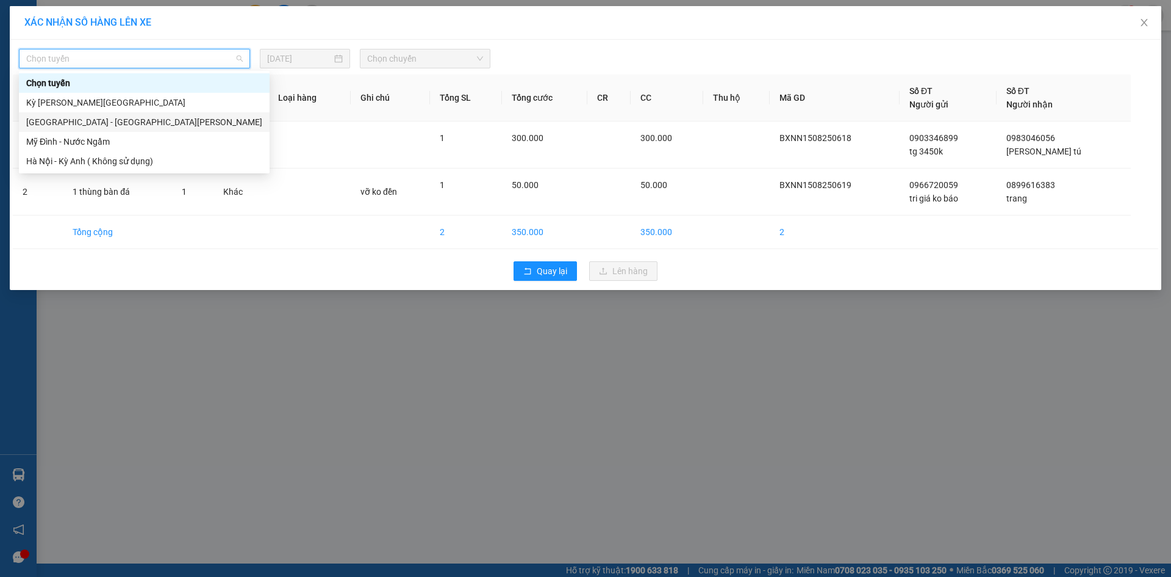
click at [92, 120] on div "[GEOGRAPHIC_DATA] - [GEOGRAPHIC_DATA][PERSON_NAME]" at bounding box center [144, 121] width 236 height 13
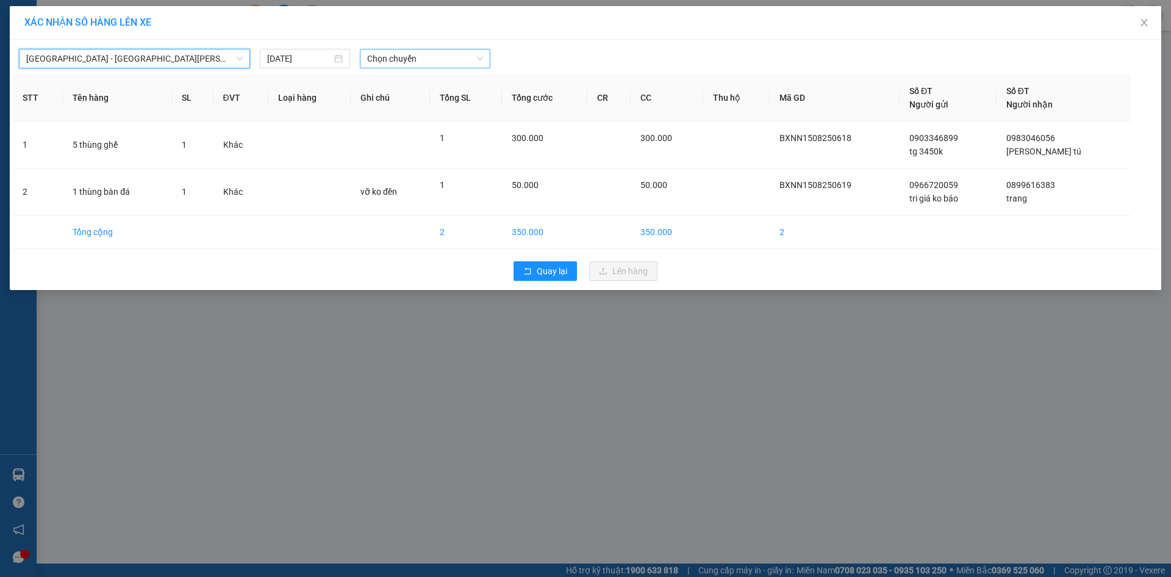
click at [437, 68] on div "Chọn chuyến" at bounding box center [425, 59] width 131 height 20
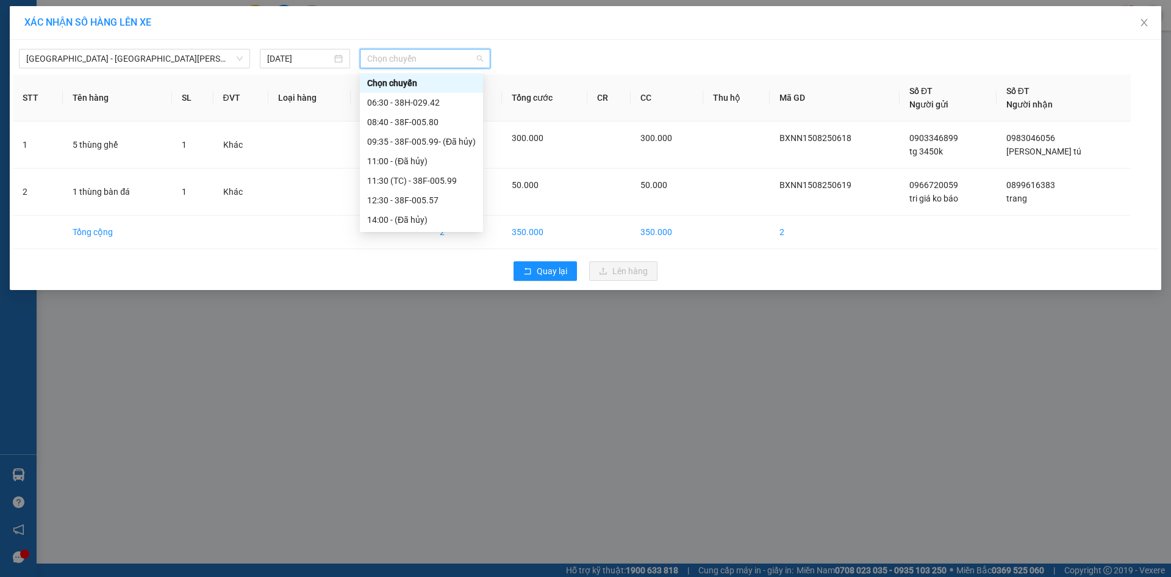
click at [414, 271] on div "16:30 (TC) - 38E-005.52" at bounding box center [421, 277] width 109 height 13
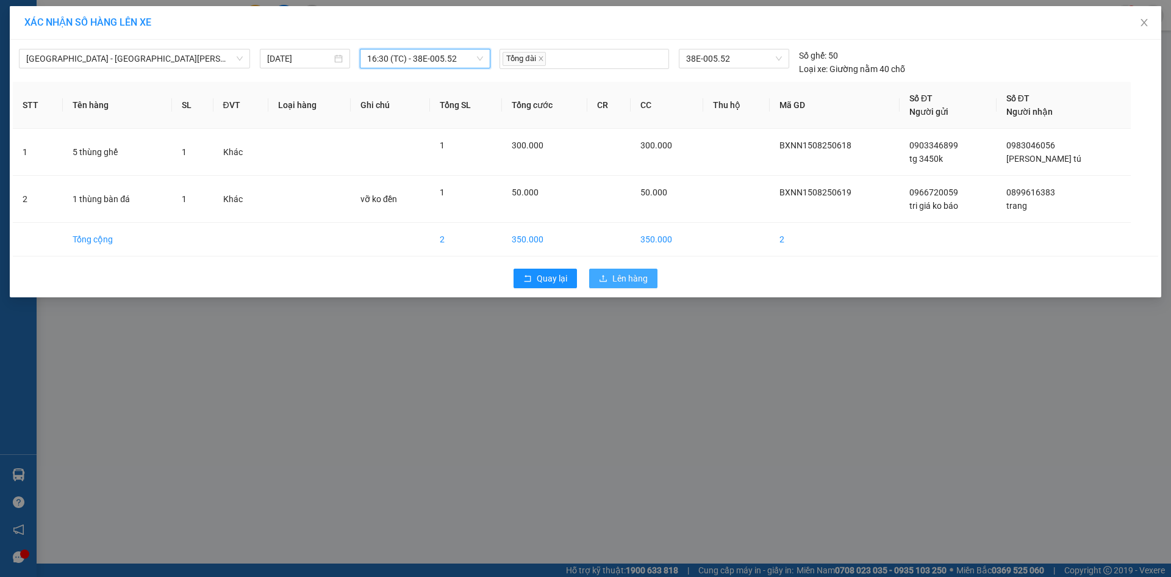
click at [618, 278] on span "Lên hàng" at bounding box center [630, 277] width 35 height 13
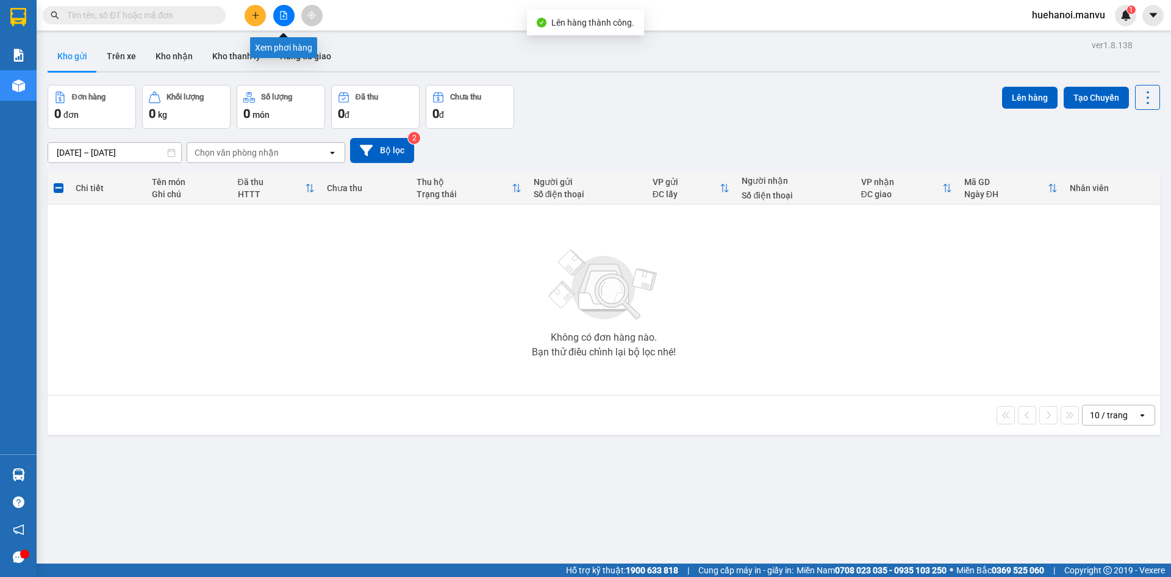
click at [275, 18] on button at bounding box center [283, 15] width 21 height 21
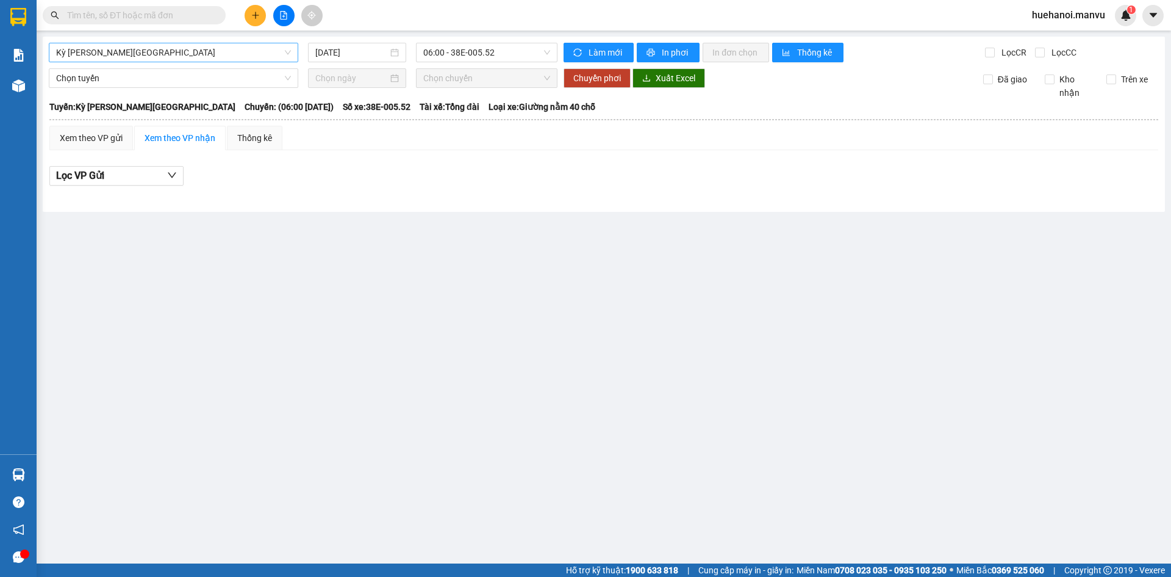
click at [170, 48] on span "Kỳ [PERSON_NAME][GEOGRAPHIC_DATA]" at bounding box center [173, 52] width 235 height 18
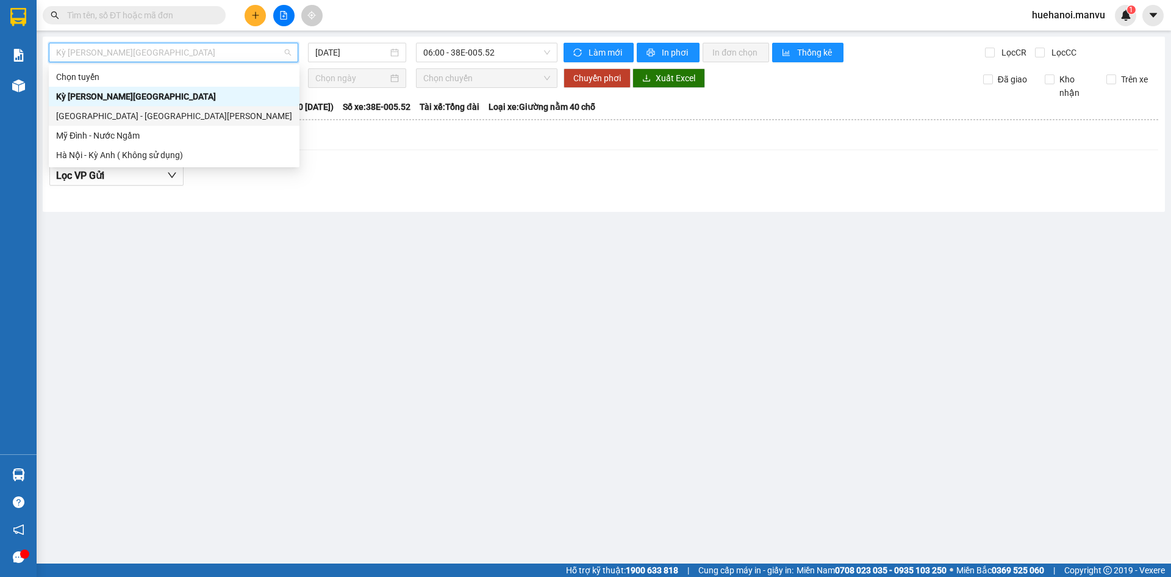
click at [146, 109] on div "[GEOGRAPHIC_DATA] - [GEOGRAPHIC_DATA][PERSON_NAME]" at bounding box center [174, 115] width 236 height 13
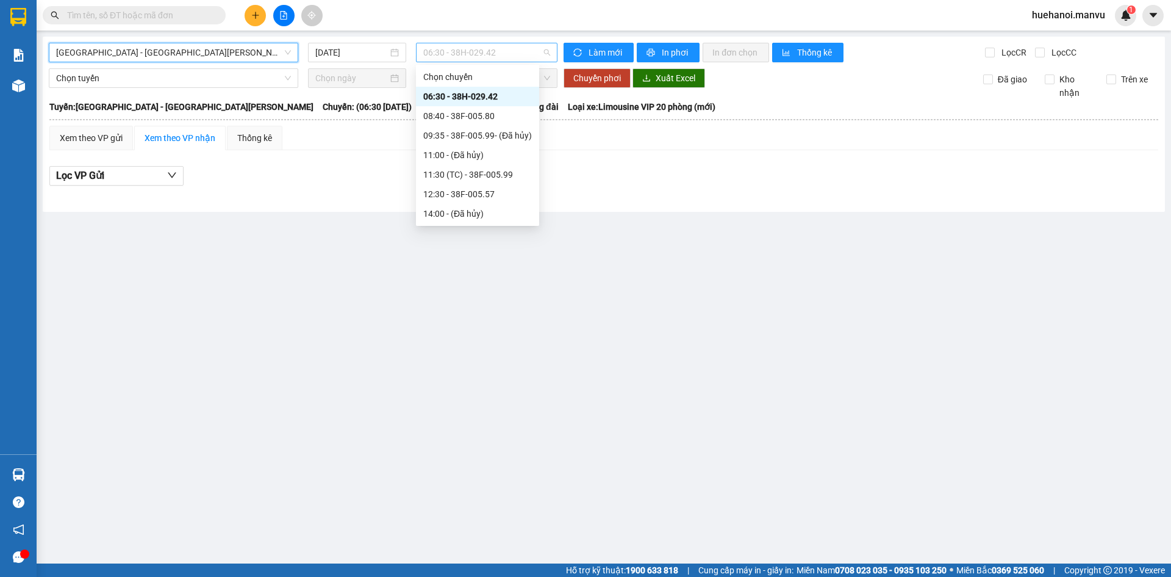
click at [469, 58] on span "06:30 - 38H-029.42" at bounding box center [486, 52] width 127 height 18
click at [472, 265] on div "16:30 (TC) - 38E-005.52" at bounding box center [477, 271] width 109 height 13
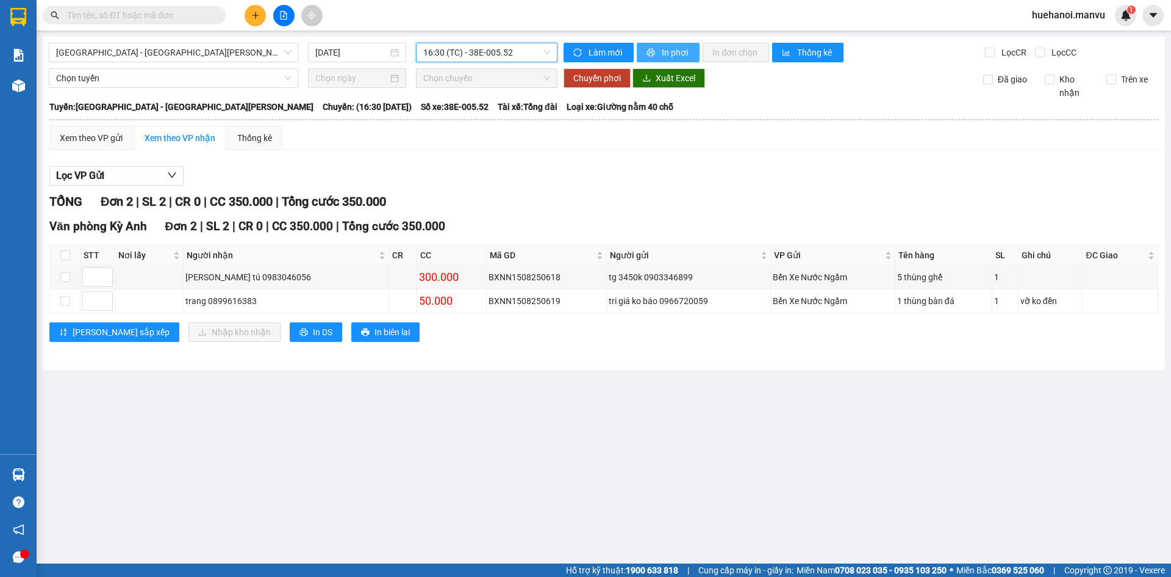
click at [684, 56] on span "In phơi" at bounding box center [676, 52] width 28 height 13
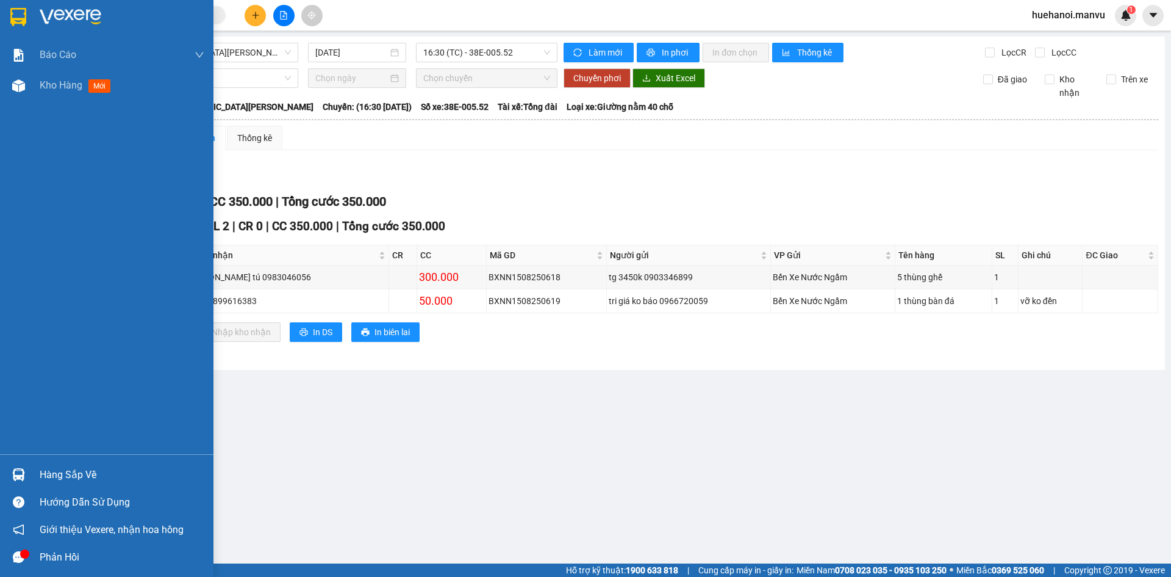
click at [60, 71] on div "Kho hàng mới" at bounding box center [122, 85] width 165 height 31
